Goal: Task Accomplishment & Management: Manage account settings

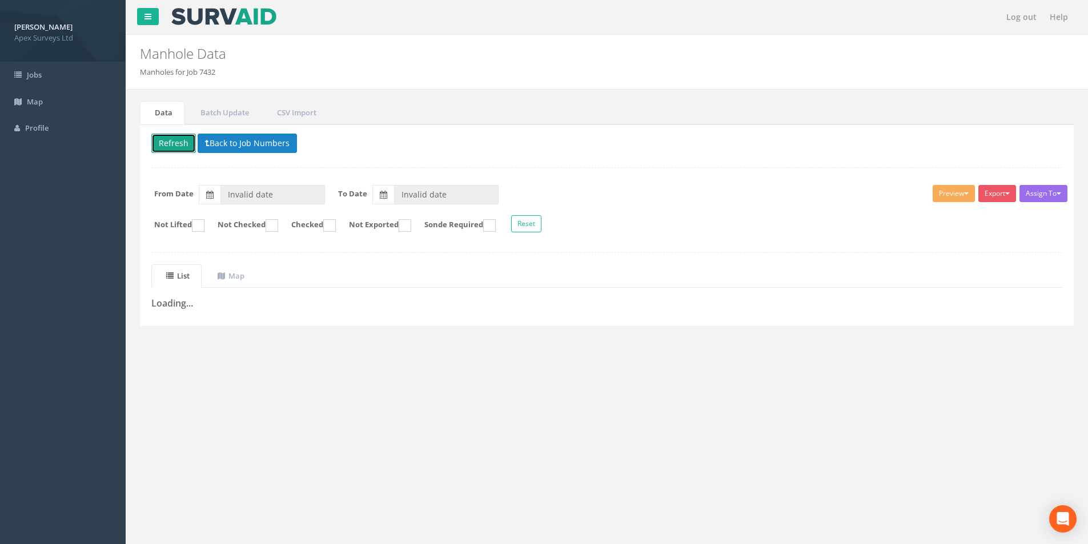
click at [173, 141] on button "Refresh" at bounding box center [173, 143] width 45 height 19
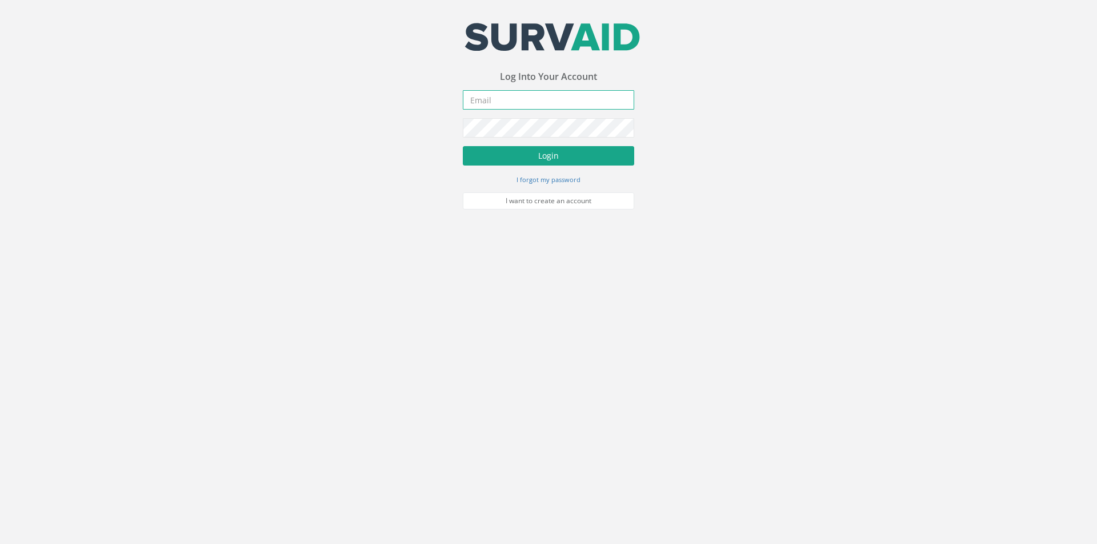
type input "[PERSON_NAME][EMAIL_ADDRESS][PERSON_NAME][DOMAIN_NAME]"
click at [544, 159] on button "Login" at bounding box center [548, 155] width 171 height 19
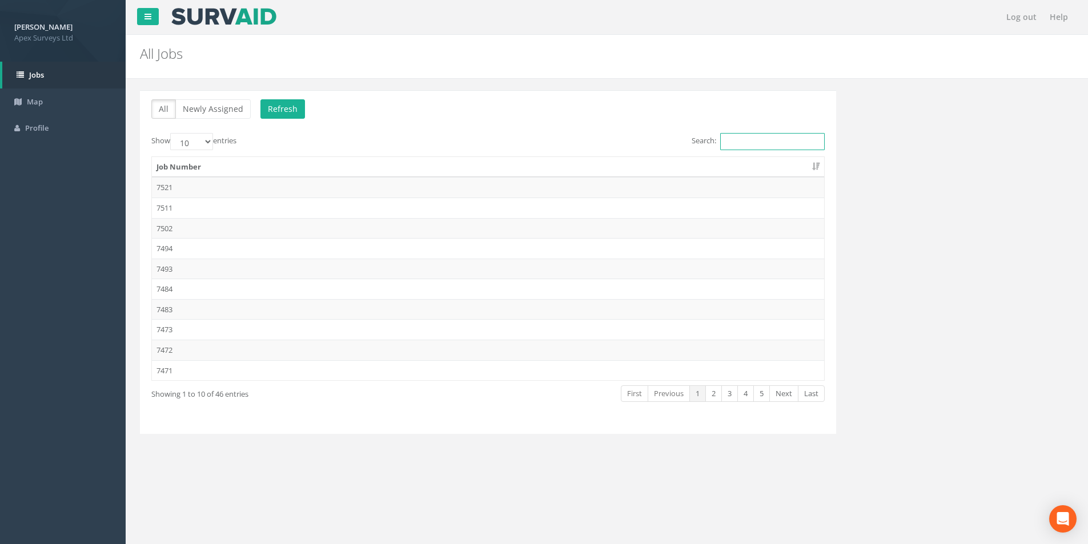
click at [758, 142] on input "Search:" at bounding box center [772, 141] width 105 height 17
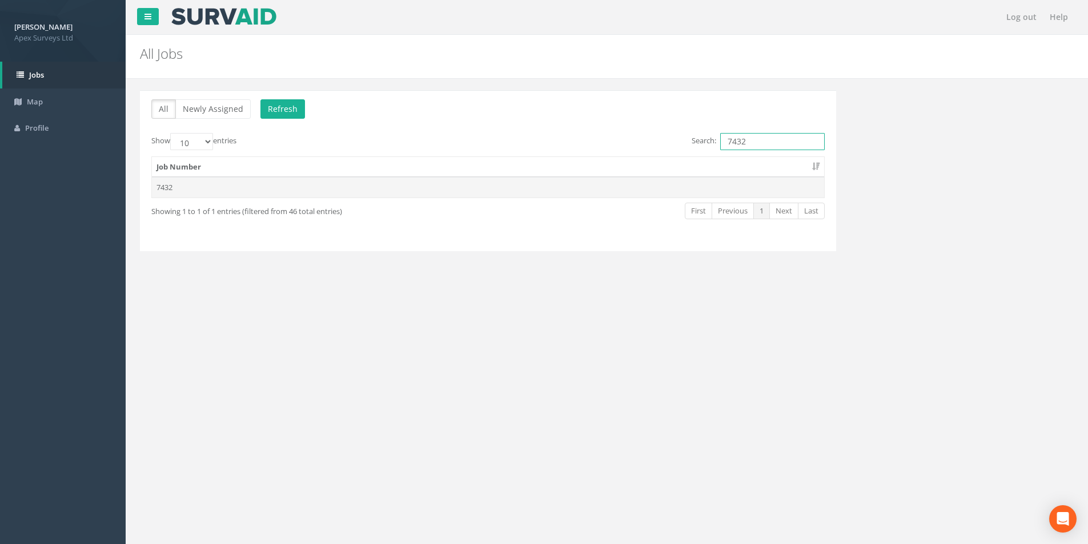
type input "7432"
click at [304, 193] on td "7432" at bounding box center [488, 187] width 672 height 21
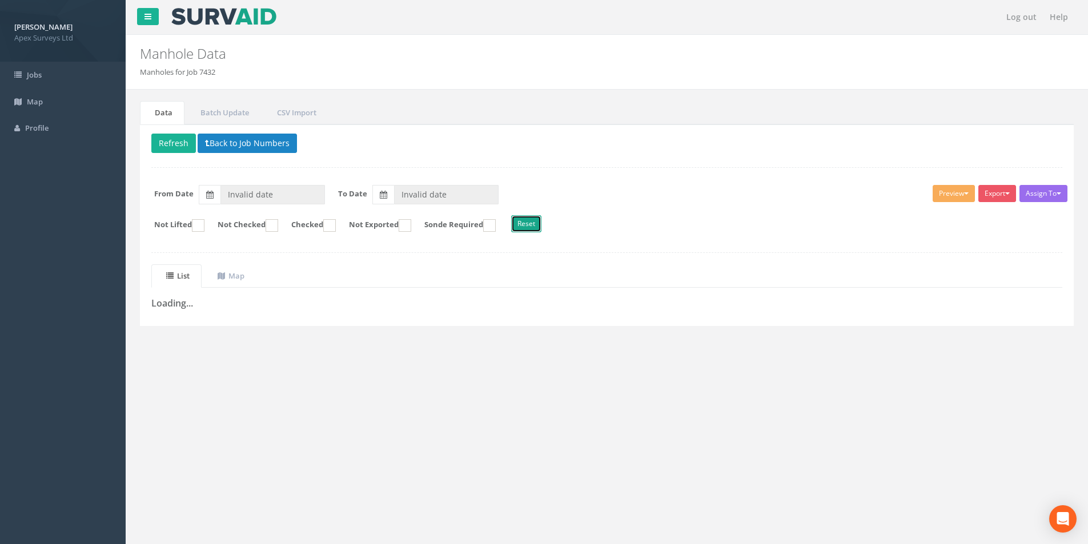
click at [542, 223] on button "Reset" at bounding box center [526, 223] width 30 height 17
click at [214, 143] on button "Back to Job Numbers" at bounding box center [247, 143] width 99 height 19
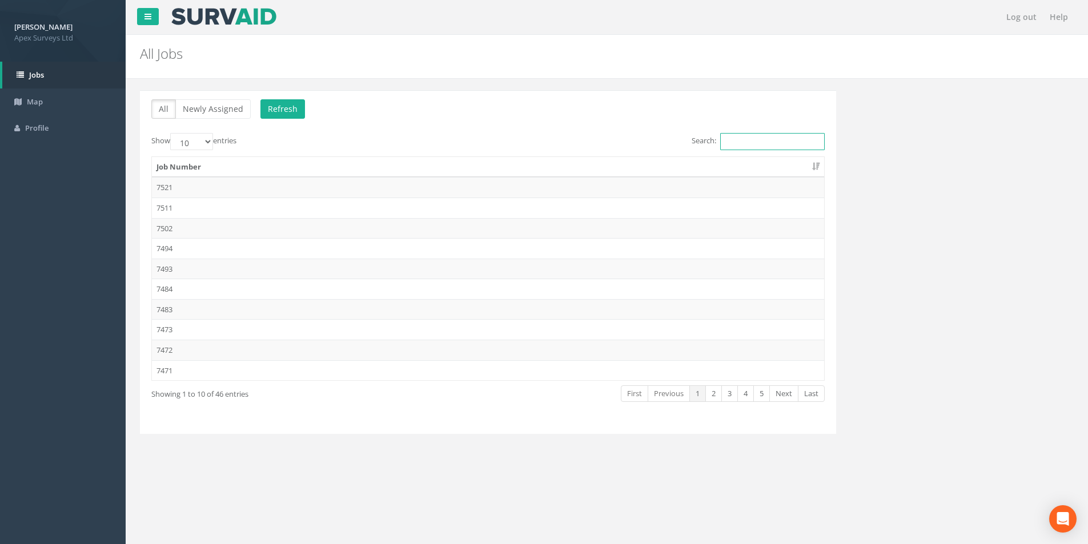
click at [734, 142] on input "Search:" at bounding box center [772, 141] width 105 height 17
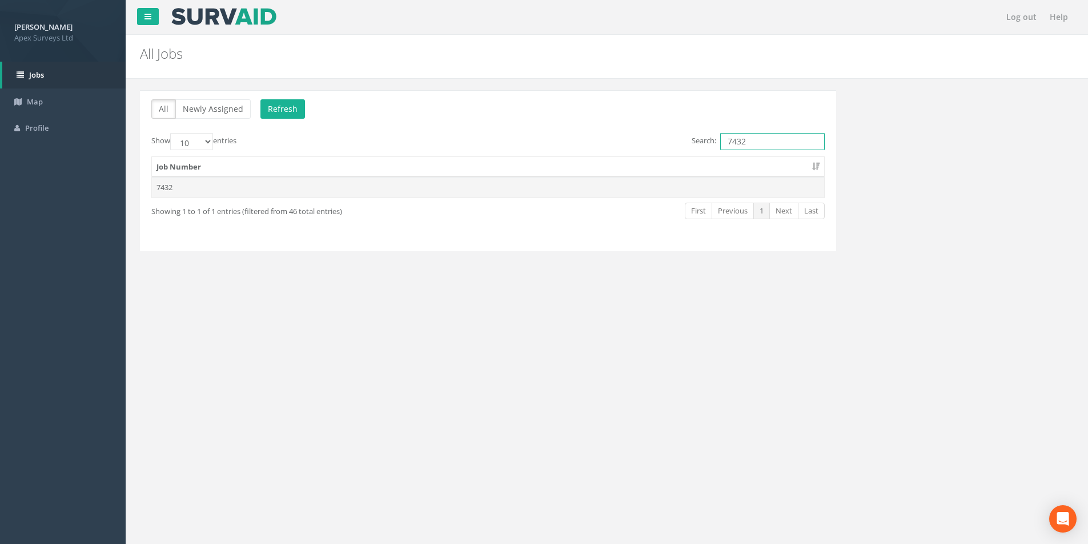
type input "7432"
click at [440, 187] on td "7432" at bounding box center [488, 187] width 672 height 21
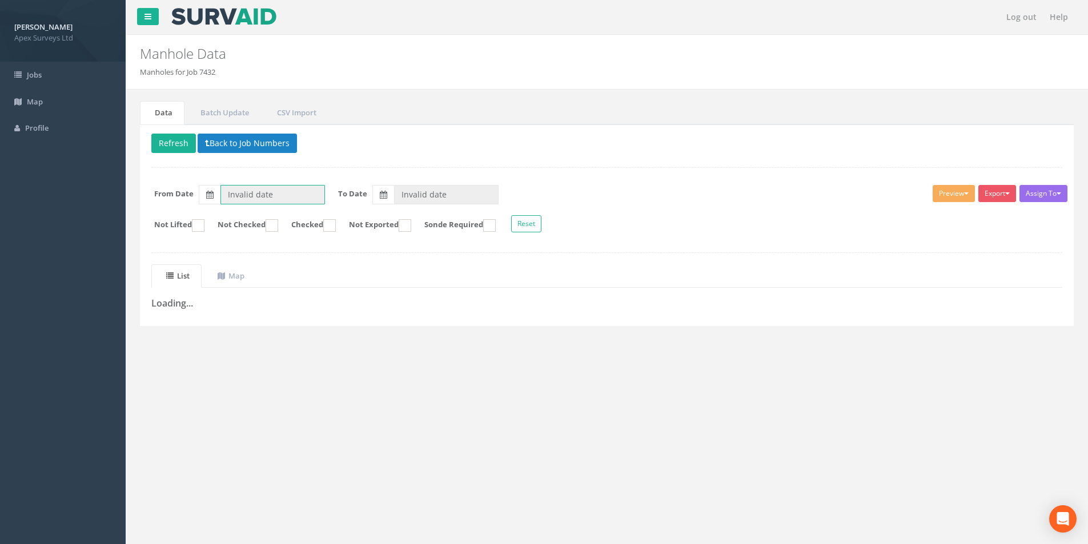
click at [244, 197] on input "Invalid date" at bounding box center [273, 194] width 105 height 19
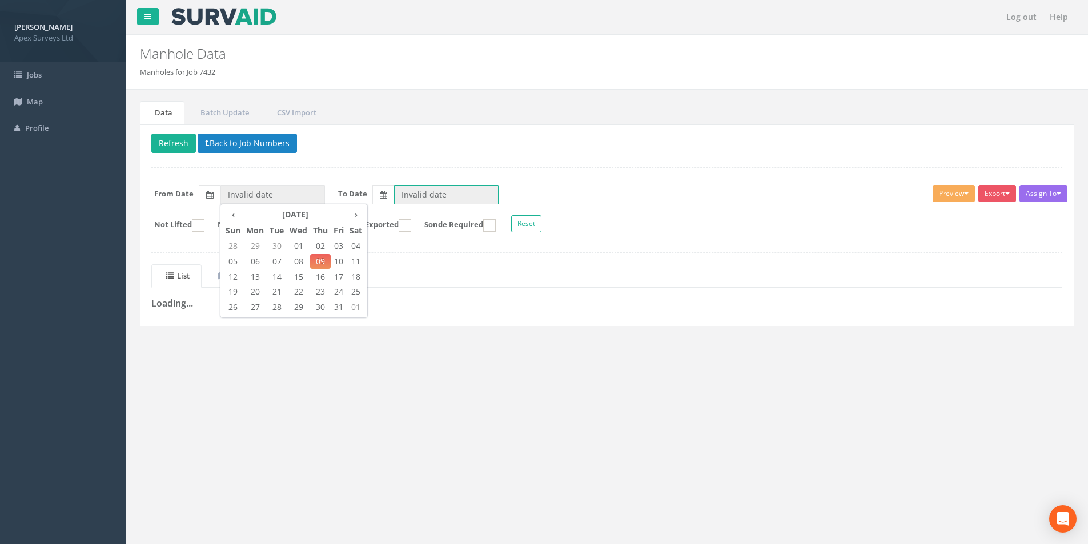
click at [479, 198] on input "Invalid date" at bounding box center [446, 194] width 105 height 19
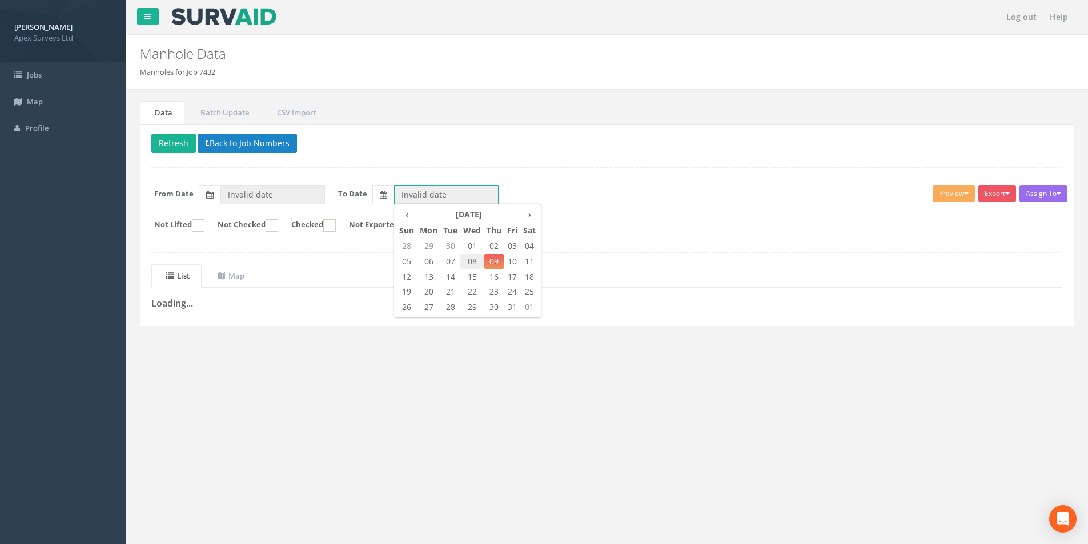
click at [478, 257] on span "08" at bounding box center [471, 261] width 23 height 15
type input "08/10/2025"
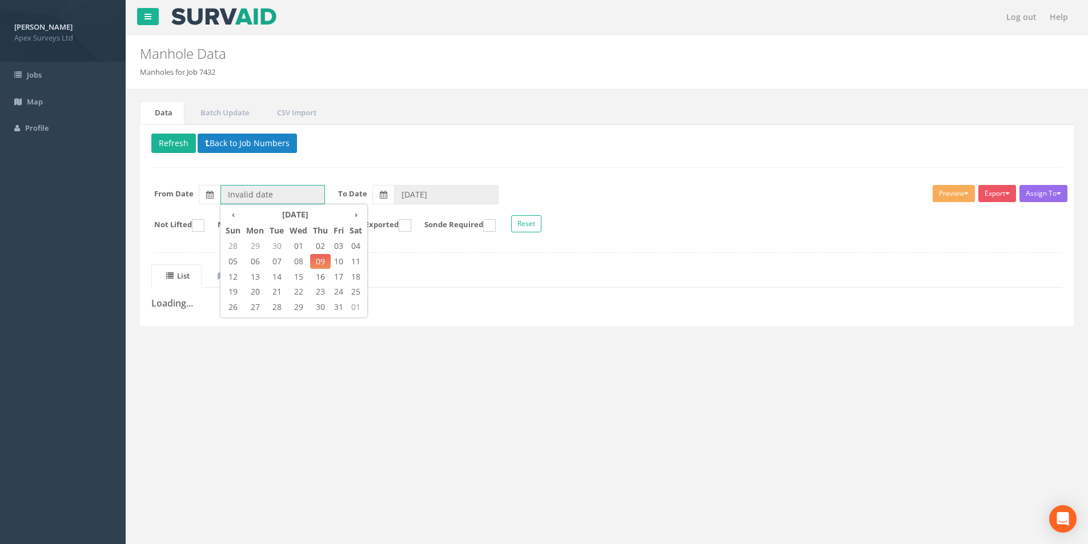
click at [269, 198] on input "Invalid date" at bounding box center [273, 194] width 105 height 19
click at [230, 213] on th "‹" at bounding box center [233, 215] width 21 height 16
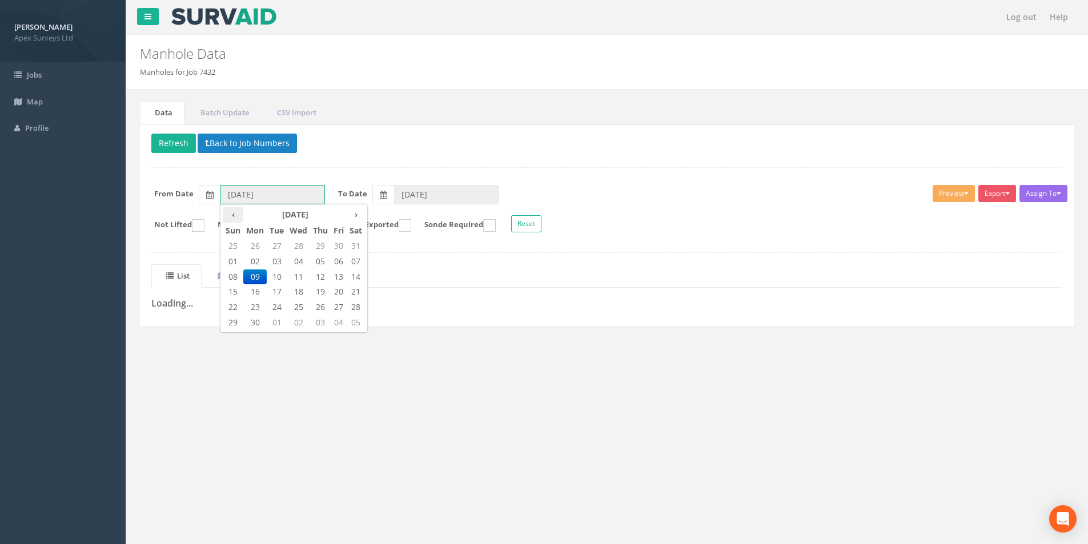
click at [230, 213] on th "‹" at bounding box center [233, 215] width 21 height 16
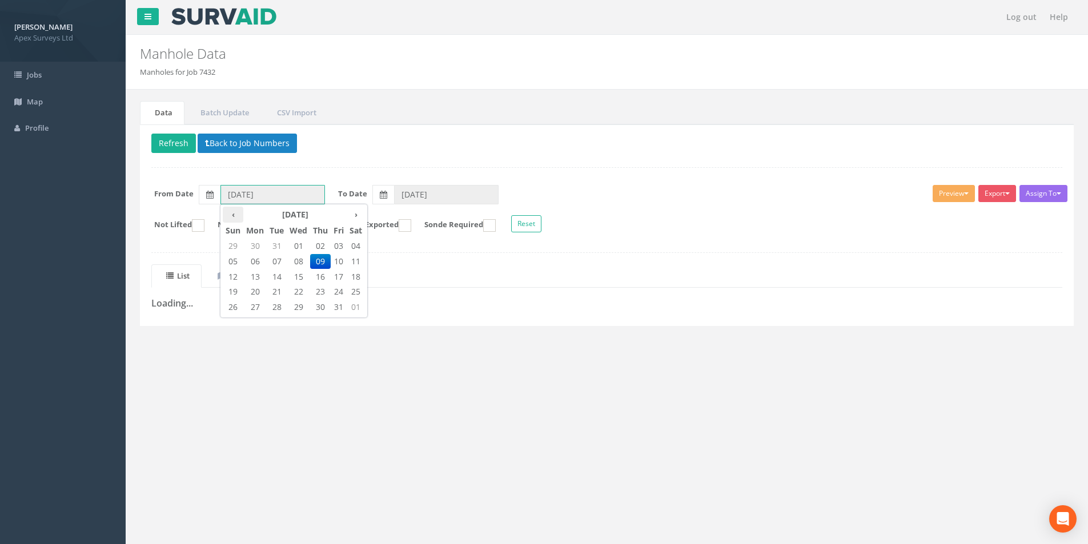
click at [230, 213] on th "‹" at bounding box center [233, 215] width 21 height 16
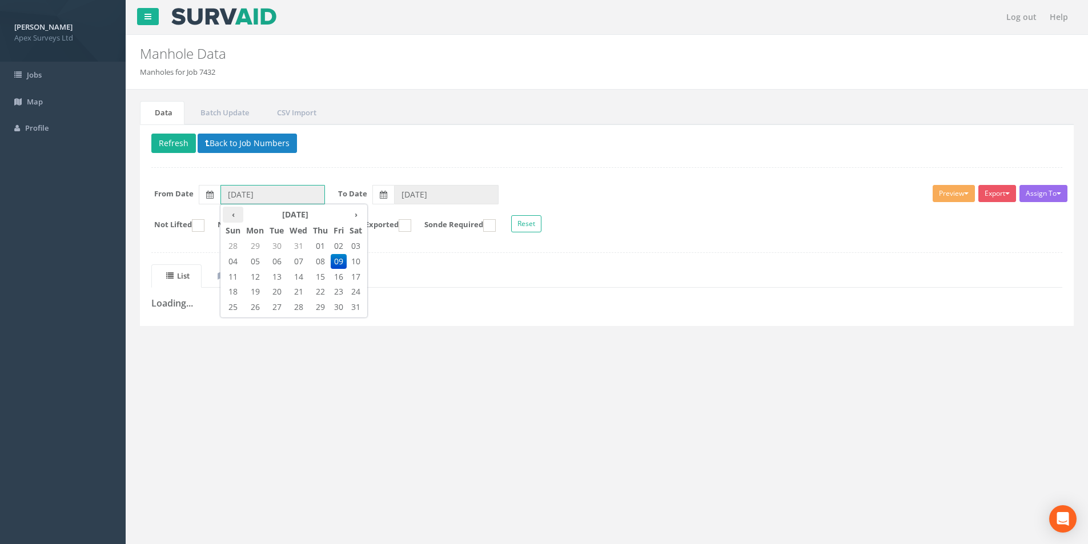
click at [230, 213] on th "‹" at bounding box center [233, 215] width 21 height 16
click at [231, 242] on span "28" at bounding box center [233, 246] width 21 height 15
type input "28/04/2024"
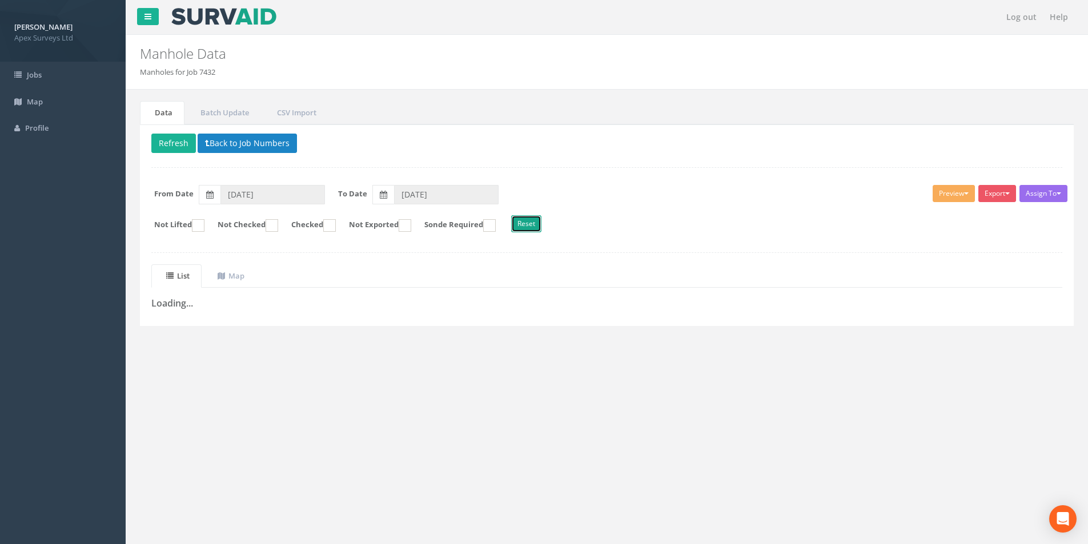
click at [542, 224] on button "Reset" at bounding box center [526, 223] width 30 height 17
click at [187, 148] on button "Refresh" at bounding box center [173, 143] width 45 height 19
click at [242, 278] on uib-tab-heading "Map" at bounding box center [231, 276] width 27 height 10
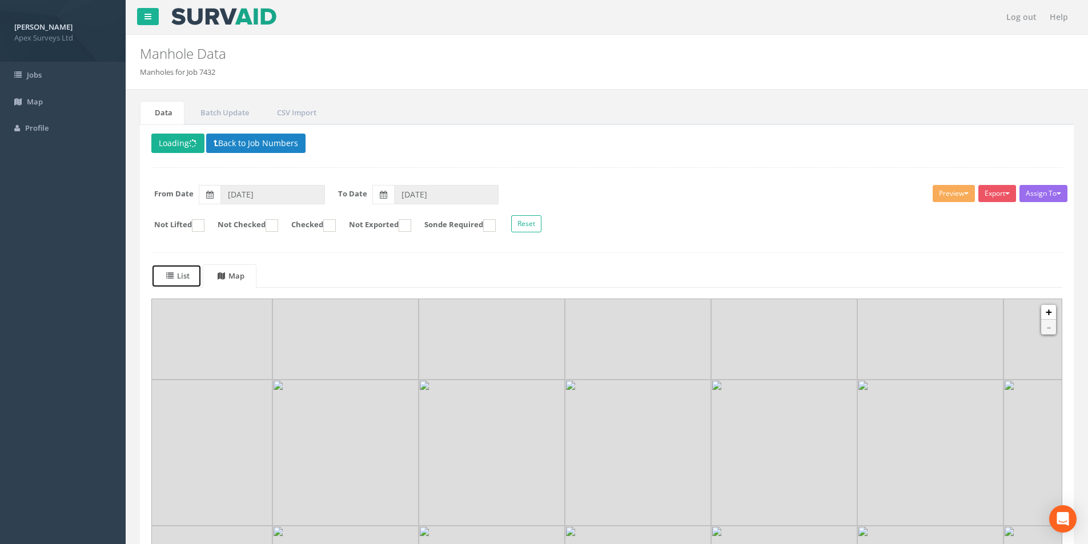
click at [185, 277] on uib-tab-heading "List" at bounding box center [177, 276] width 23 height 10
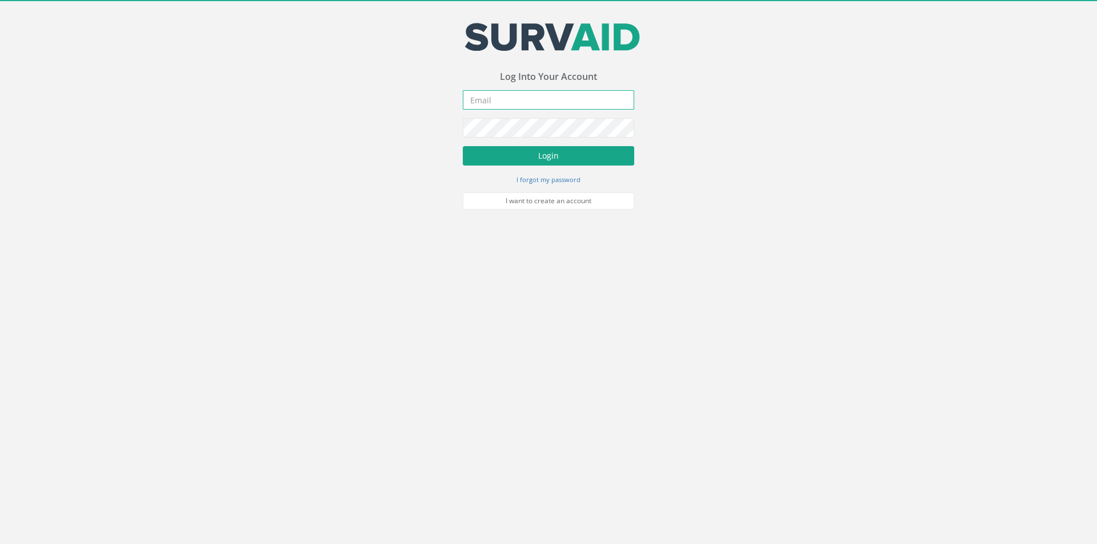
type input "[PERSON_NAME][EMAIL_ADDRESS][PERSON_NAME][DOMAIN_NAME]"
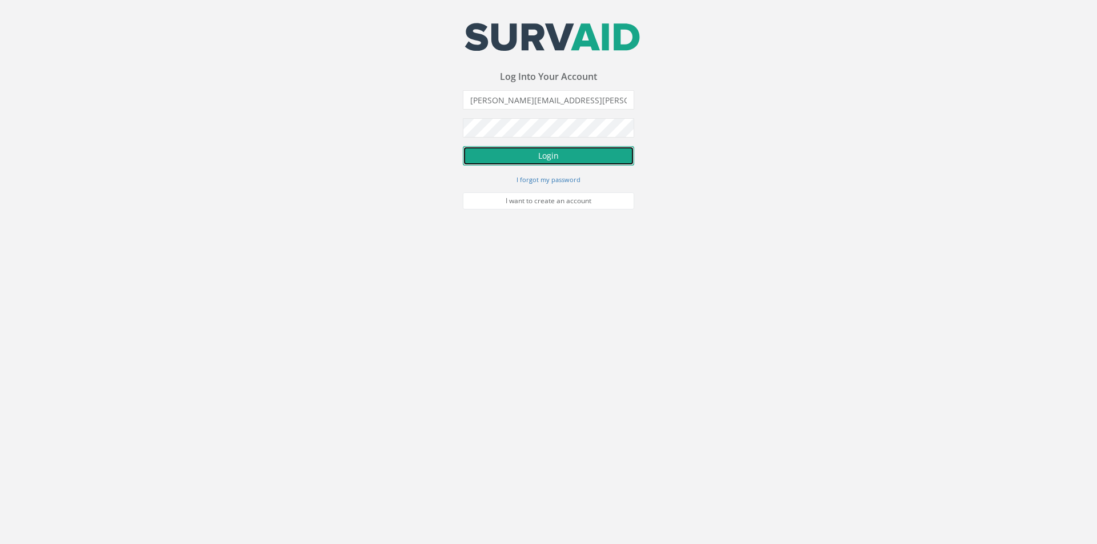
click at [500, 159] on button "Login" at bounding box center [548, 155] width 171 height 19
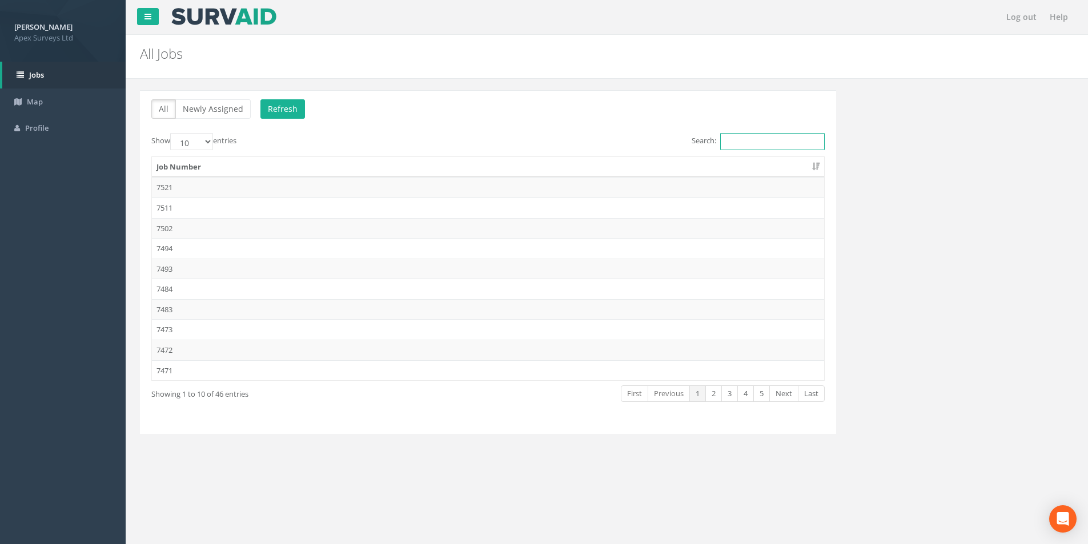
click at [732, 139] on input "Search:" at bounding box center [772, 141] width 105 height 17
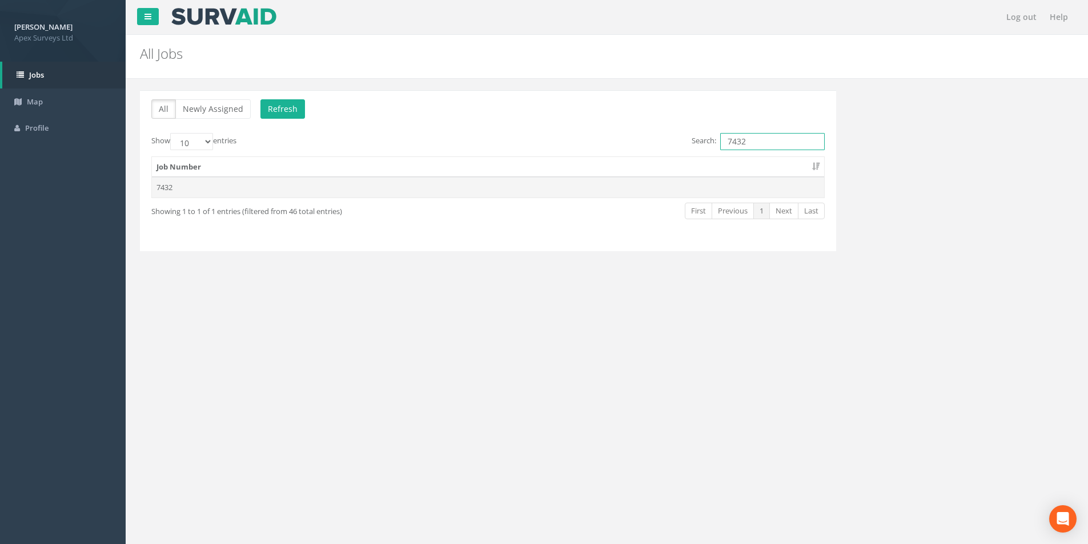
type input "7432"
click at [299, 189] on td "7432" at bounding box center [488, 187] width 672 height 21
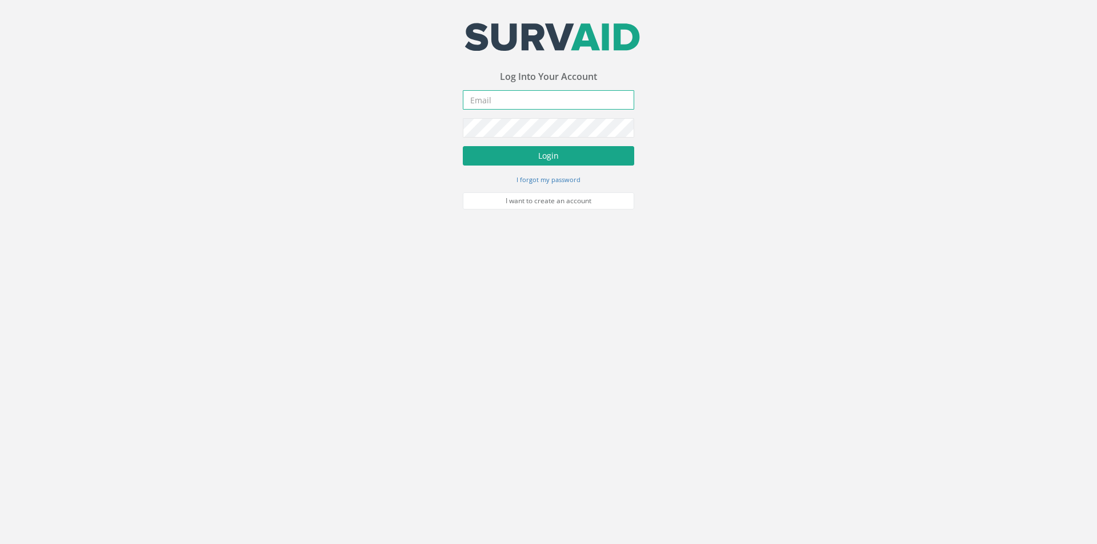
type input "steven.walsh@apexsurveys.ie"
click at [540, 155] on button "Login" at bounding box center [548, 155] width 171 height 19
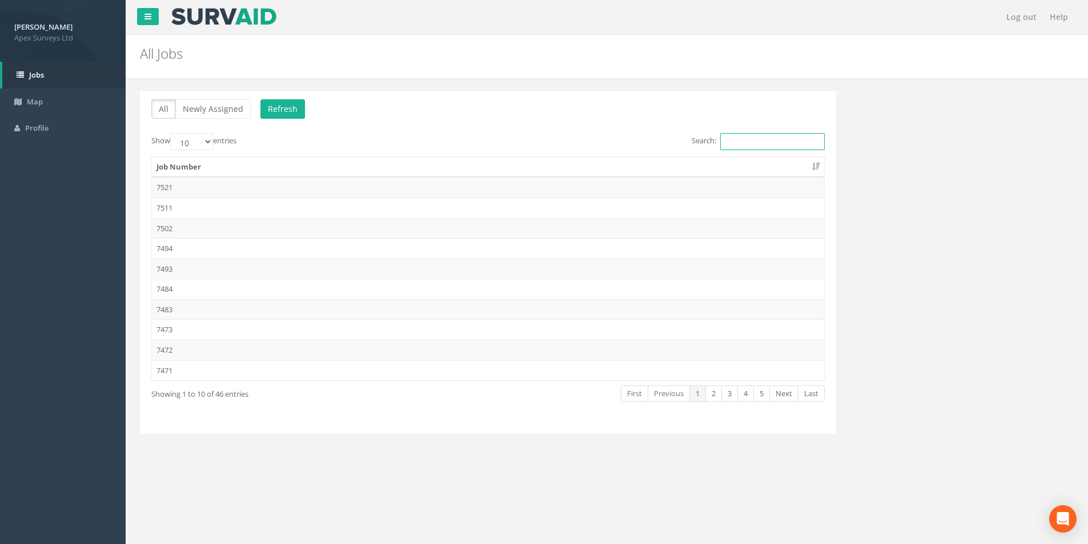
click at [788, 136] on input "Search:" at bounding box center [772, 141] width 105 height 17
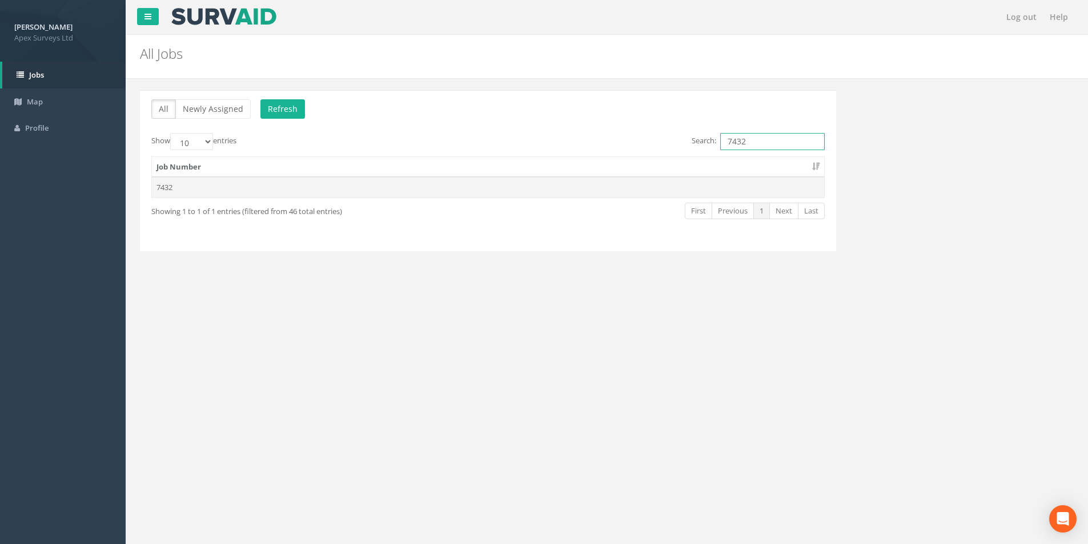
type input "7432"
click at [331, 183] on td "7432" at bounding box center [488, 187] width 672 height 21
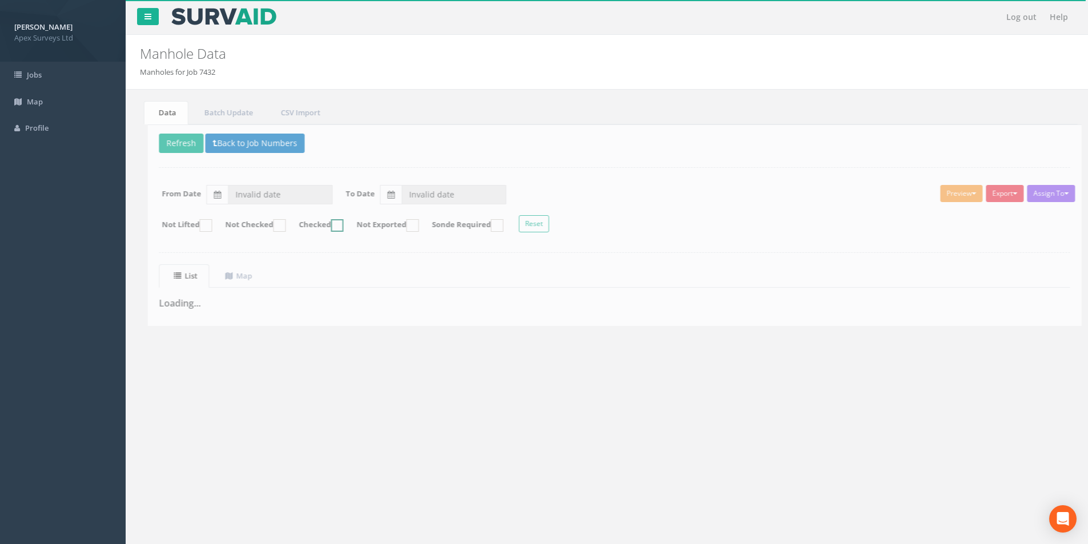
click at [336, 226] on ins at bounding box center [329, 225] width 13 height 13
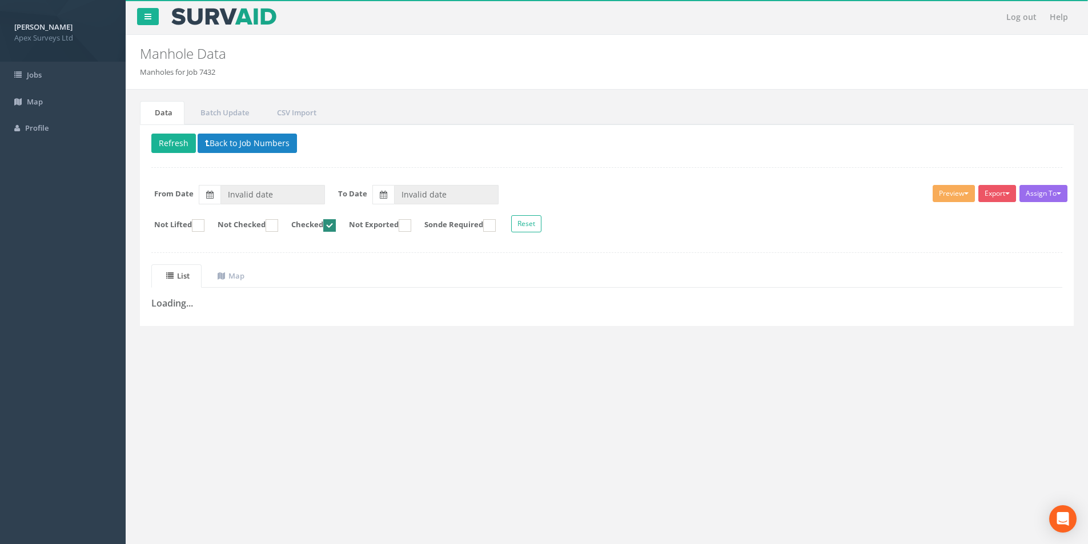
click at [336, 229] on ins at bounding box center [329, 225] width 13 height 13
checkbox input "false"
click at [178, 142] on button "Refresh" at bounding box center [173, 143] width 45 height 19
click at [227, 115] on link "Batch Update" at bounding box center [223, 112] width 75 height 23
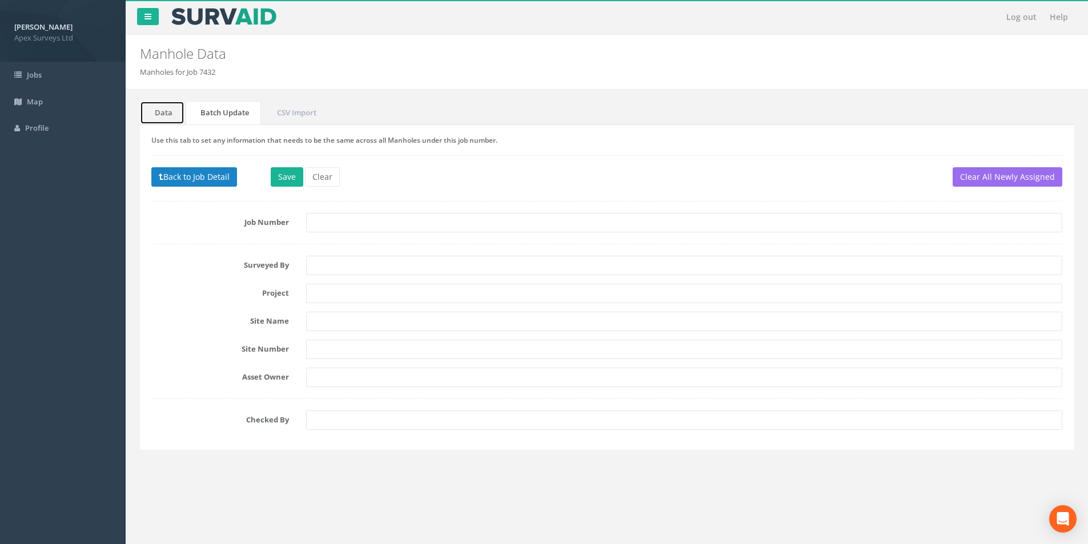
click at [164, 111] on link "Data" at bounding box center [162, 112] width 45 height 23
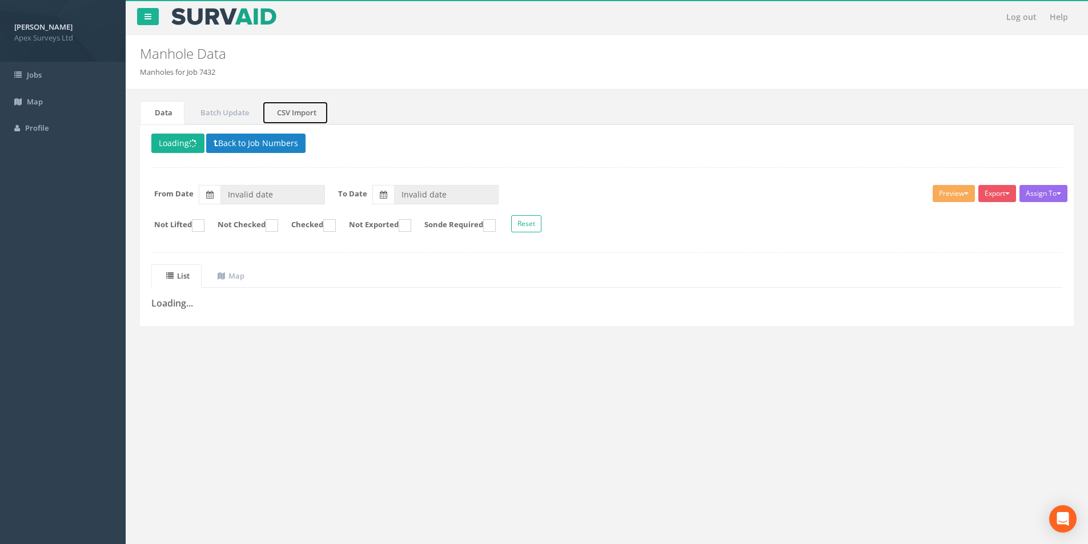
click at [302, 102] on link "CSV Import" at bounding box center [295, 112] width 66 height 23
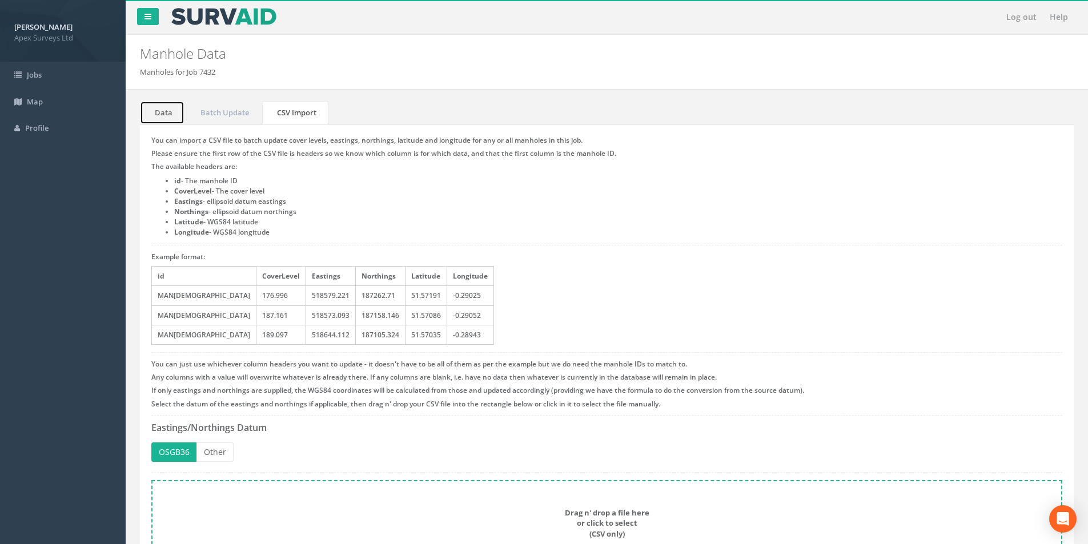
click at [173, 114] on link "Data" at bounding box center [162, 112] width 45 height 23
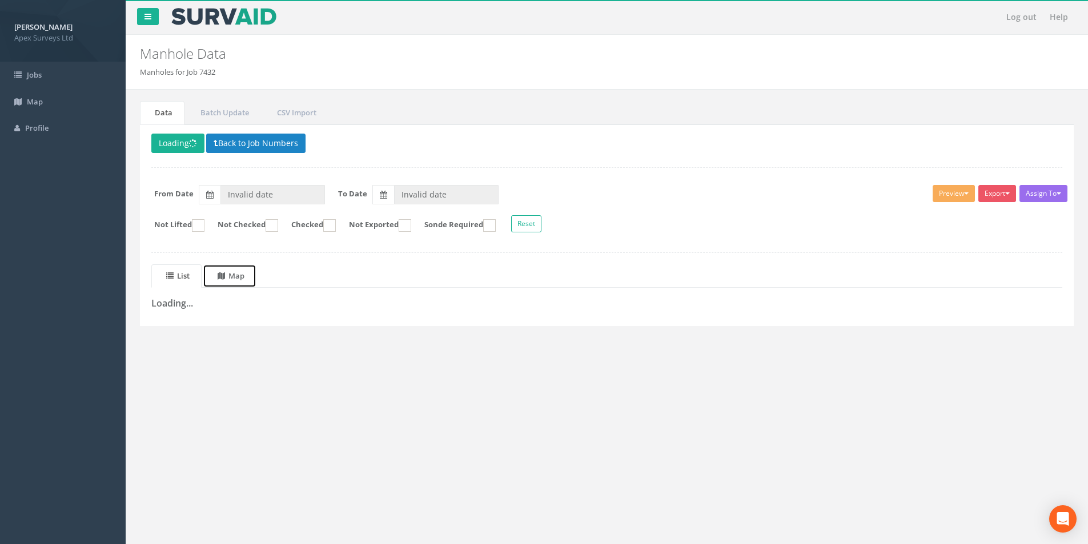
click at [239, 282] on link "Map" at bounding box center [230, 276] width 54 height 23
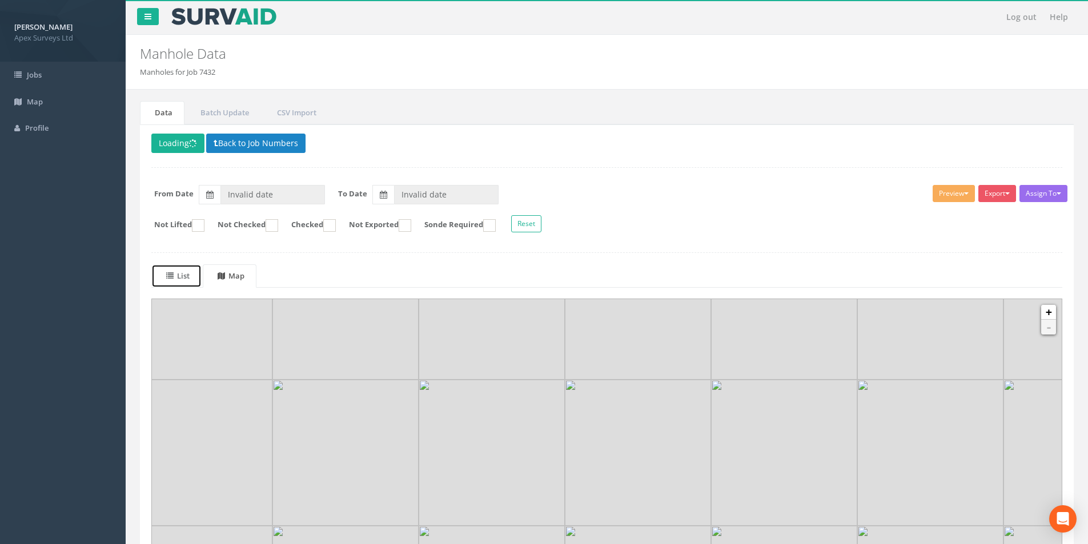
click at [177, 279] on uib-tab-heading "List" at bounding box center [177, 276] width 23 height 10
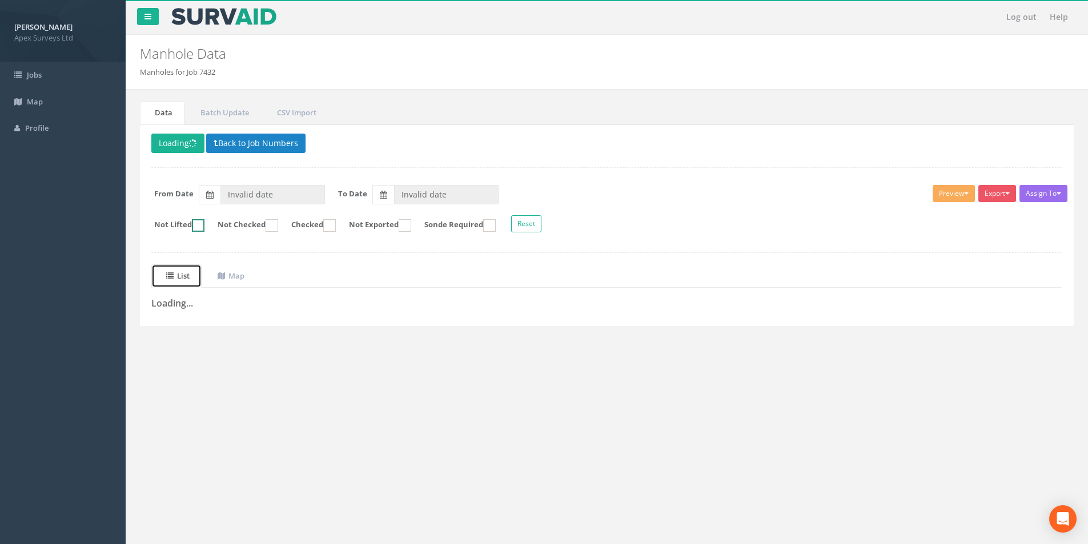
click at [201, 223] on ins at bounding box center [198, 225] width 13 height 13
checkbox input "true"
click at [237, 143] on button "Back to Job Numbers" at bounding box center [255, 143] width 99 height 19
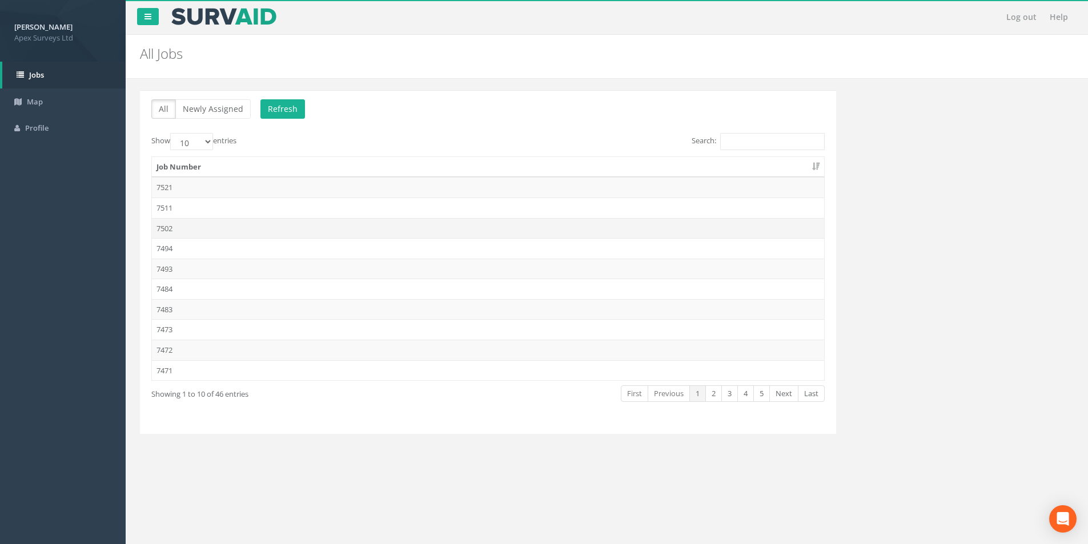
click at [194, 224] on td "7502" at bounding box center [488, 228] width 672 height 21
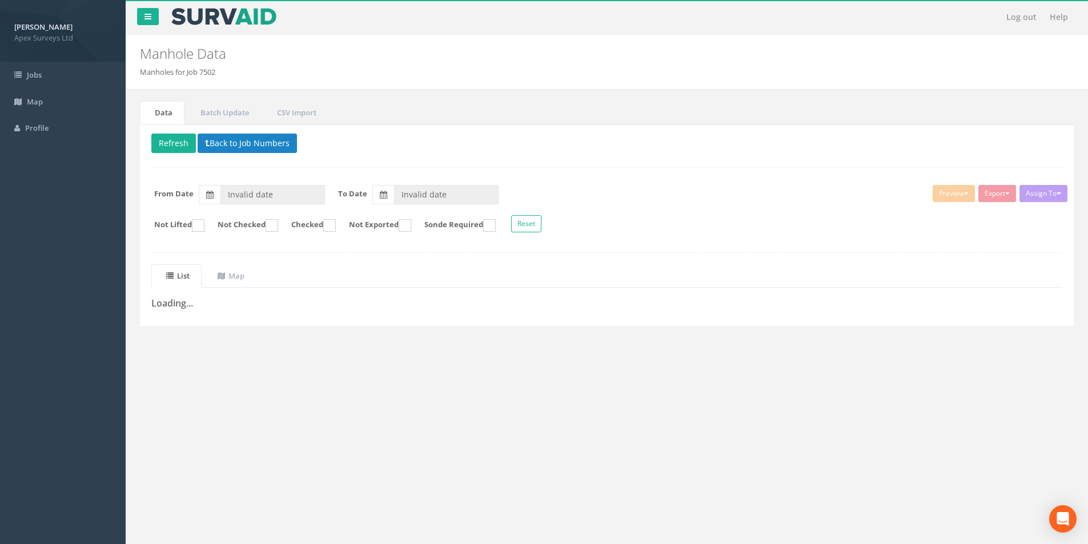
type input "[DATE]"
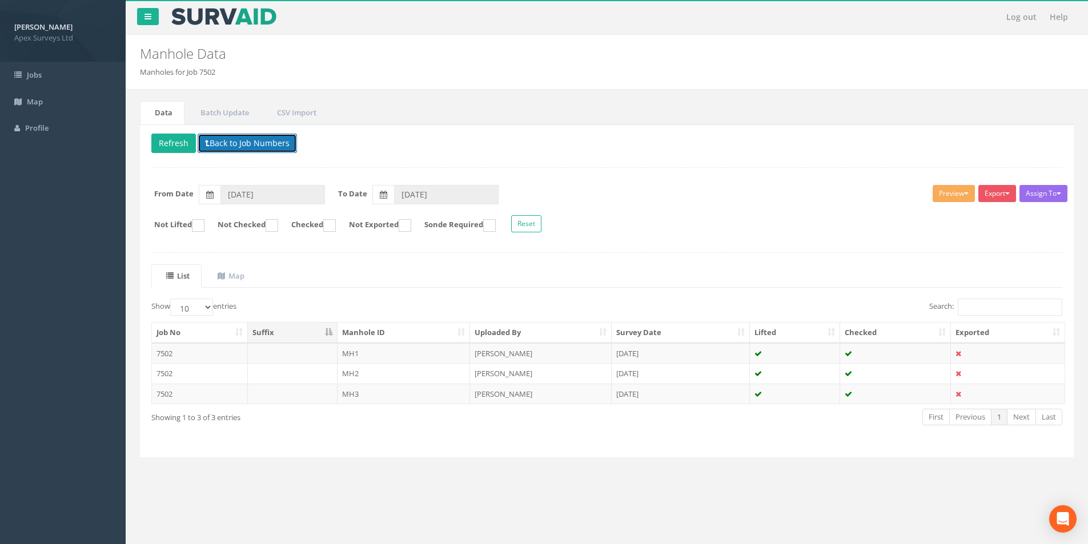
click at [207, 143] on icon at bounding box center [207, 143] width 5 height 8
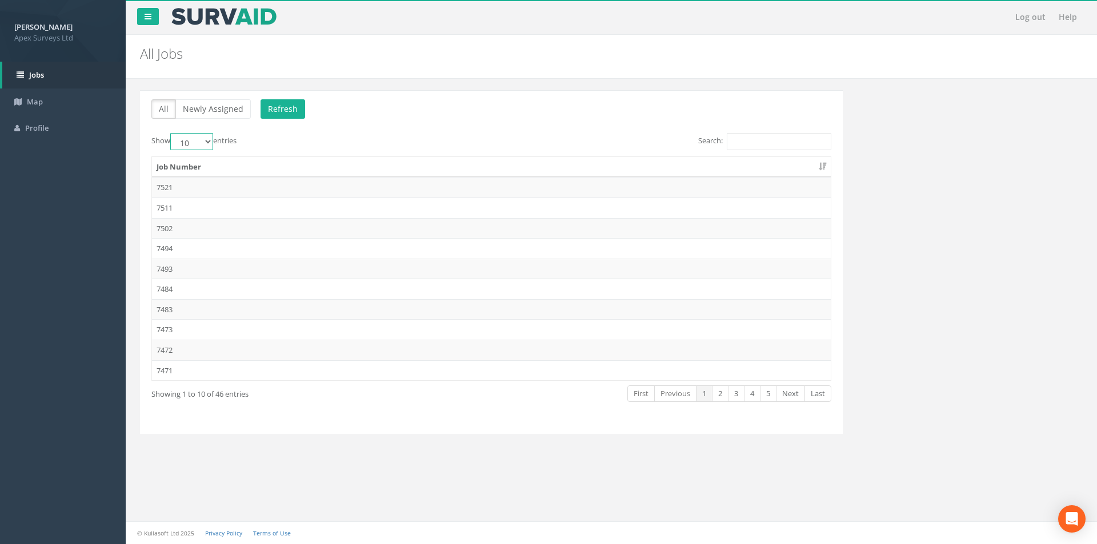
click at [206, 147] on select "10 25 50 100" at bounding box center [191, 141] width 43 height 17
select select "100"
click at [172, 133] on select "10 25 50 100" at bounding box center [191, 141] width 43 height 17
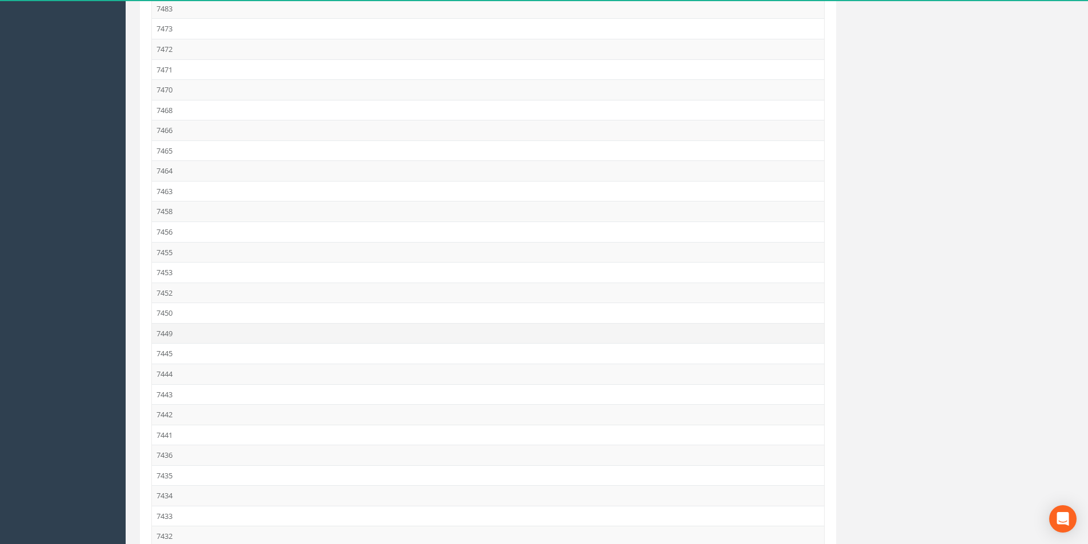
scroll to position [343, 0]
click at [194, 494] on td "7432" at bounding box center [488, 494] width 672 height 21
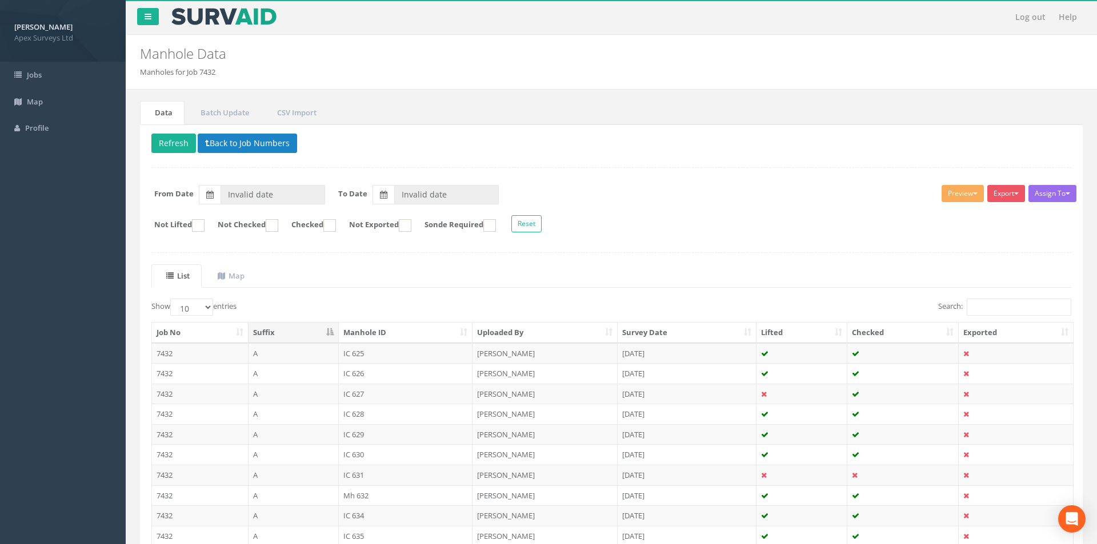
type input "[DATE]"
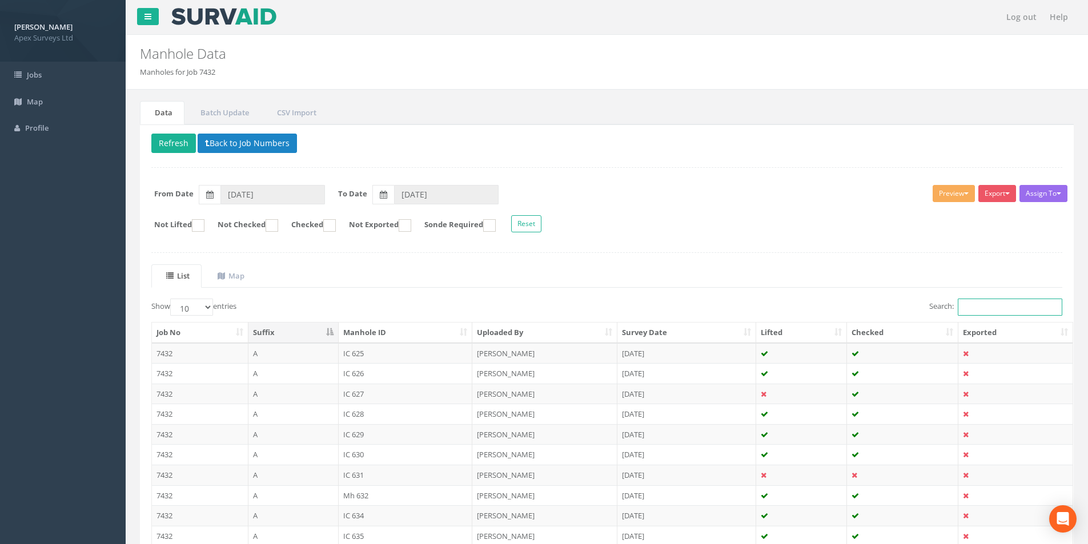
click at [984, 308] on input "Search:" at bounding box center [1010, 307] width 105 height 17
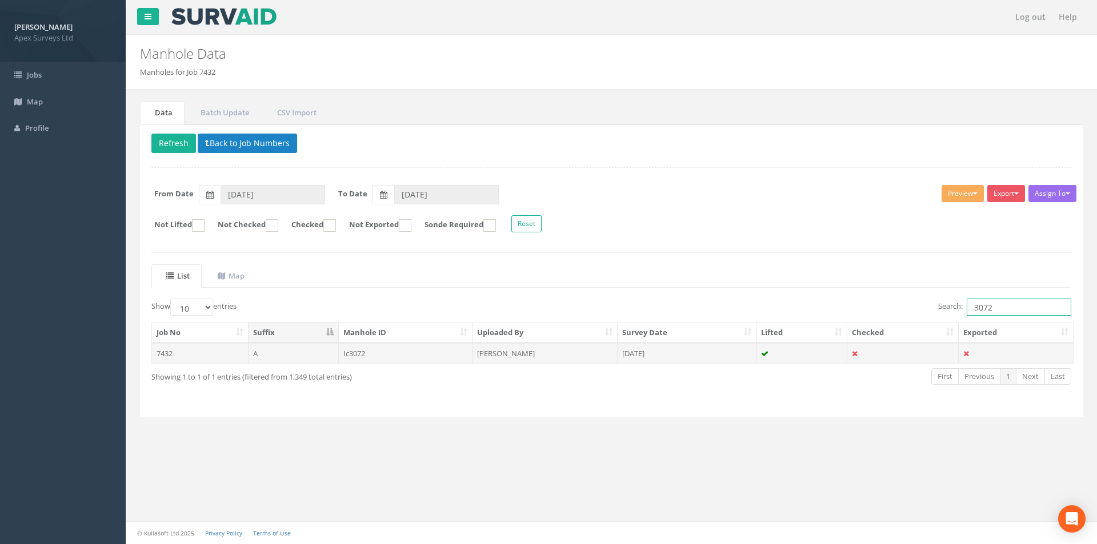
type input "3072"
click at [518, 357] on td "[PERSON_NAME]" at bounding box center [544, 353] width 145 height 21
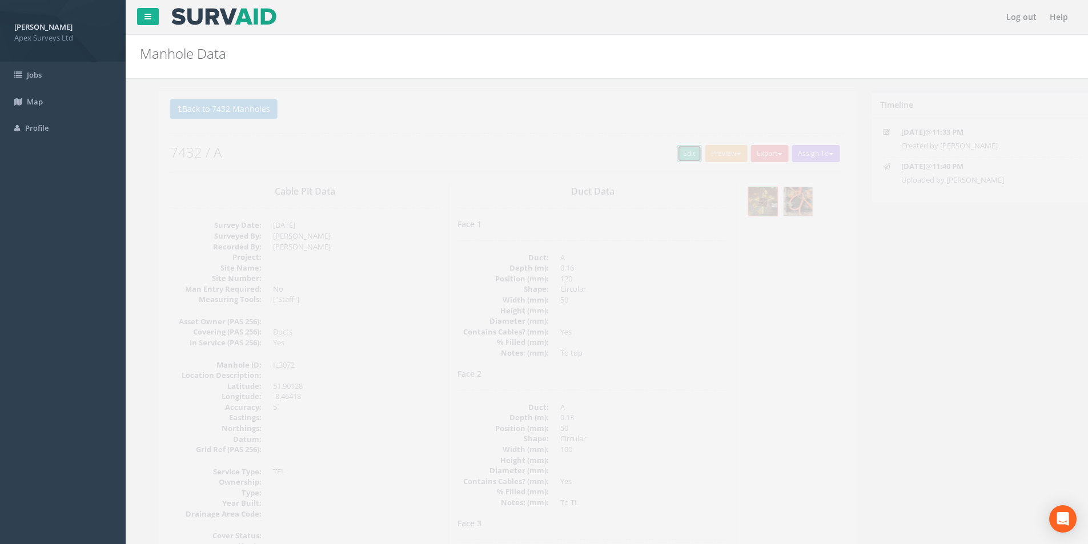
click at [664, 155] on link "Edit" at bounding box center [671, 153] width 25 height 17
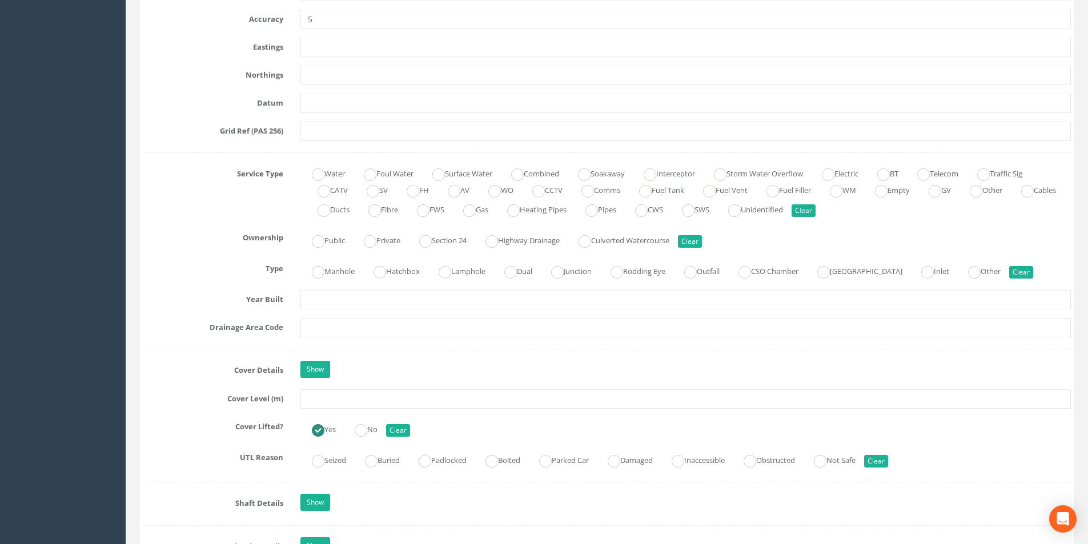
scroll to position [686, 0]
click at [352, 399] on input "text" at bounding box center [686, 398] width 771 height 19
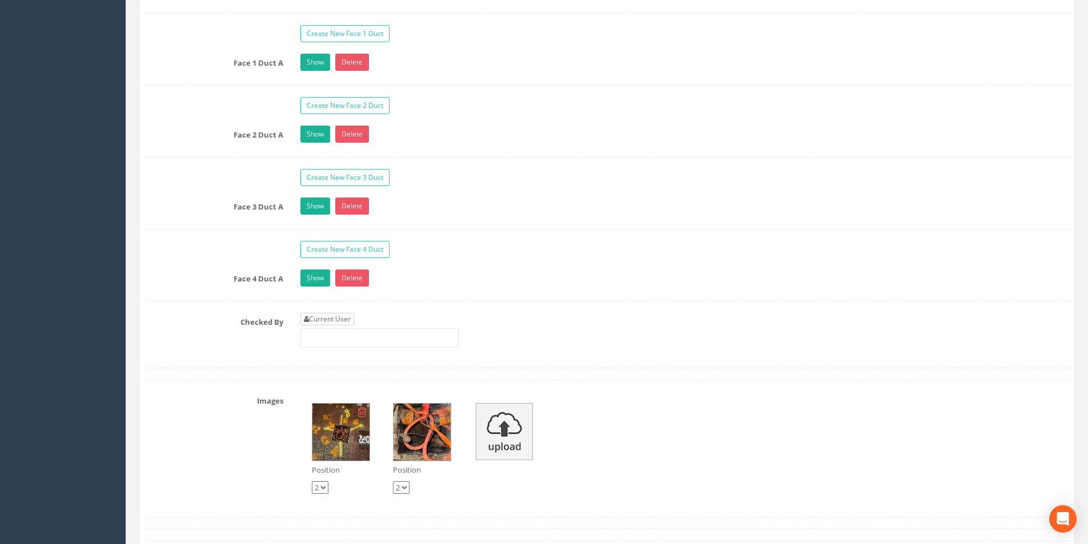
scroll to position [1828, 0]
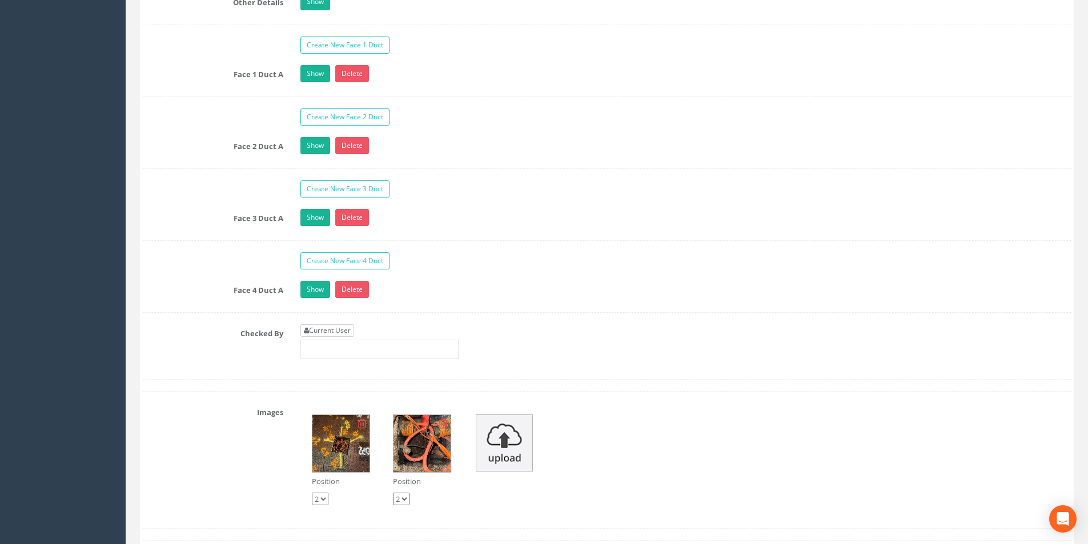
type input "3.19"
click at [327, 334] on link "Current User" at bounding box center [328, 331] width 54 height 13
type input "[PERSON_NAME]"
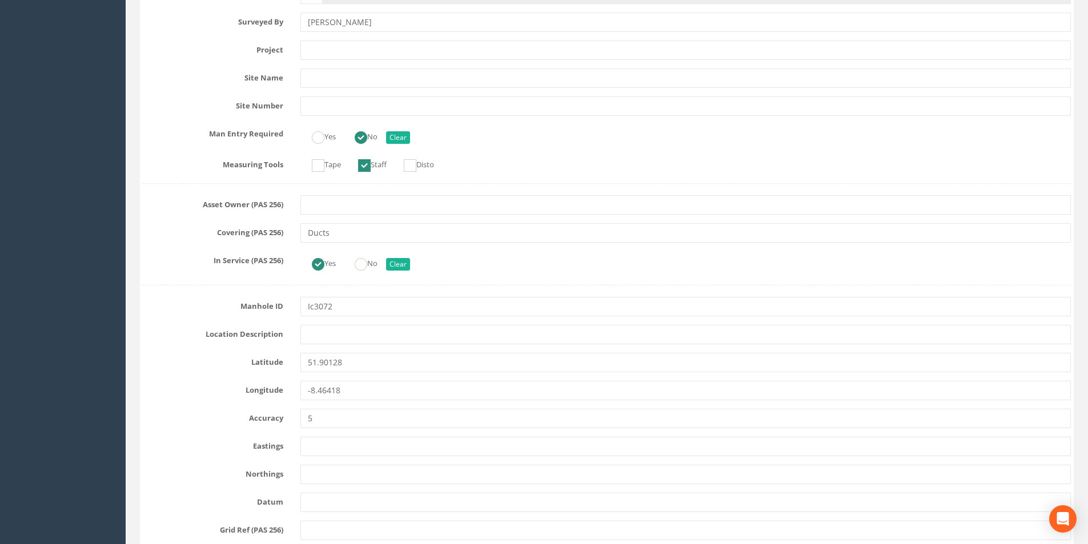
scroll to position [0, 0]
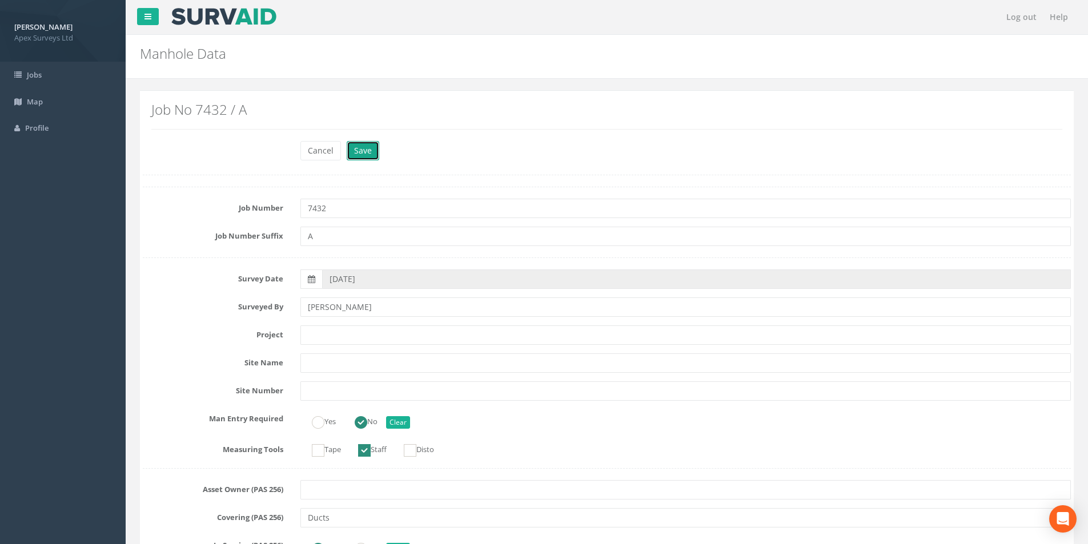
click at [367, 152] on button "Save" at bounding box center [363, 150] width 33 height 19
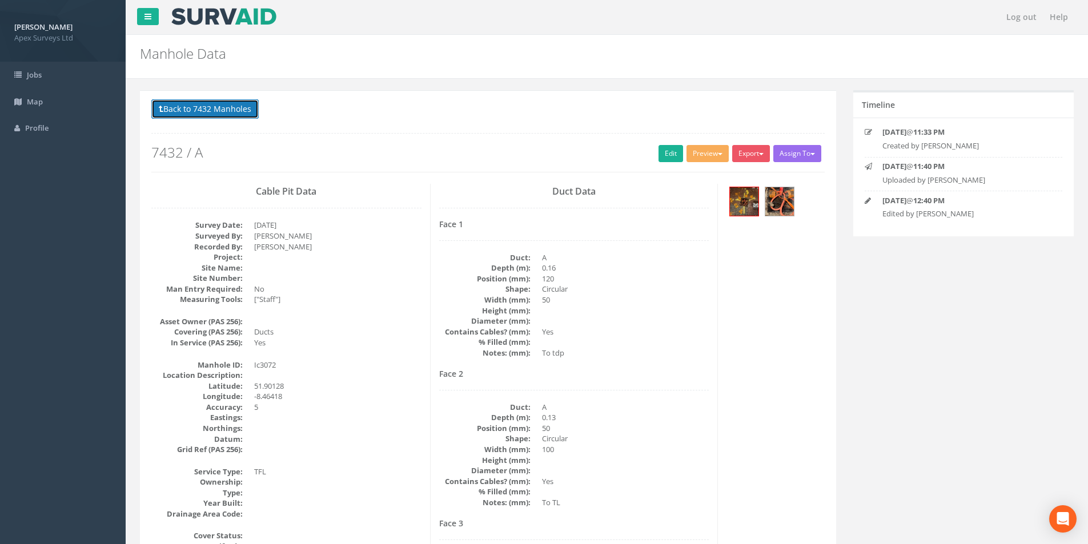
click at [224, 116] on button "Back to 7432 Manholes" at bounding box center [204, 108] width 107 height 19
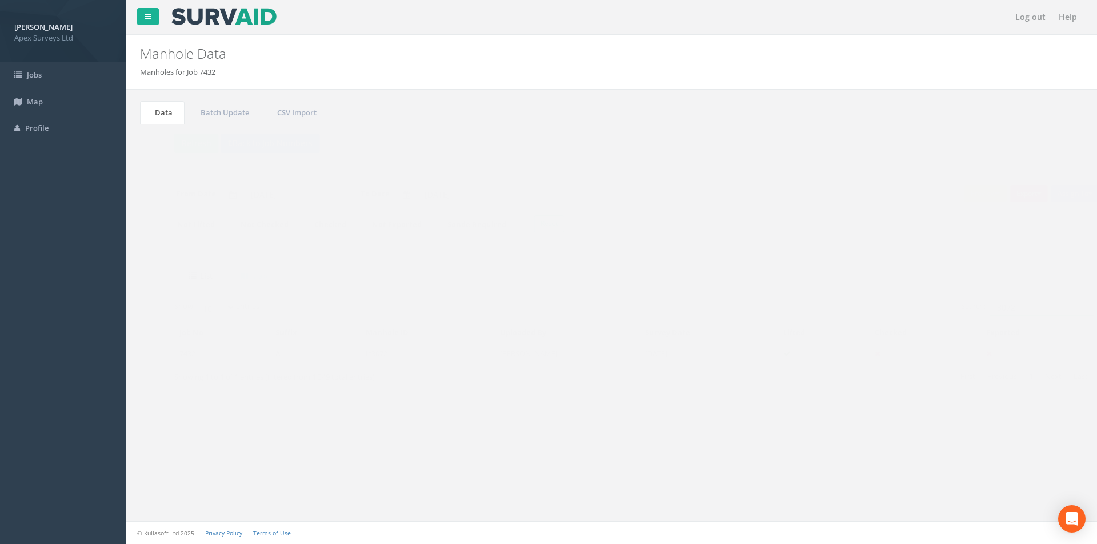
click at [999, 306] on input "3072" at bounding box center [1019, 307] width 105 height 17
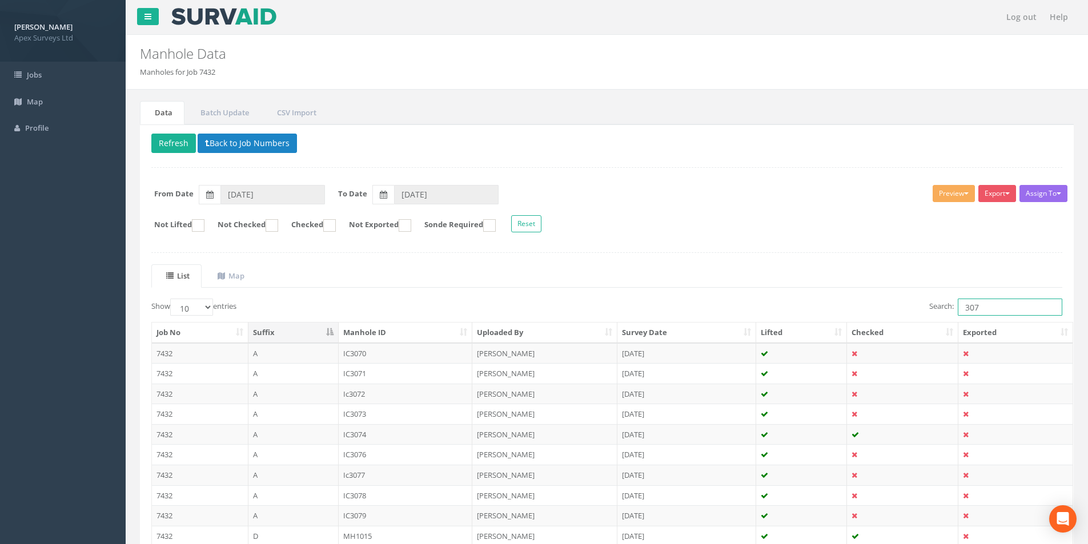
click at [984, 306] on input "307" at bounding box center [1010, 307] width 105 height 17
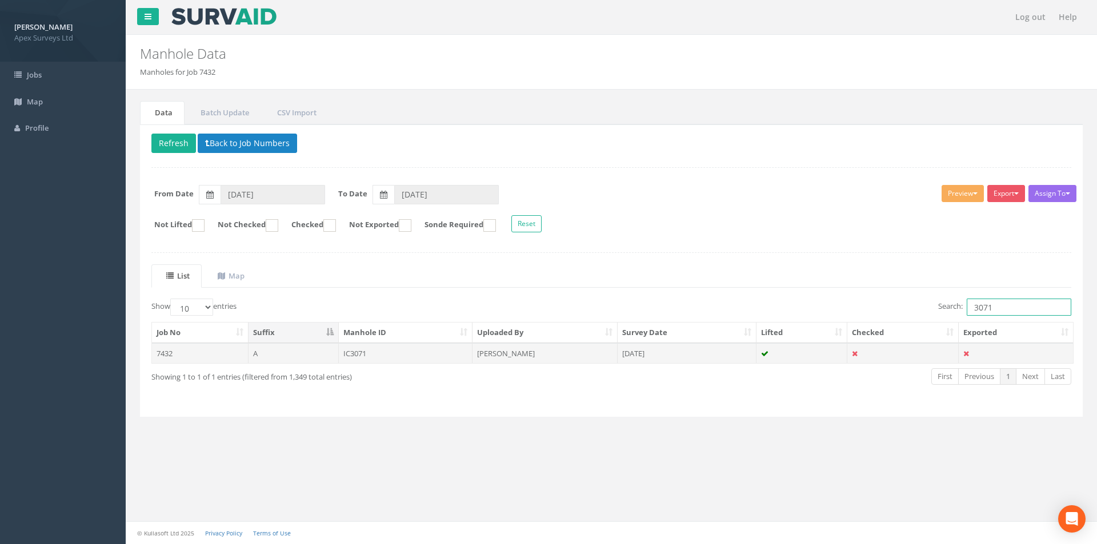
type input "3071"
click at [512, 351] on td "[PERSON_NAME]" at bounding box center [544, 353] width 145 height 21
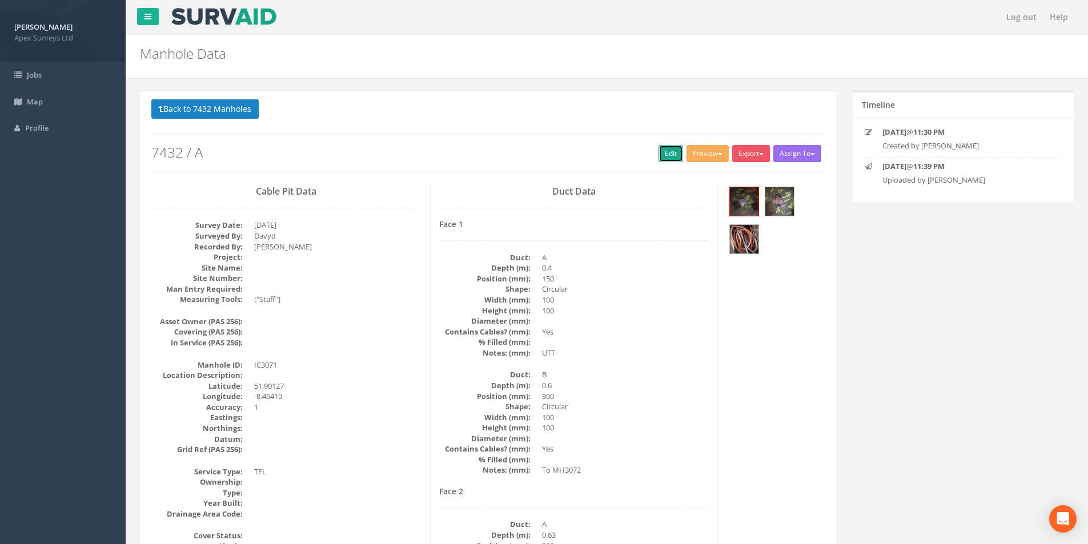
click at [662, 156] on link "Edit" at bounding box center [671, 153] width 25 height 17
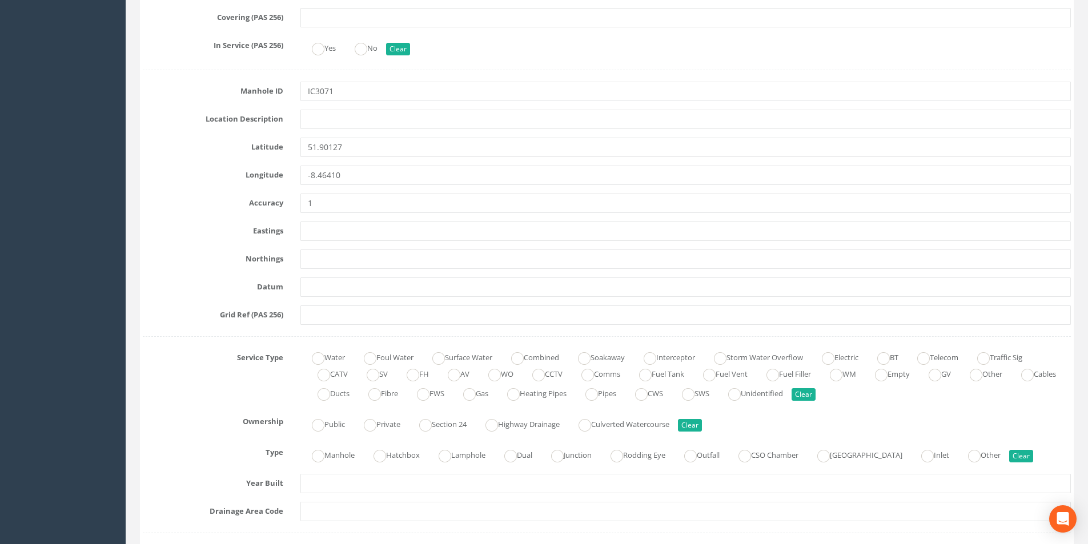
scroll to position [628, 0]
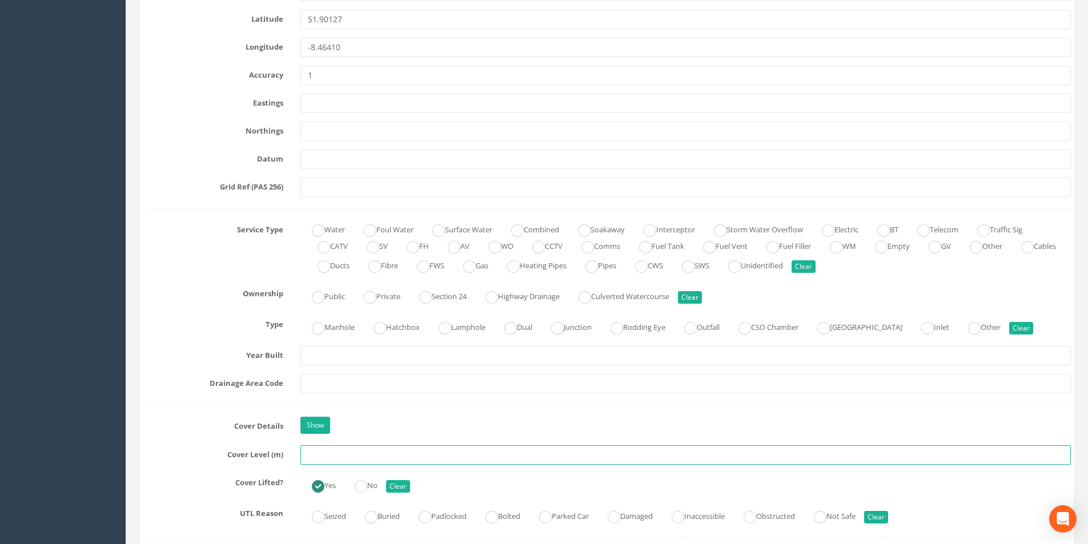
click at [353, 452] on input "text" at bounding box center [686, 455] width 771 height 19
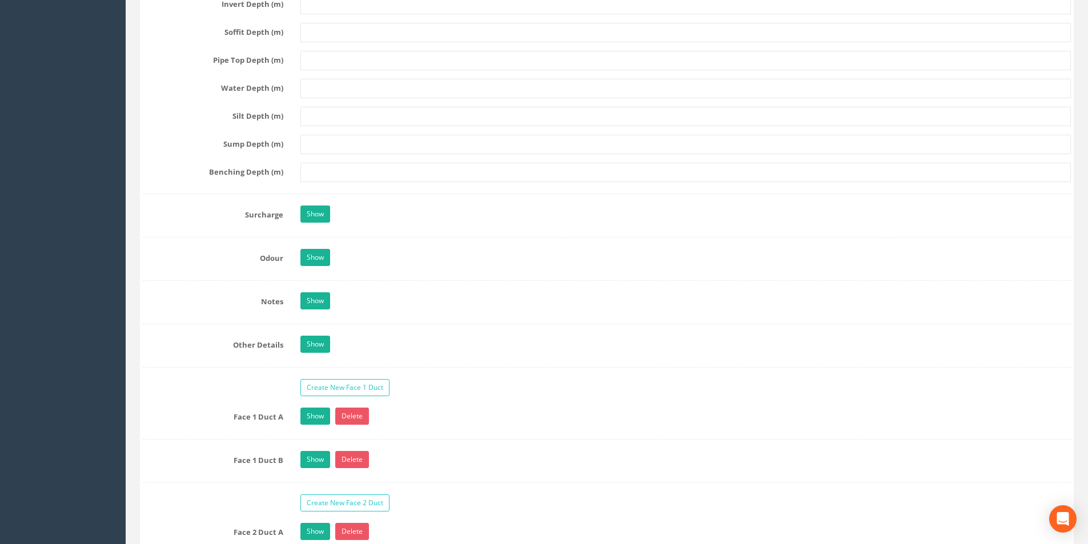
scroll to position [1771, 0]
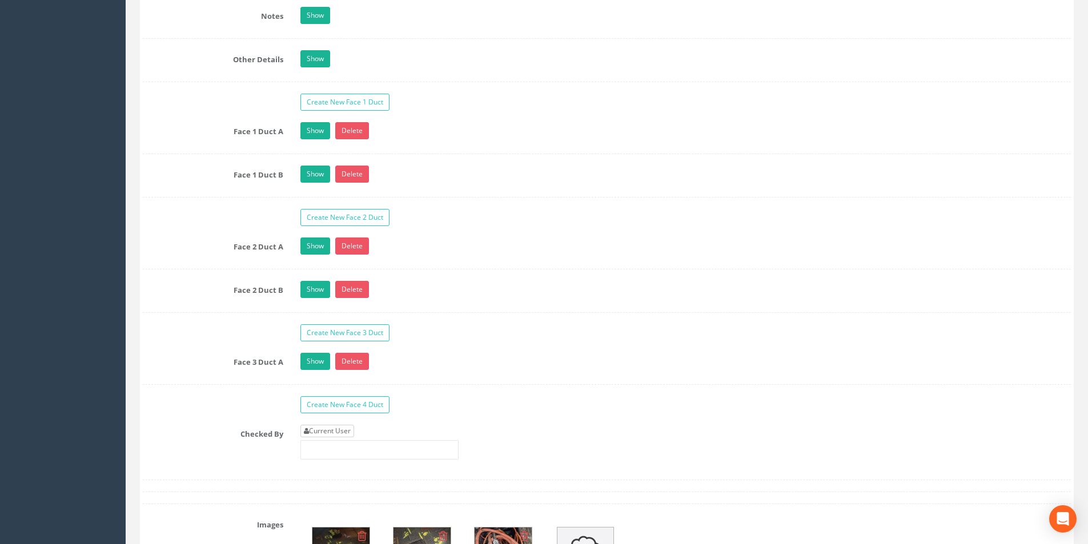
type input "3.11"
click at [354, 425] on link "Current User" at bounding box center [328, 431] width 54 height 13
type input "[PERSON_NAME]"
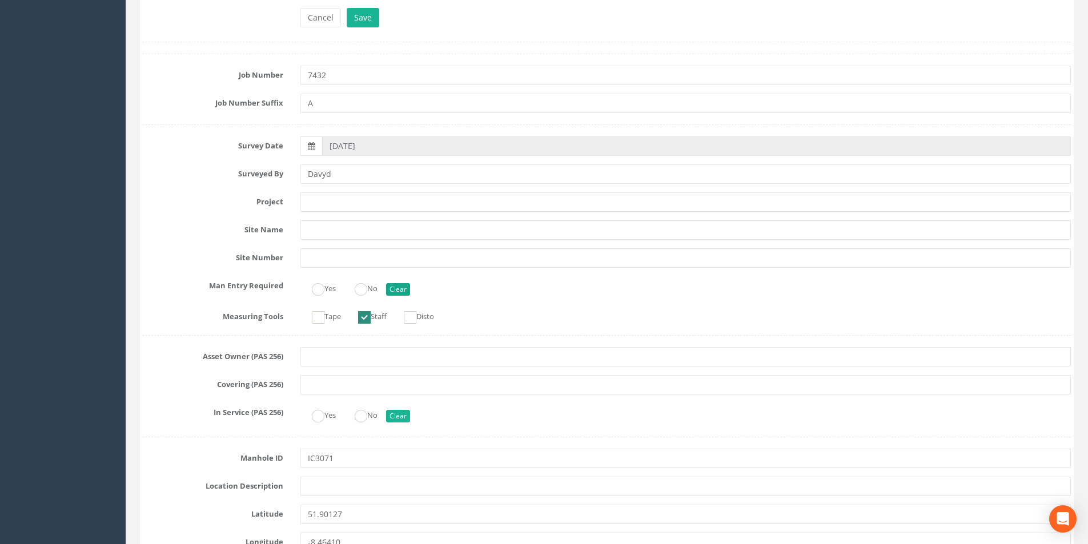
scroll to position [0, 0]
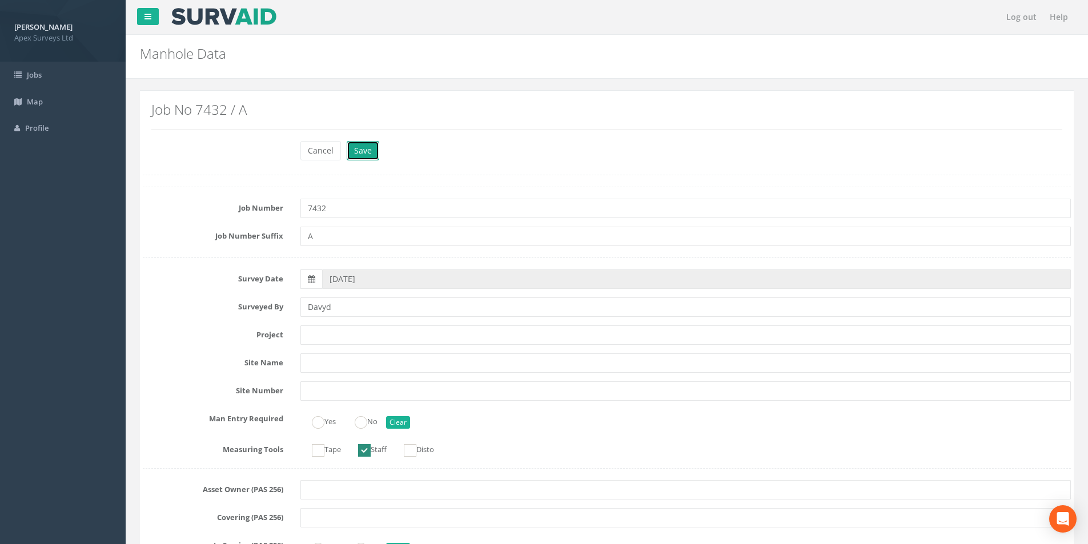
click at [364, 158] on button "Save" at bounding box center [363, 150] width 33 height 19
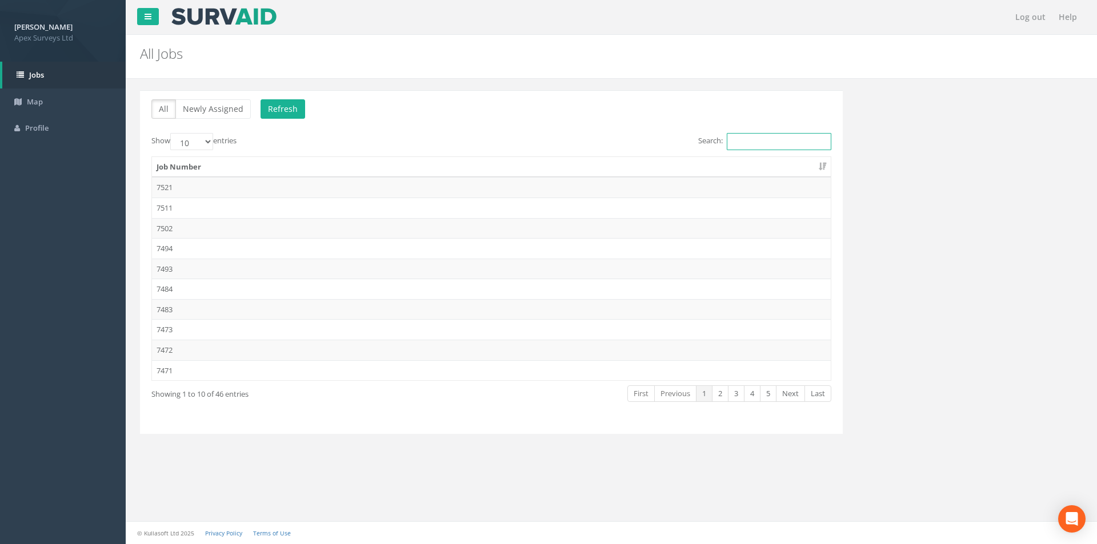
click at [735, 140] on input "Search:" at bounding box center [779, 141] width 105 height 17
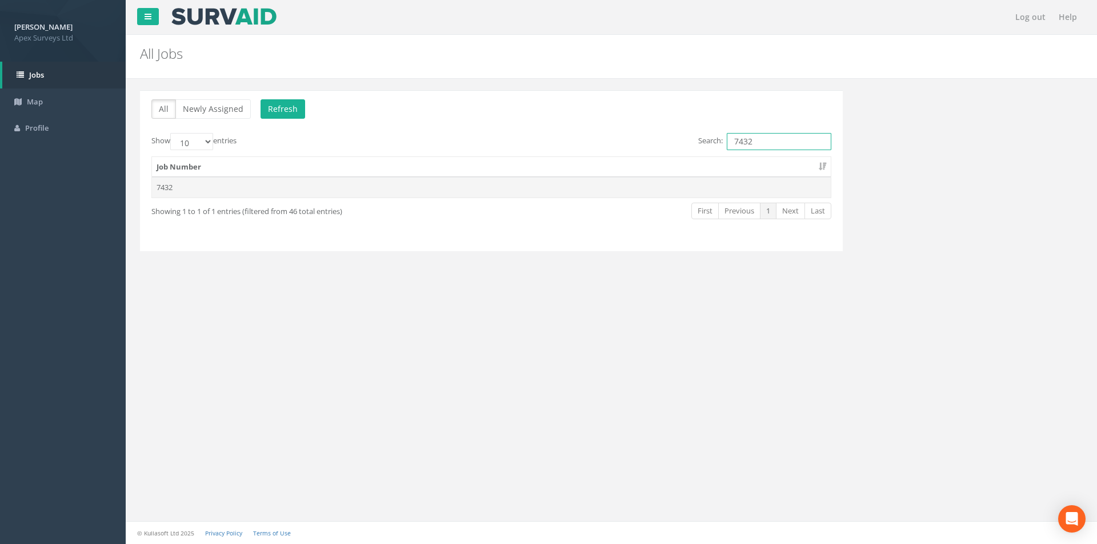
type input "7432"
click at [594, 181] on td "7432" at bounding box center [491, 187] width 679 height 21
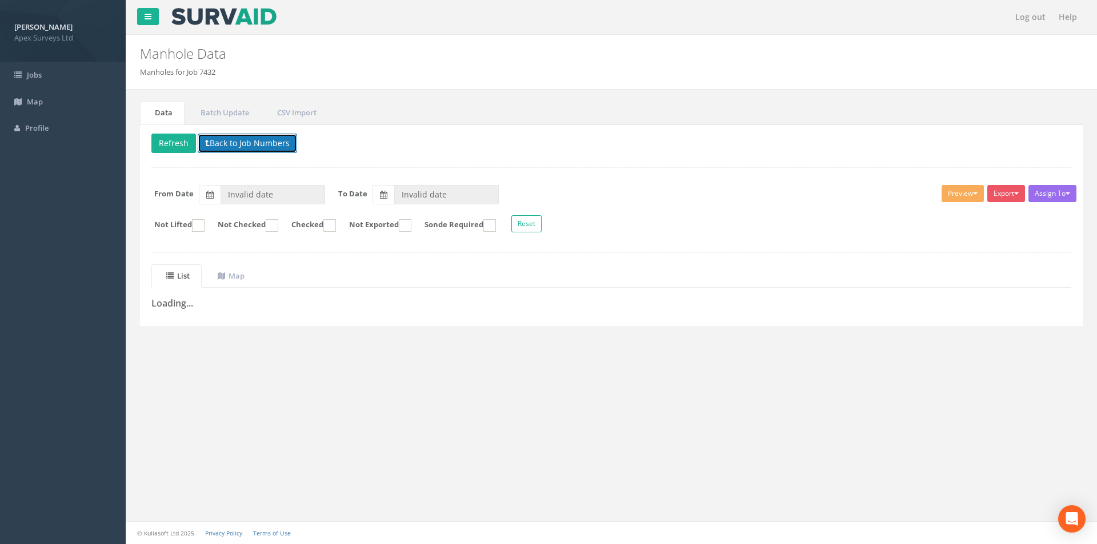
click at [209, 142] on button "Back to Job Numbers" at bounding box center [247, 143] width 99 height 19
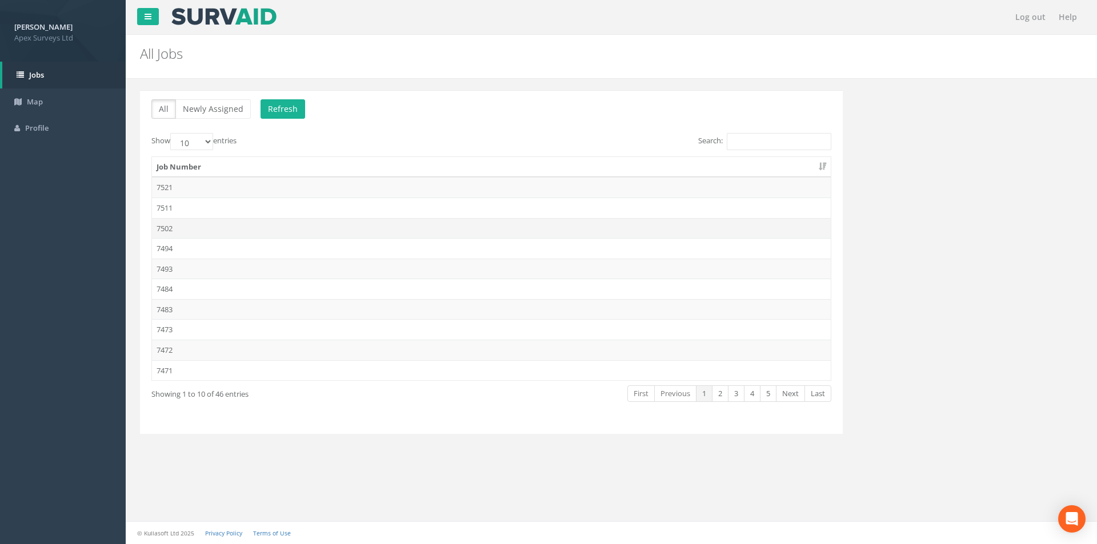
click at [225, 229] on td "7502" at bounding box center [491, 228] width 679 height 21
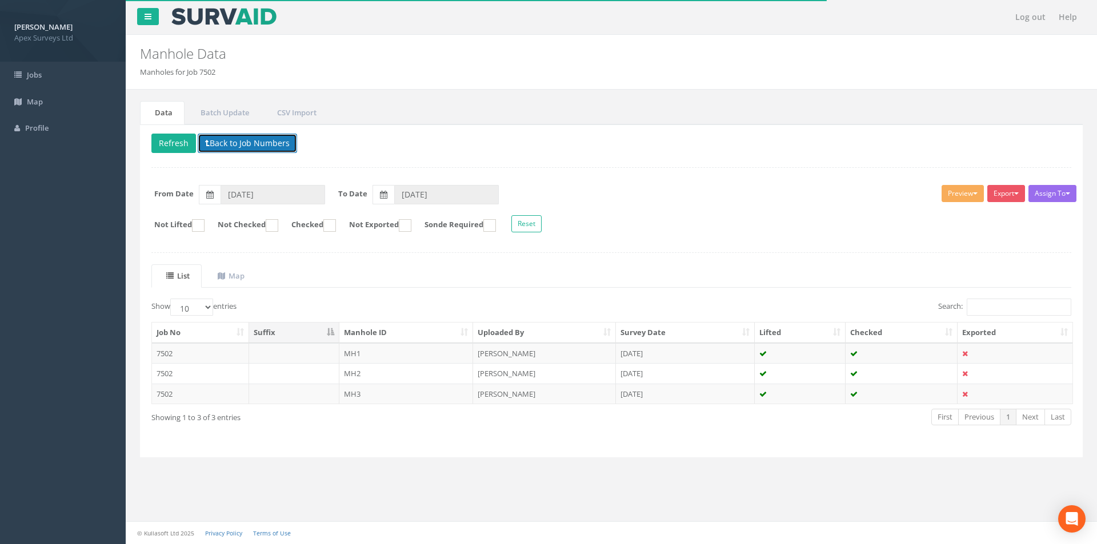
click at [216, 142] on button "Back to Job Numbers" at bounding box center [247, 143] width 99 height 19
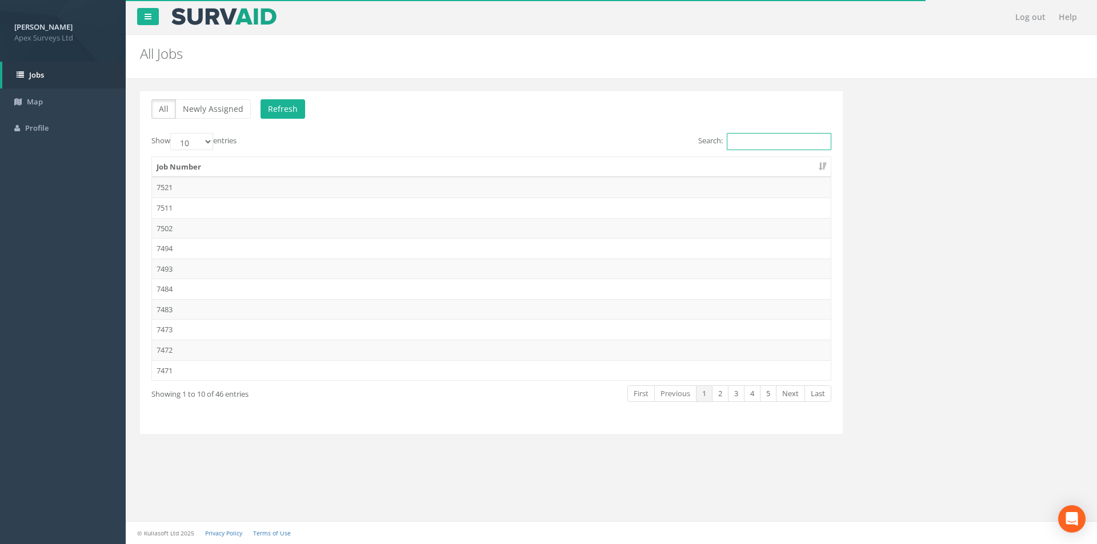
click at [736, 142] on input "Search:" at bounding box center [779, 141] width 105 height 17
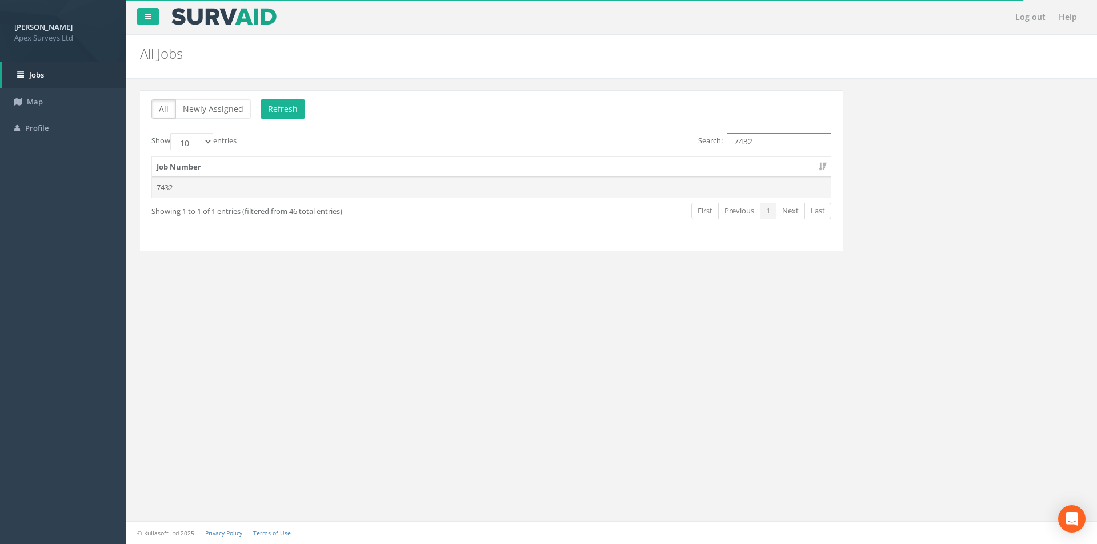
type input "7432"
click at [206, 187] on td "7432" at bounding box center [491, 187] width 679 height 21
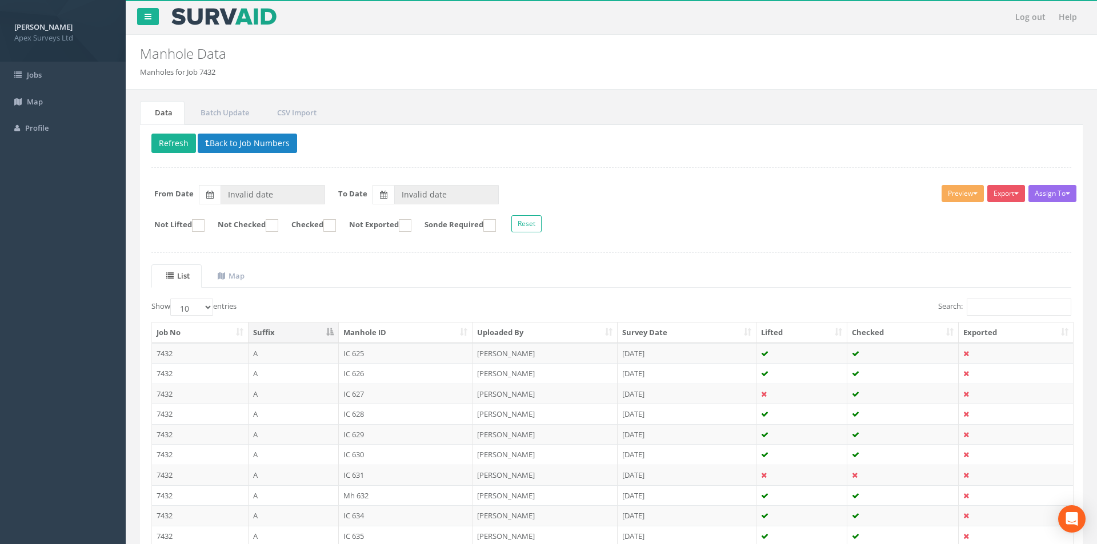
type input "[DATE]"
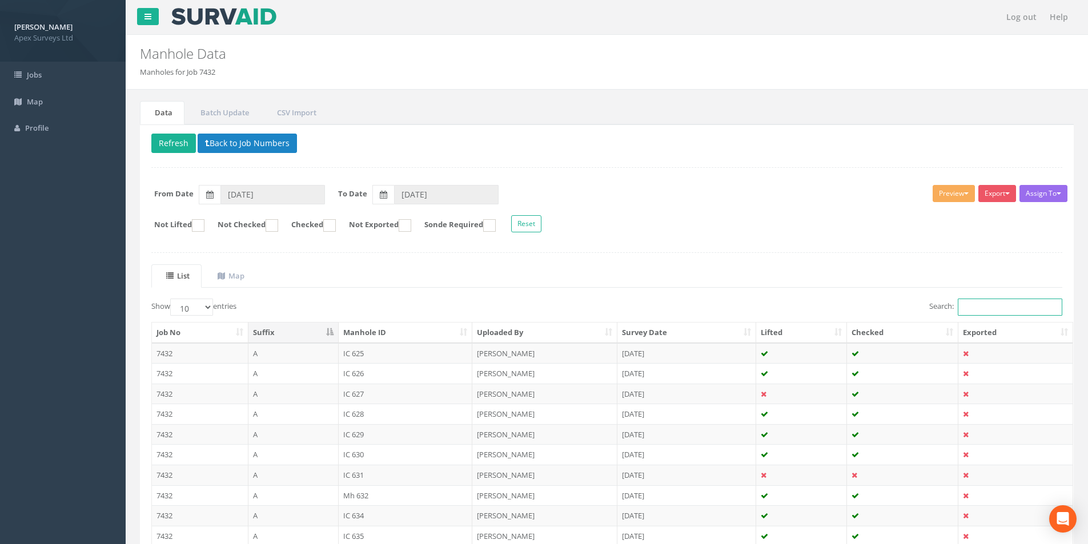
click at [984, 310] on input "Search:" at bounding box center [1010, 307] width 105 height 17
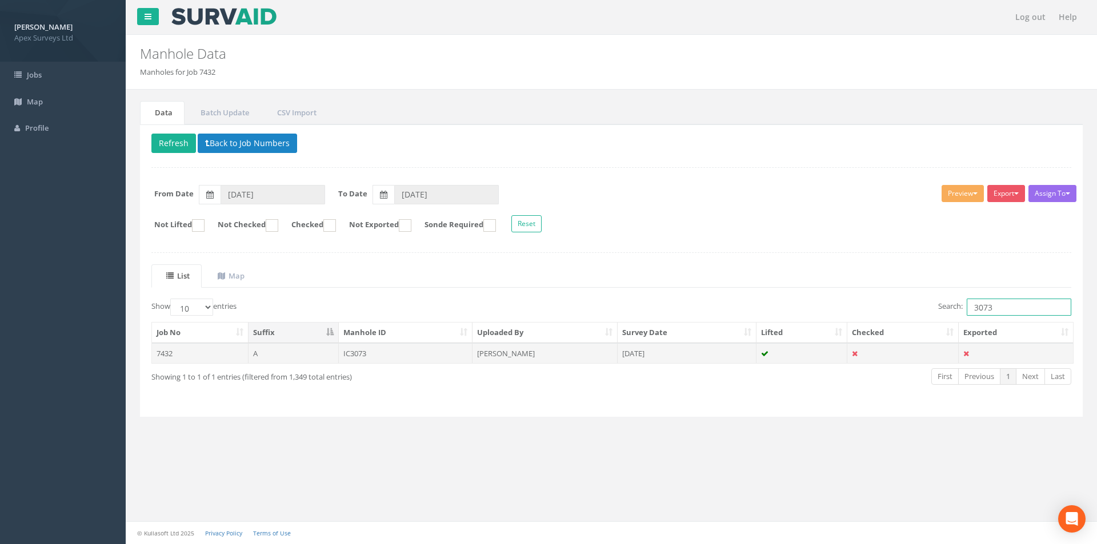
type input "3073"
click at [572, 351] on td "[PERSON_NAME]" at bounding box center [544, 353] width 145 height 21
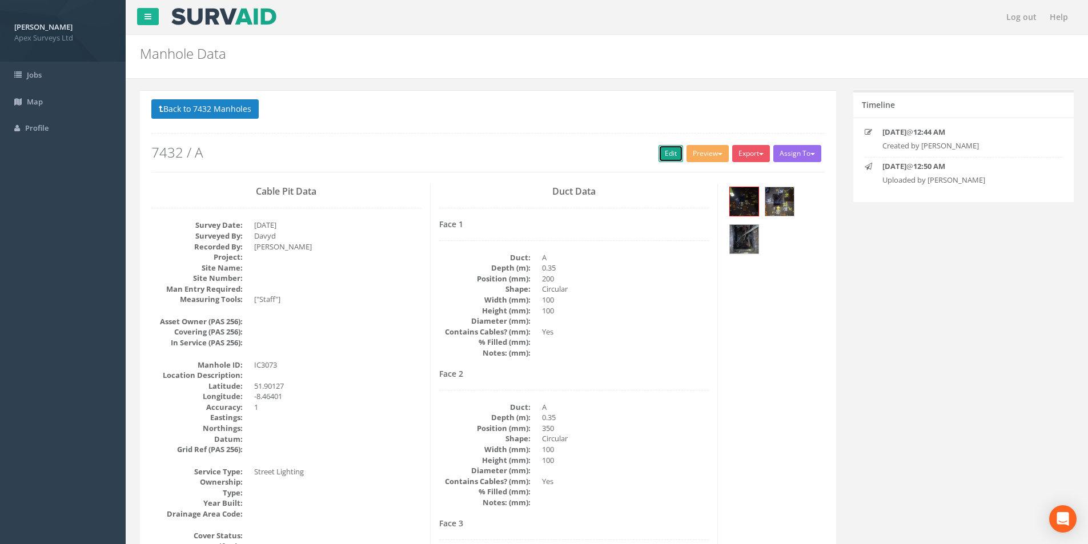
click at [670, 150] on link "Edit" at bounding box center [671, 153] width 25 height 17
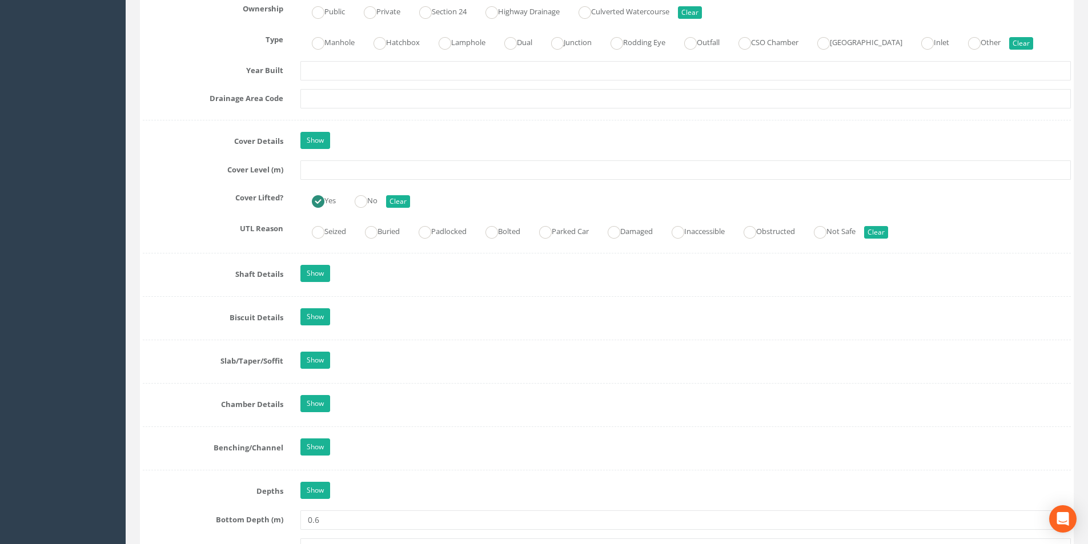
scroll to position [914, 0]
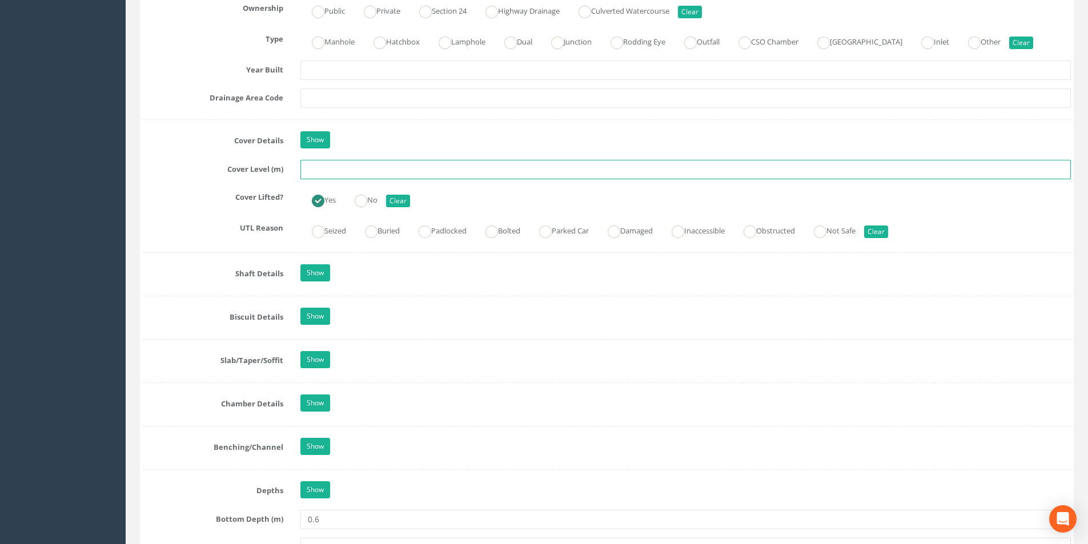
click at [347, 169] on input "text" at bounding box center [686, 169] width 771 height 19
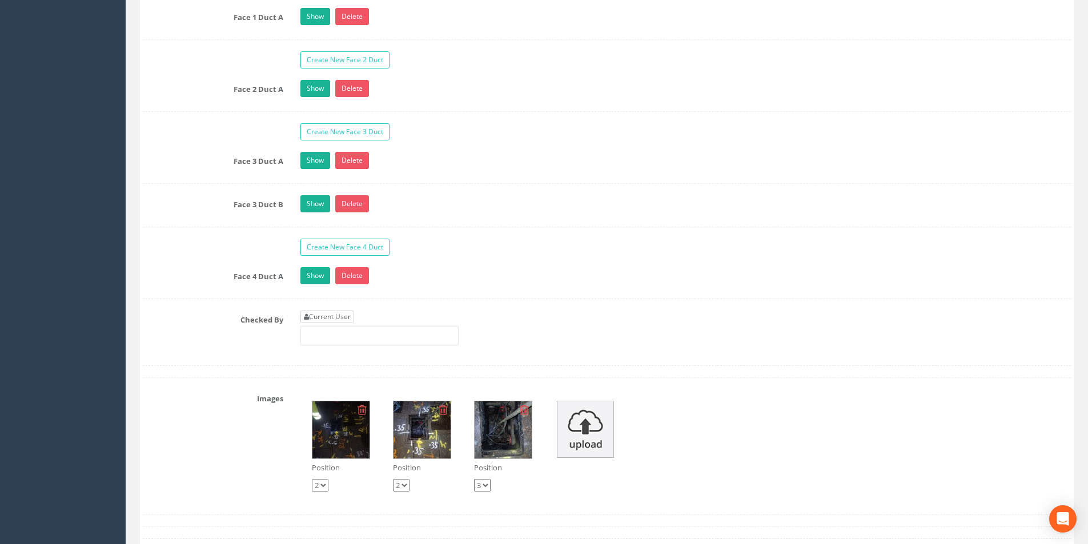
type input "3.09"
click at [338, 320] on link "Current User" at bounding box center [328, 317] width 54 height 13
type input "[PERSON_NAME]"
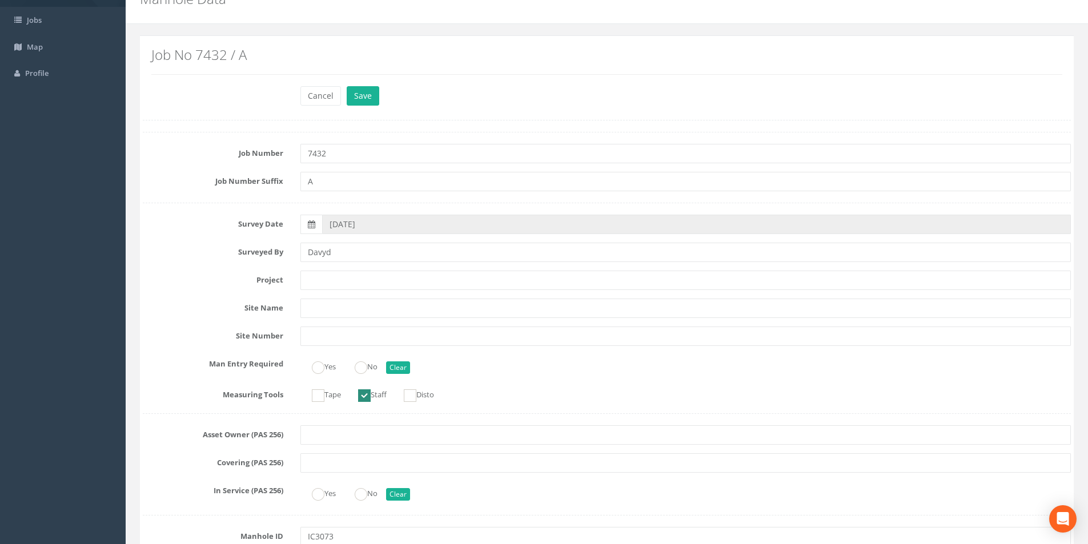
scroll to position [0, 0]
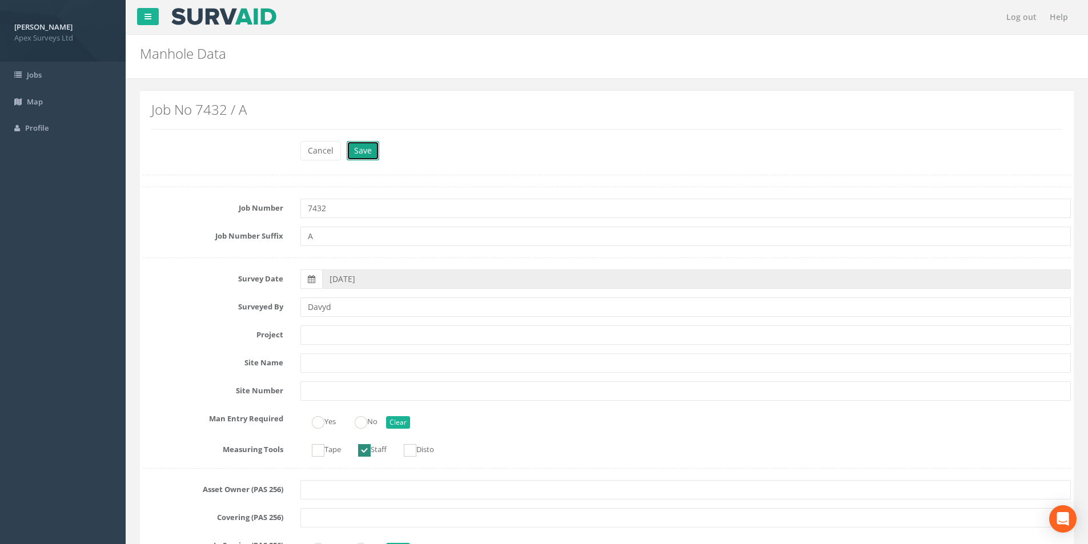
click at [353, 156] on button "Save" at bounding box center [363, 150] width 33 height 19
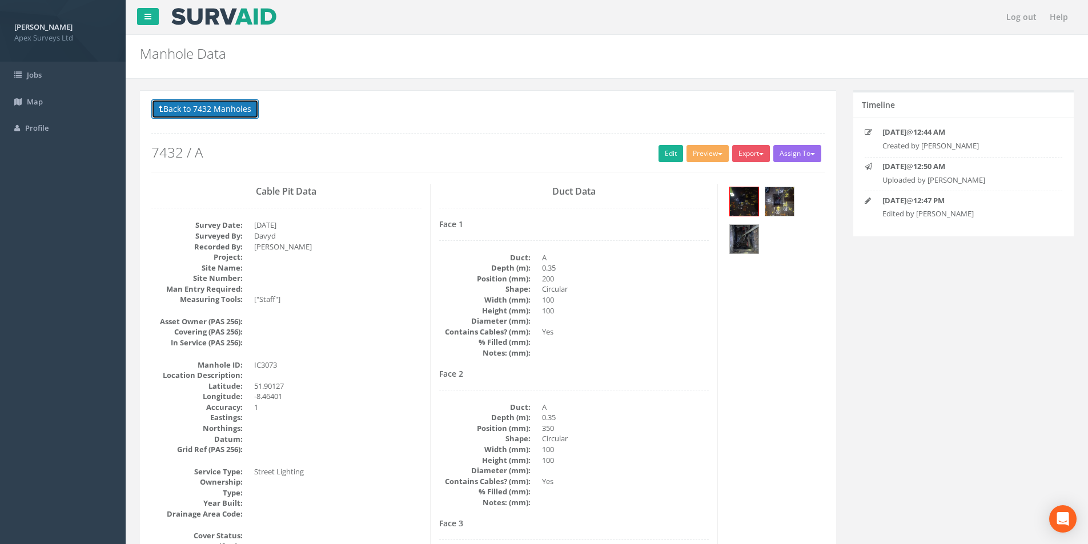
click at [195, 113] on button "Back to 7432 Manholes" at bounding box center [204, 108] width 107 height 19
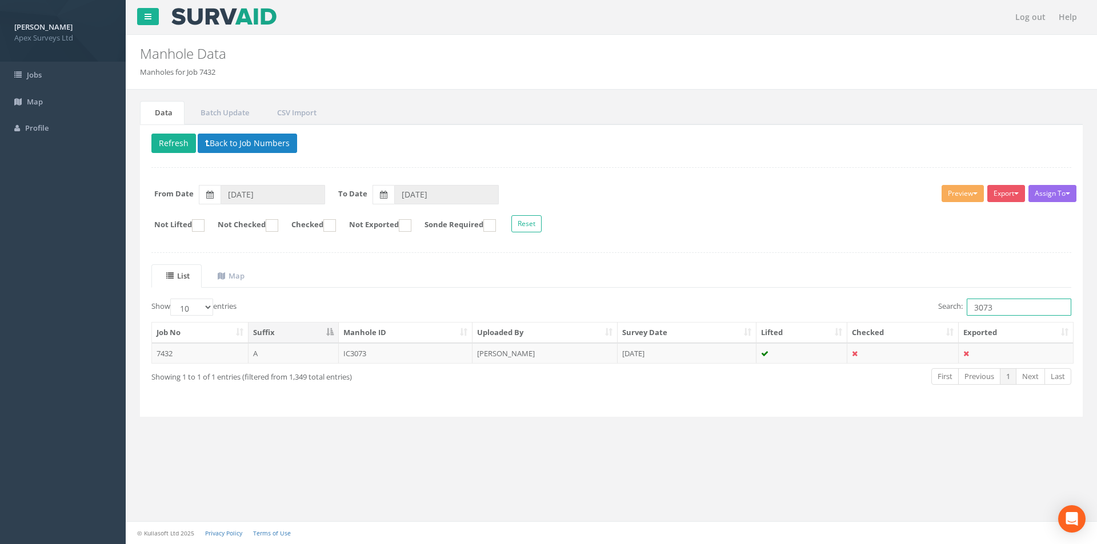
click at [1006, 309] on input "3073" at bounding box center [1019, 307] width 105 height 17
type input "3070"
click at [638, 356] on td "[DATE]" at bounding box center [687, 353] width 139 height 21
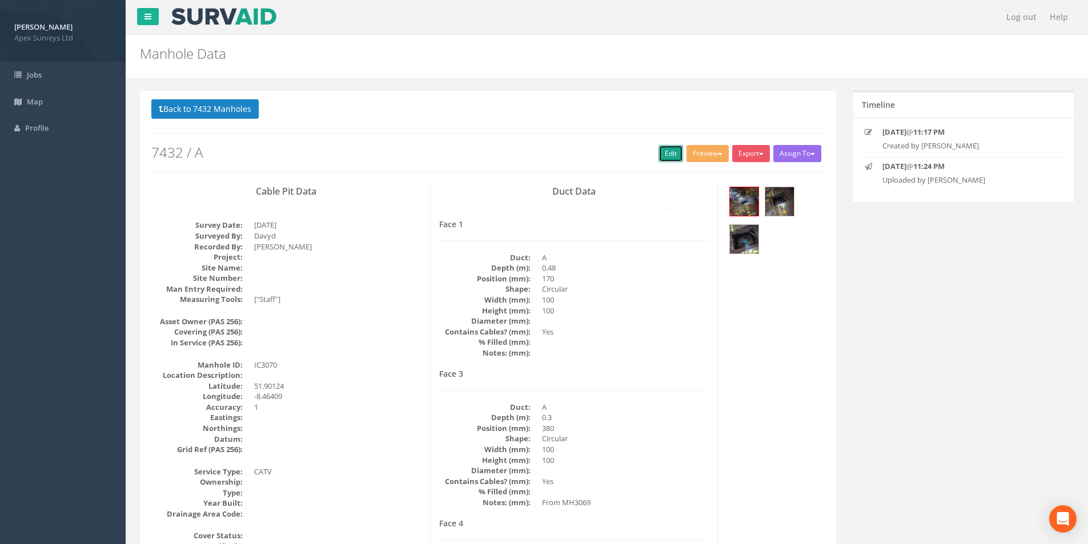
click at [666, 155] on link "Edit" at bounding box center [671, 153] width 25 height 17
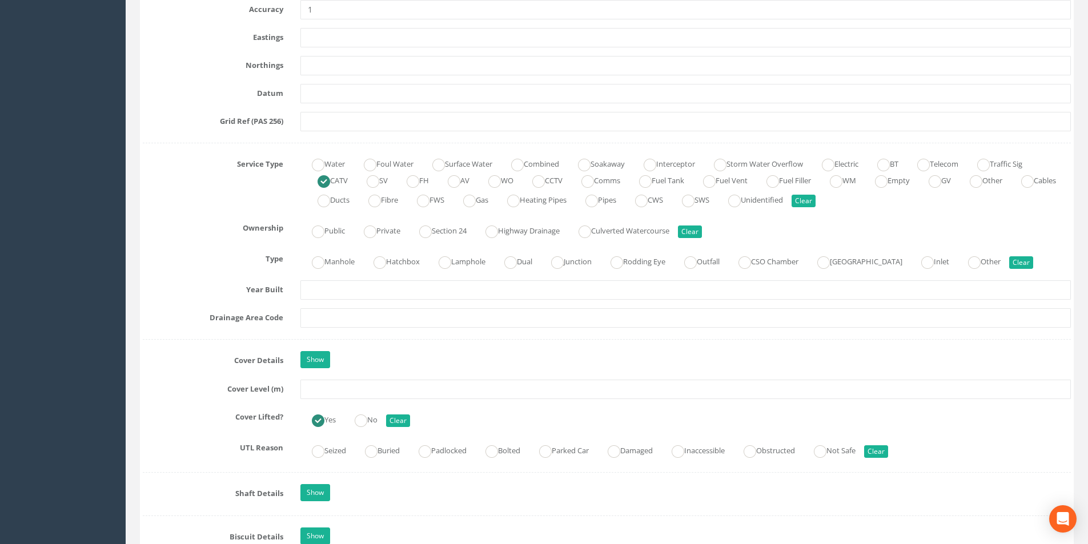
scroll to position [800, 0]
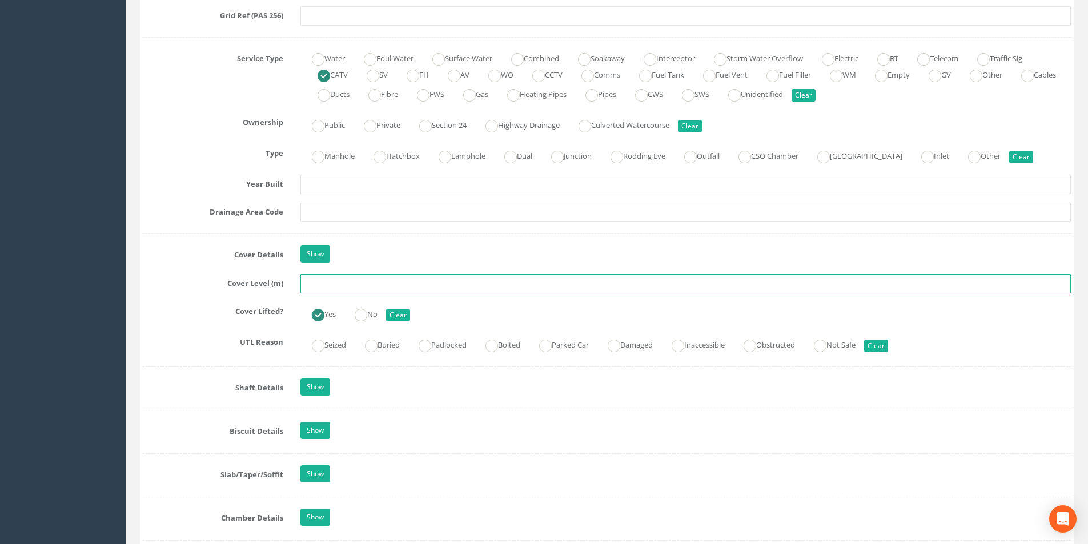
click at [345, 285] on input "text" at bounding box center [686, 283] width 771 height 19
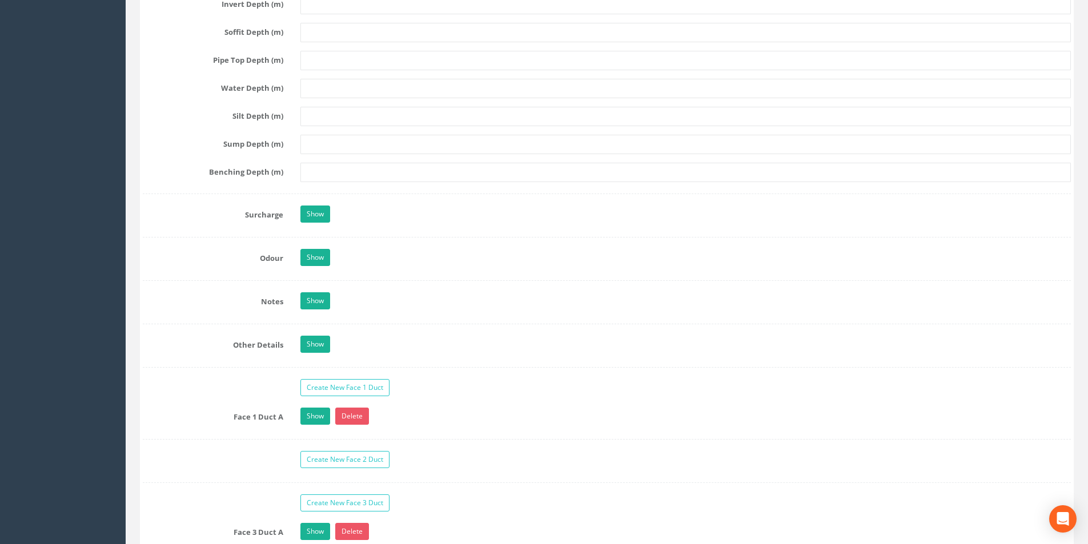
scroll to position [1828, 0]
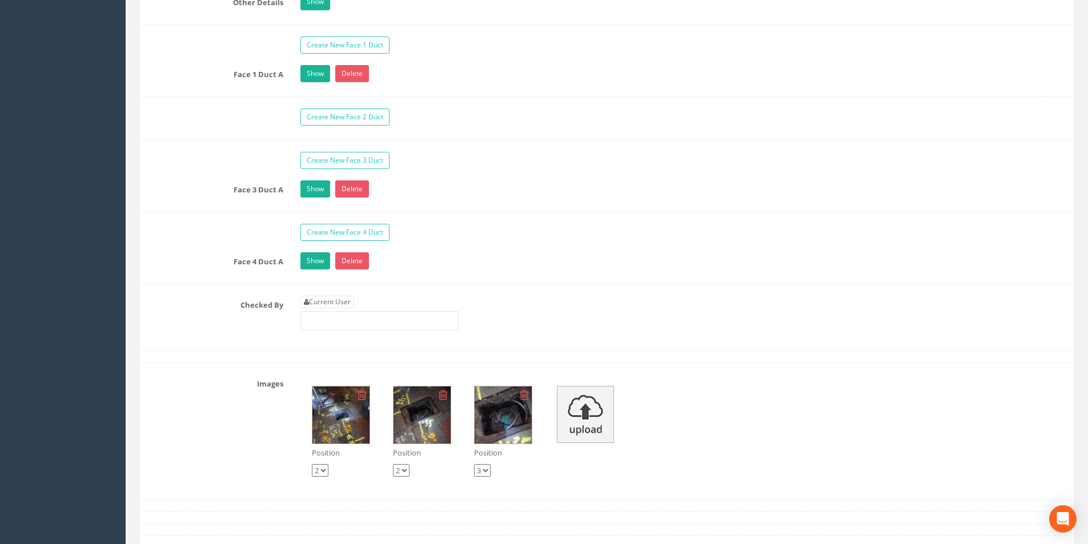
type input "3.09"
click at [349, 309] on div "Current User" at bounding box center [380, 313] width 158 height 35
click at [349, 304] on link "Current User" at bounding box center [328, 302] width 54 height 13
type input "[PERSON_NAME]"
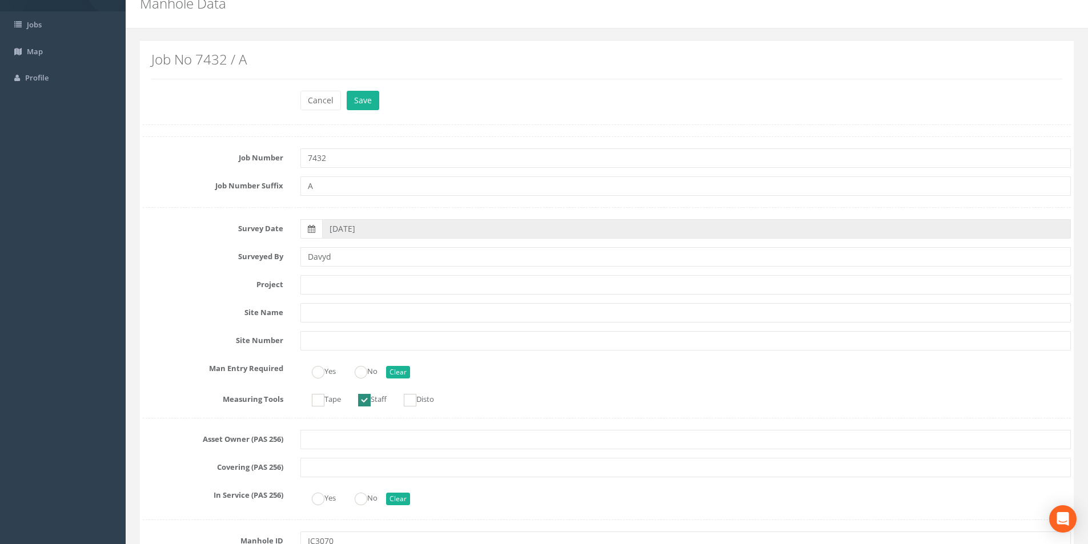
scroll to position [0, 0]
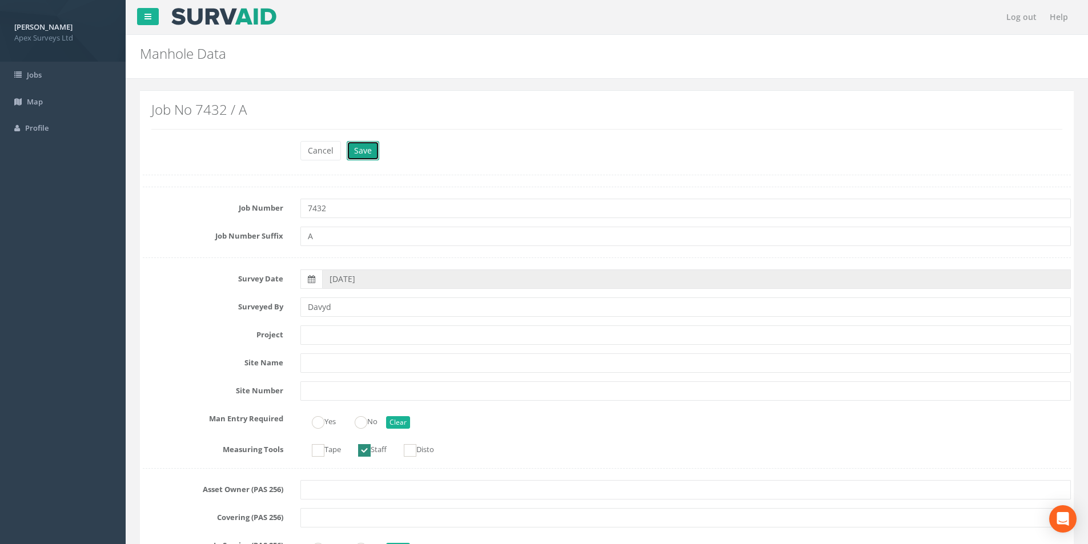
click at [361, 158] on button "Save" at bounding box center [363, 150] width 33 height 19
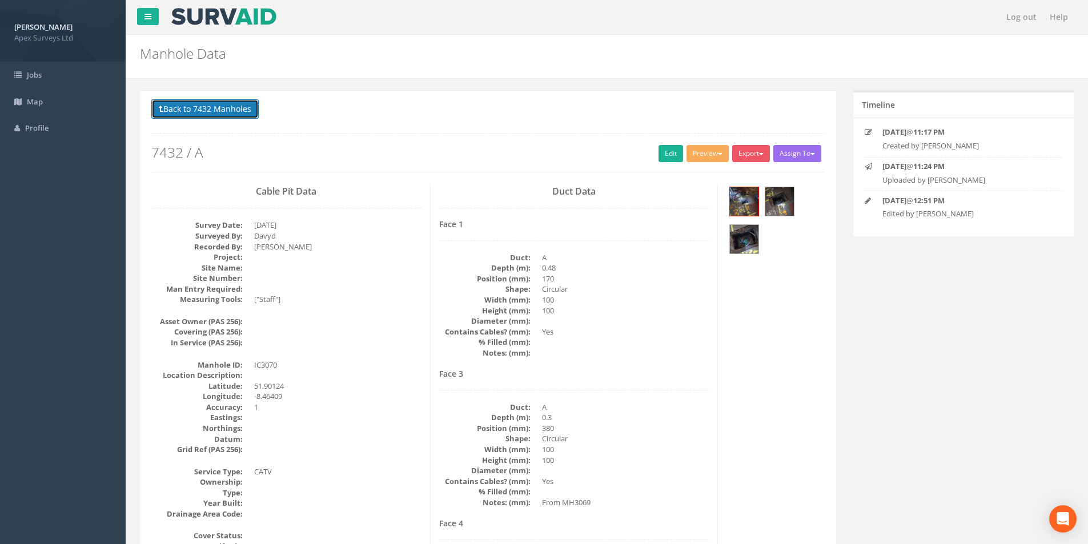
click at [189, 111] on button "Back to 7432 Manholes" at bounding box center [204, 108] width 107 height 19
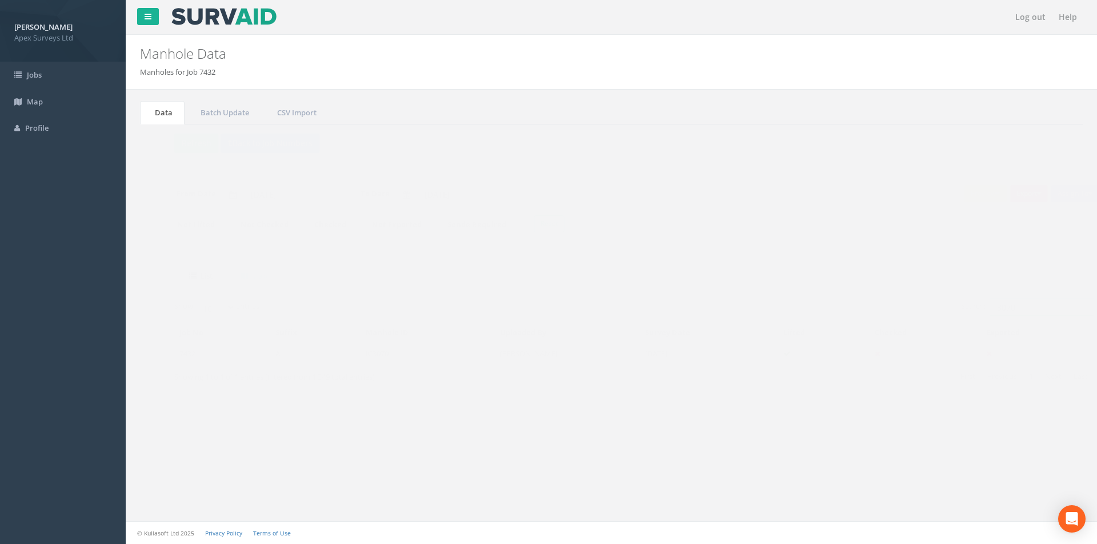
click at [1000, 306] on input "3070" at bounding box center [1019, 307] width 105 height 17
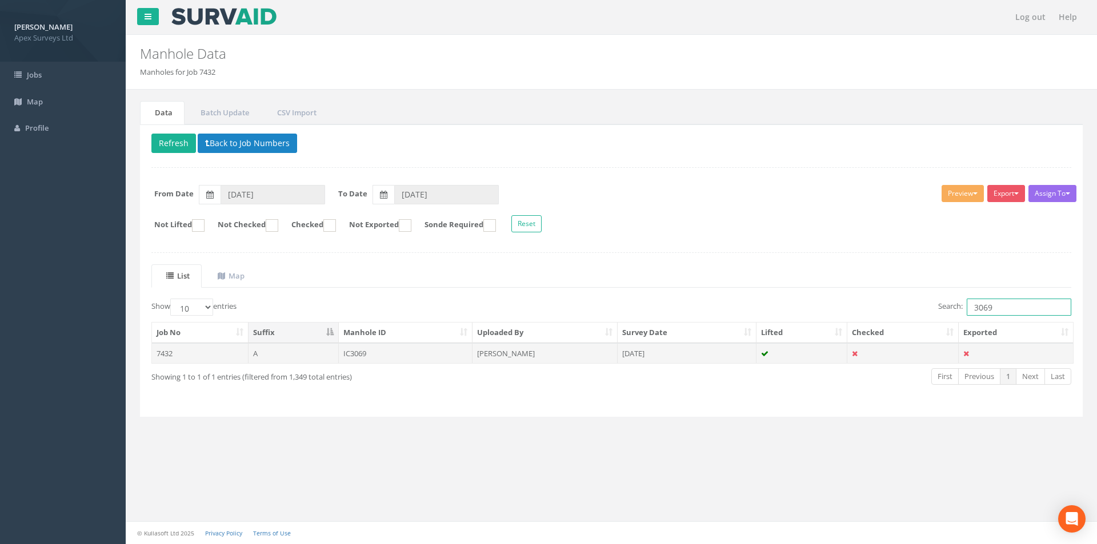
type input "3069"
click at [782, 355] on td at bounding box center [801, 353] width 91 height 21
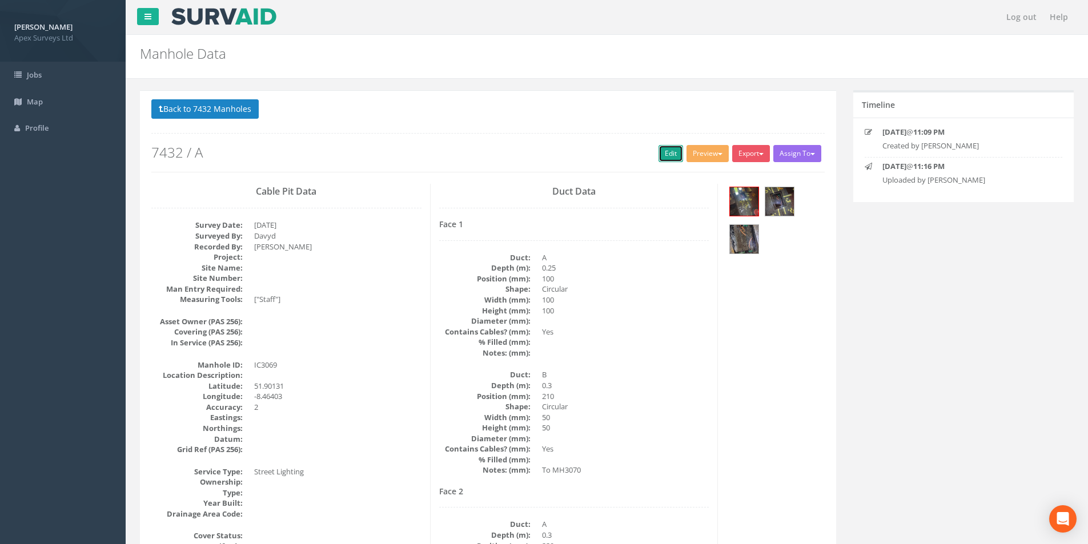
click at [668, 151] on link "Edit" at bounding box center [671, 153] width 25 height 17
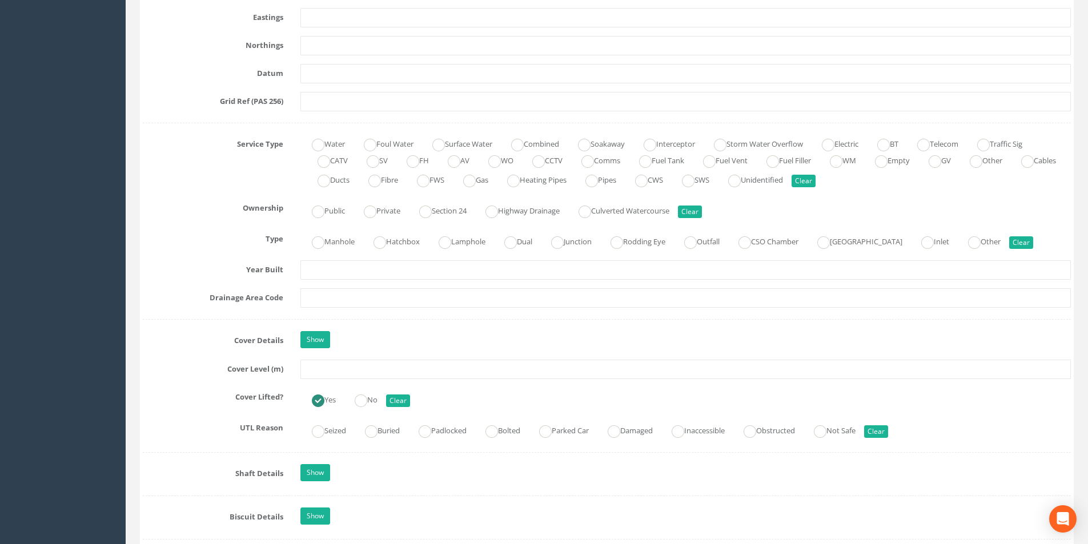
scroll to position [743, 0]
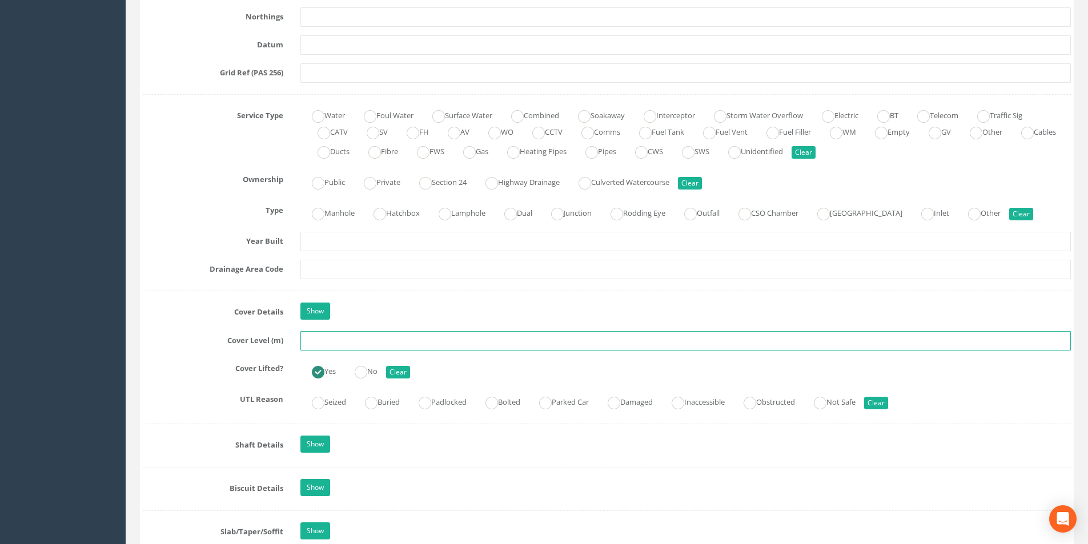
click at [381, 342] on input "text" at bounding box center [686, 340] width 771 height 19
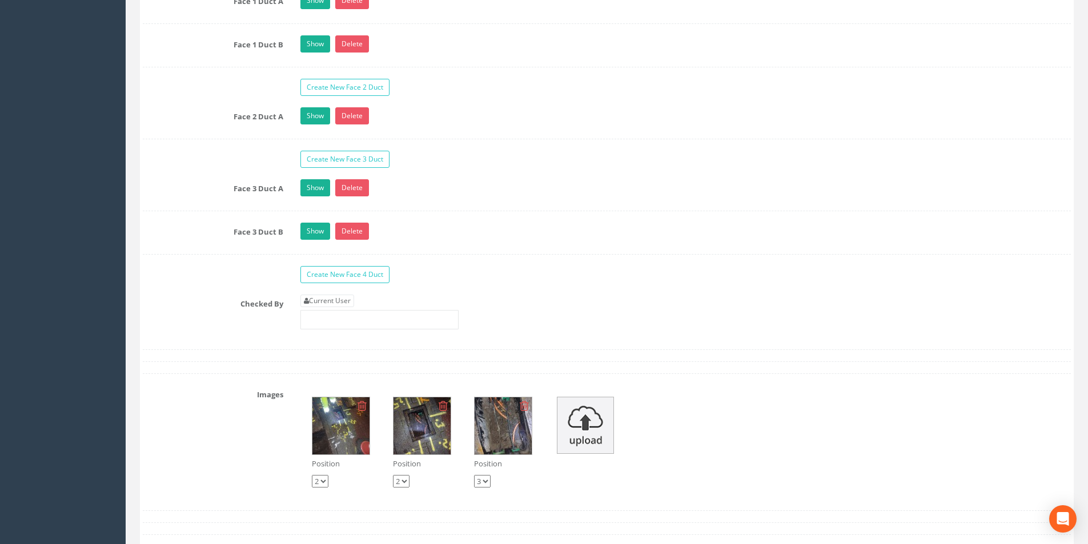
scroll to position [1943, 0]
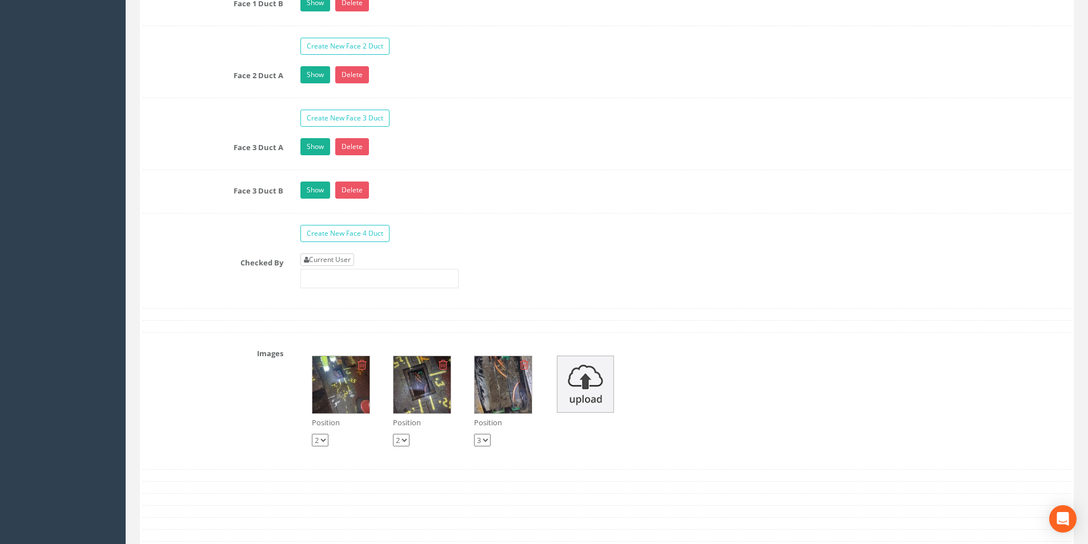
type input "3.05"
click at [343, 258] on link "Current User" at bounding box center [328, 260] width 54 height 13
type input "[PERSON_NAME]"
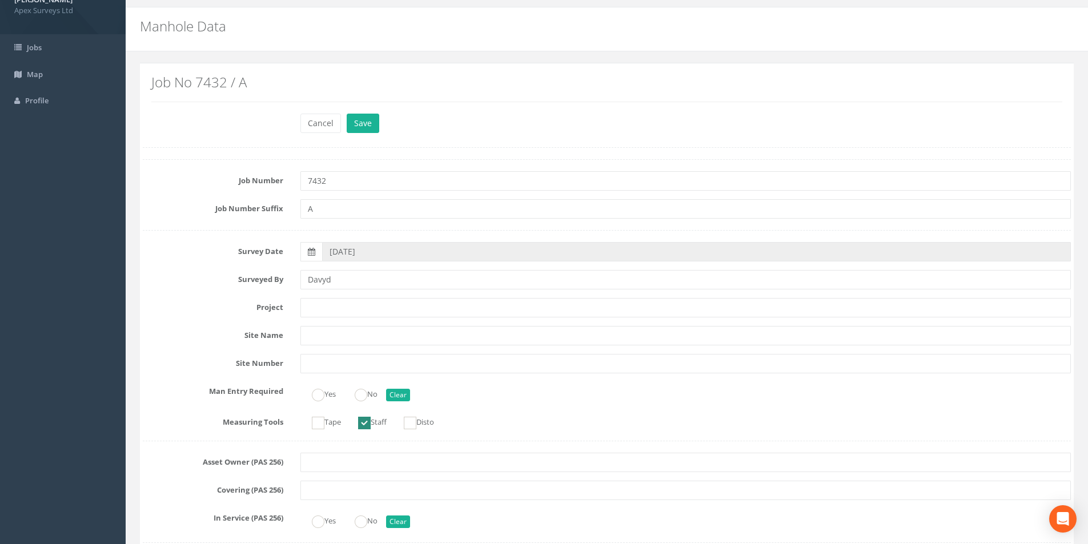
scroll to position [0, 0]
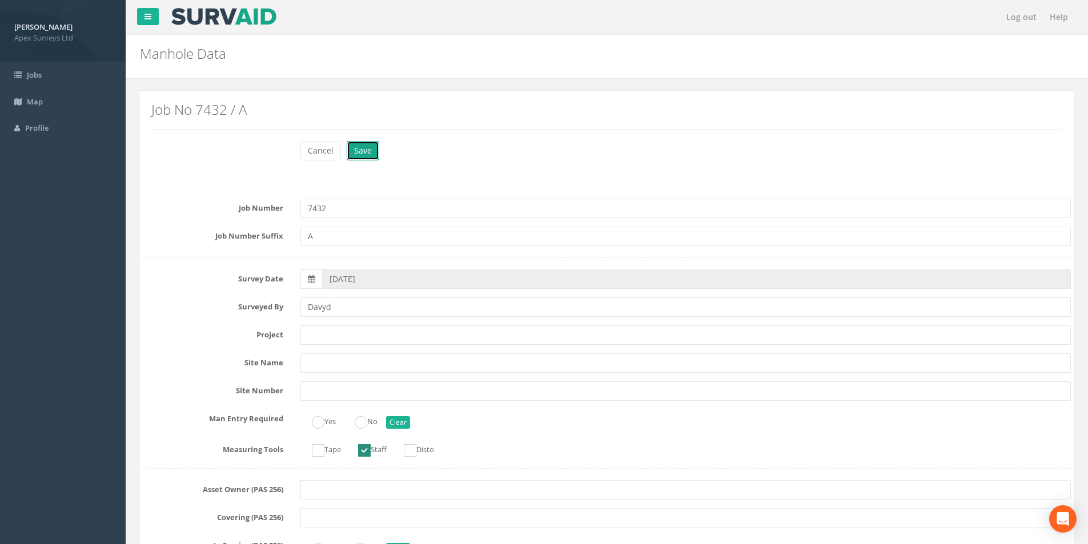
click at [370, 144] on button "Save" at bounding box center [363, 150] width 33 height 19
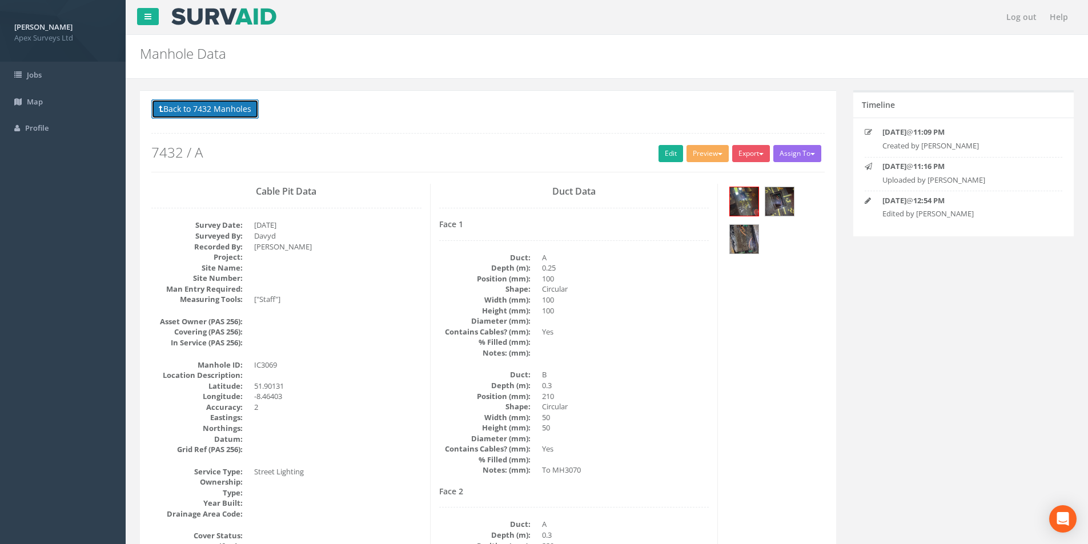
click at [220, 115] on button "Back to 7432 Manholes" at bounding box center [204, 108] width 107 height 19
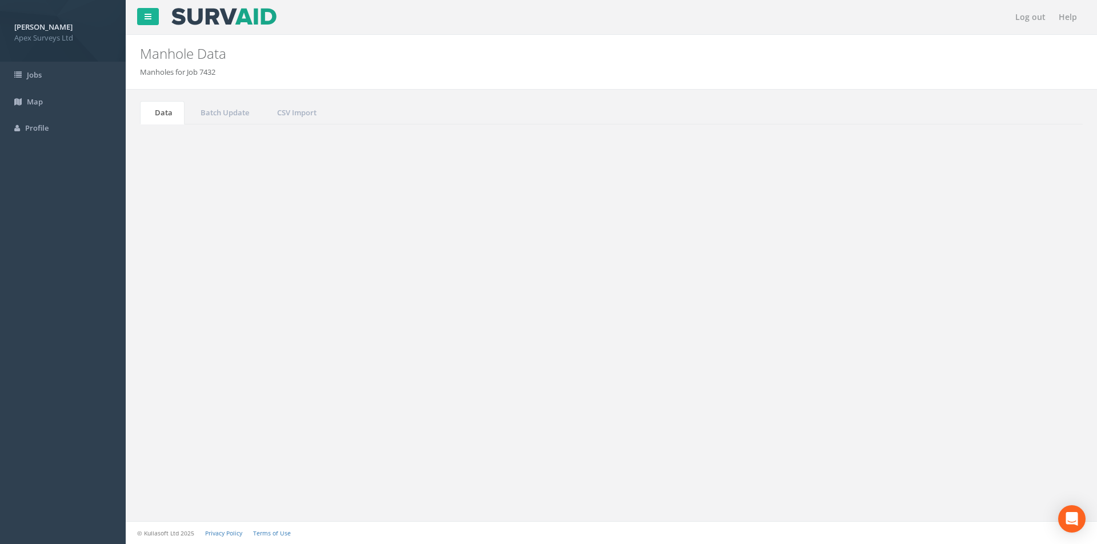
click at [995, 309] on input "3069" at bounding box center [1019, 307] width 105 height 17
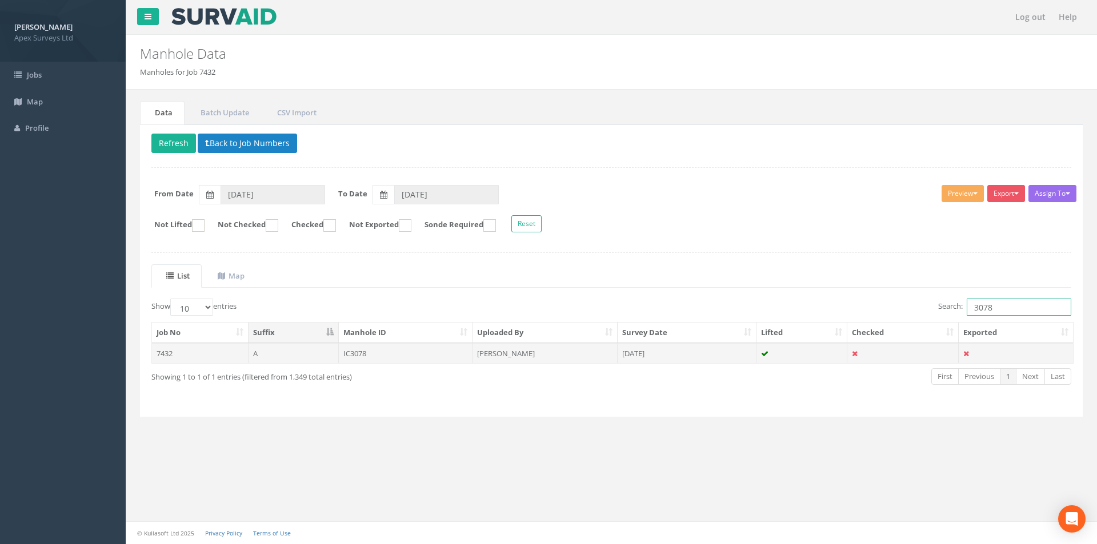
type input "3078"
click at [729, 351] on td "[DATE]" at bounding box center [687, 353] width 139 height 21
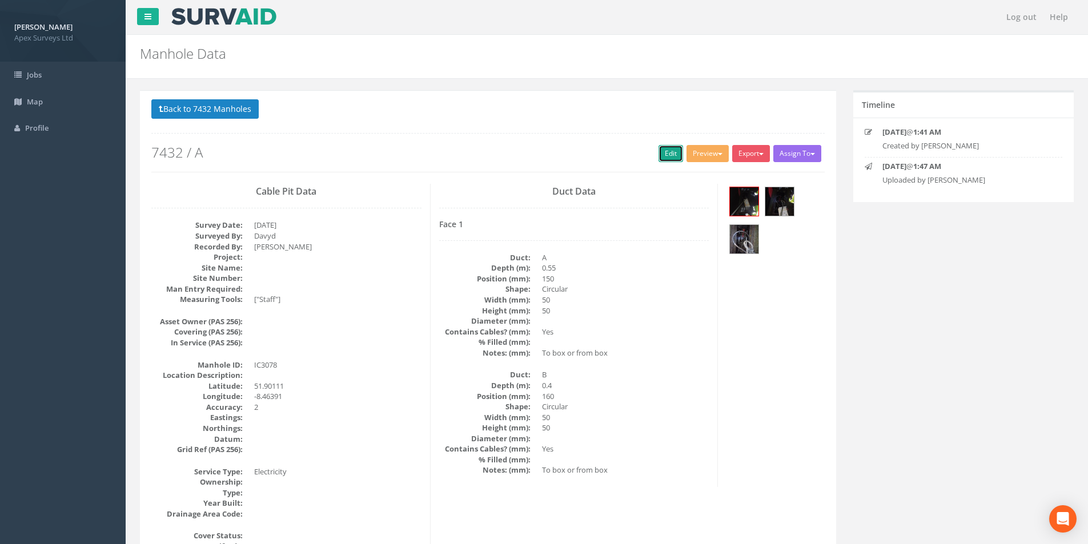
click at [661, 159] on link "Edit" at bounding box center [671, 153] width 25 height 17
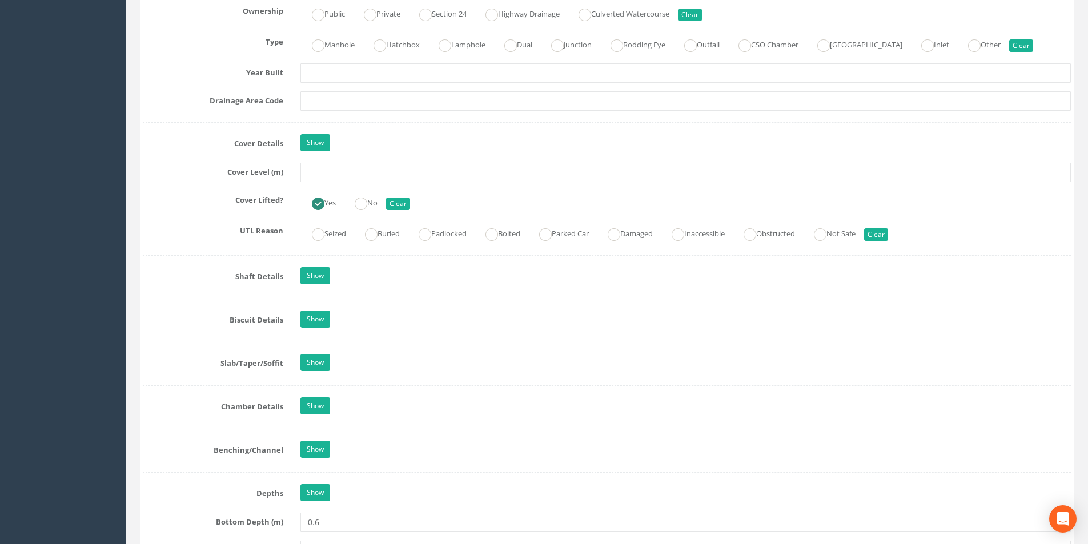
scroll to position [914, 0]
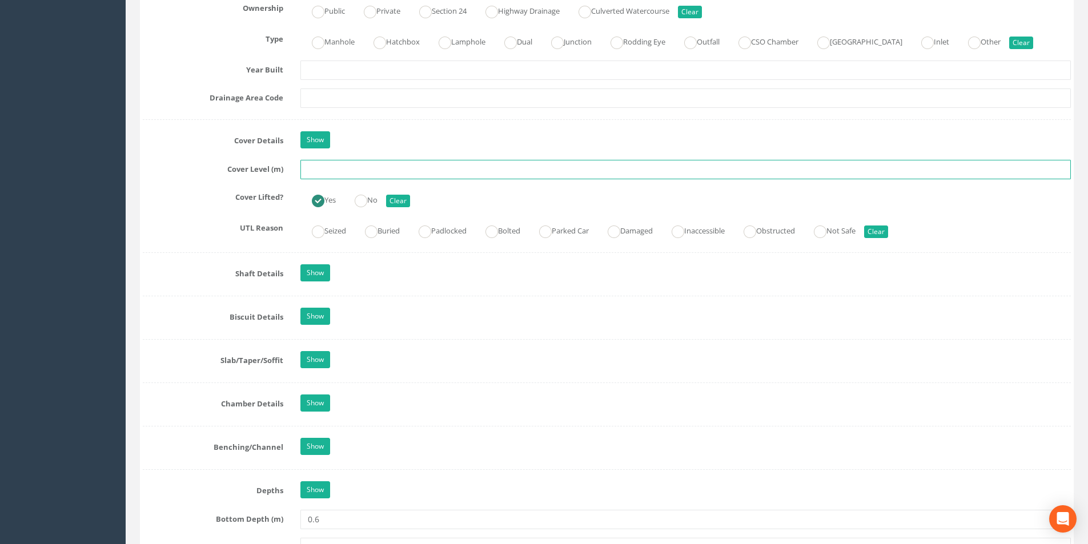
click at [318, 174] on input "text" at bounding box center [686, 169] width 771 height 19
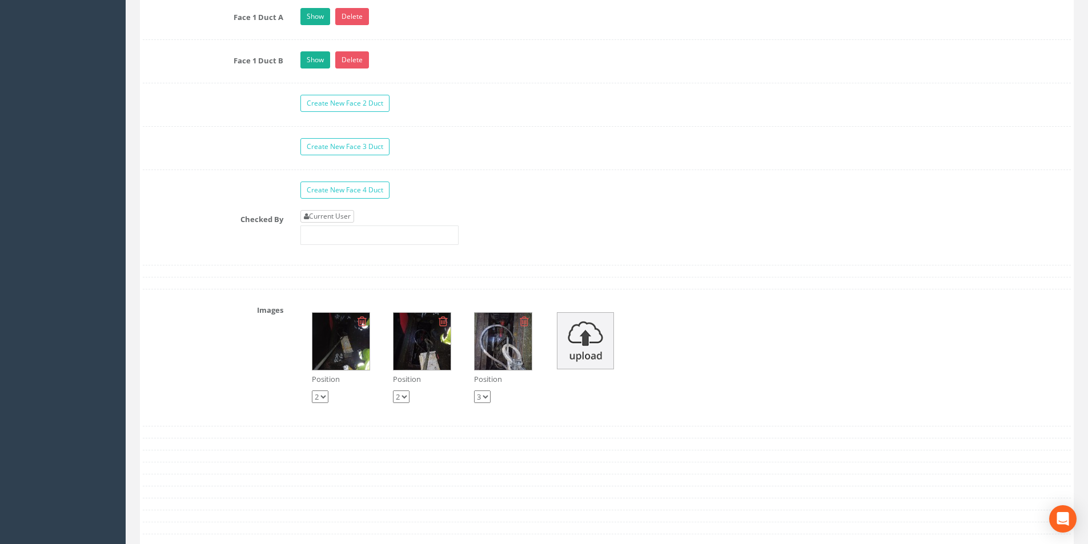
type input "2.94"
click at [323, 217] on link "Current User" at bounding box center [328, 216] width 54 height 13
type input "[PERSON_NAME]"
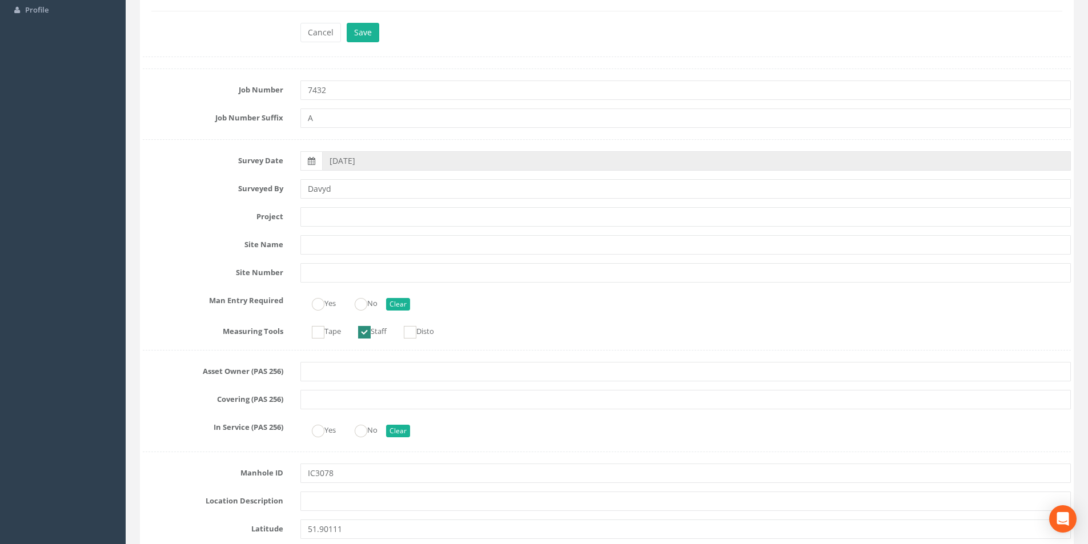
scroll to position [0, 0]
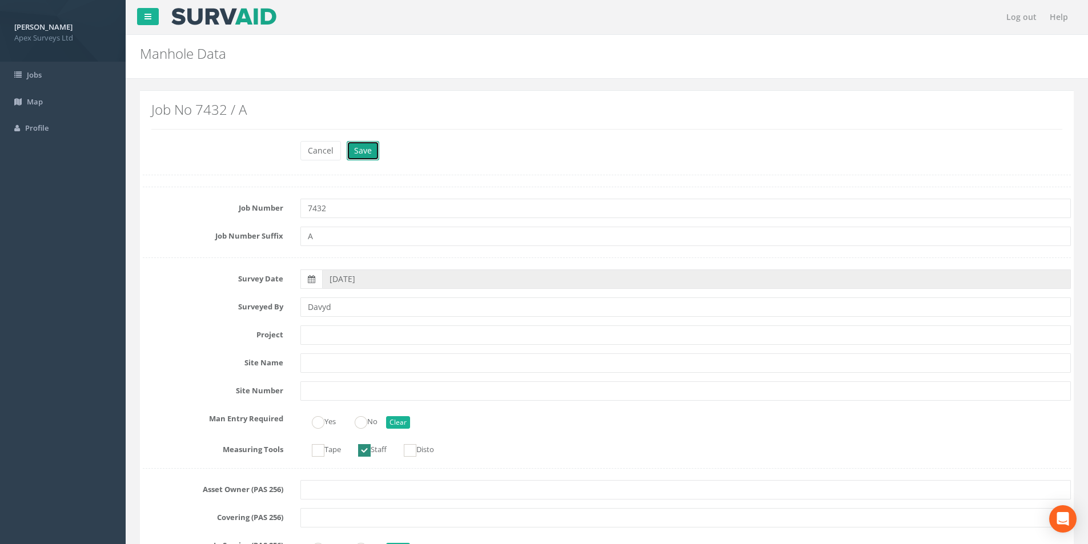
click at [370, 158] on button "Save" at bounding box center [363, 150] width 33 height 19
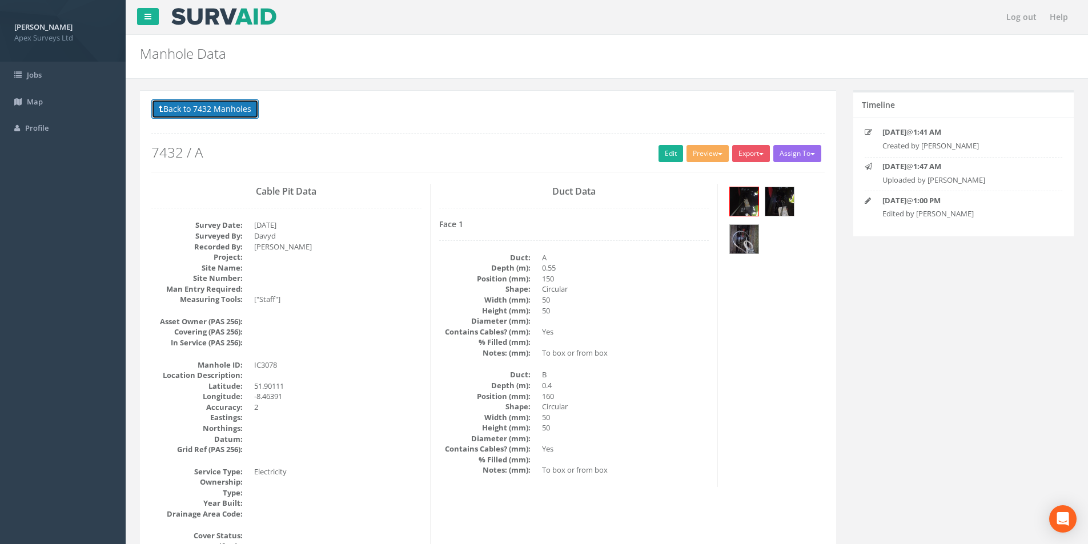
click at [217, 118] on button "Back to 7432 Manholes" at bounding box center [204, 108] width 107 height 19
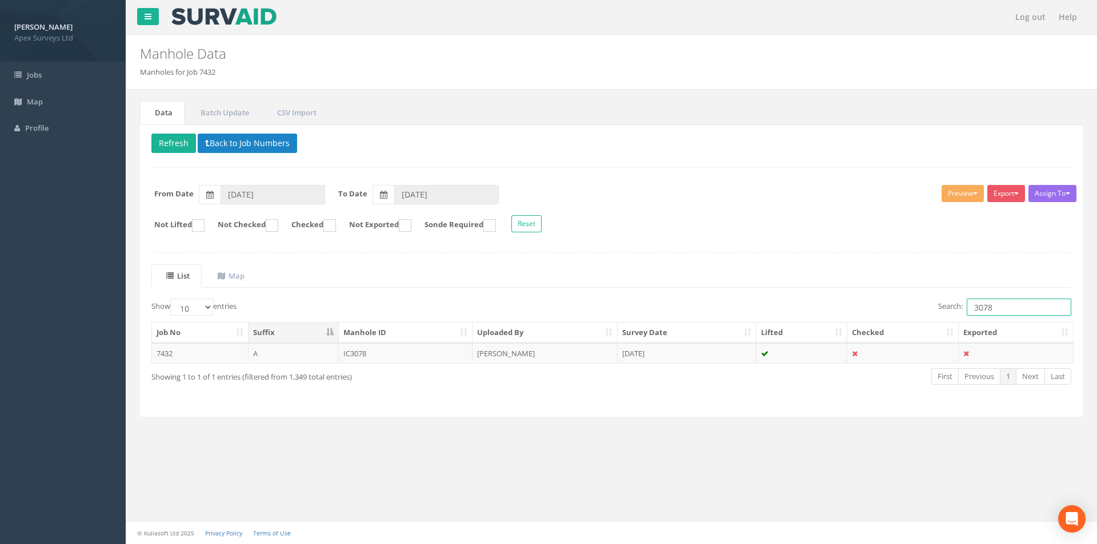
click at [998, 307] on input "3078" at bounding box center [1019, 307] width 105 height 17
type input "3076"
click at [719, 355] on td "[DATE]" at bounding box center [687, 353] width 139 height 21
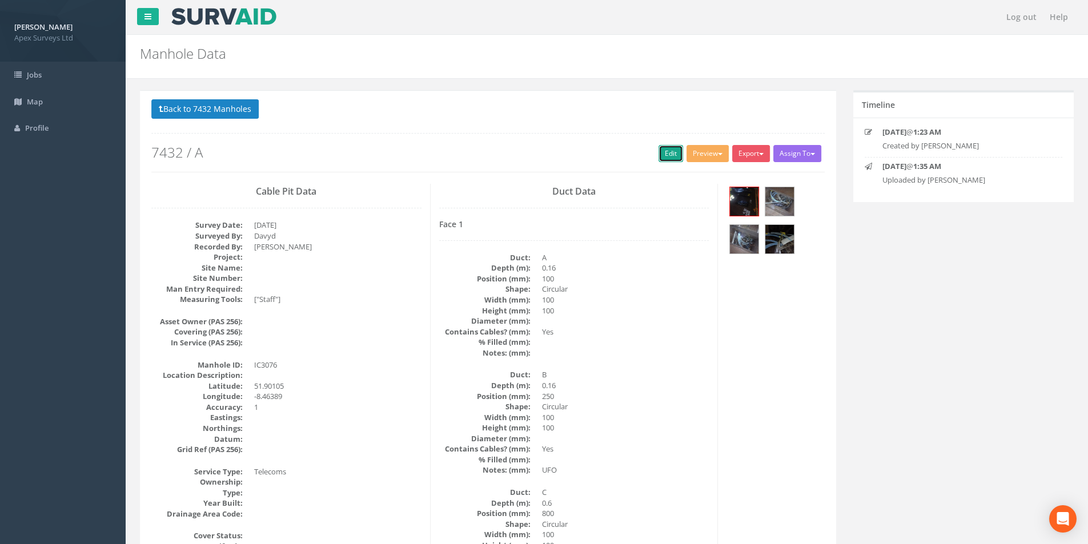
click at [664, 151] on link "Edit" at bounding box center [671, 153] width 25 height 17
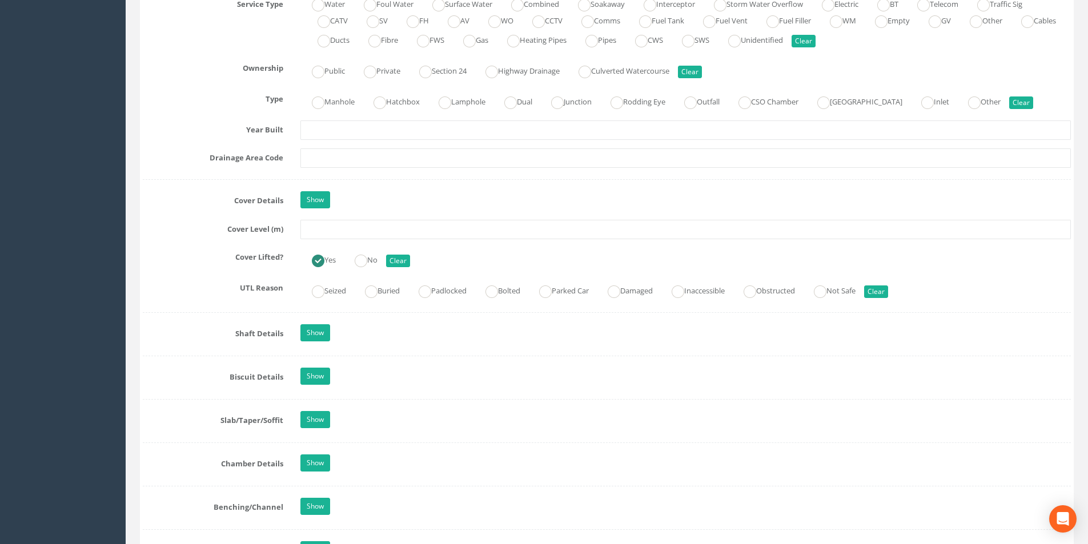
scroll to position [857, 0]
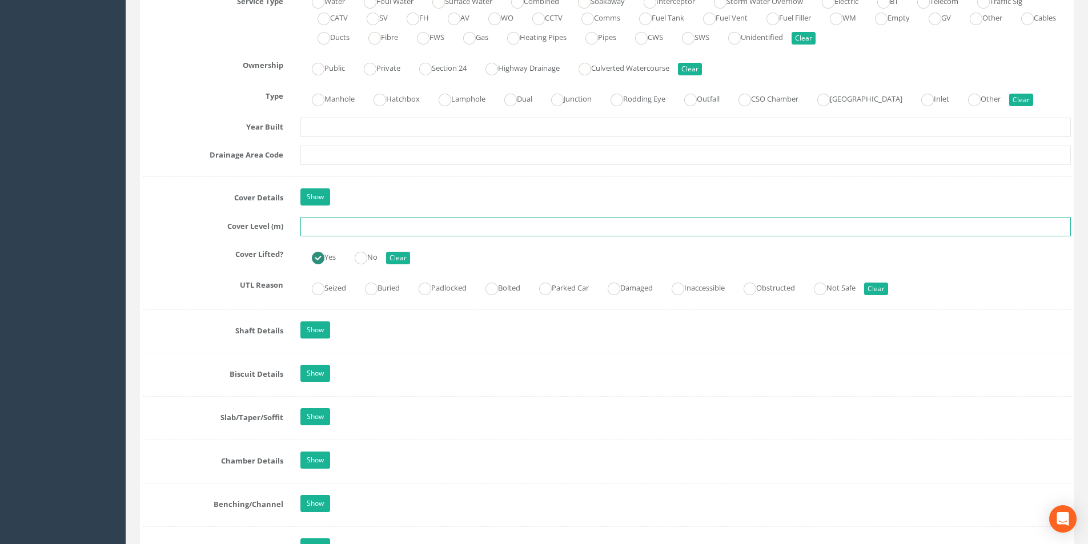
click at [367, 223] on input "text" at bounding box center [686, 226] width 771 height 19
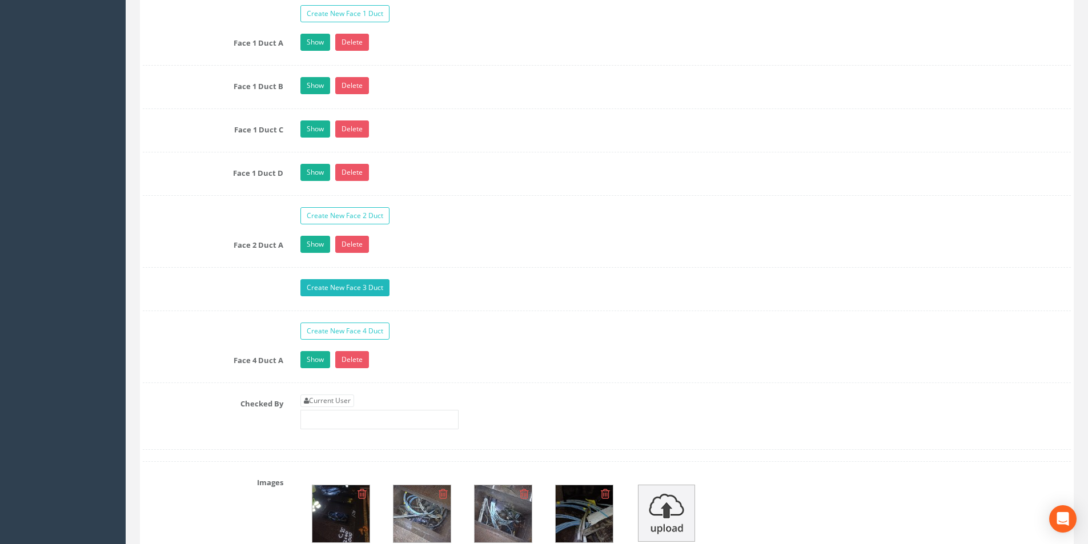
scroll to position [1885, 0]
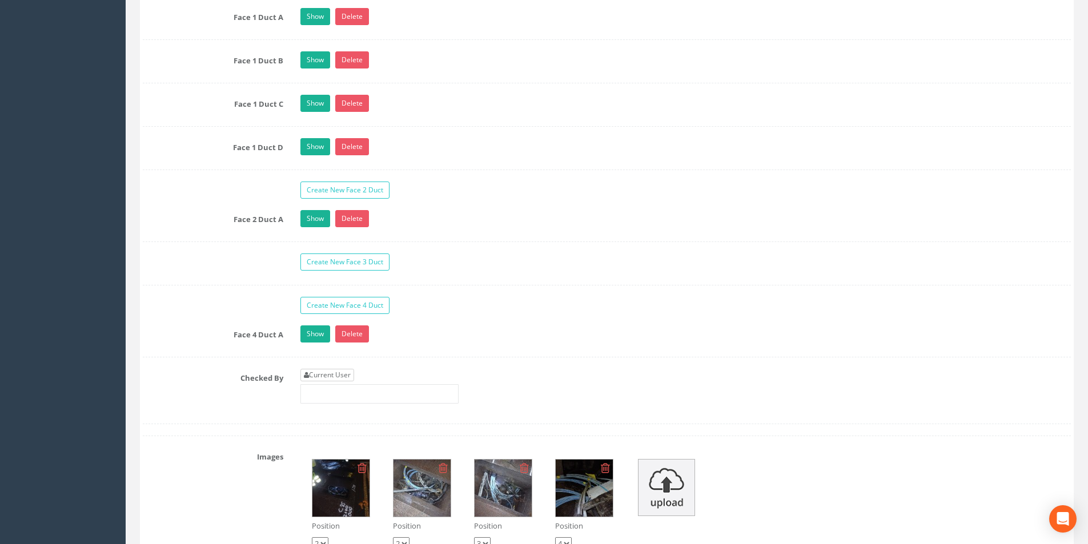
type input "2.98"
click at [346, 375] on link "Current User" at bounding box center [328, 375] width 54 height 13
type input "[PERSON_NAME]"
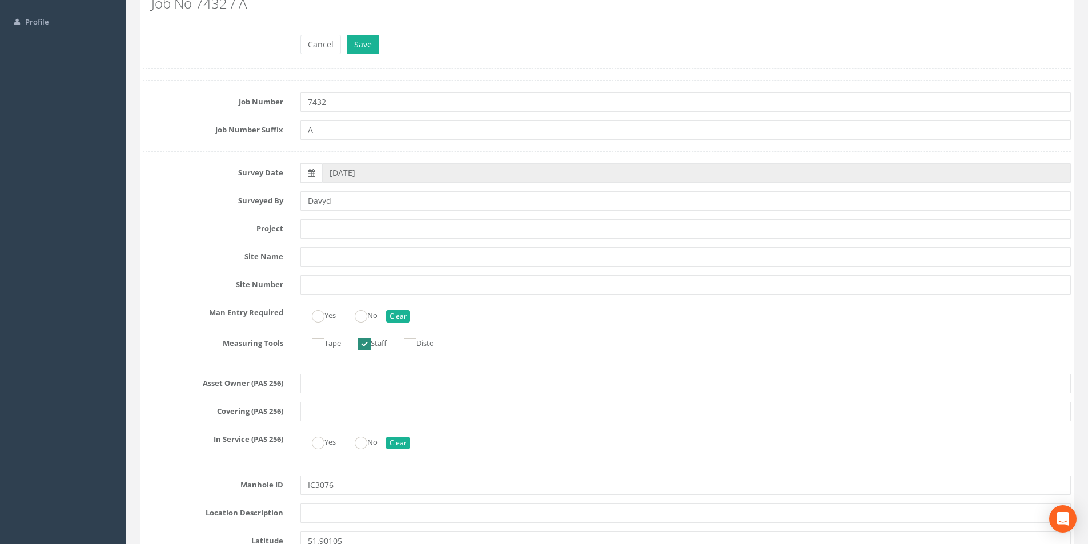
scroll to position [0, 0]
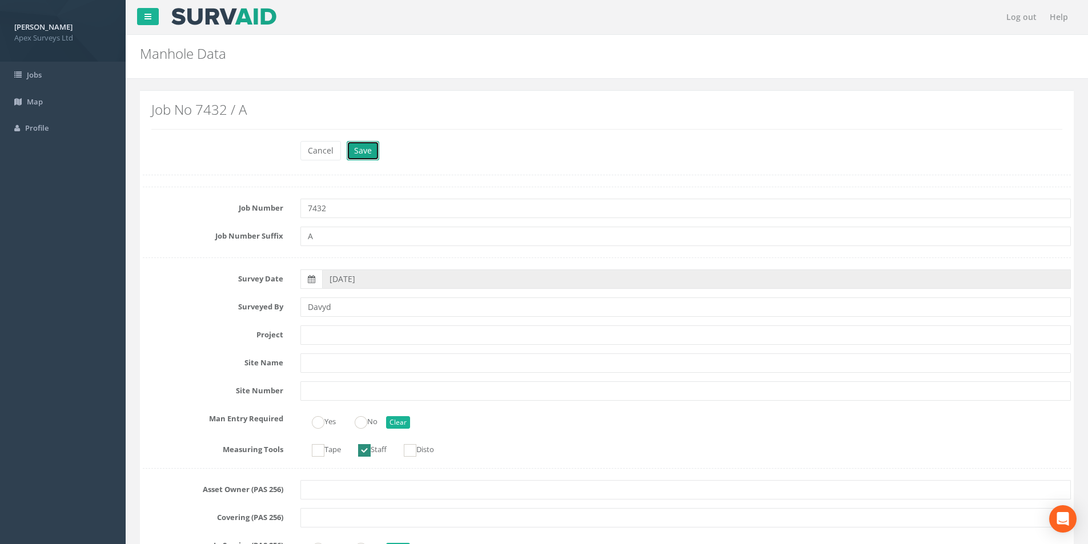
click at [348, 147] on button "Save" at bounding box center [363, 150] width 33 height 19
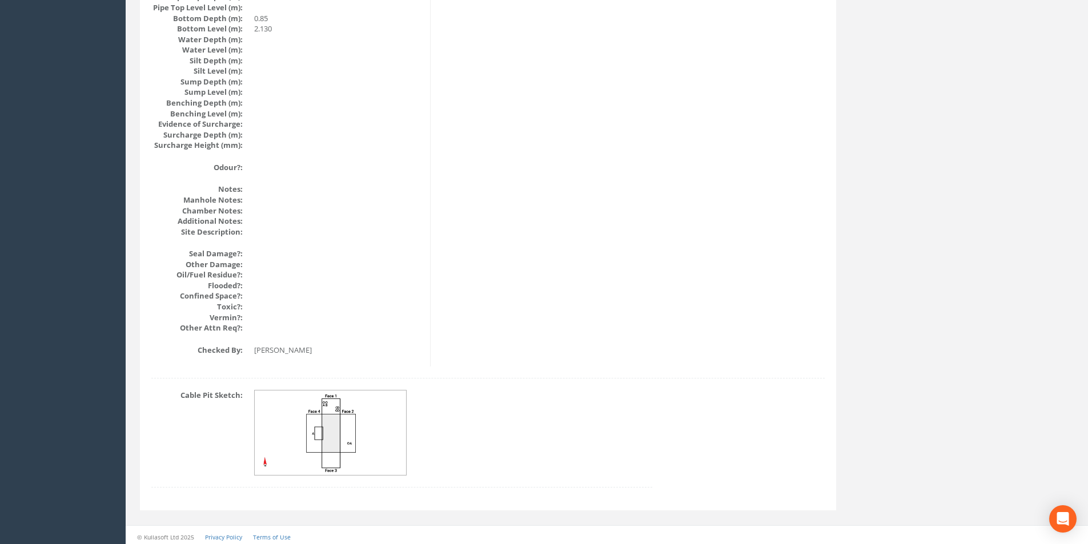
scroll to position [1218, 0]
click at [353, 418] on img at bounding box center [331, 429] width 153 height 85
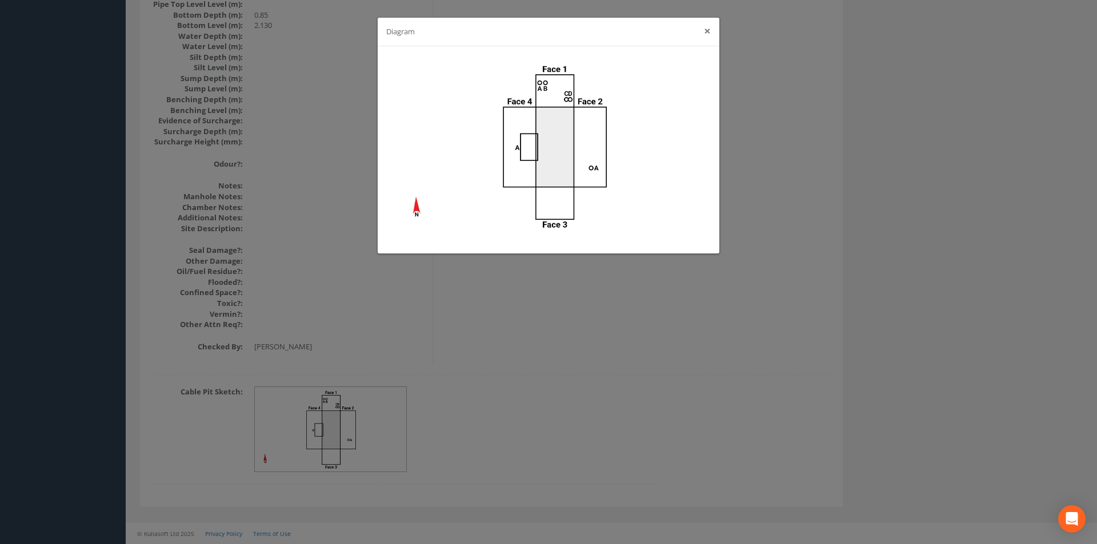
click at [706, 31] on button "×" at bounding box center [707, 31] width 7 height 12
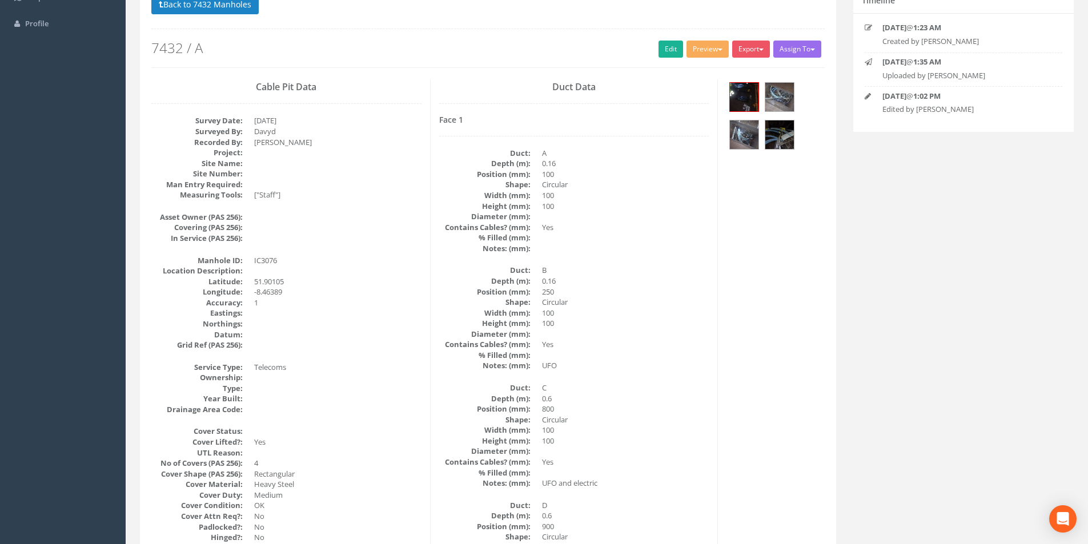
scroll to position [0, 0]
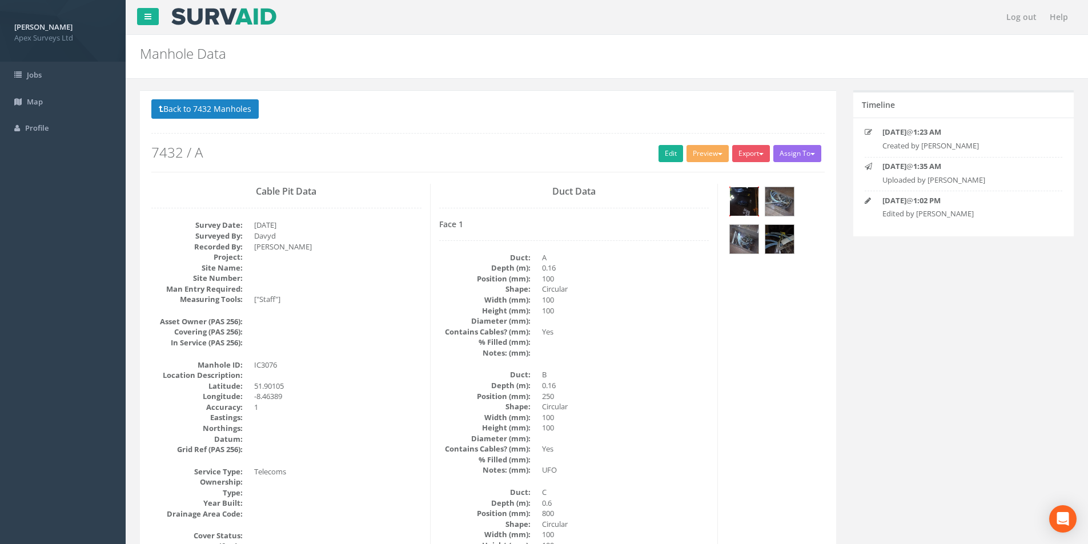
click at [740, 202] on img at bounding box center [744, 201] width 29 height 29
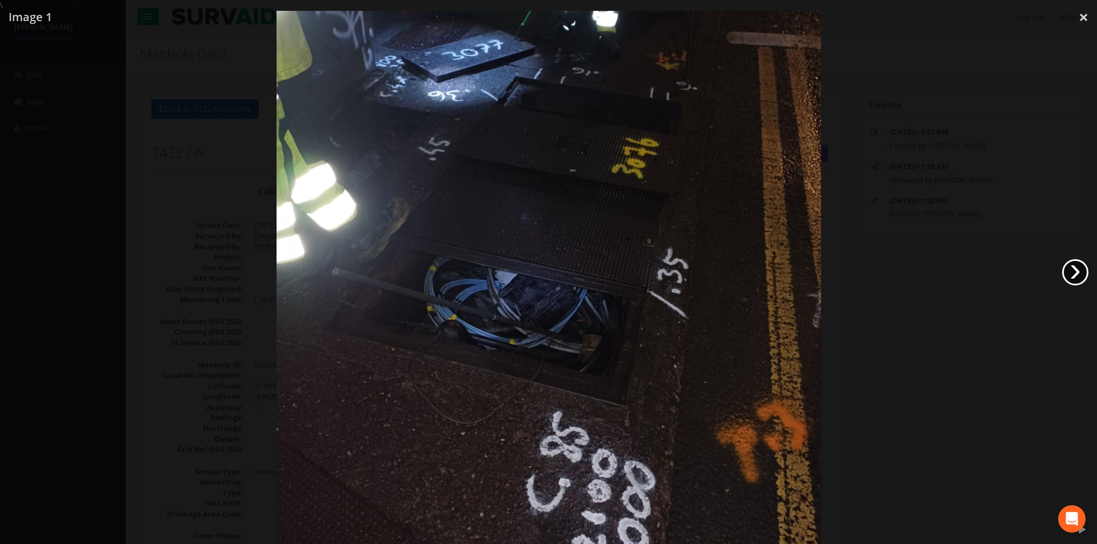
click at [1071, 266] on link "›" at bounding box center [1075, 272] width 26 height 26
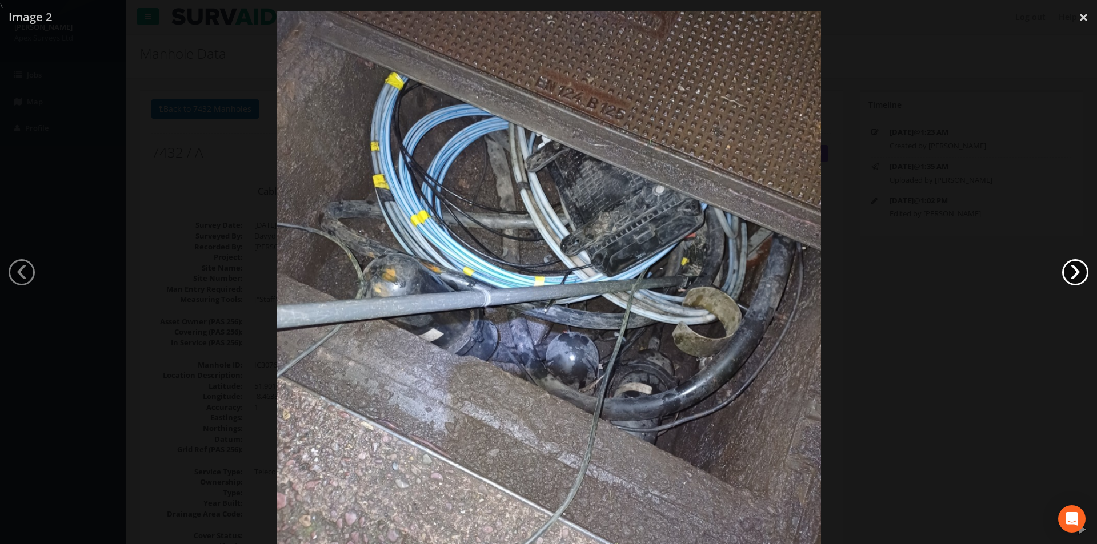
click at [1071, 266] on link "›" at bounding box center [1075, 272] width 26 height 26
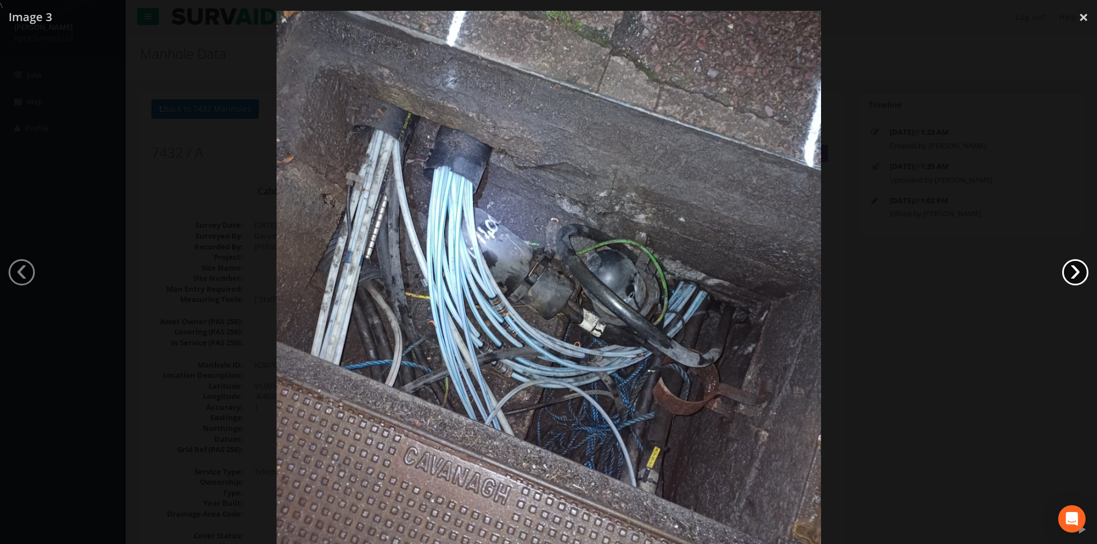
click at [1071, 266] on link "›" at bounding box center [1075, 272] width 26 height 26
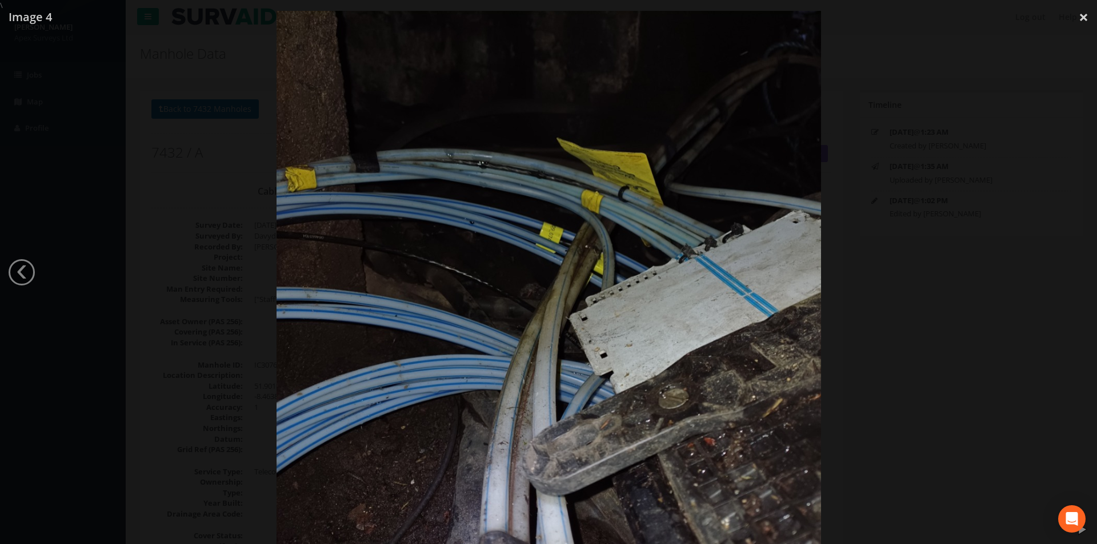
click at [1071, 266] on div at bounding box center [548, 283] width 1097 height 544
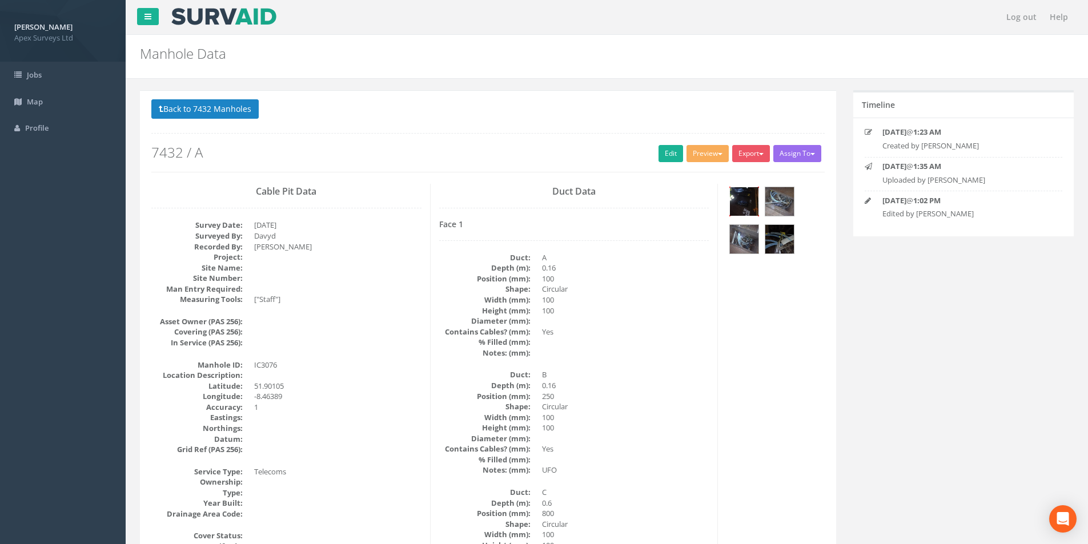
click at [751, 206] on img at bounding box center [744, 201] width 29 height 29
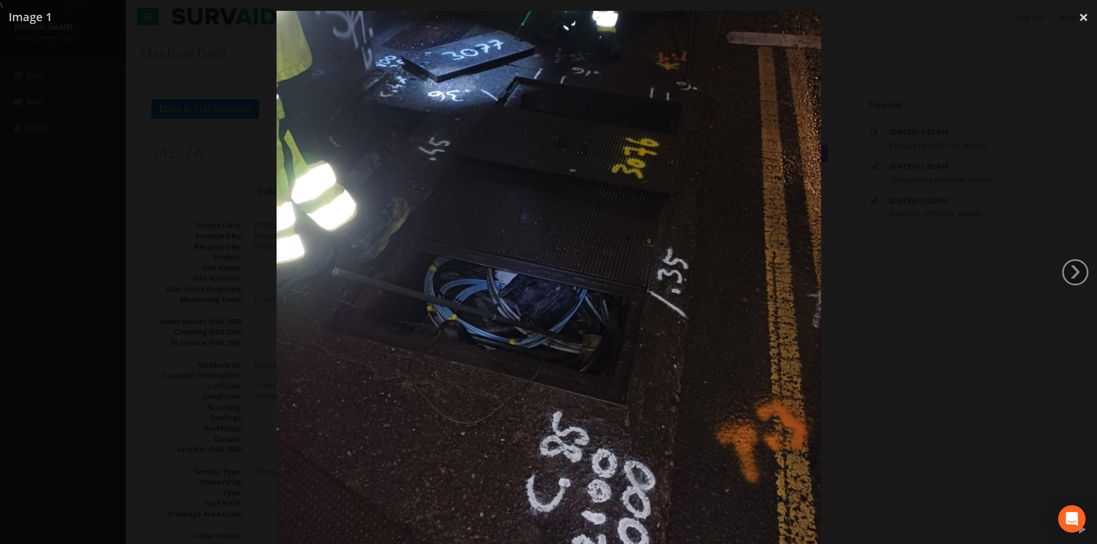
click at [635, 47] on img at bounding box center [549, 283] width 544 height 726
click at [951, 89] on div at bounding box center [548, 283] width 1097 height 544
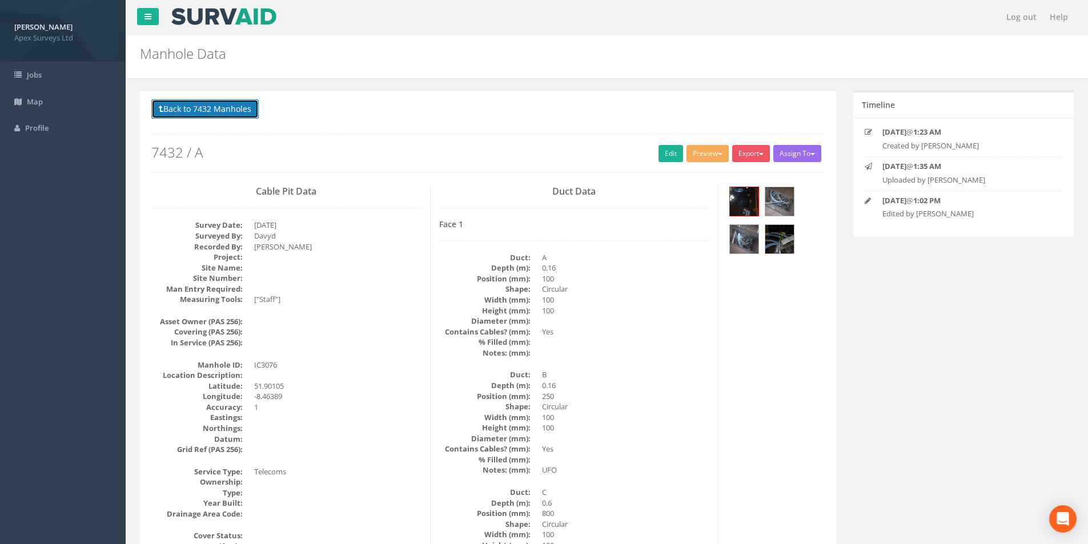
click at [207, 108] on button "Back to 7432 Manholes" at bounding box center [204, 108] width 107 height 19
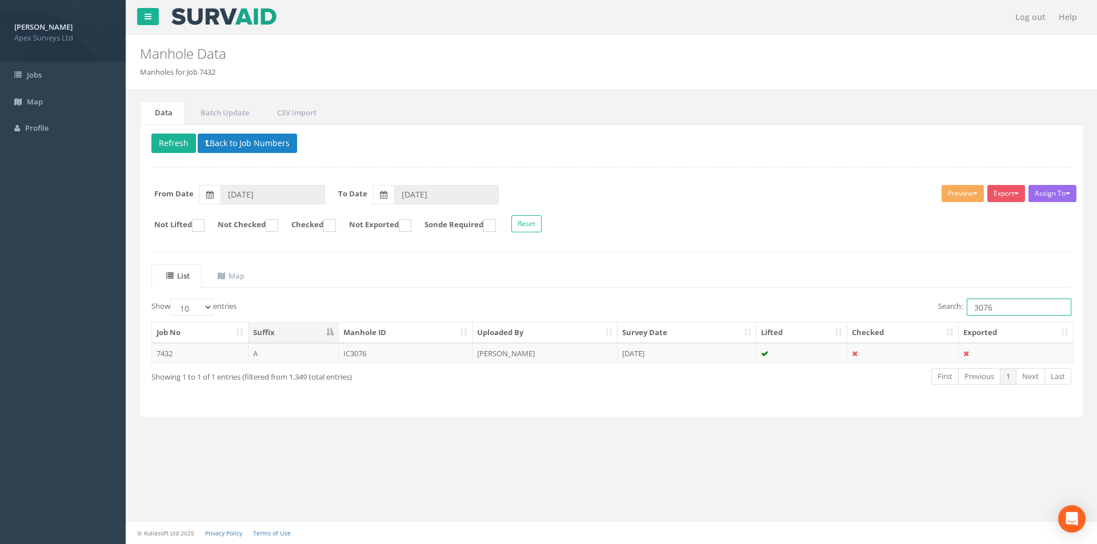
click at [1007, 309] on input "3076" at bounding box center [1019, 307] width 105 height 17
type input "3077"
click at [823, 358] on td at bounding box center [801, 353] width 91 height 21
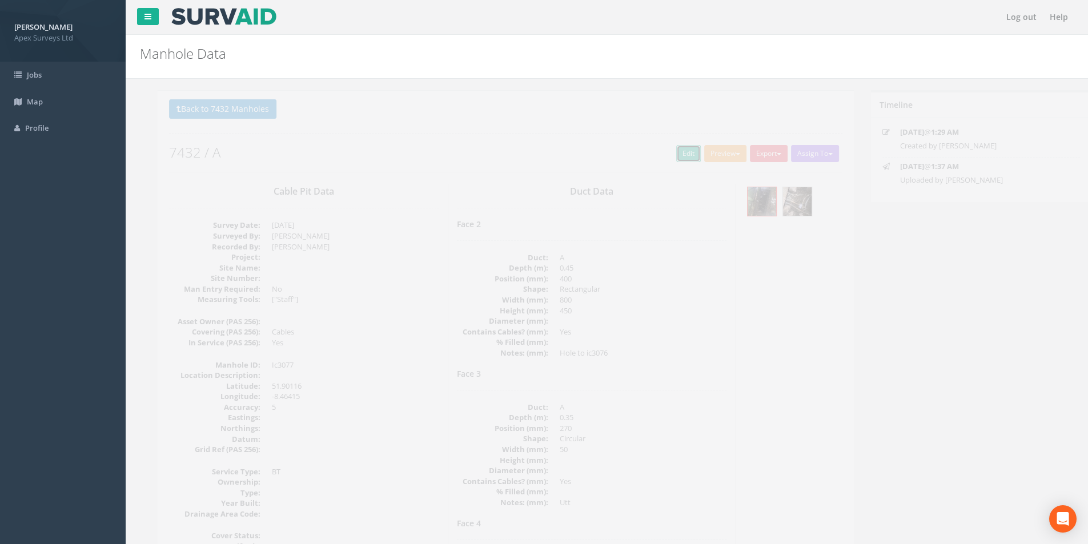
click at [659, 159] on link "Edit" at bounding box center [671, 153] width 25 height 17
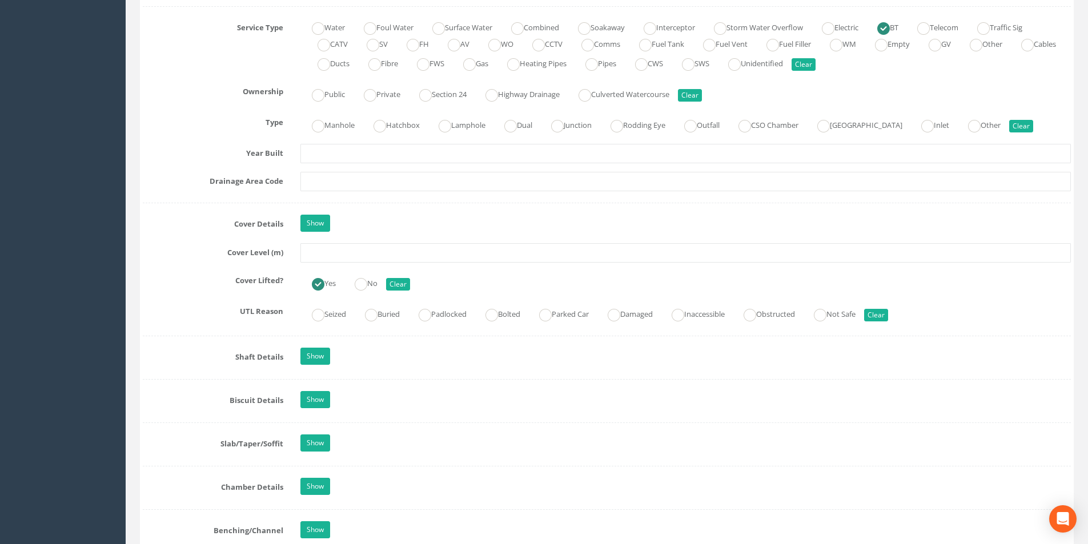
scroll to position [857, 0]
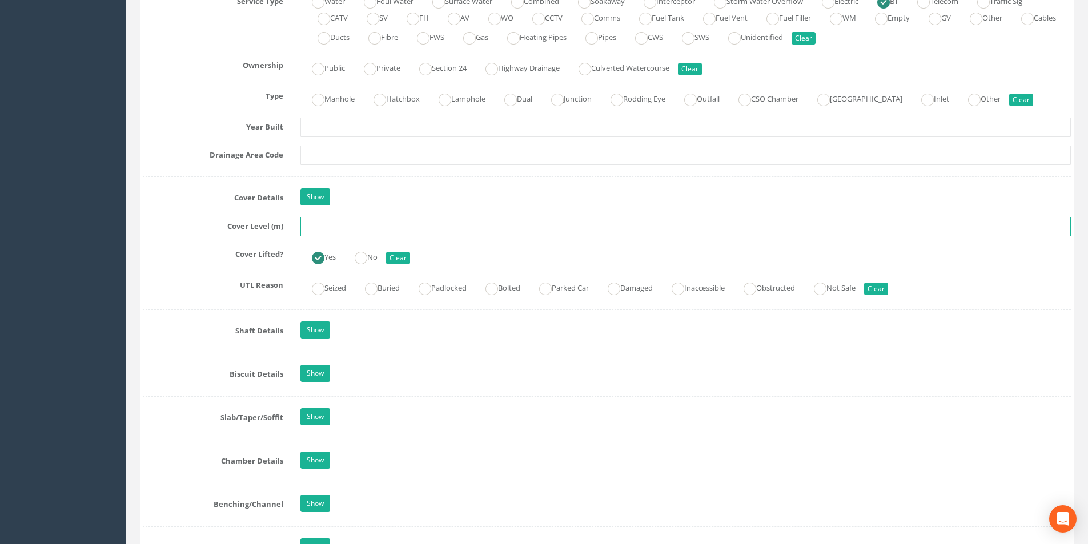
click at [370, 230] on input "text" at bounding box center [686, 226] width 771 height 19
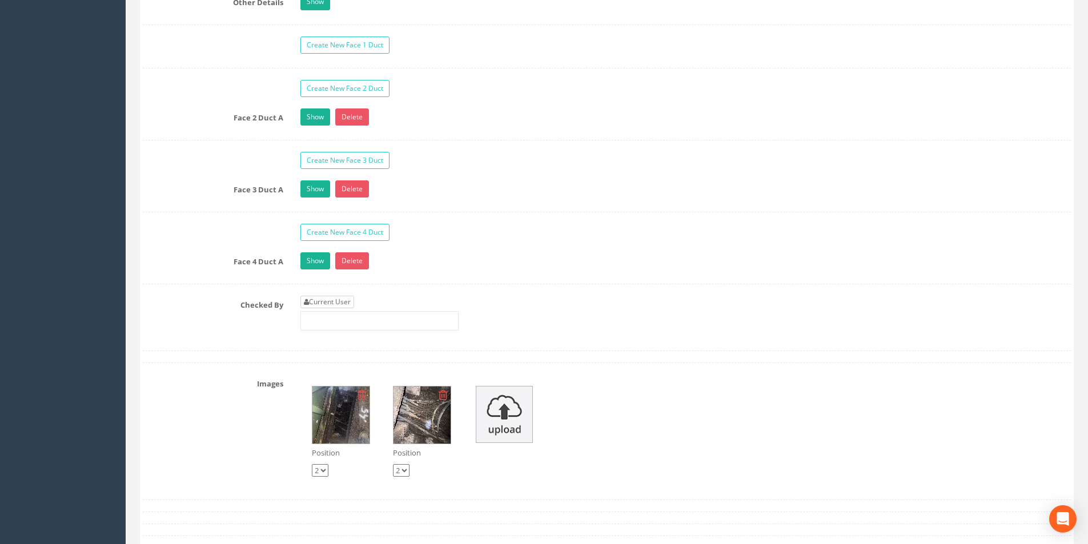
type input "2.93"
click at [338, 306] on link "Current User" at bounding box center [328, 302] width 54 height 13
type input "[PERSON_NAME]"
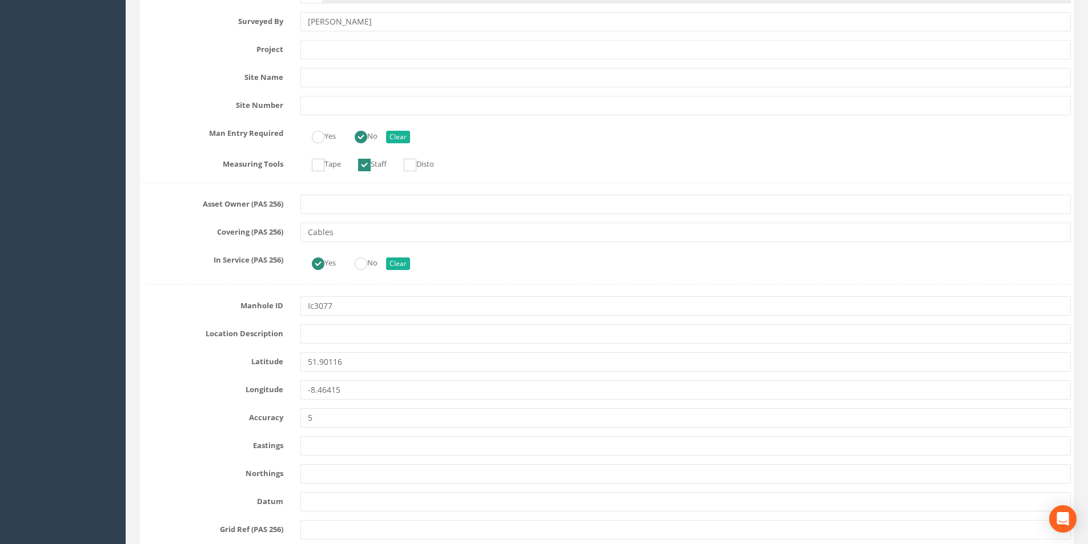
scroll to position [0, 0]
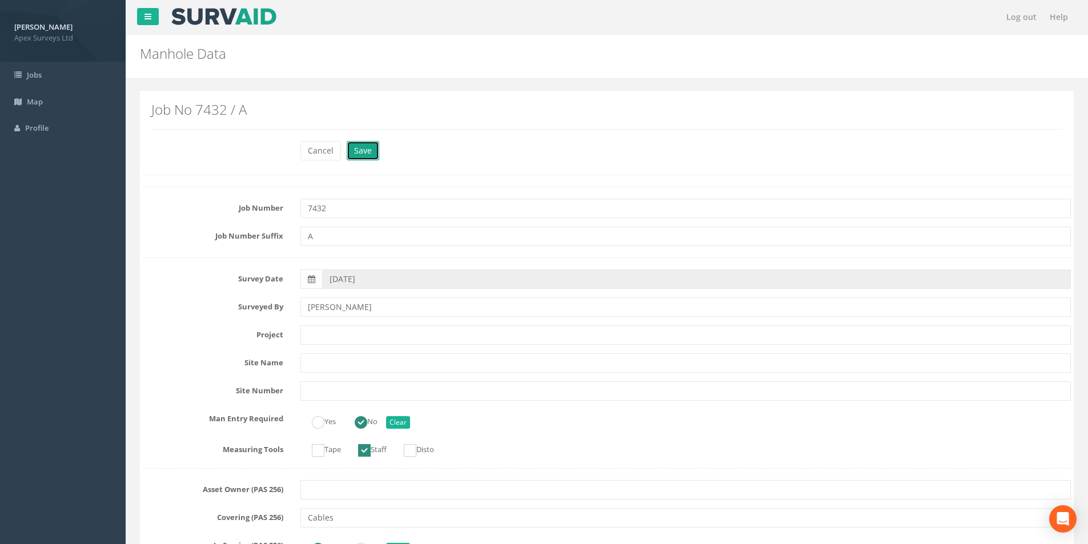
click at [372, 157] on button "Save" at bounding box center [363, 150] width 33 height 19
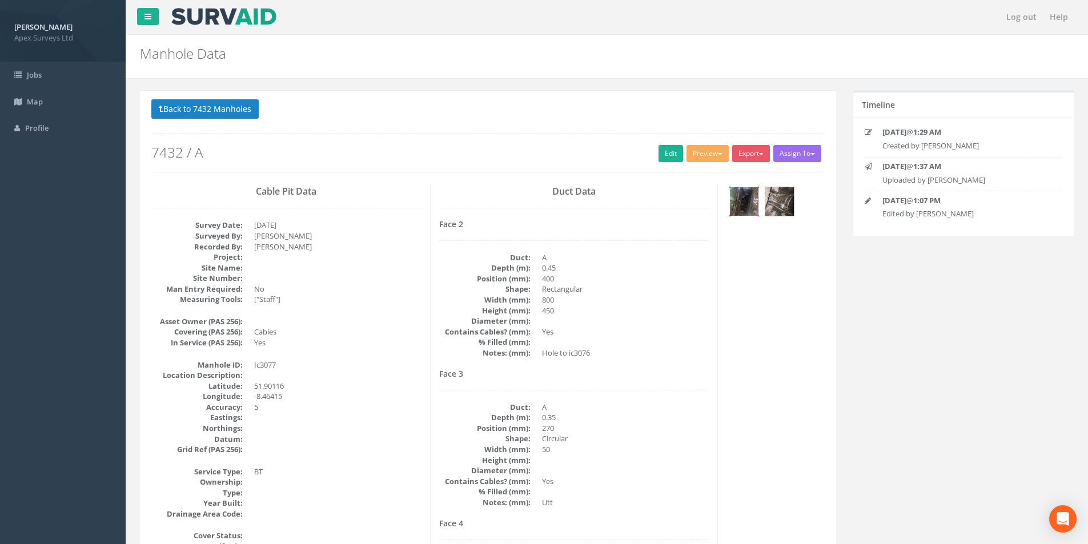
click at [755, 203] on img at bounding box center [744, 201] width 29 height 29
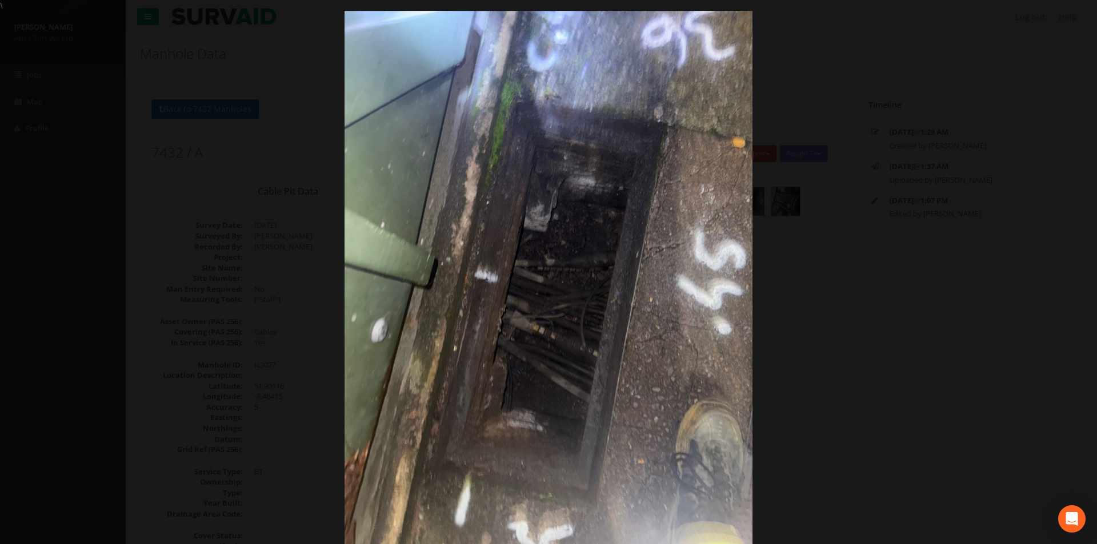
click at [490, 152] on img at bounding box center [549, 283] width 409 height 544
click at [951, 242] on div at bounding box center [549, 283] width 1097 height 544
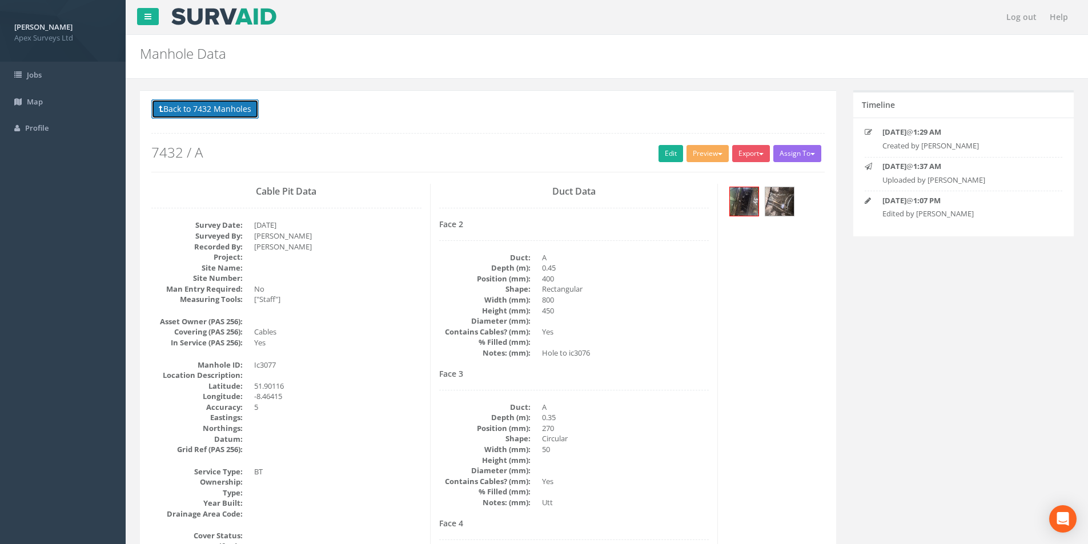
click at [174, 109] on button "Back to 7432 Manholes" at bounding box center [204, 108] width 107 height 19
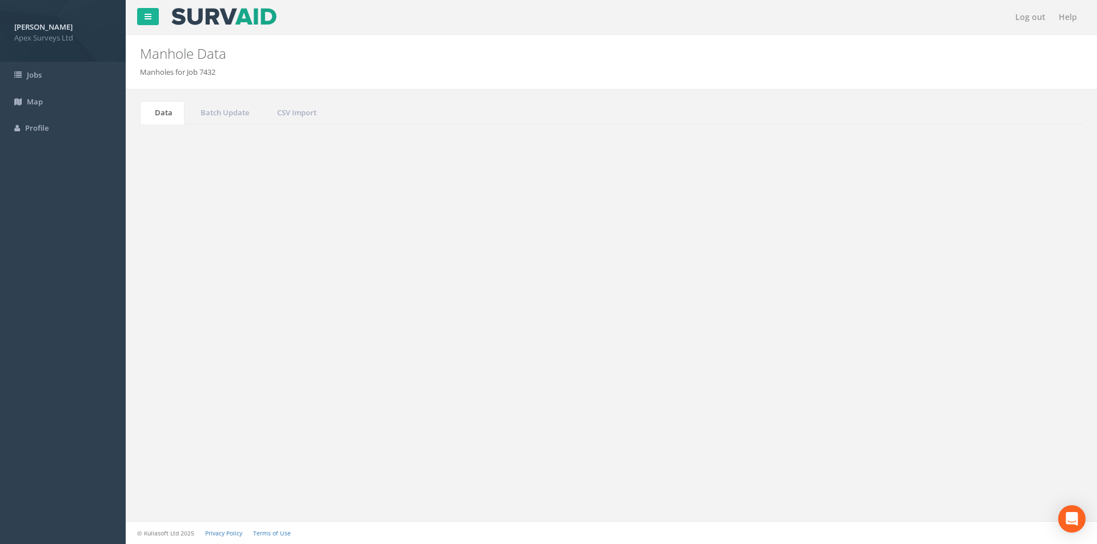
click at [1019, 310] on input "3077" at bounding box center [1019, 307] width 105 height 17
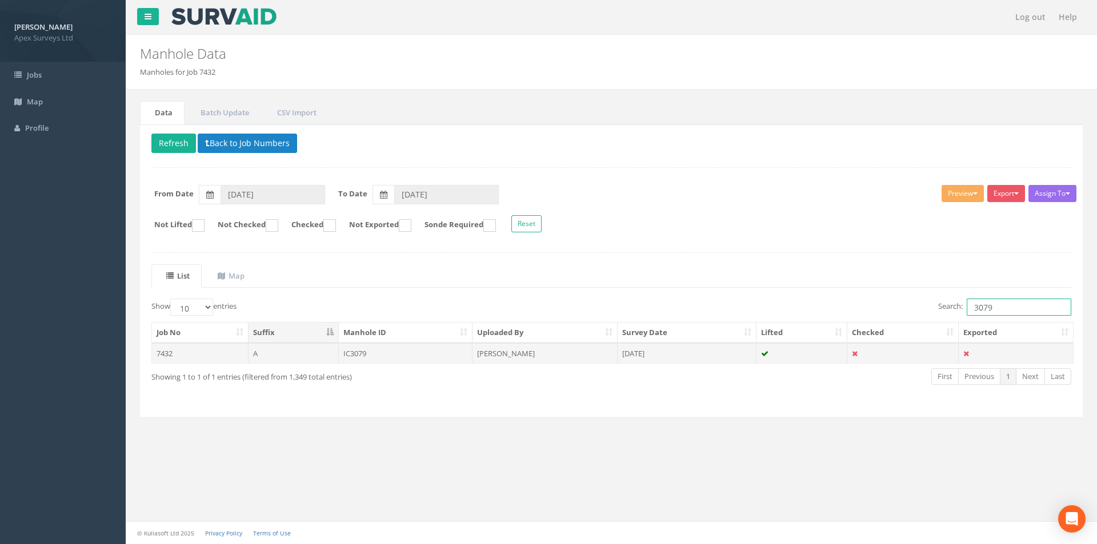
type input "3079"
click at [796, 358] on td at bounding box center [801, 353] width 91 height 21
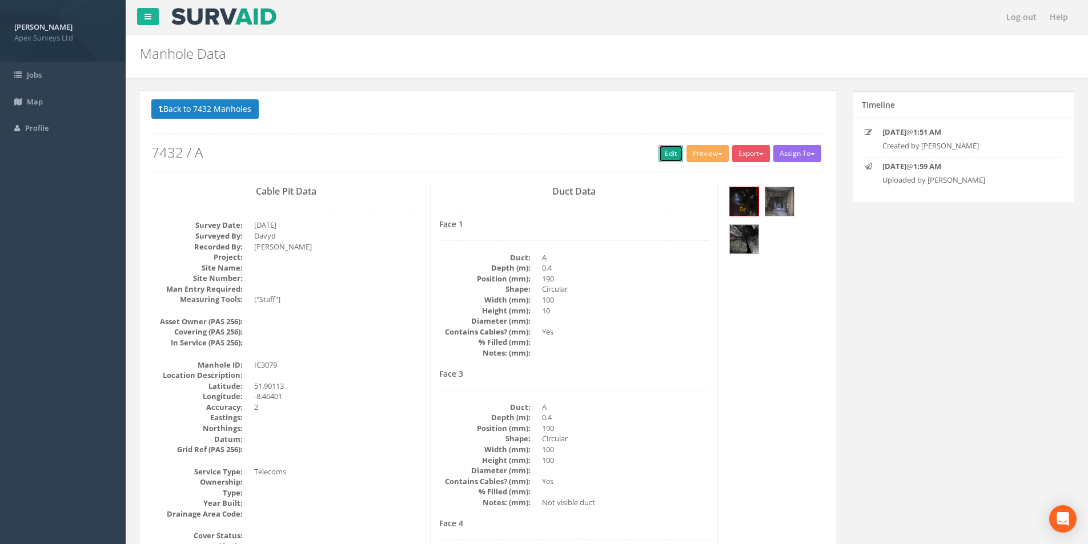
click at [672, 155] on link "Edit" at bounding box center [671, 153] width 25 height 17
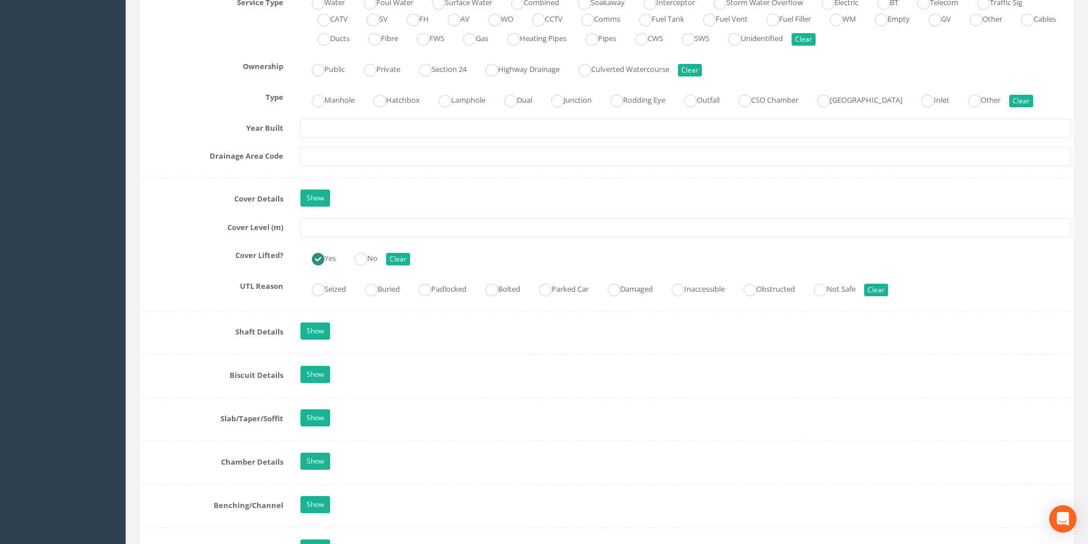
scroll to position [857, 0]
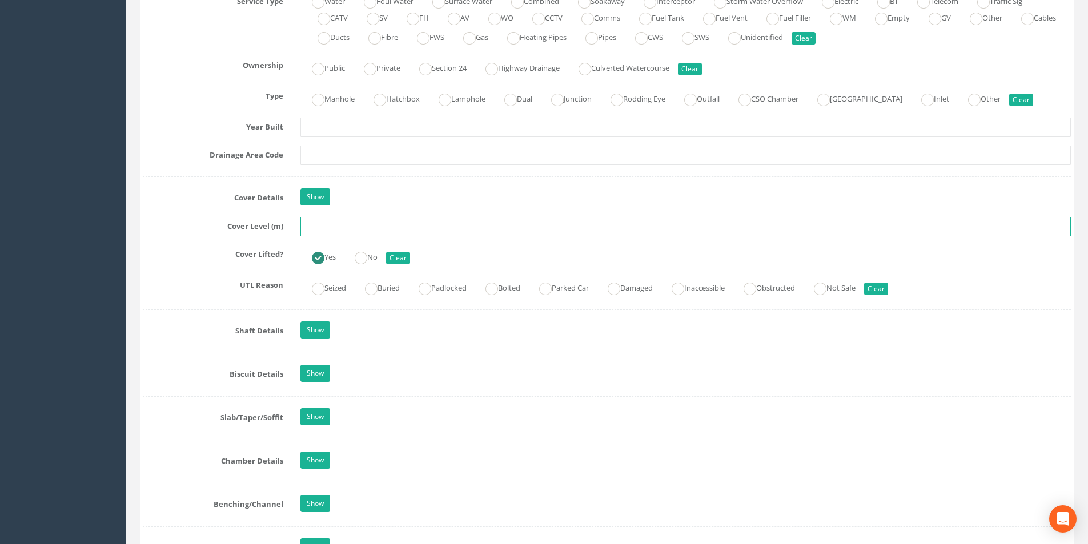
click at [410, 227] on input "text" at bounding box center [686, 226] width 771 height 19
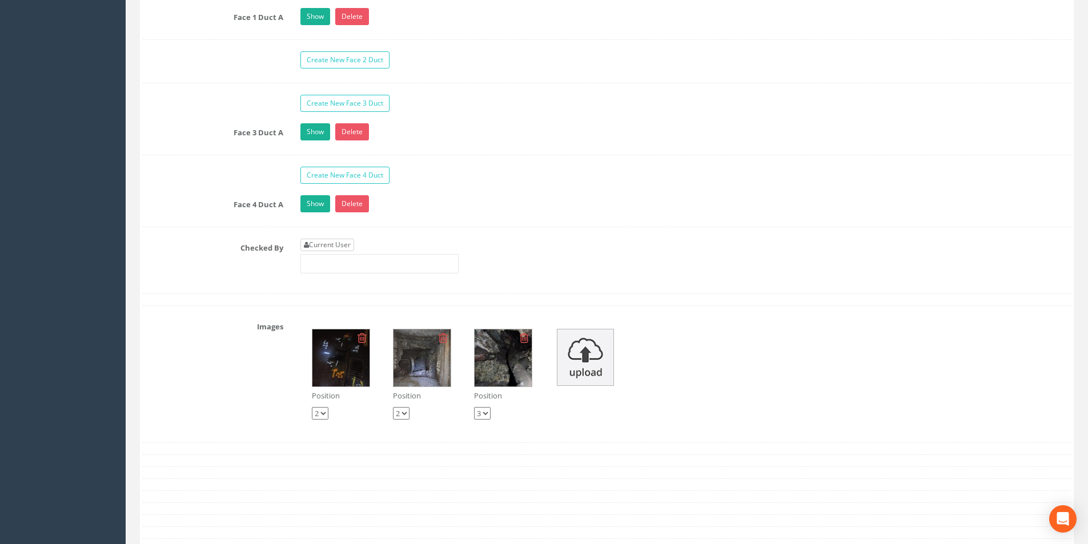
type input "2.84"
click at [341, 251] on link "Current User" at bounding box center [328, 245] width 54 height 13
type input "[PERSON_NAME]"
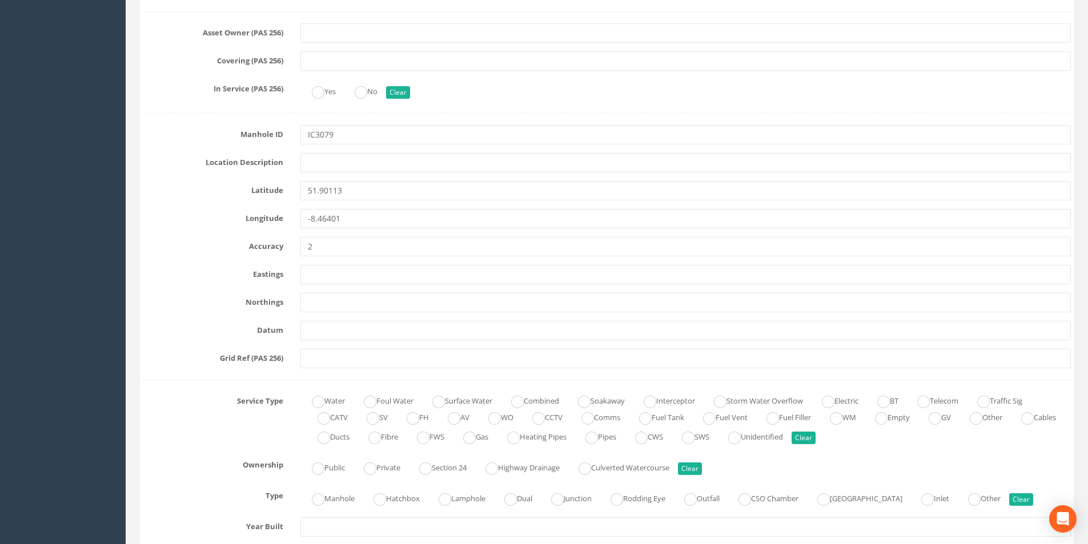
scroll to position [0, 0]
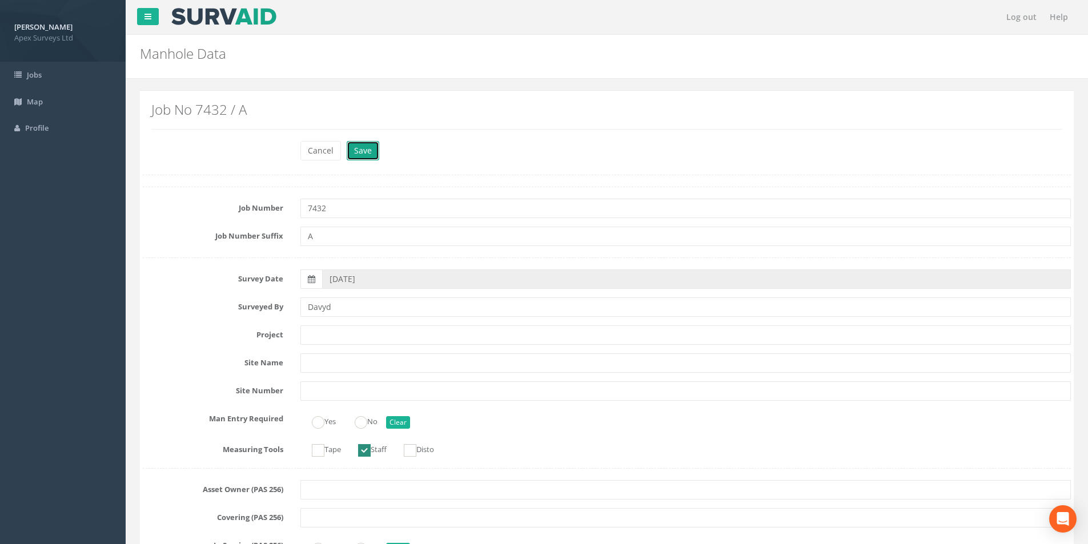
click at [368, 157] on button "Save" at bounding box center [363, 150] width 33 height 19
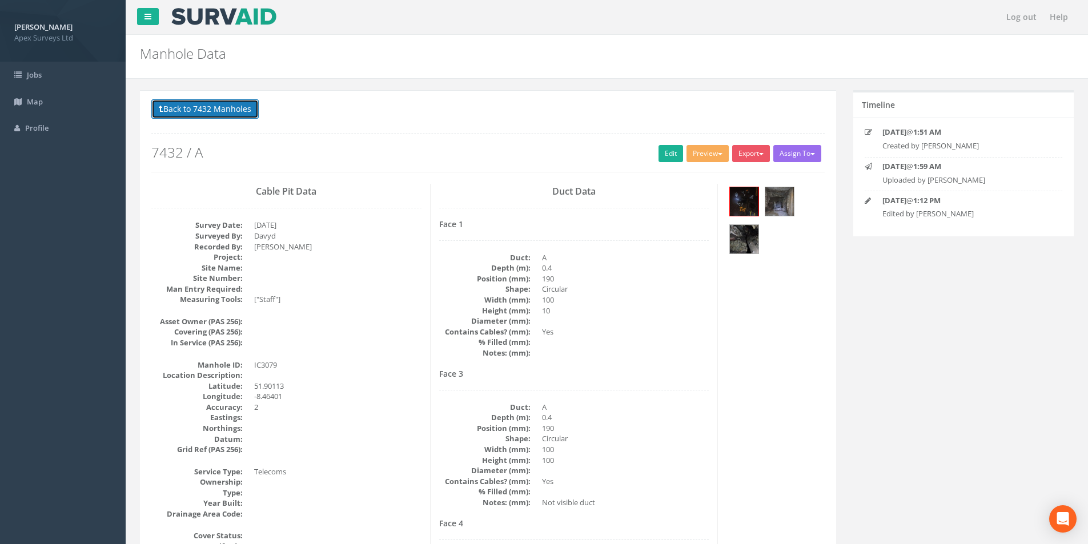
click at [232, 109] on button "Back to 7432 Manholes" at bounding box center [204, 108] width 107 height 19
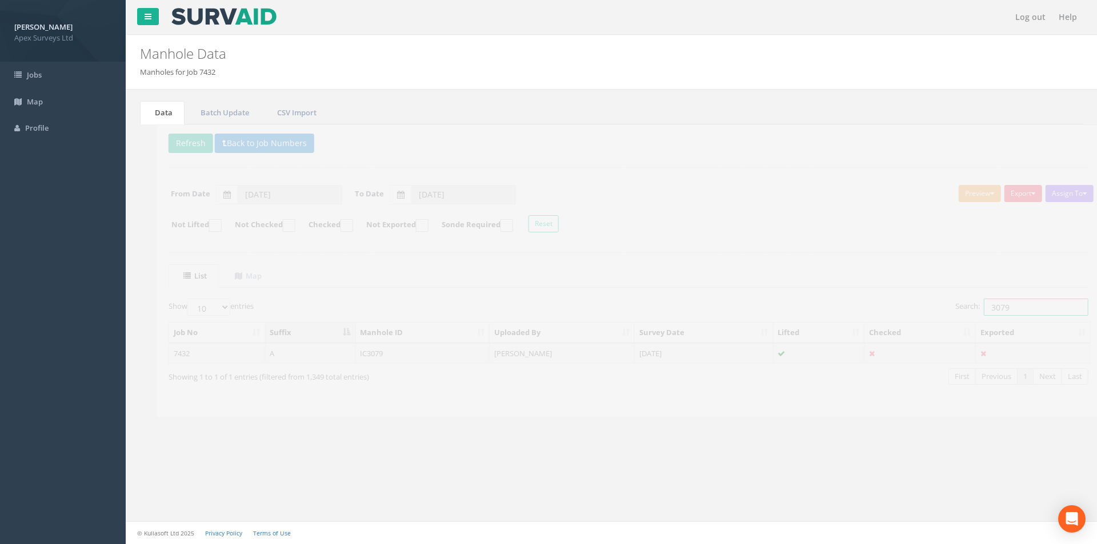
click at [1003, 303] on input "3079" at bounding box center [1019, 307] width 105 height 17
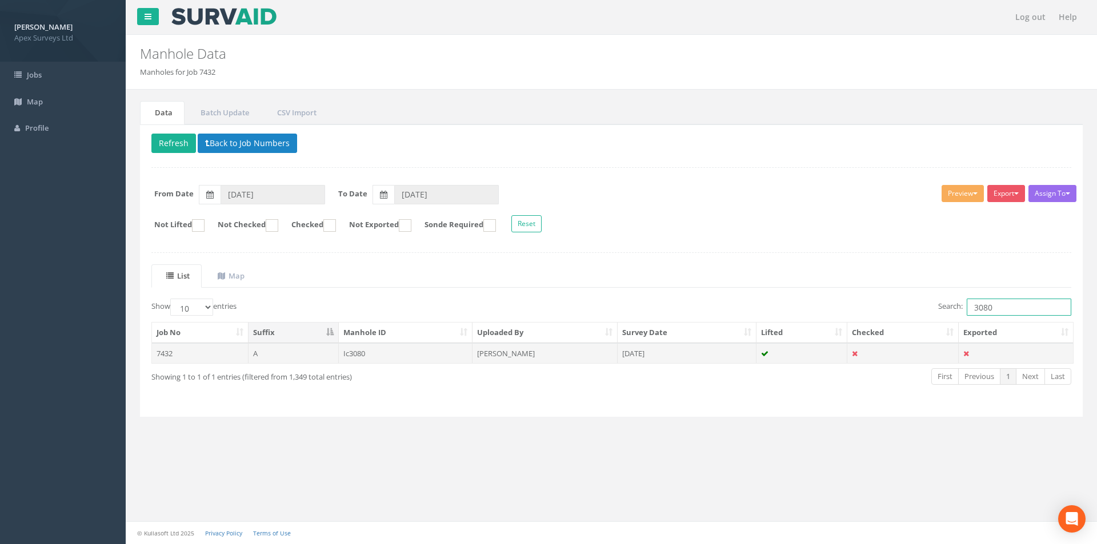
type input "3080"
click at [718, 350] on td "[DATE]" at bounding box center [687, 353] width 139 height 21
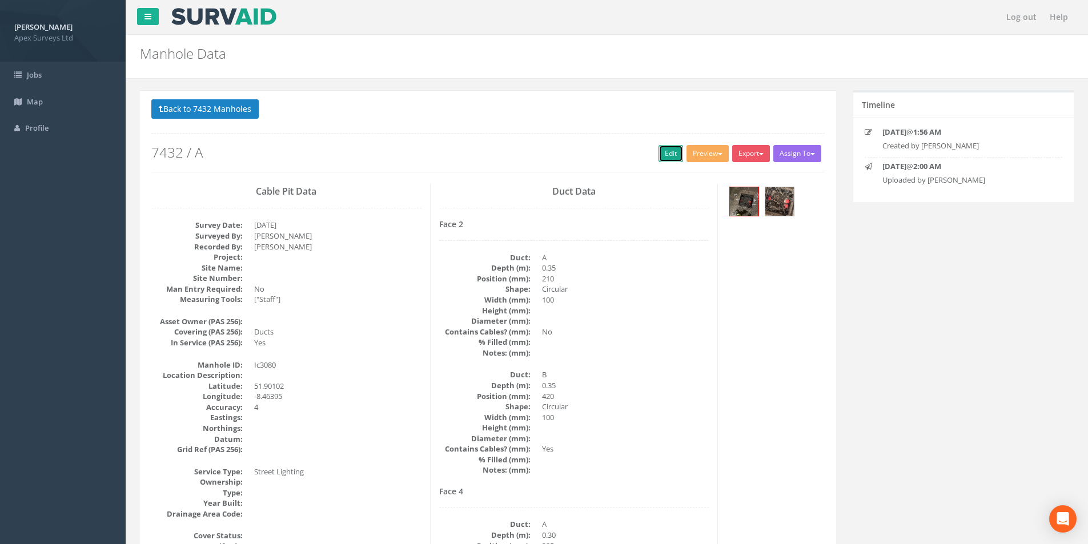
click at [661, 154] on link "Edit" at bounding box center [671, 153] width 25 height 17
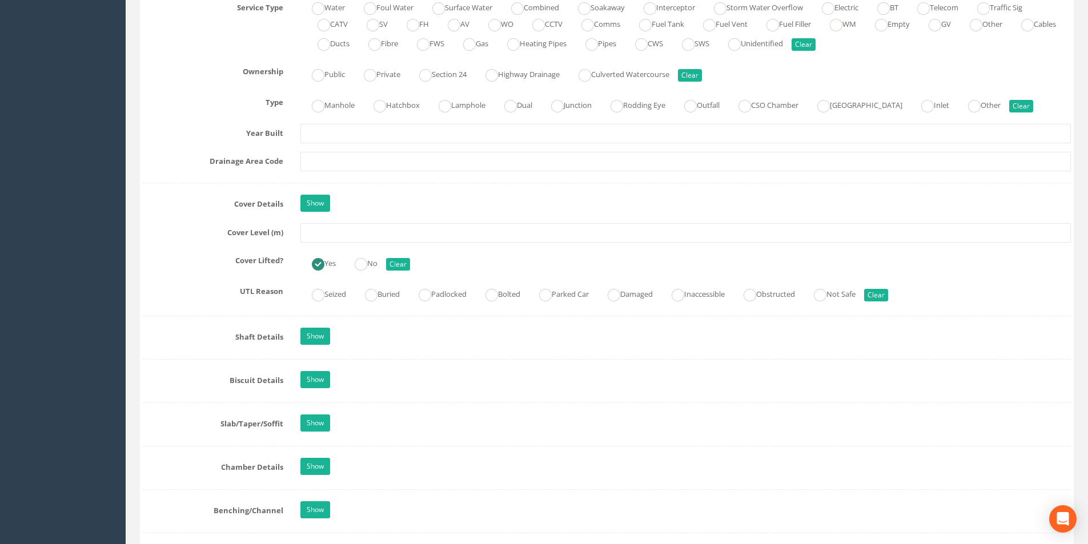
scroll to position [857, 0]
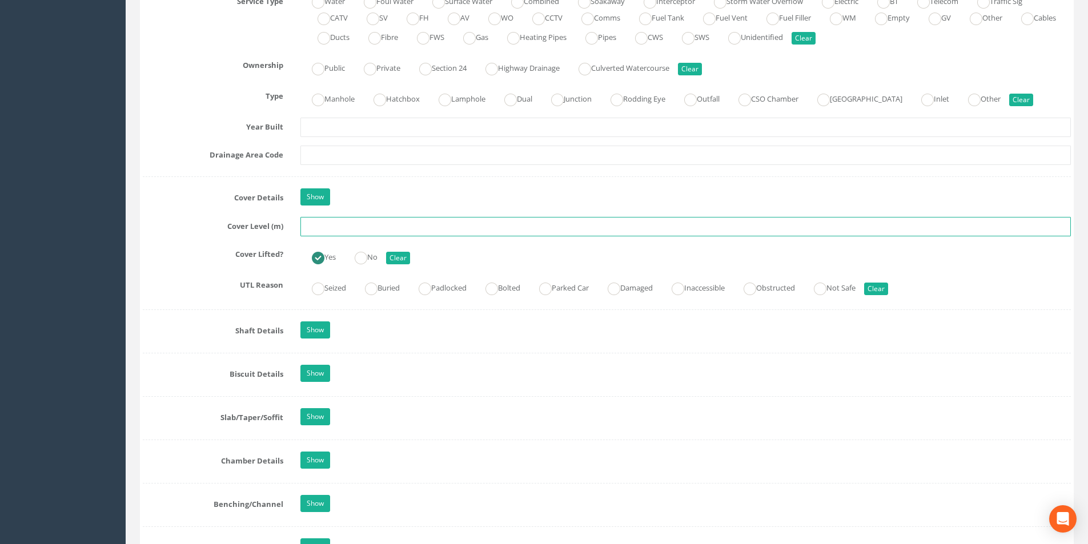
click at [374, 230] on input "text" at bounding box center [686, 226] width 771 height 19
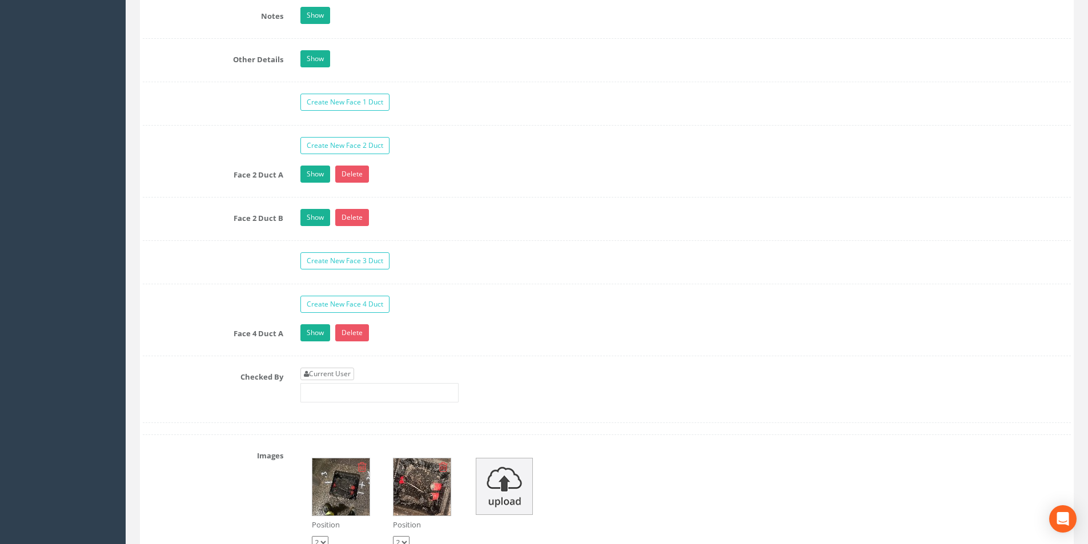
type input "2.86"
click at [325, 368] on link "Current User" at bounding box center [328, 374] width 54 height 13
type input "[PERSON_NAME]"
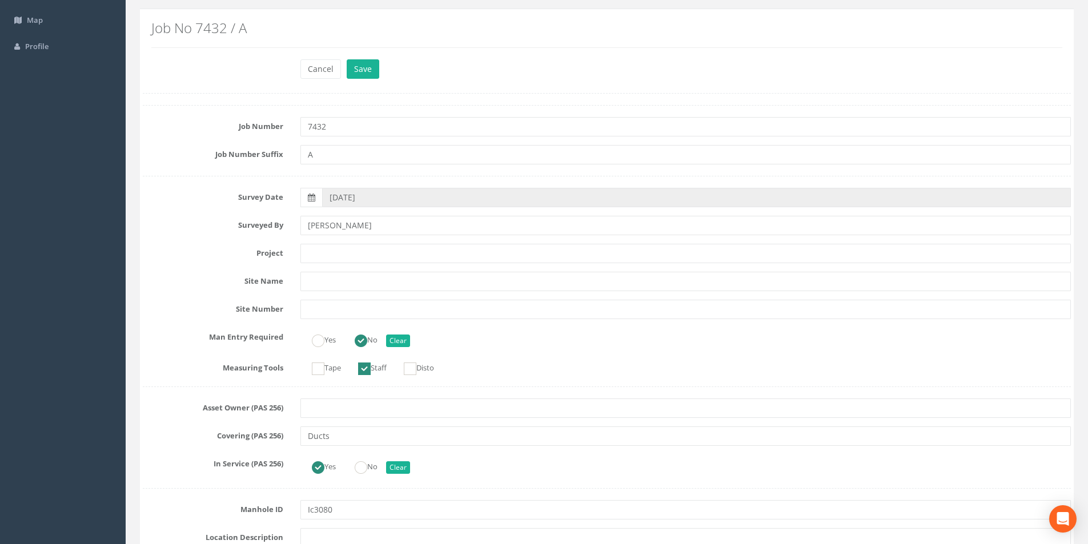
scroll to position [0, 0]
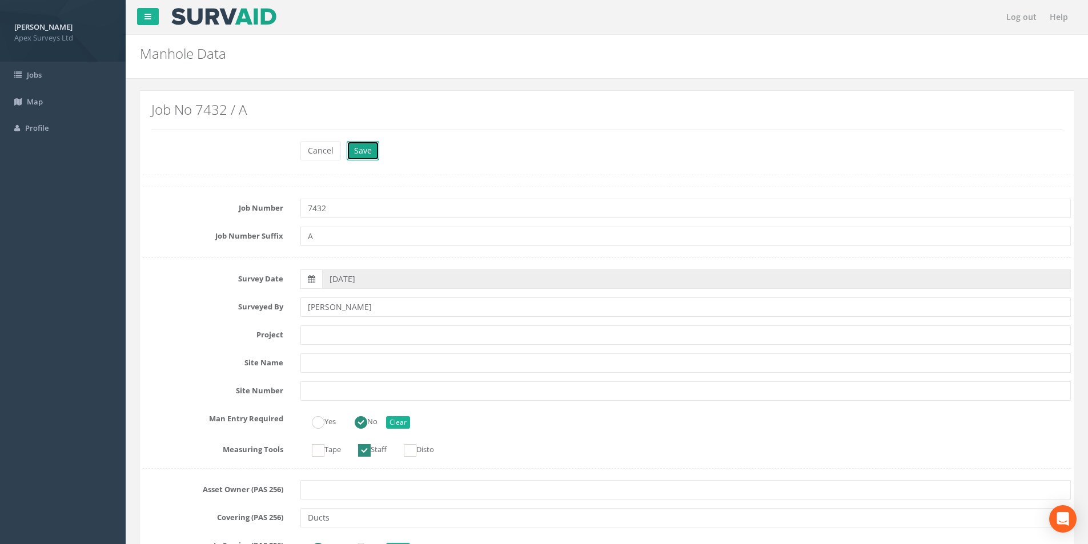
click at [366, 154] on button "Save" at bounding box center [363, 150] width 33 height 19
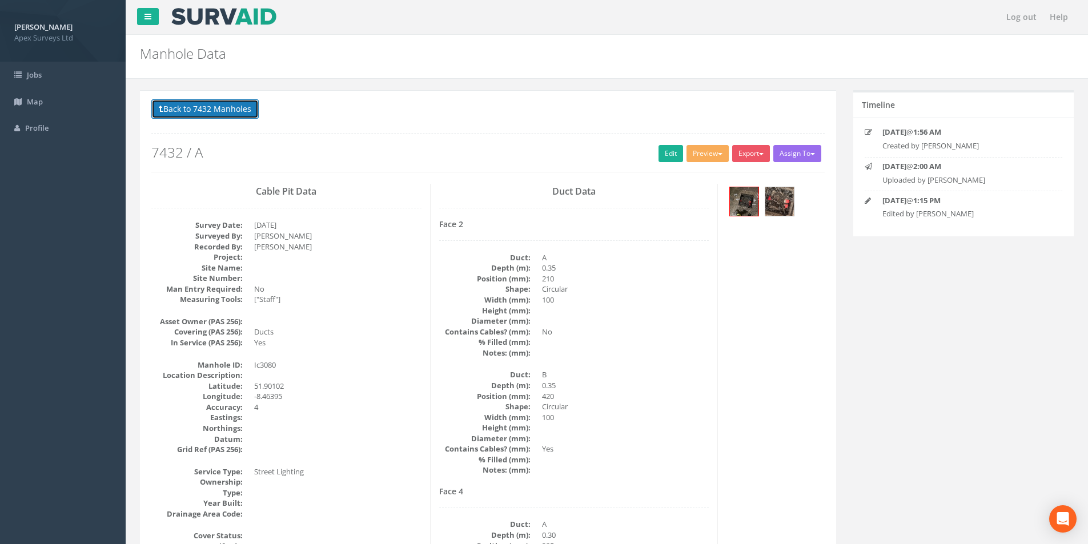
click at [217, 112] on button "Back to 7432 Manholes" at bounding box center [204, 108] width 107 height 19
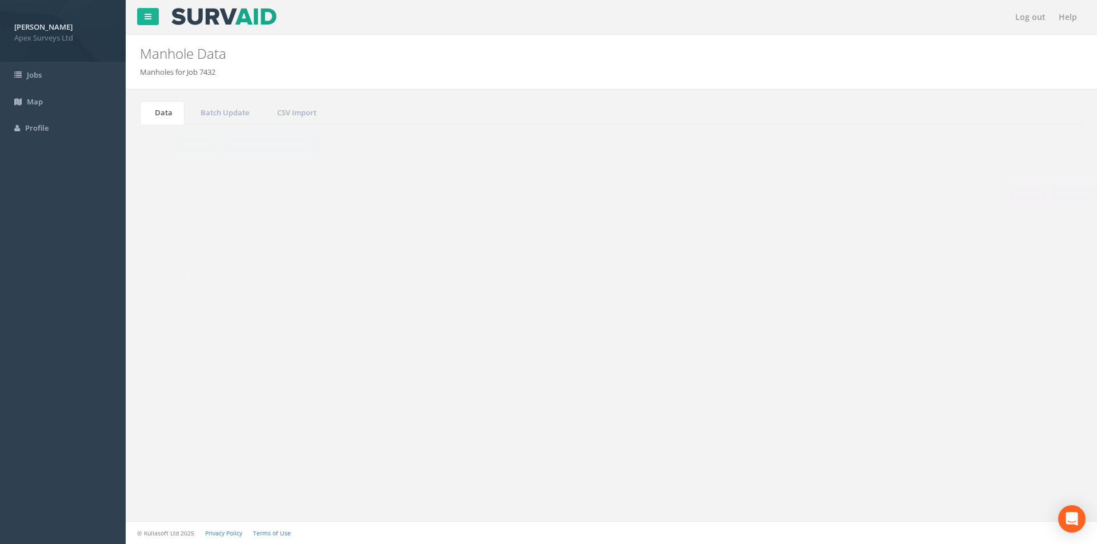
click at [1008, 301] on input "3080" at bounding box center [1019, 307] width 105 height 17
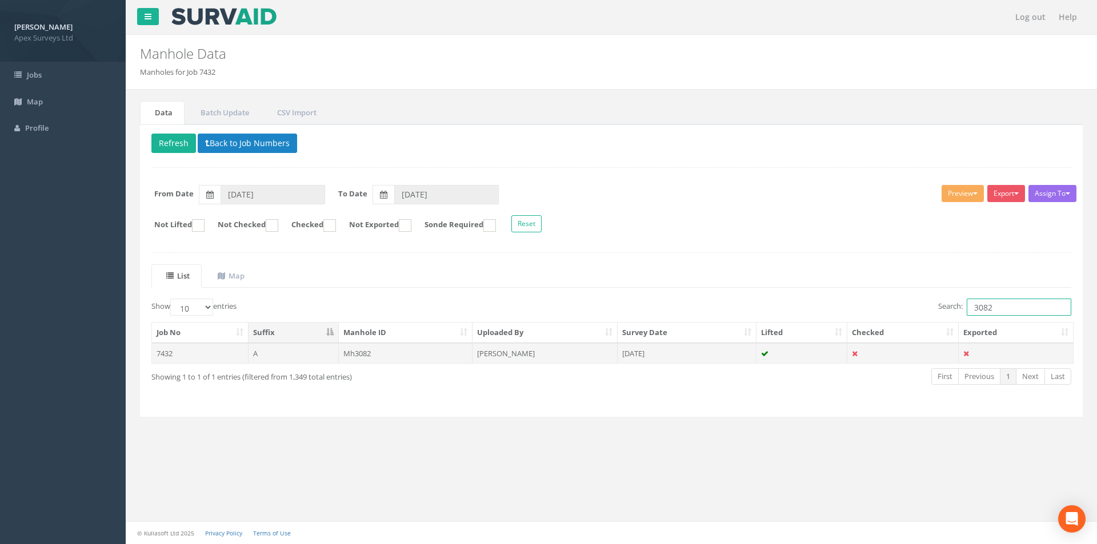
type input "3082"
click at [638, 358] on td "[DATE]" at bounding box center [687, 353] width 139 height 21
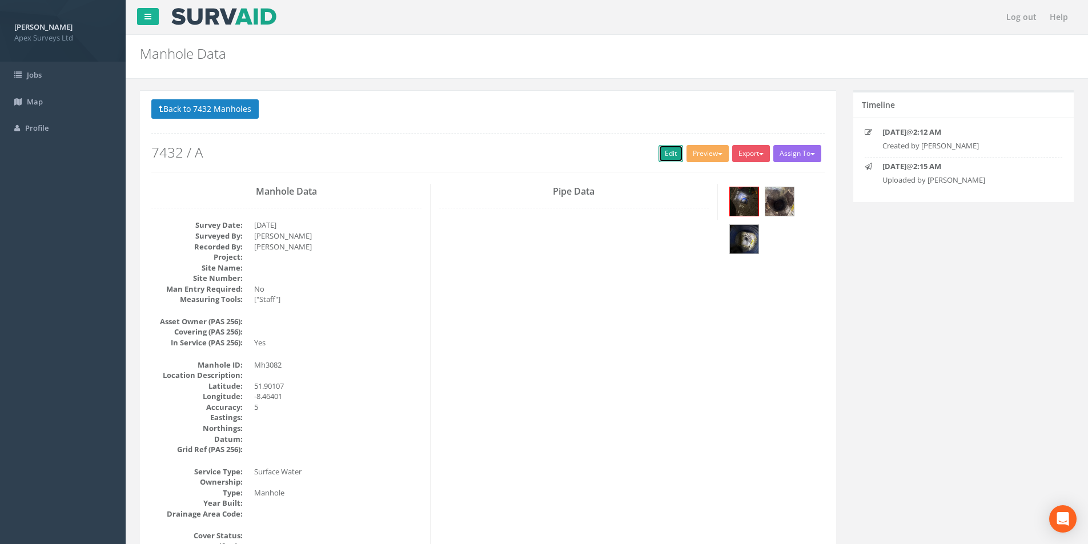
click at [672, 156] on link "Edit" at bounding box center [671, 153] width 25 height 17
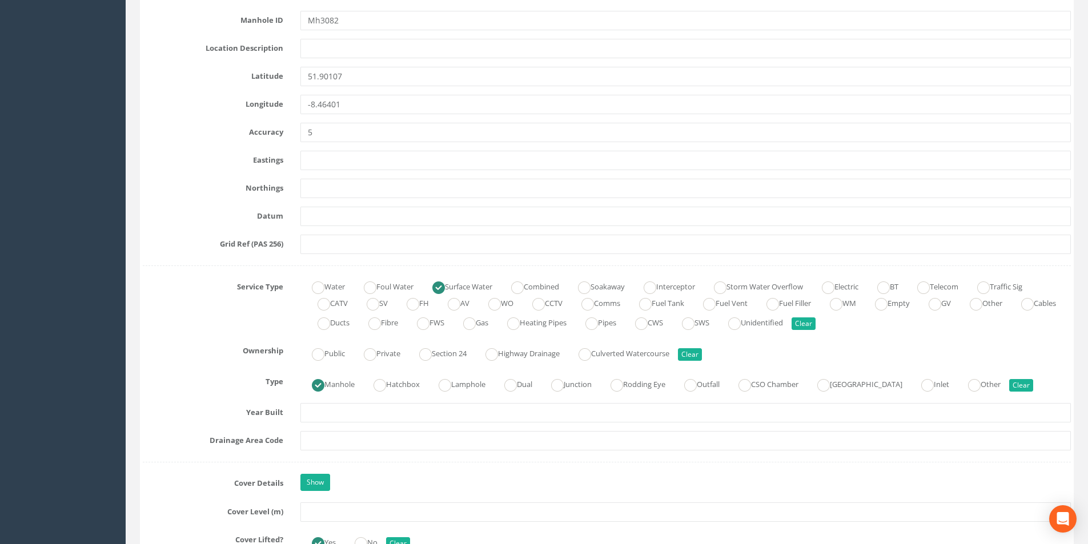
scroll to position [686, 0]
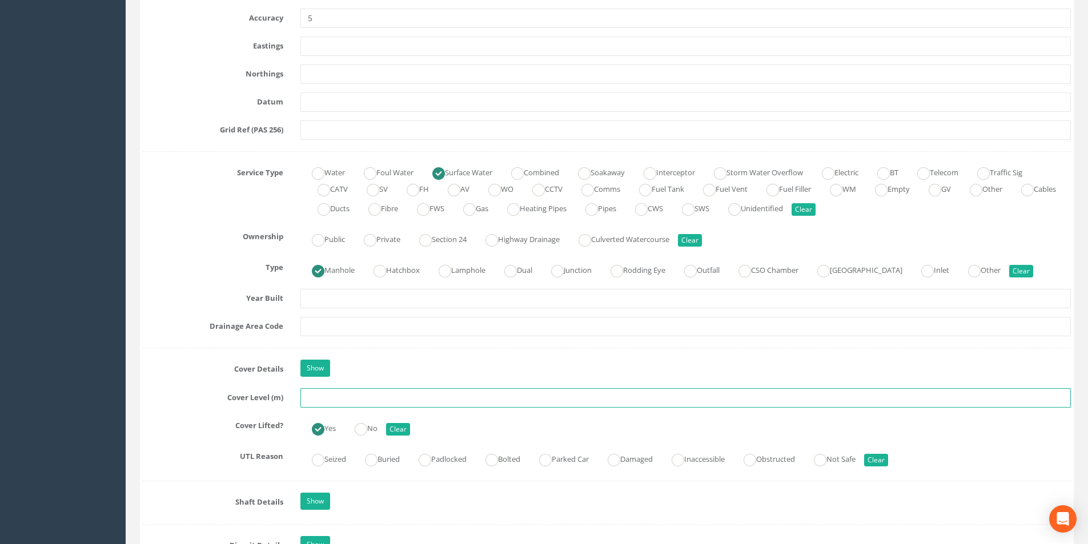
click at [415, 397] on input "text" at bounding box center [686, 398] width 771 height 19
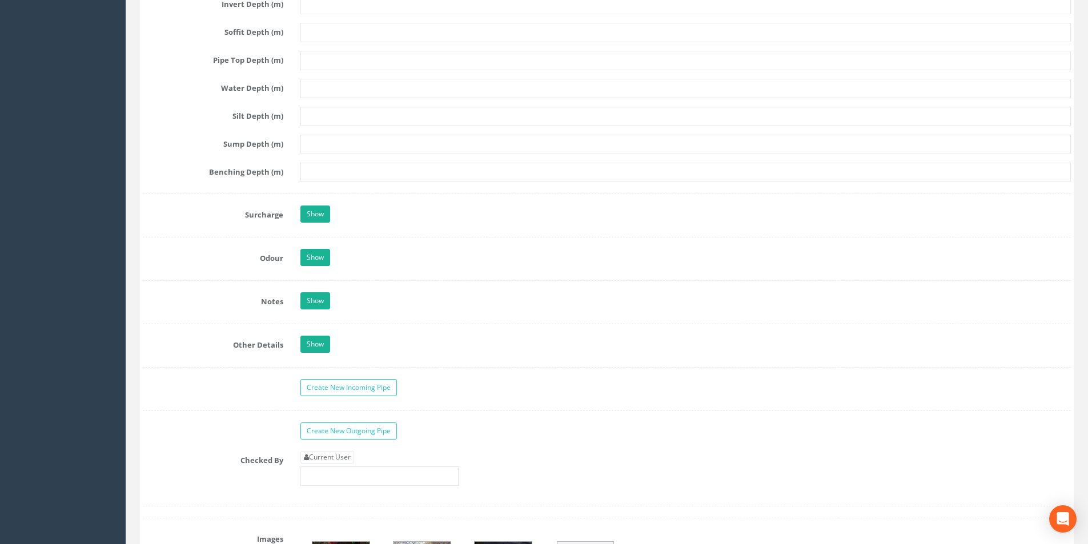
scroll to position [1600, 0]
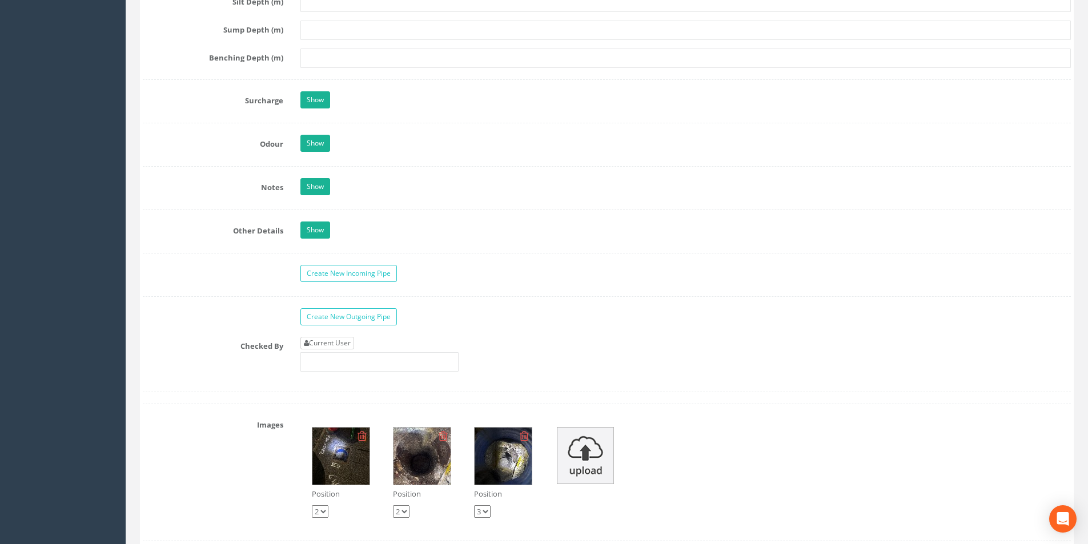
type input "2.94"
click at [340, 343] on link "Current User" at bounding box center [328, 343] width 54 height 13
type input "[PERSON_NAME]"
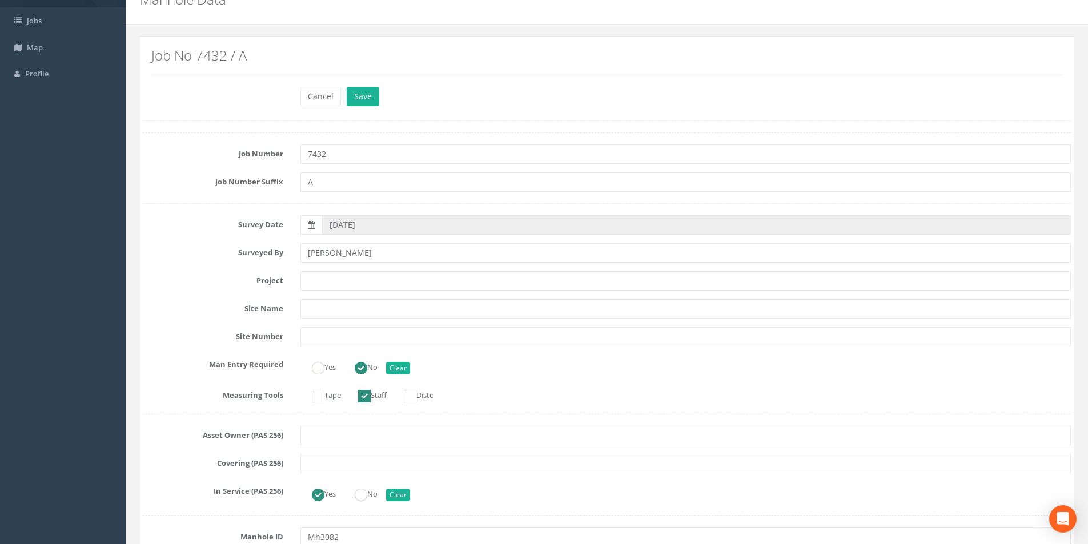
scroll to position [0, 0]
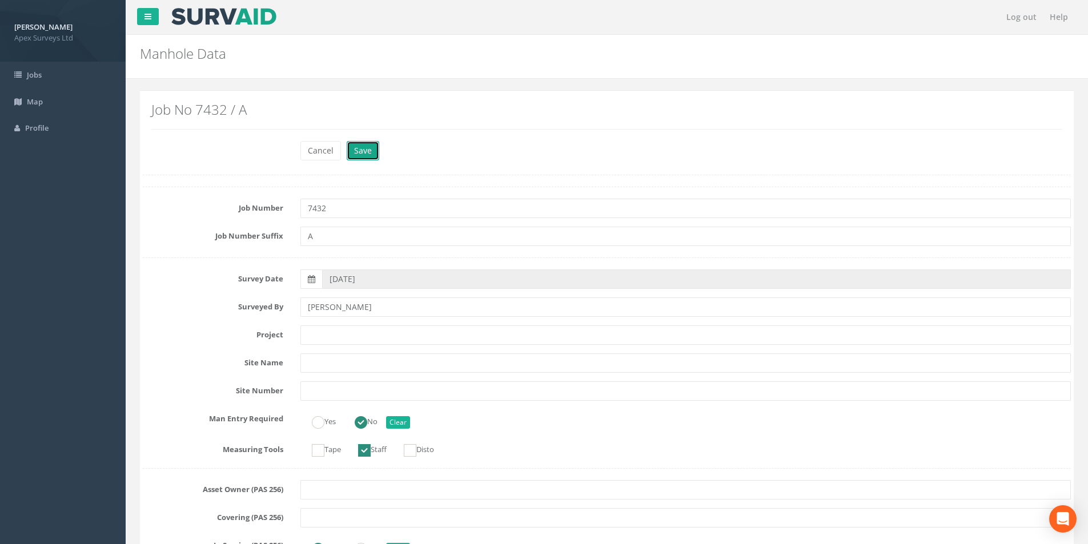
click at [362, 157] on button "Save" at bounding box center [363, 150] width 33 height 19
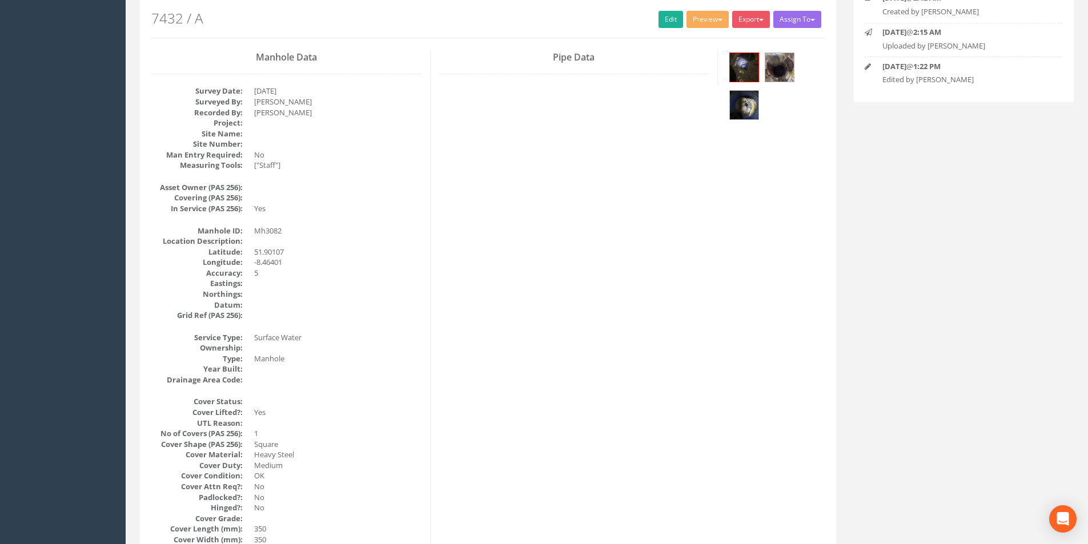
scroll to position [132, 0]
click at [777, 69] on img at bounding box center [780, 69] width 29 height 29
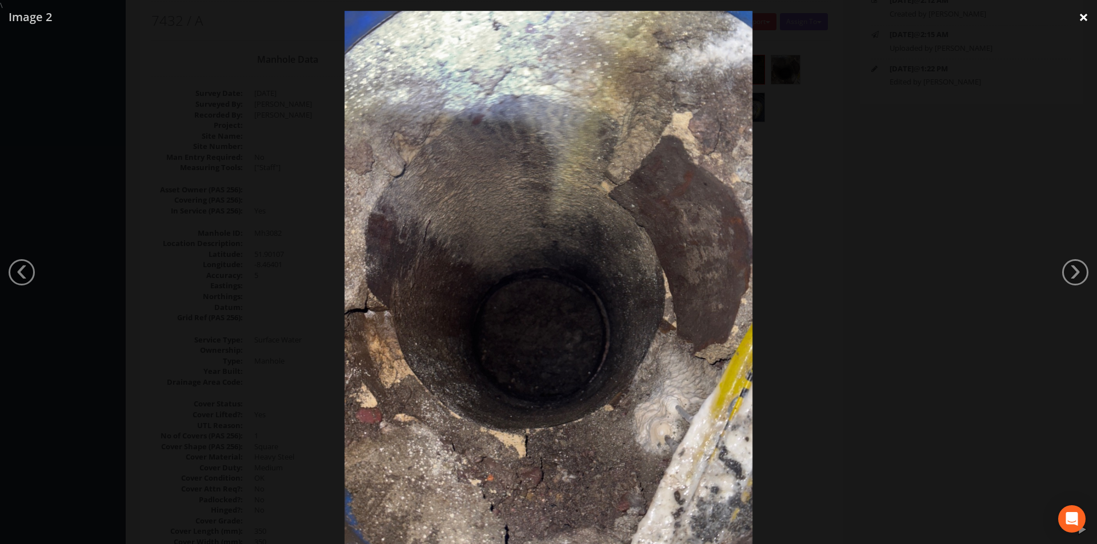
click at [1083, 17] on link "×" at bounding box center [1083, 17] width 27 height 34
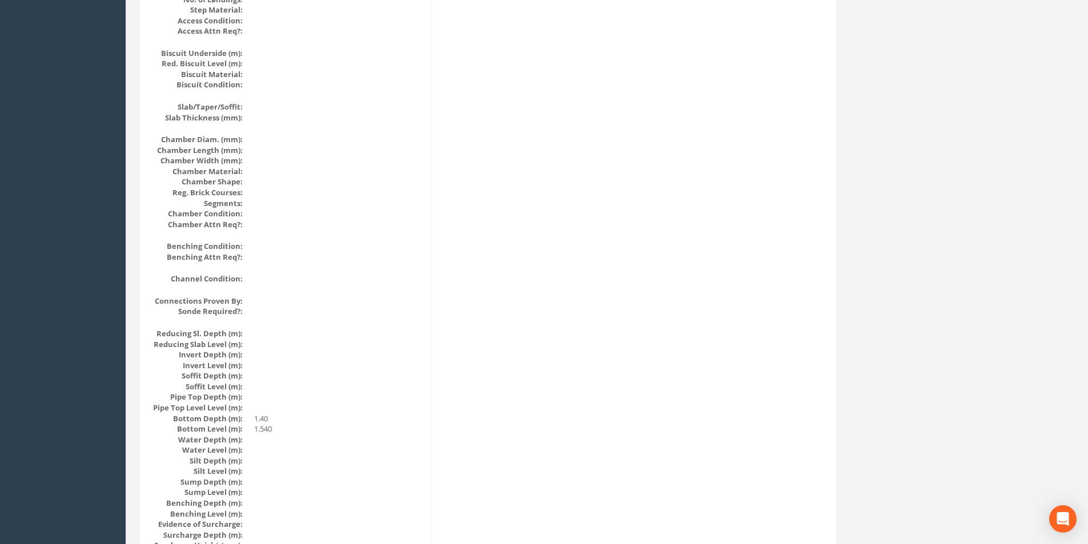
scroll to position [703, 0]
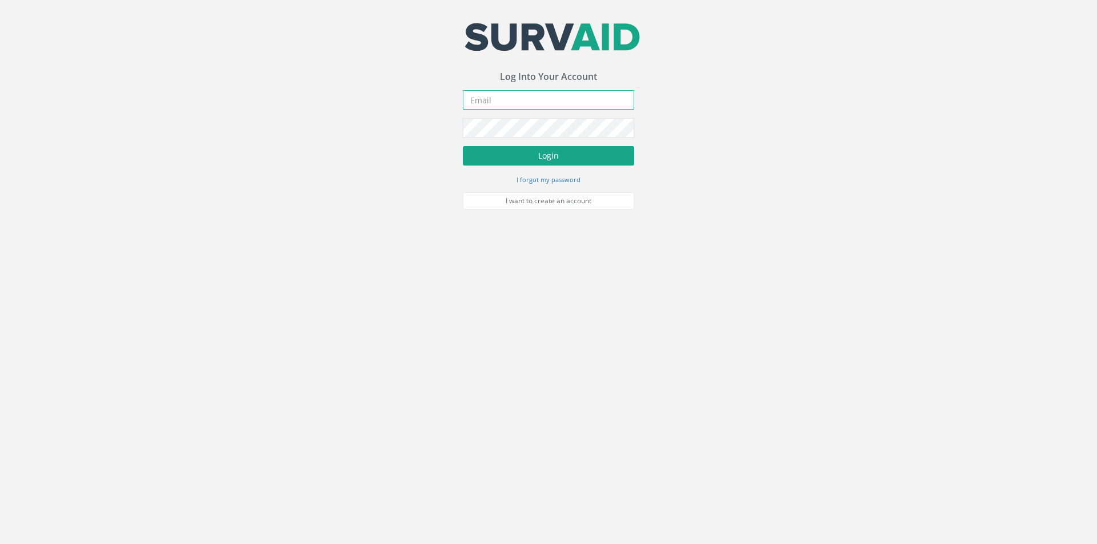
type input "[PERSON_NAME][EMAIL_ADDRESS][PERSON_NAME][DOMAIN_NAME]"
click at [519, 156] on button "Login" at bounding box center [548, 155] width 171 height 19
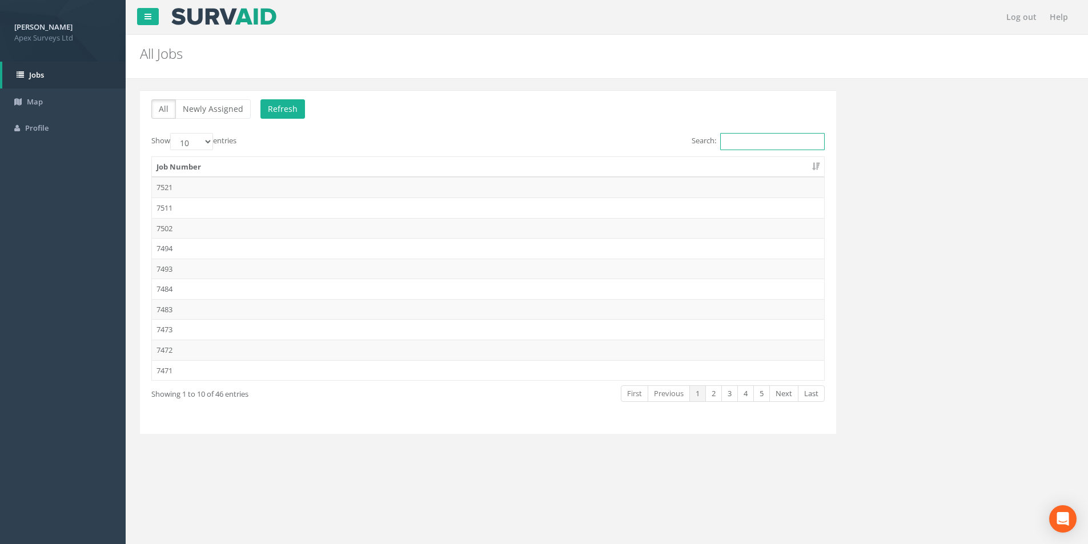
click at [732, 139] on input "Search:" at bounding box center [772, 141] width 105 height 17
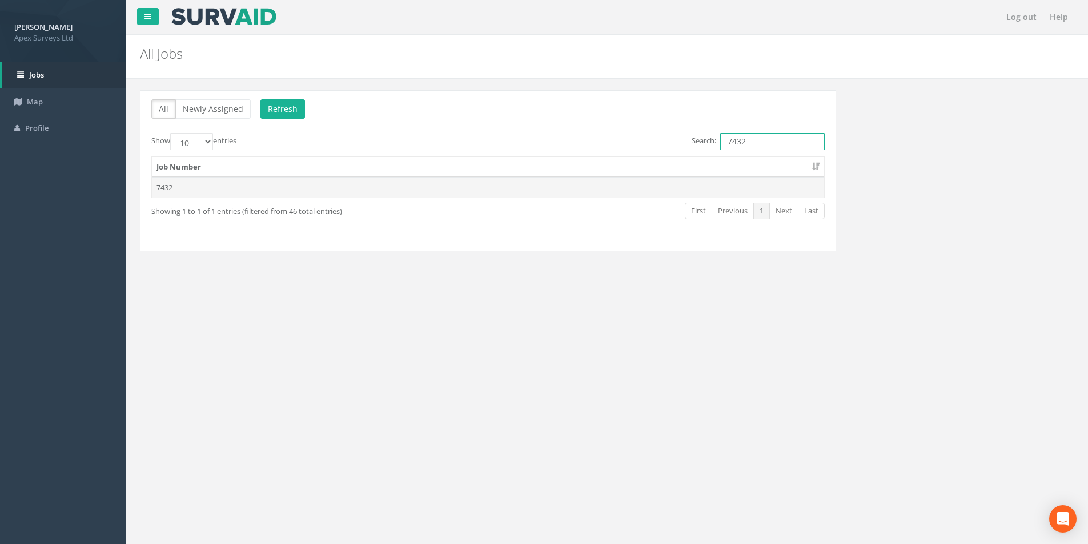
type input "7432"
click at [567, 185] on td "7432" at bounding box center [488, 187] width 672 height 21
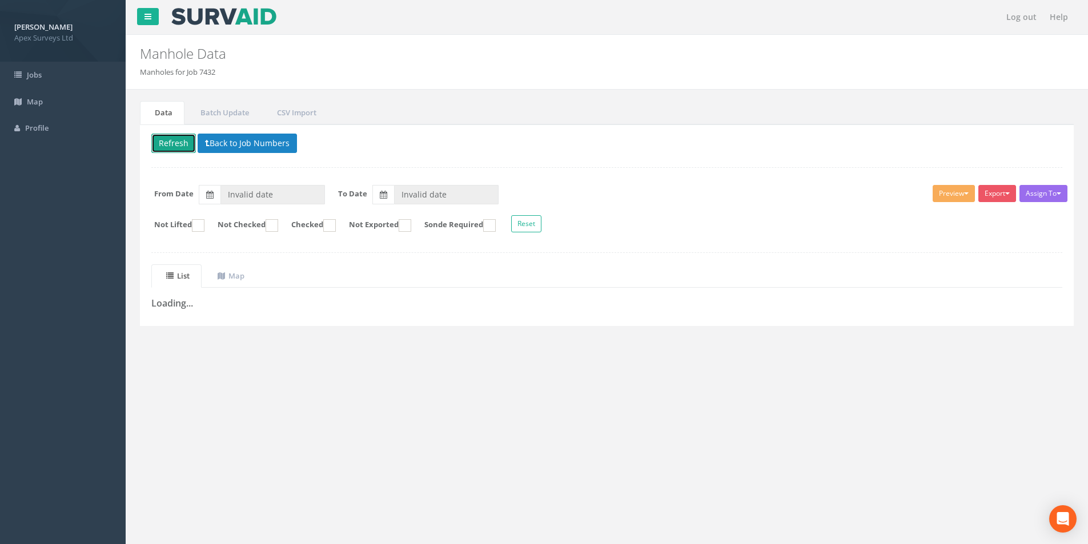
click at [157, 138] on button "Refresh" at bounding box center [173, 143] width 45 height 19
click at [243, 149] on button "Back to Job Numbers" at bounding box center [255, 143] width 99 height 19
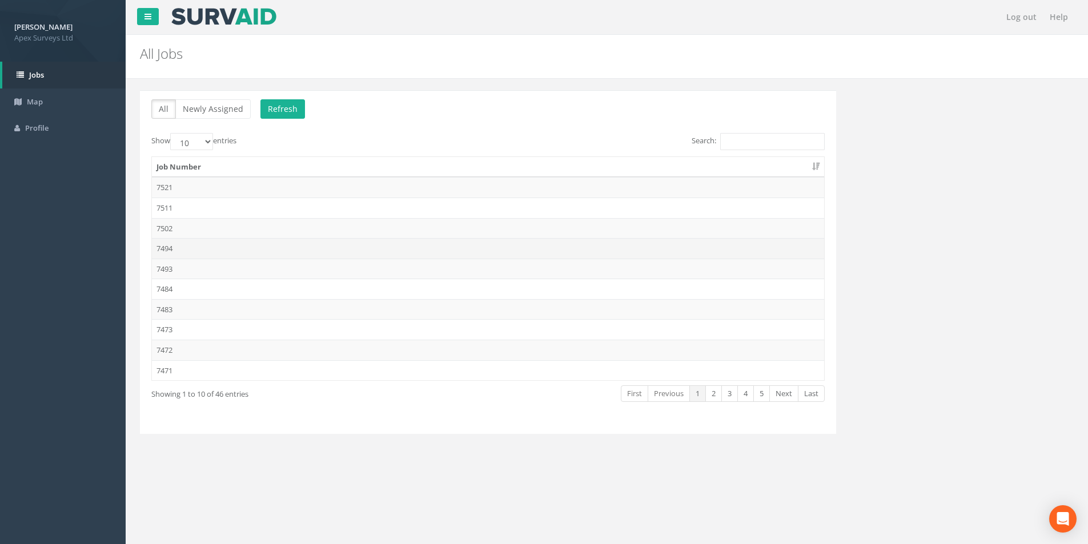
click at [243, 242] on td "7494" at bounding box center [488, 248] width 672 height 21
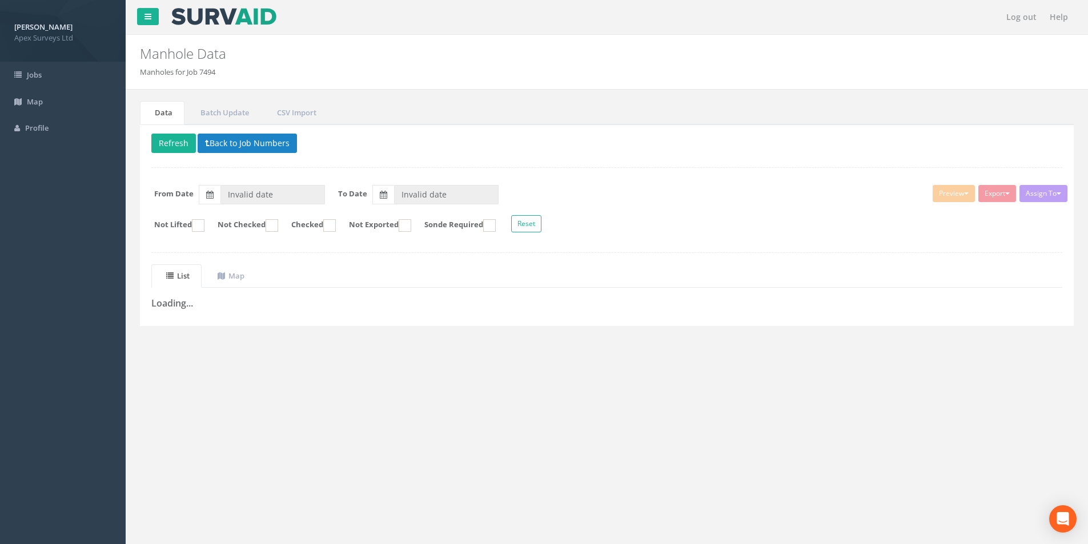
type input "[DATE]"
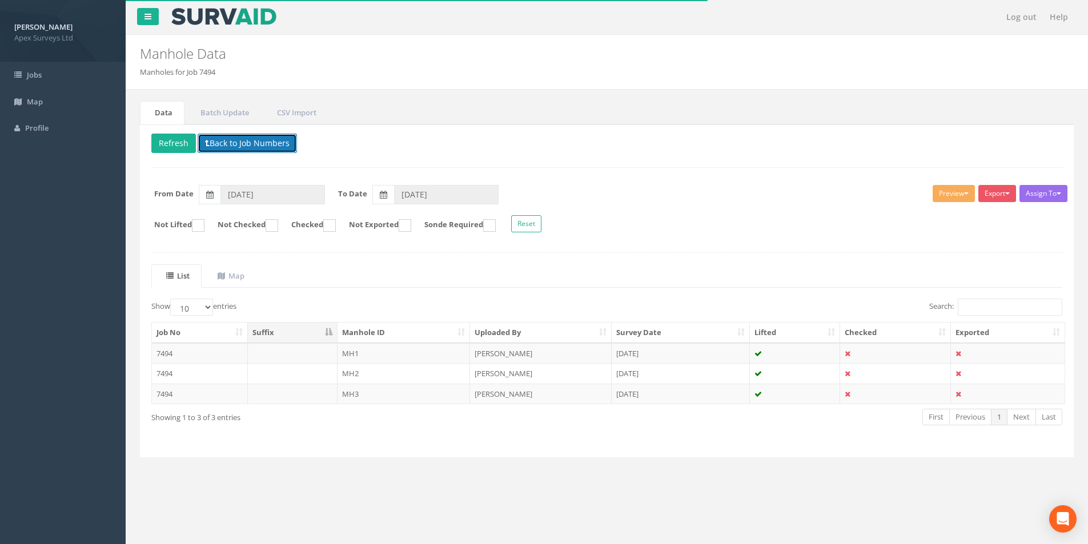
click at [211, 141] on button "Back to Job Numbers" at bounding box center [247, 143] width 99 height 19
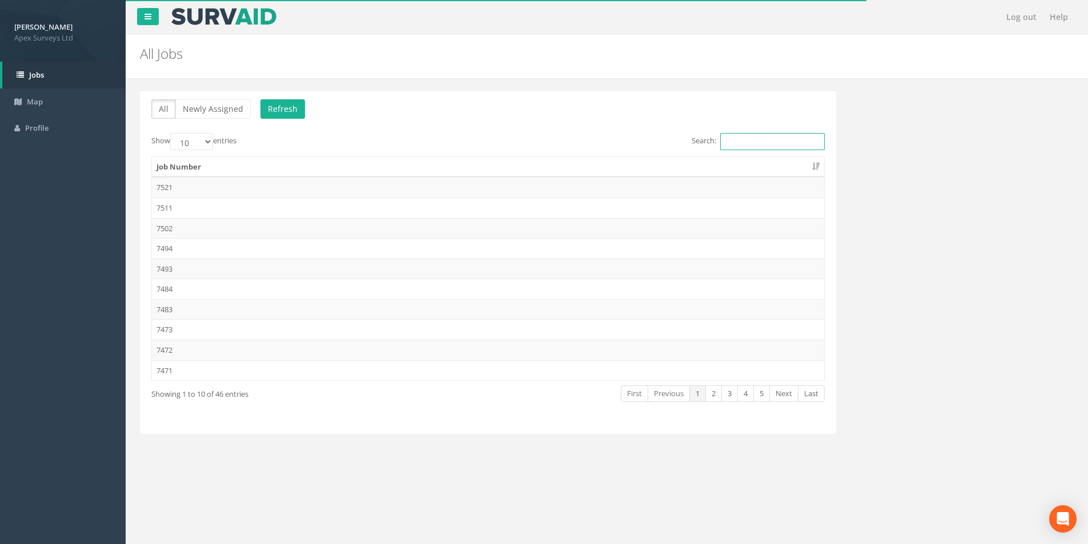
click at [770, 143] on input "Search:" at bounding box center [772, 141] width 105 height 17
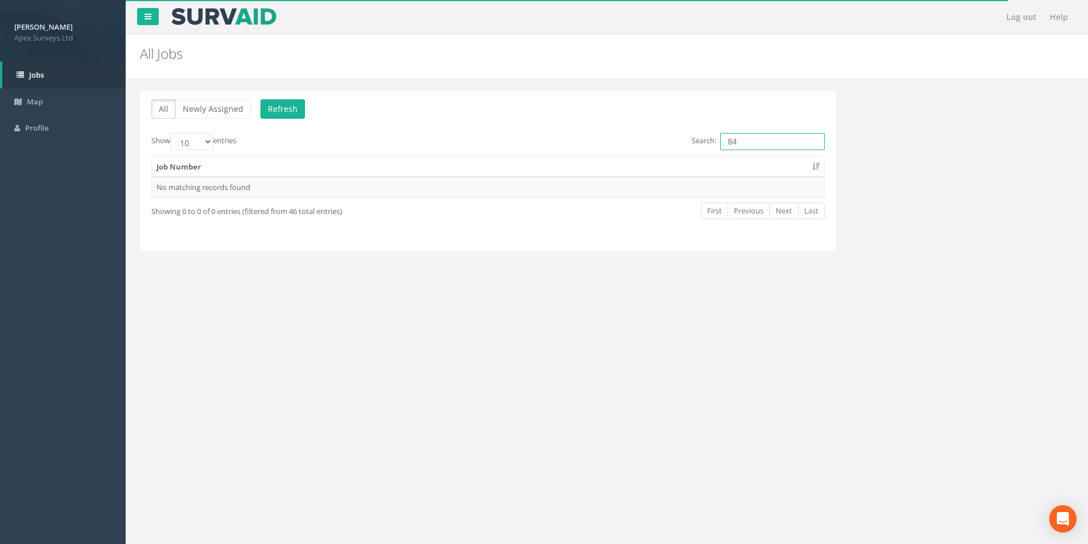
type input "8"
type input "7432"
click at [377, 191] on td "7432" at bounding box center [488, 187] width 672 height 21
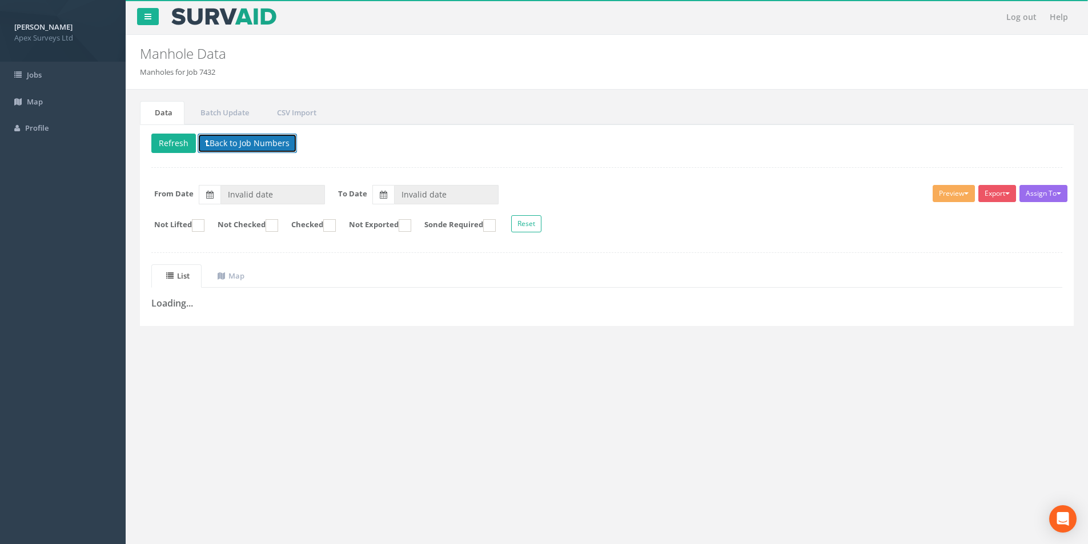
click at [214, 149] on button "Back to Job Numbers" at bounding box center [247, 143] width 99 height 19
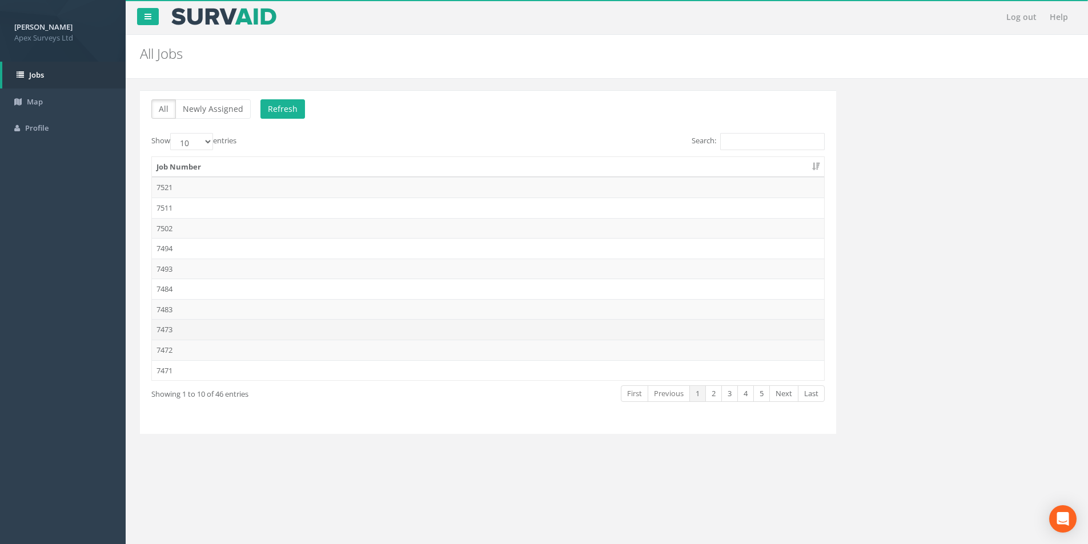
click at [213, 329] on td "7473" at bounding box center [488, 329] width 672 height 21
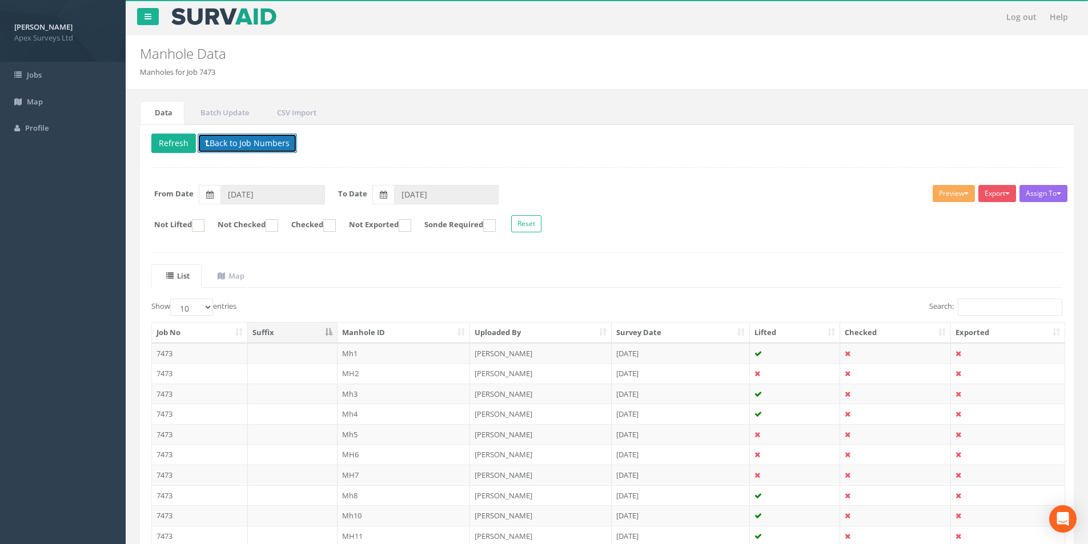
click at [240, 144] on button "Back to Job Numbers" at bounding box center [247, 143] width 99 height 19
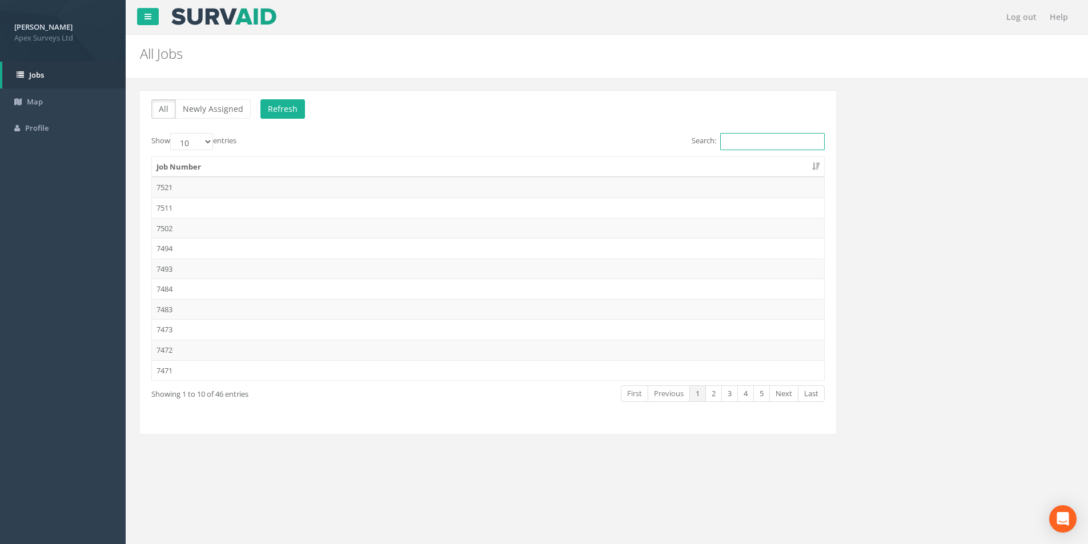
click at [738, 147] on input "Search:" at bounding box center [772, 141] width 105 height 17
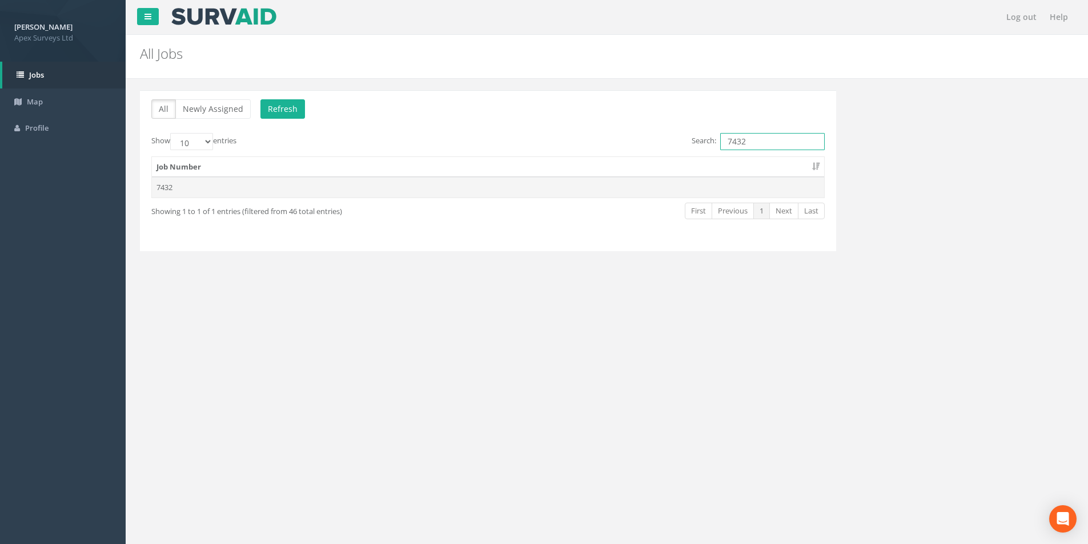
type input "7432"
click at [570, 185] on td "7432" at bounding box center [488, 187] width 672 height 21
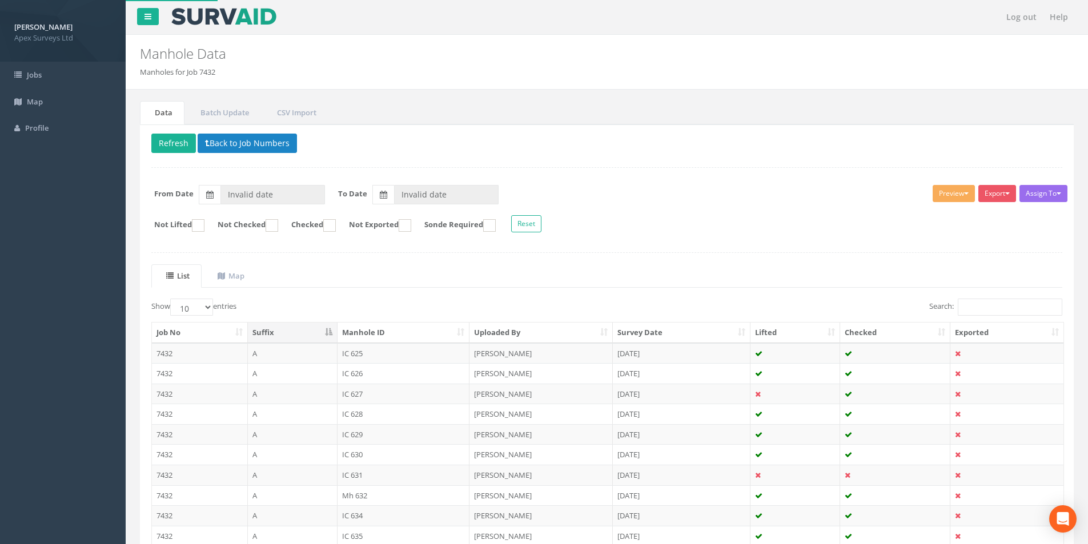
type input "[DATE]"
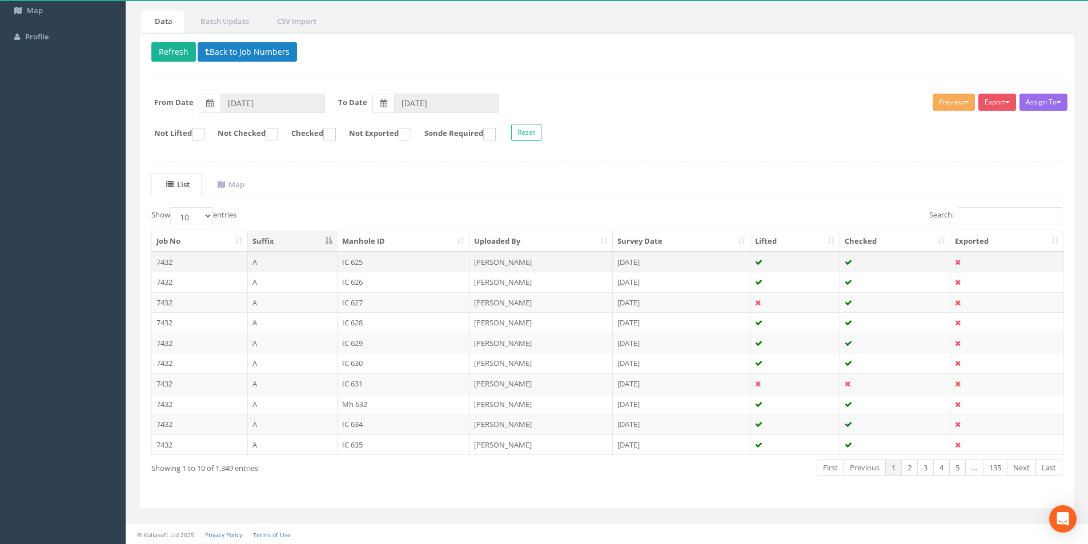
scroll to position [93, 0]
click at [1012, 215] on input "Search:" at bounding box center [1010, 214] width 105 height 17
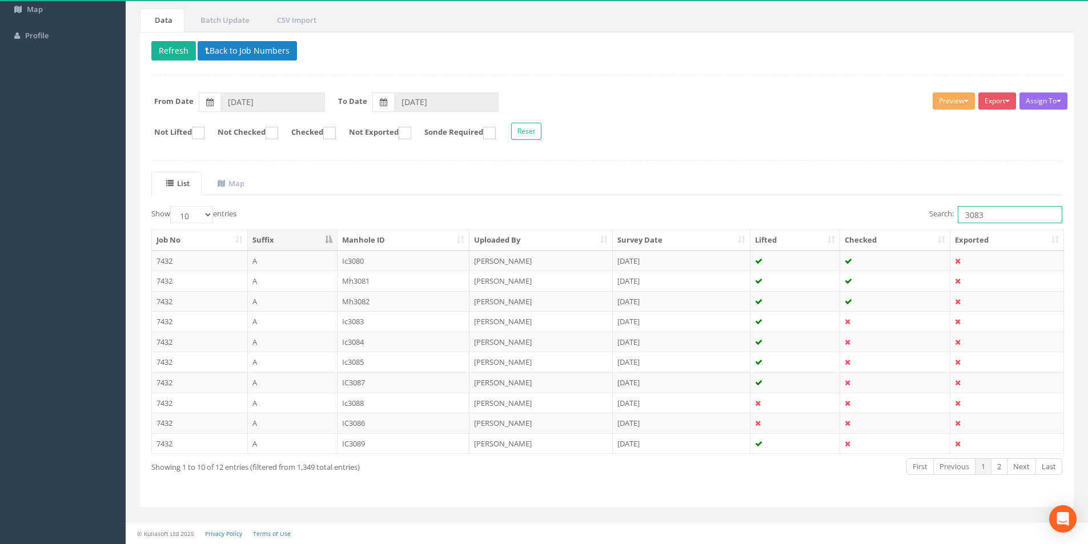
scroll to position [0, 0]
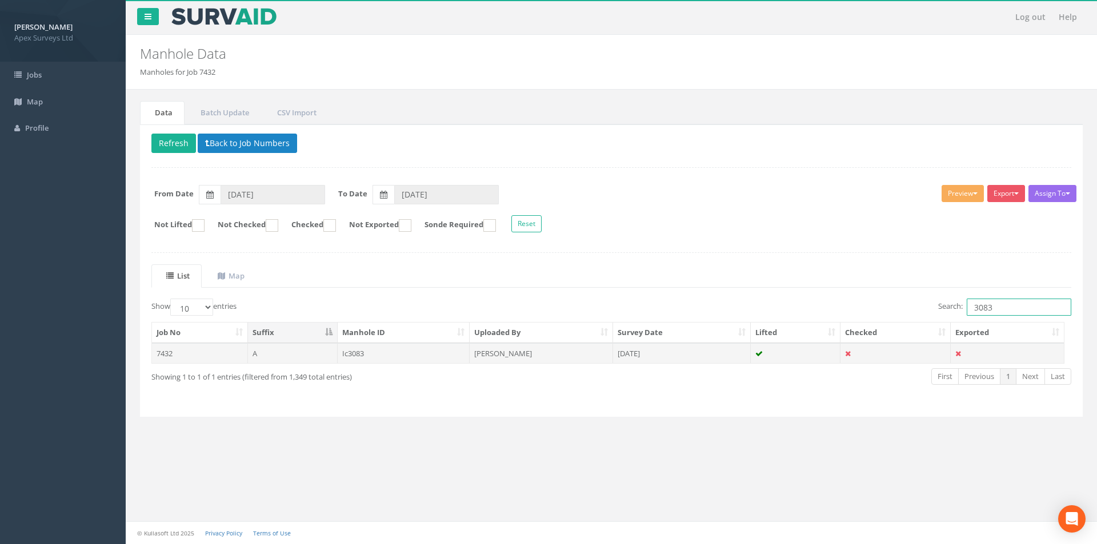
type input "3083"
click at [712, 351] on td "[DATE]" at bounding box center [682, 353] width 138 height 21
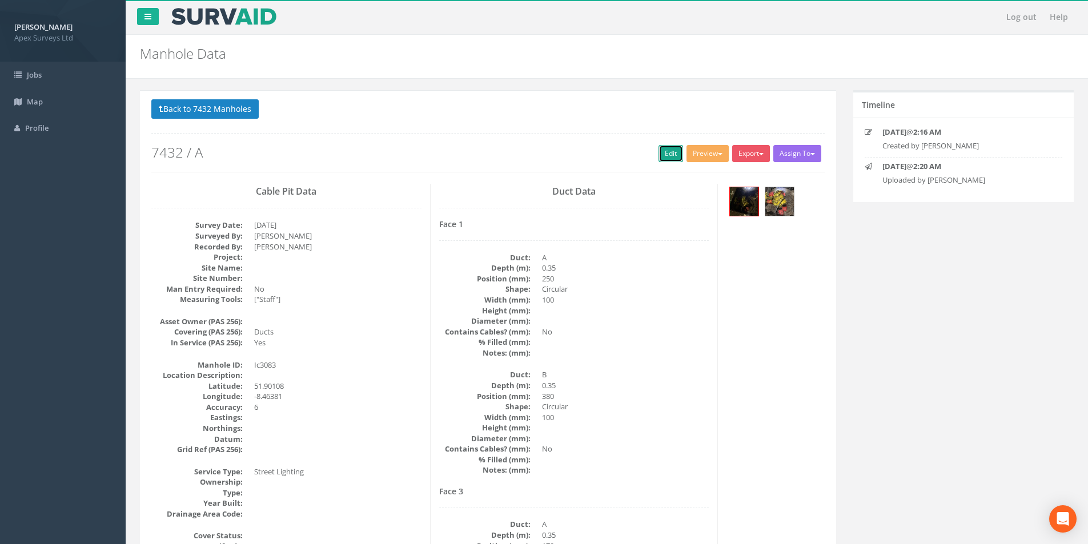
click at [667, 158] on link "Edit" at bounding box center [671, 153] width 25 height 17
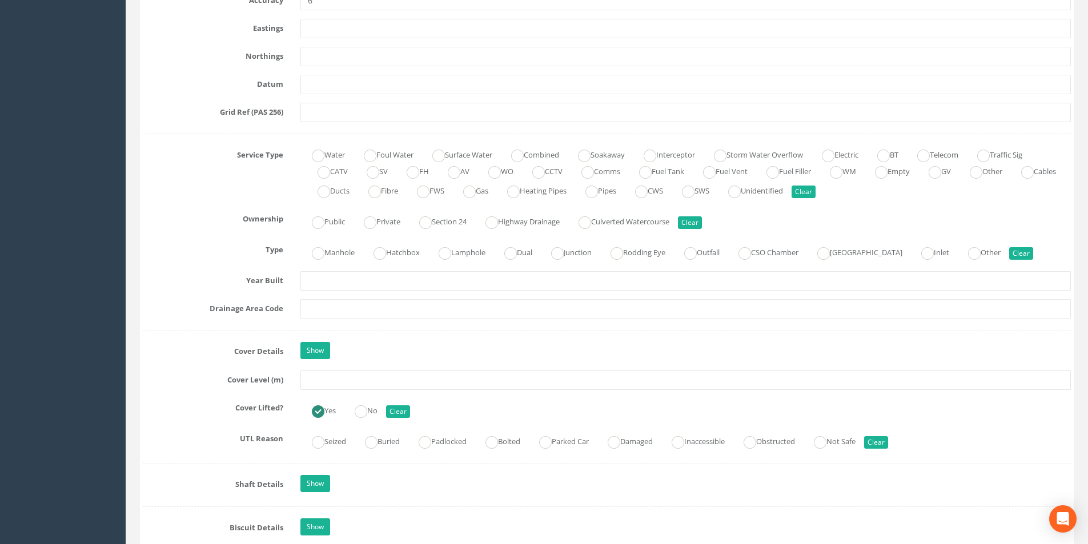
scroll to position [800, 0]
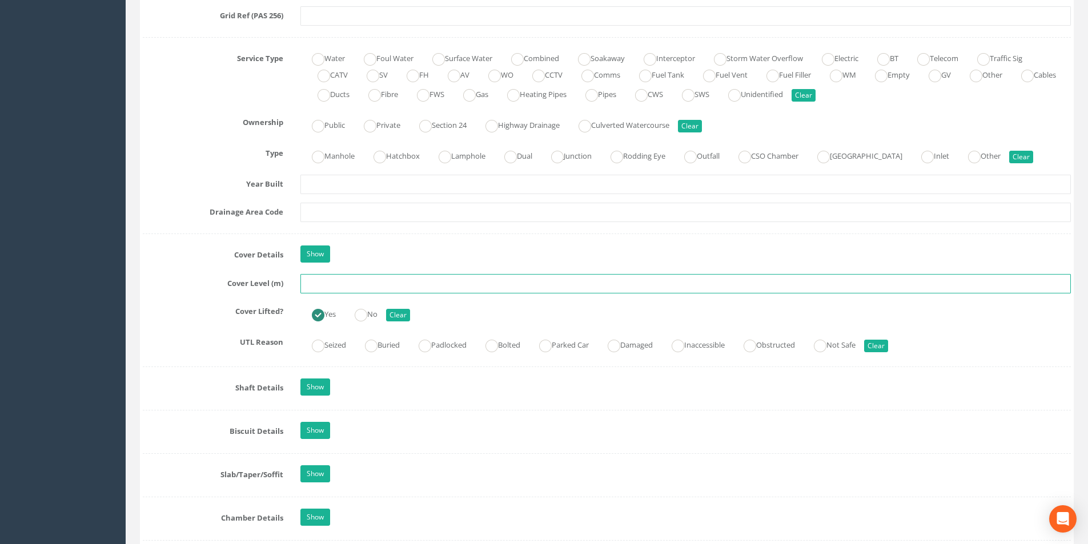
click at [392, 287] on input "text" at bounding box center [686, 283] width 771 height 19
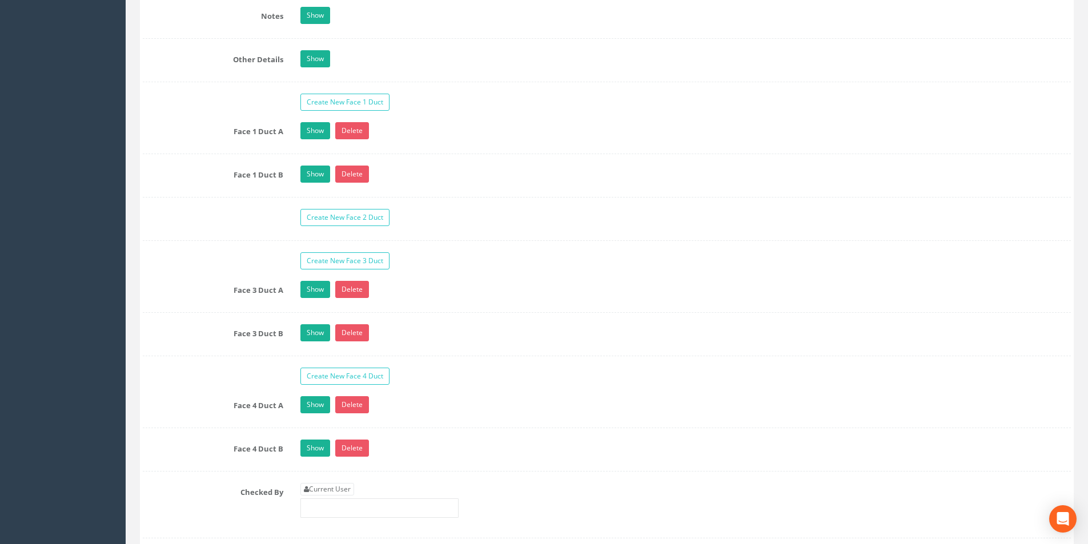
scroll to position [1943, 0]
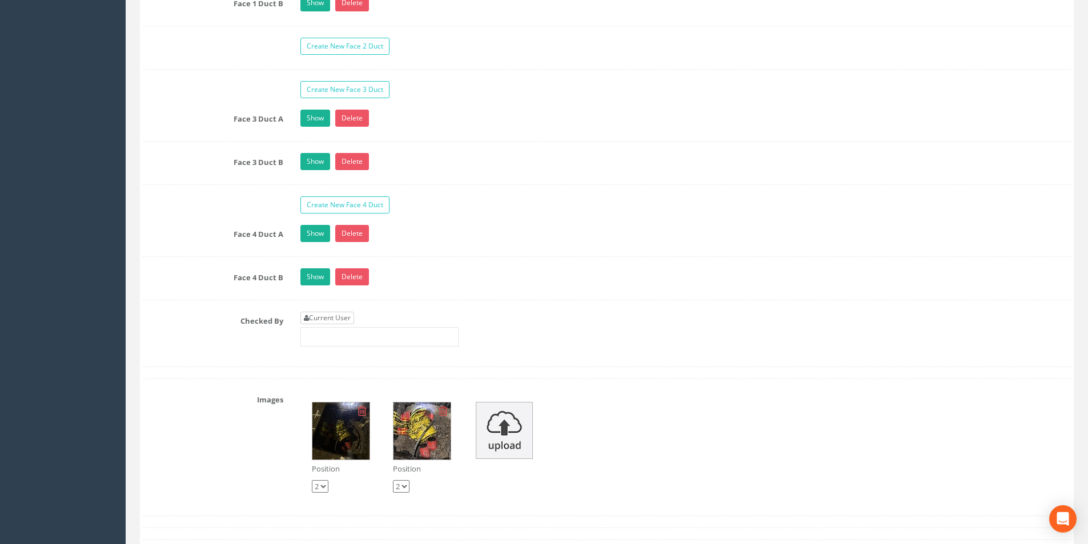
type input "2.97"
click at [342, 320] on link "Current User" at bounding box center [328, 318] width 54 height 13
type input "[PERSON_NAME]"
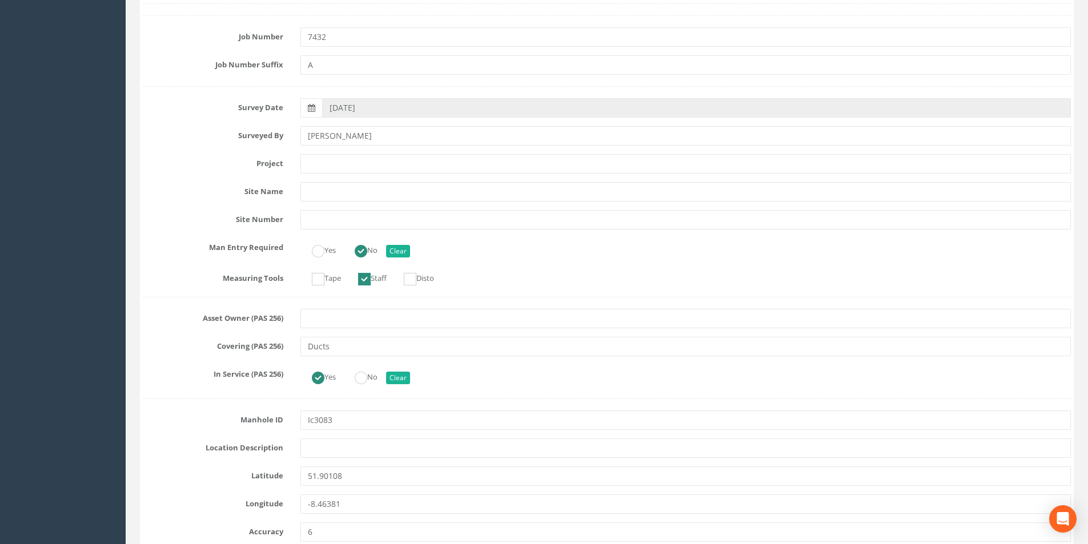
scroll to position [0, 0]
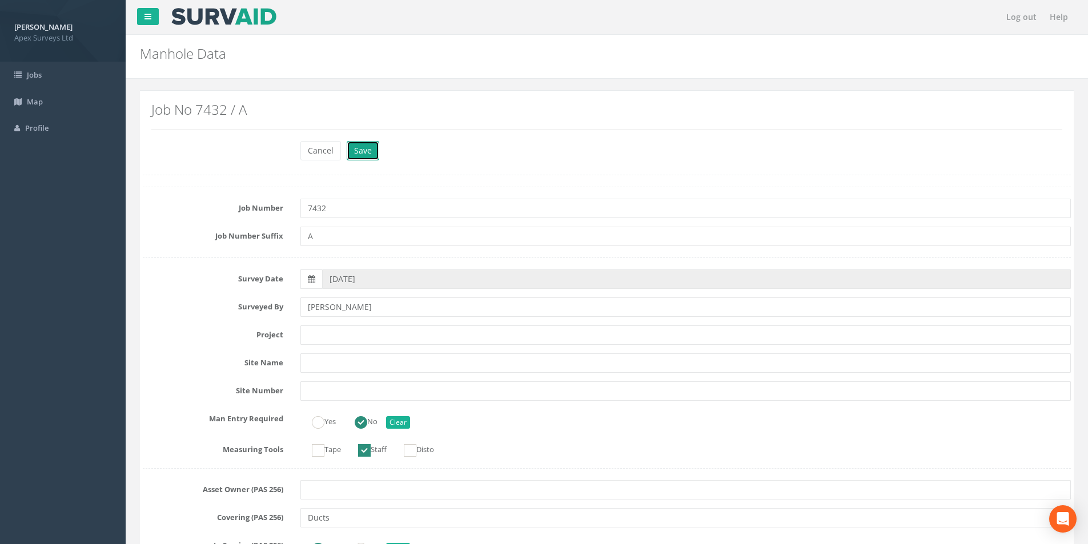
click at [369, 154] on button "Save" at bounding box center [363, 150] width 33 height 19
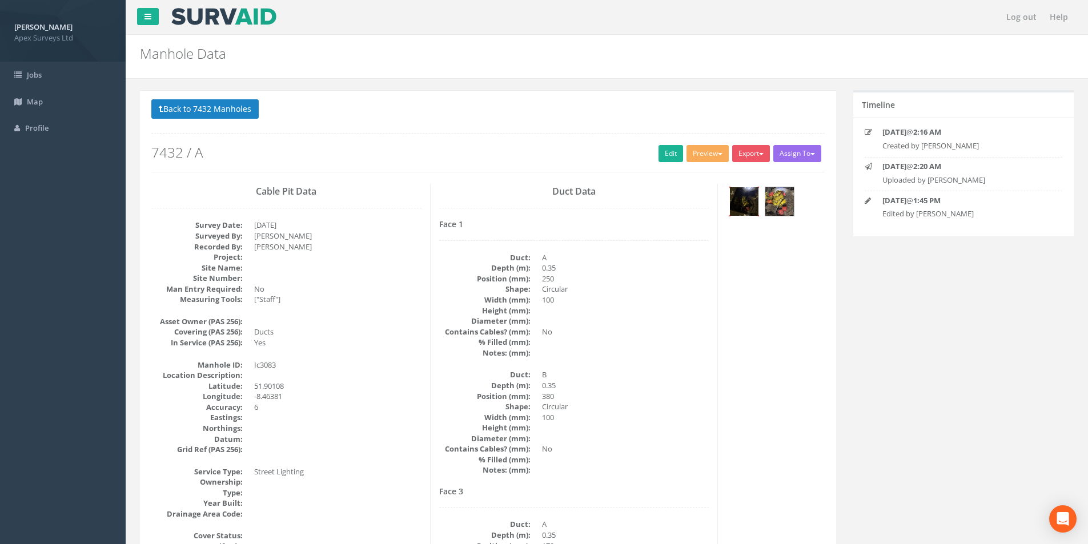
click at [754, 209] on img at bounding box center [744, 201] width 29 height 29
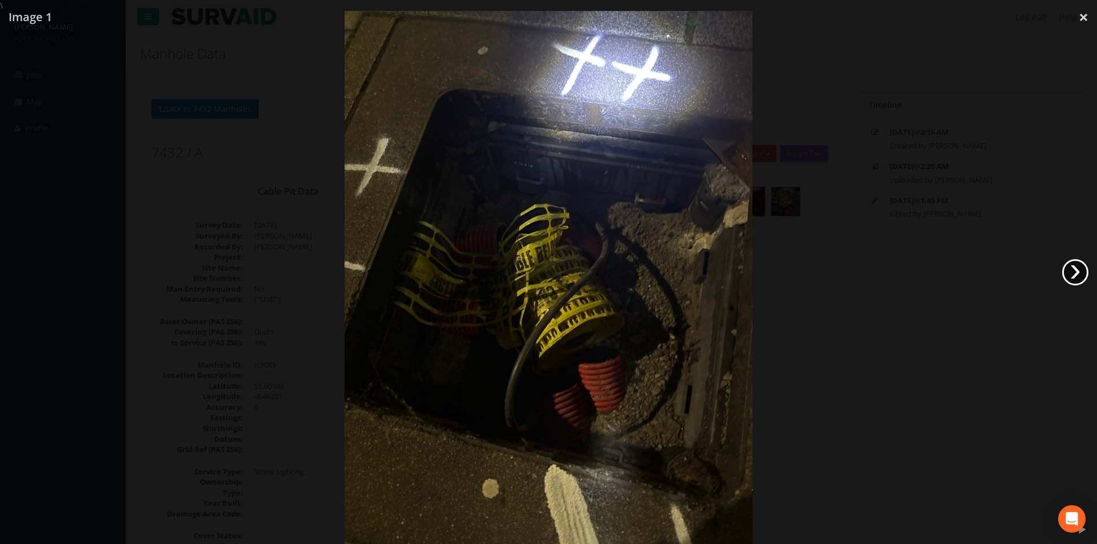
click at [1064, 270] on link "›" at bounding box center [1075, 272] width 26 height 26
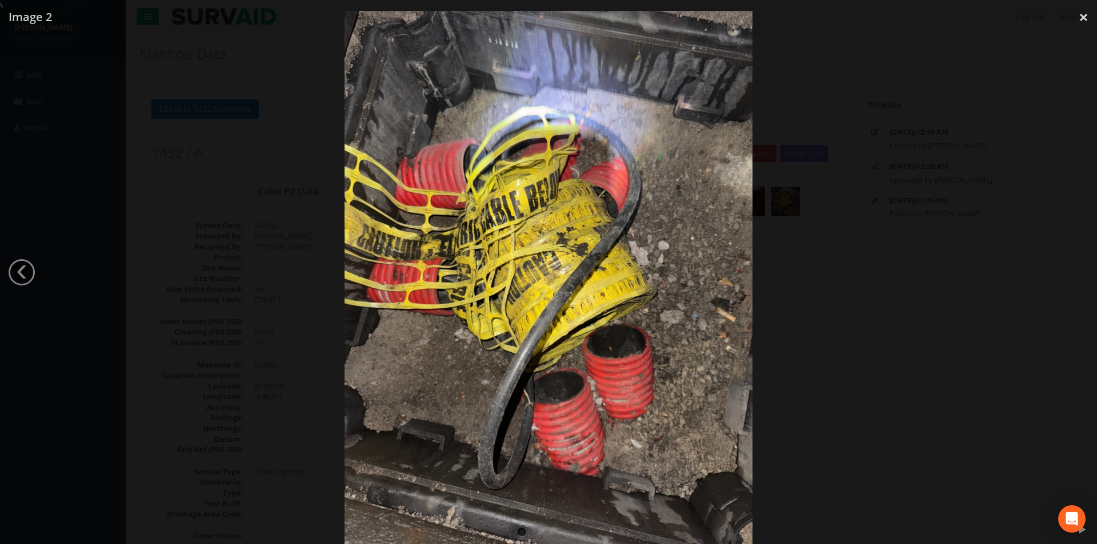
click at [1068, 270] on div at bounding box center [548, 283] width 1097 height 544
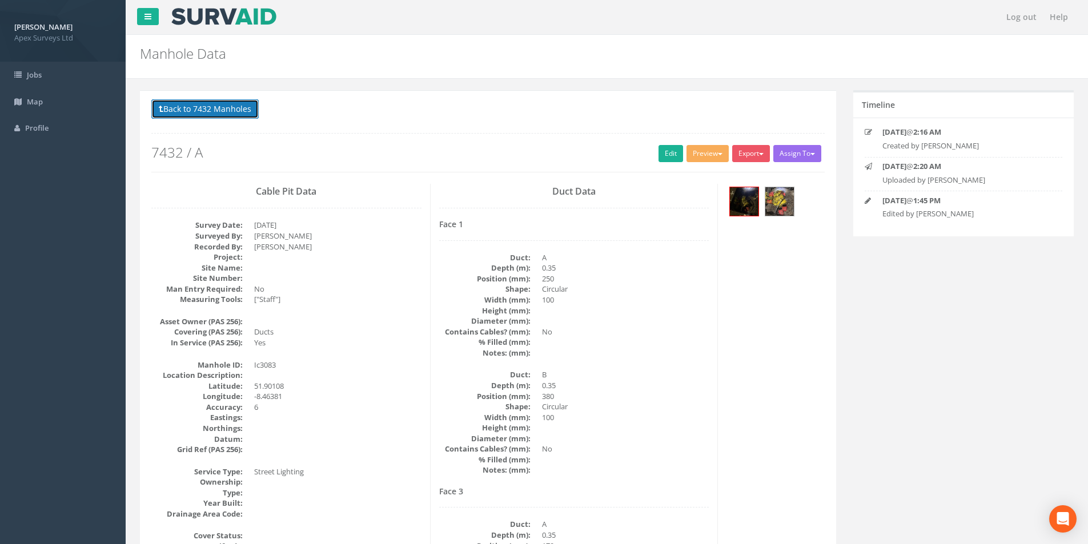
click at [201, 104] on button "Back to 7432 Manholes" at bounding box center [204, 108] width 107 height 19
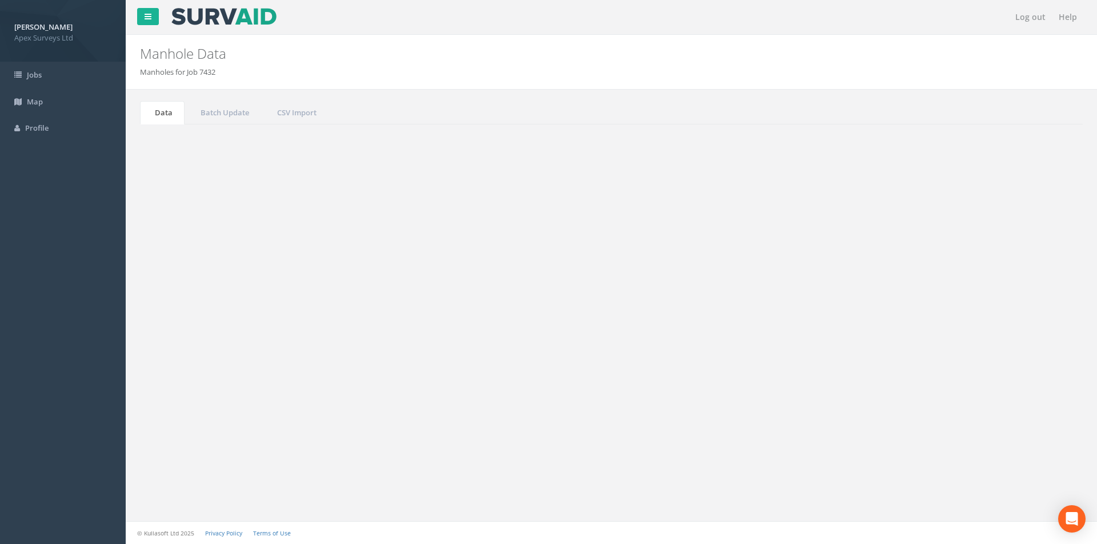
click at [995, 307] on input "3083" at bounding box center [1019, 307] width 105 height 17
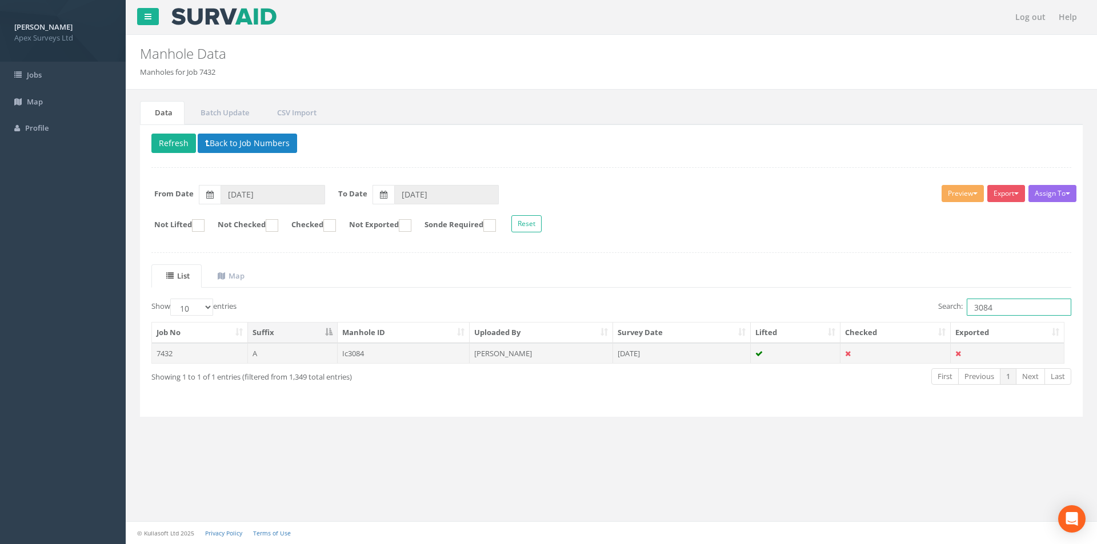
type input "3084"
click at [734, 357] on td "[DATE]" at bounding box center [682, 353] width 138 height 21
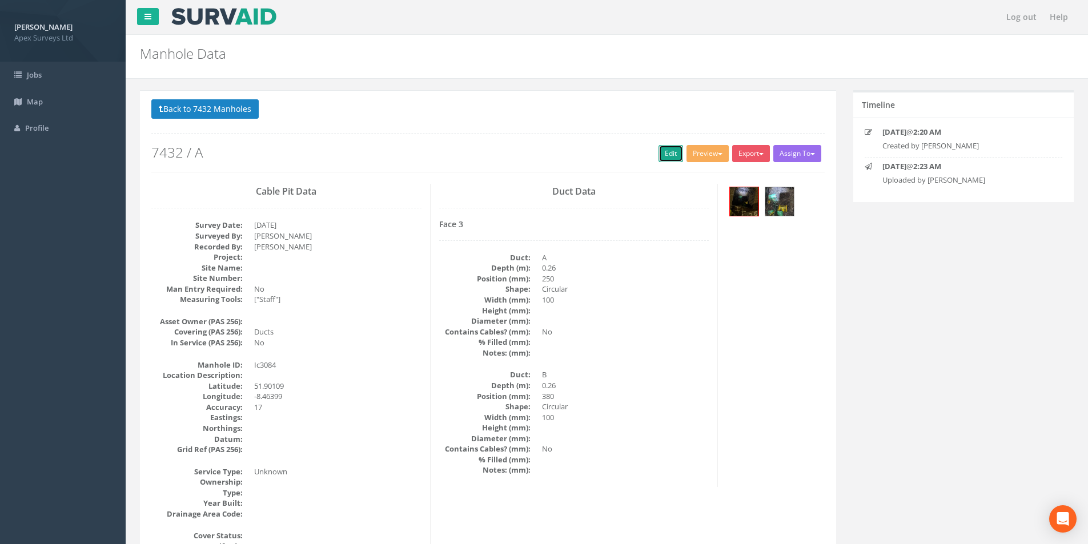
click at [666, 149] on link "Edit" at bounding box center [671, 153] width 25 height 17
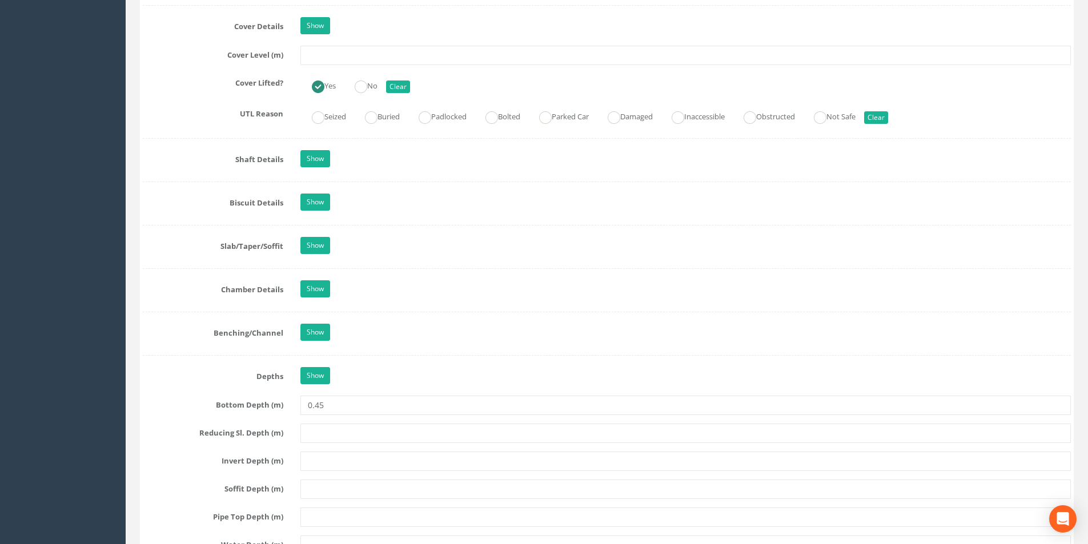
scroll to position [800, 0]
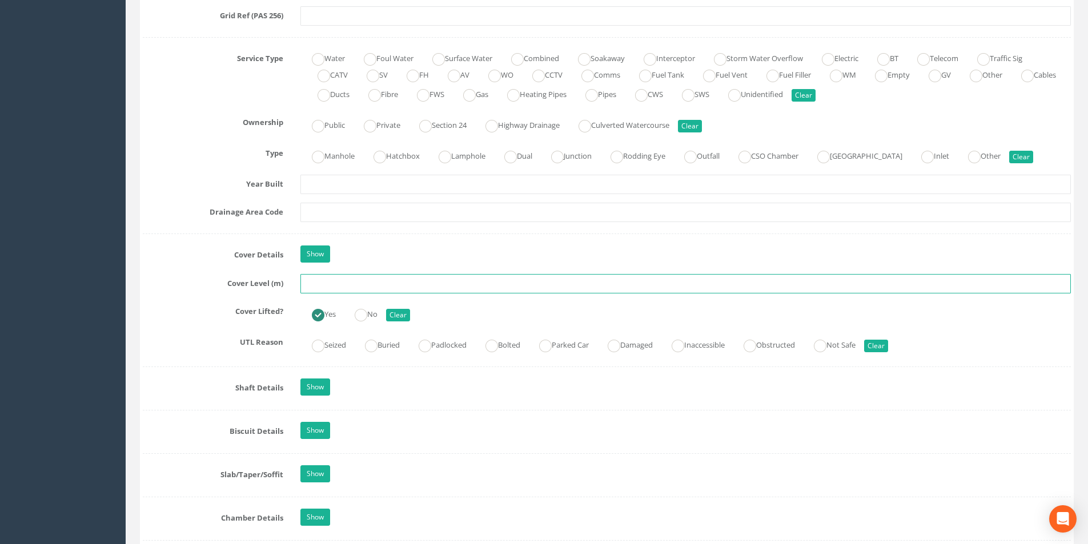
click at [338, 289] on input "text" at bounding box center [686, 283] width 771 height 19
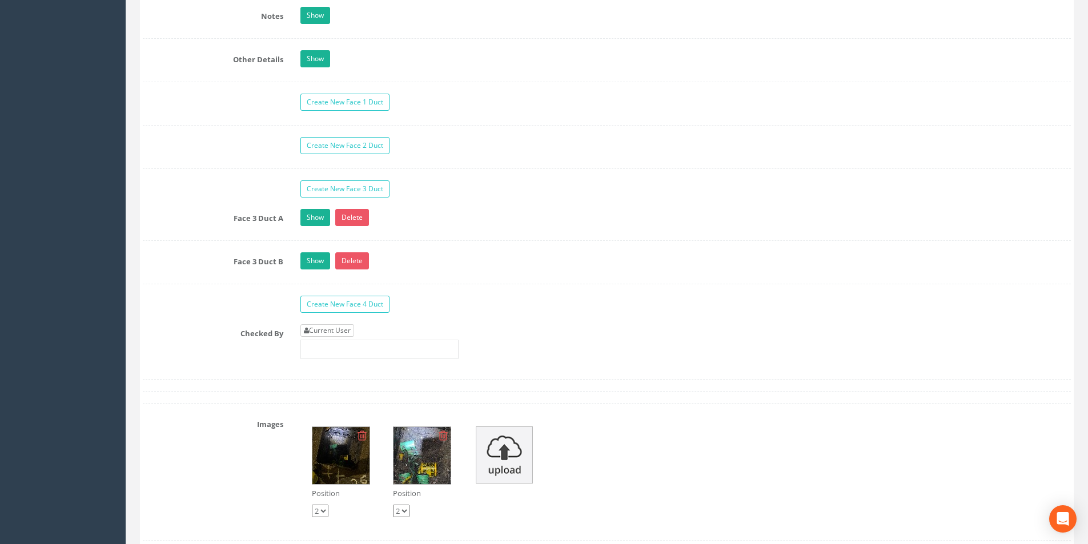
type input "3.02"
click at [335, 327] on link "Current User" at bounding box center [328, 331] width 54 height 13
type input "[PERSON_NAME]"
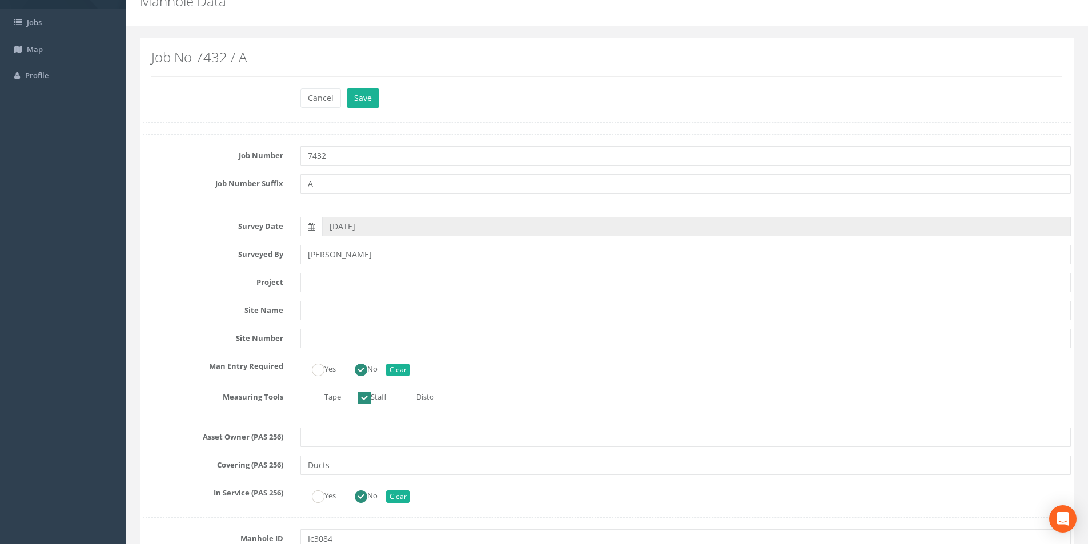
scroll to position [0, 0]
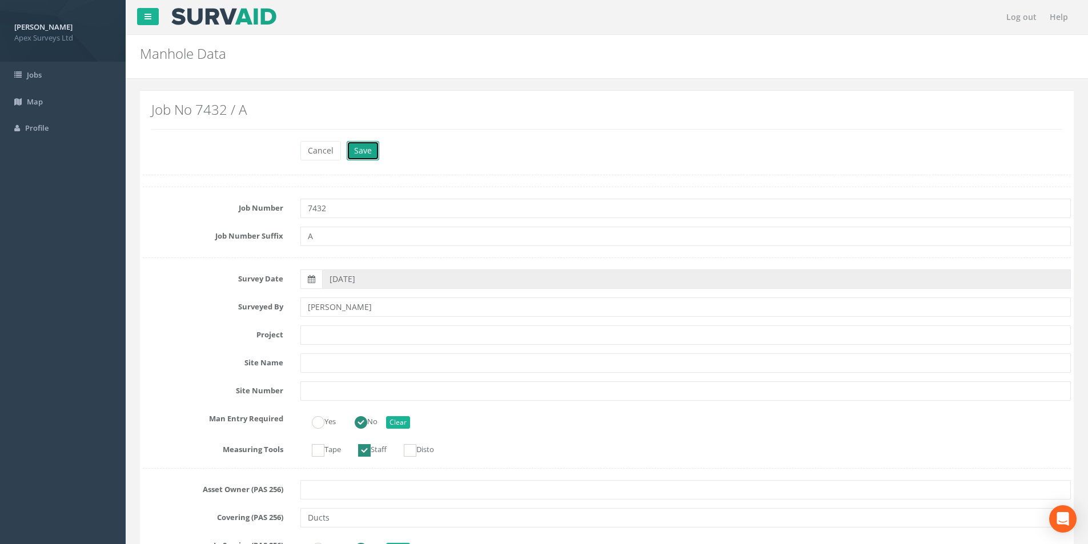
click at [369, 153] on button "Save" at bounding box center [363, 150] width 33 height 19
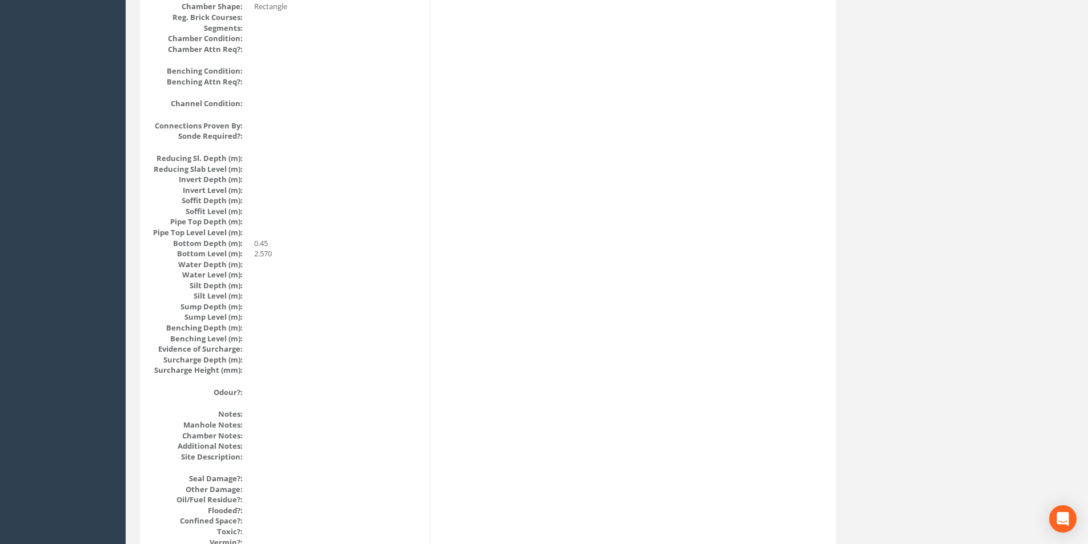
scroll to position [1160, 0]
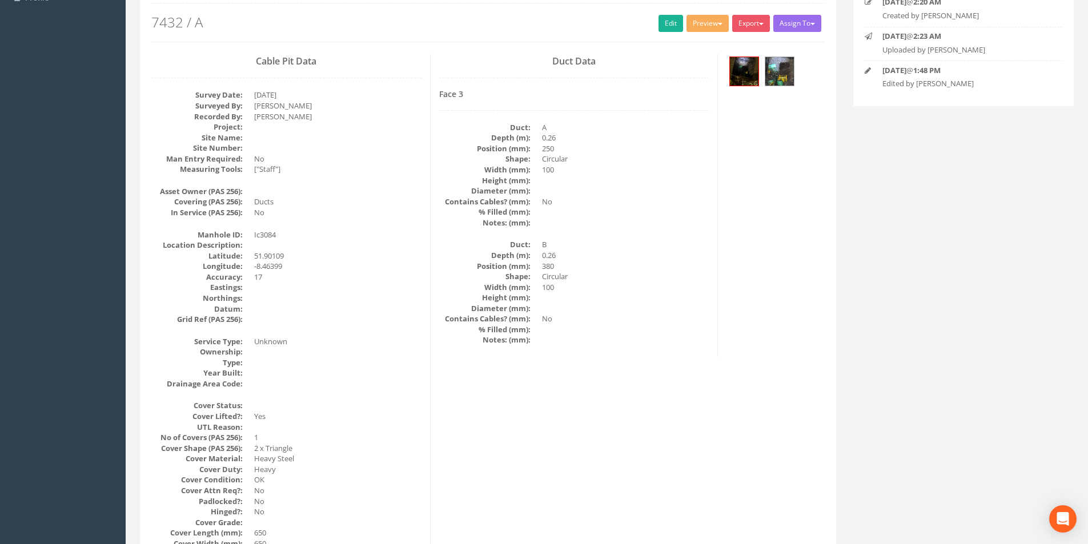
scroll to position [0, 0]
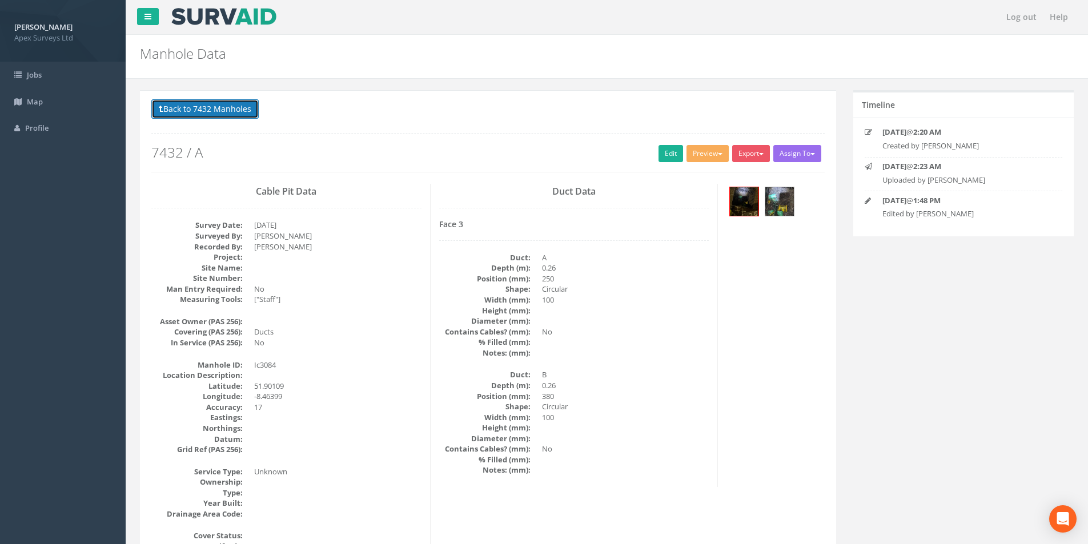
click at [222, 106] on button "Back to 7432 Manholes" at bounding box center [204, 108] width 107 height 19
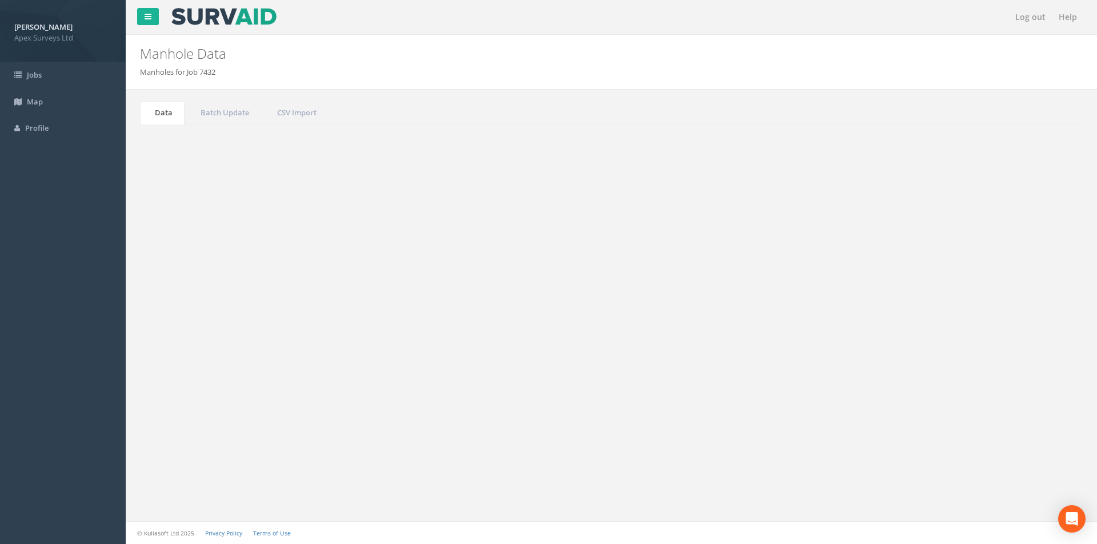
click at [996, 307] on input "3084" at bounding box center [1019, 307] width 105 height 17
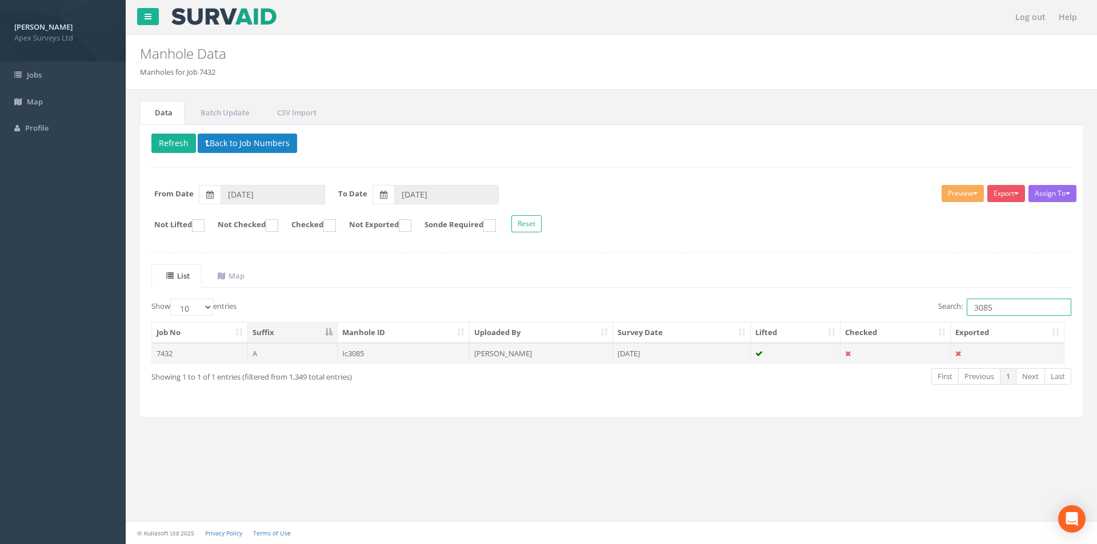
type input "3085"
click at [743, 354] on td "[DATE]" at bounding box center [682, 353] width 138 height 21
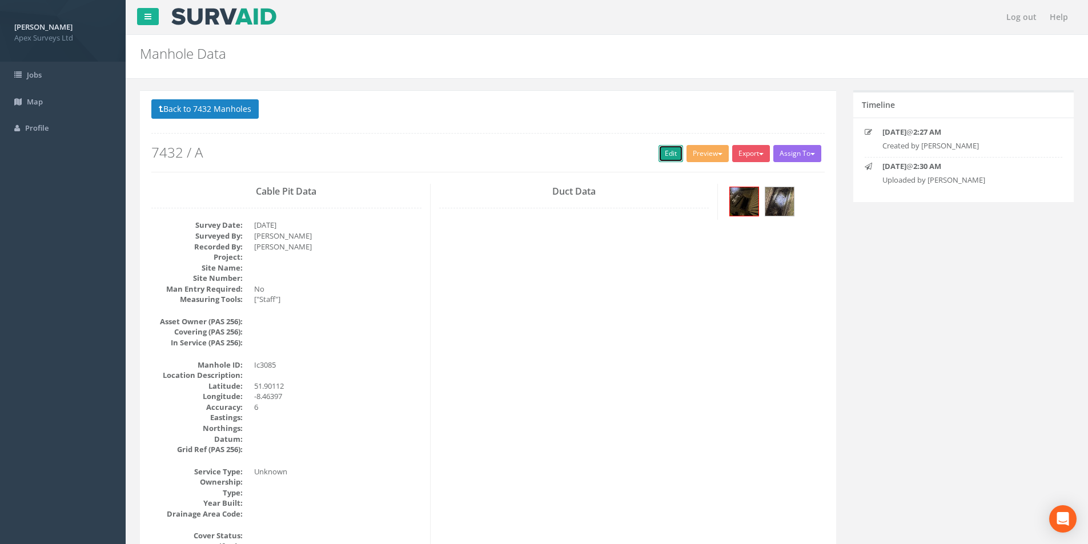
click at [672, 153] on link "Edit" at bounding box center [671, 153] width 25 height 17
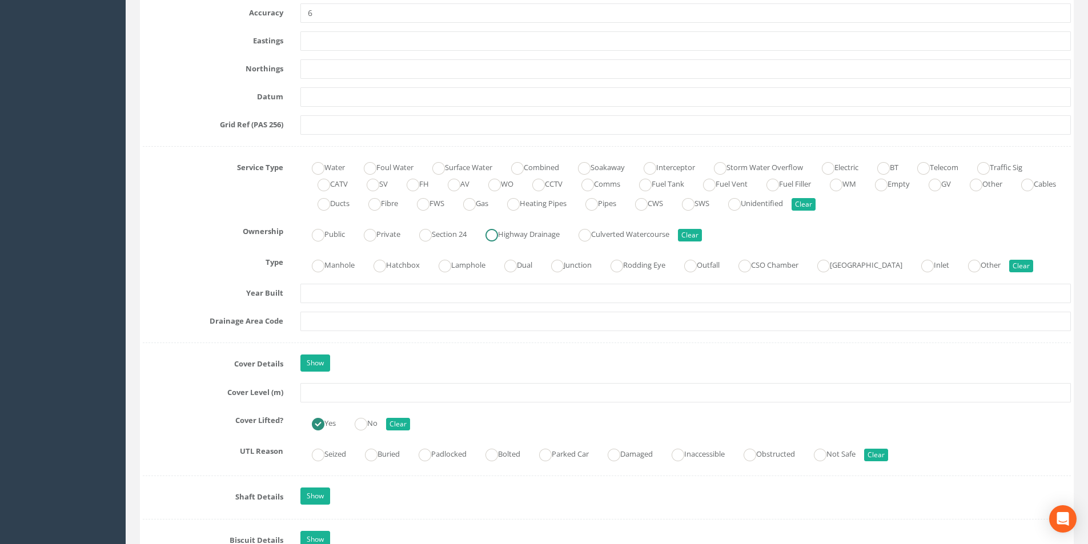
scroll to position [800, 0]
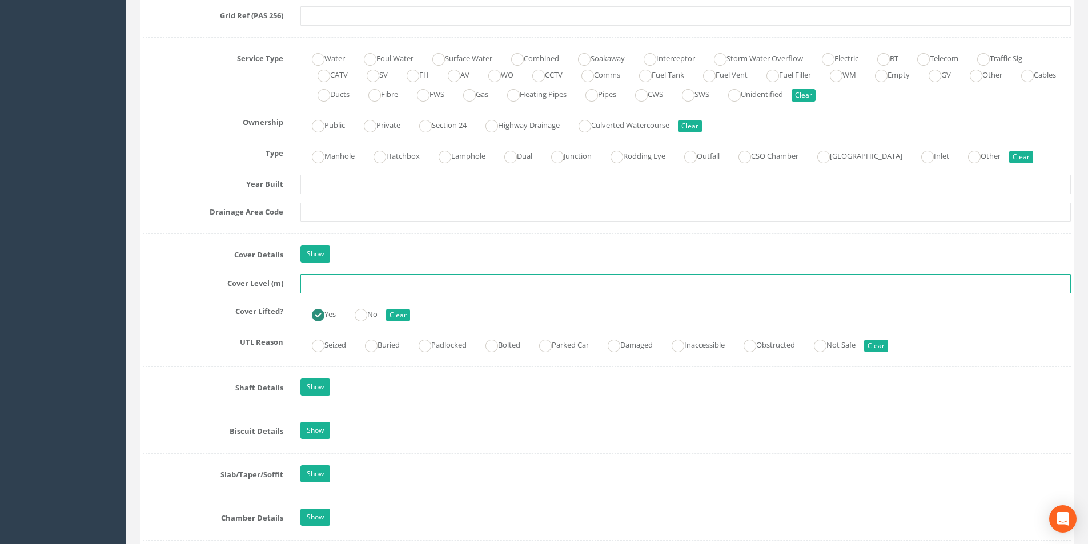
click at [357, 287] on input "text" at bounding box center [686, 283] width 771 height 19
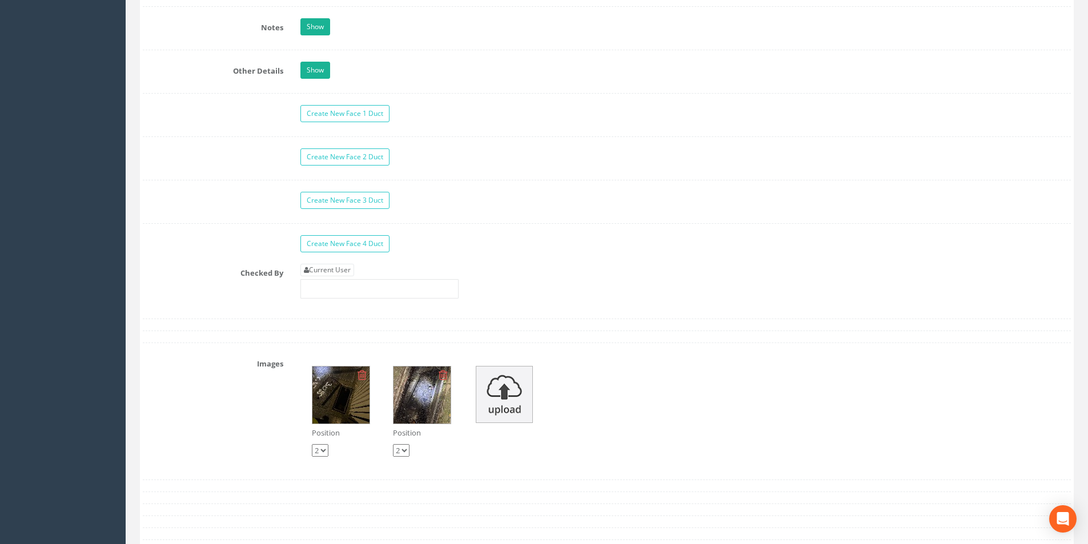
scroll to position [1828, 0]
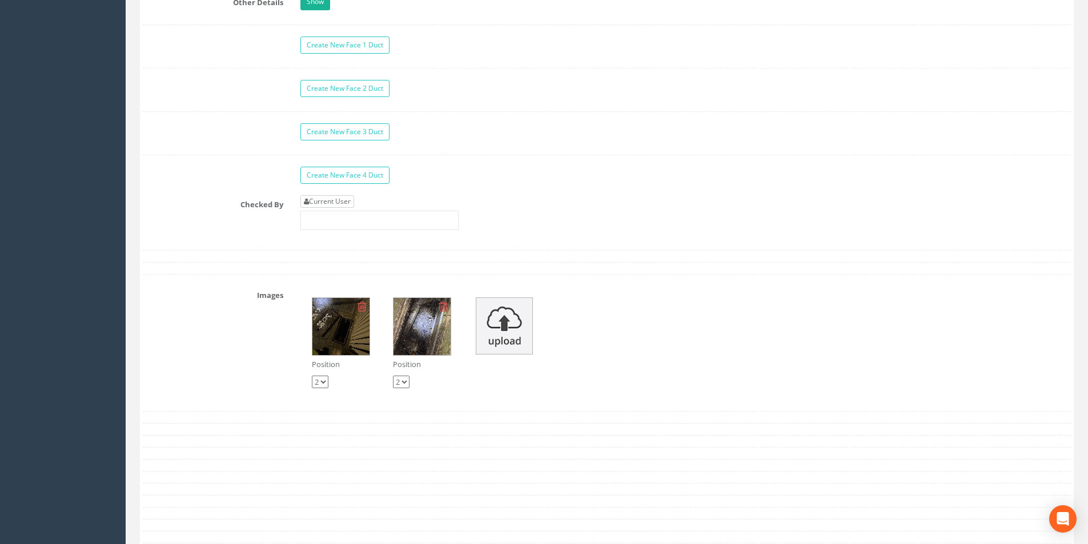
type input "3.05"
click at [338, 207] on link "Current User" at bounding box center [328, 201] width 54 height 13
type input "[PERSON_NAME]"
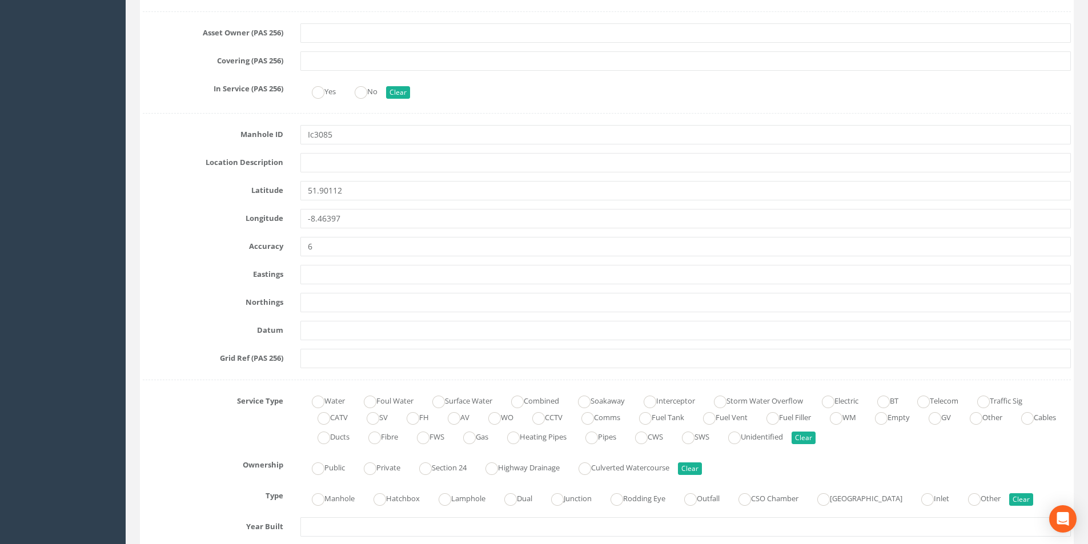
scroll to position [57, 0]
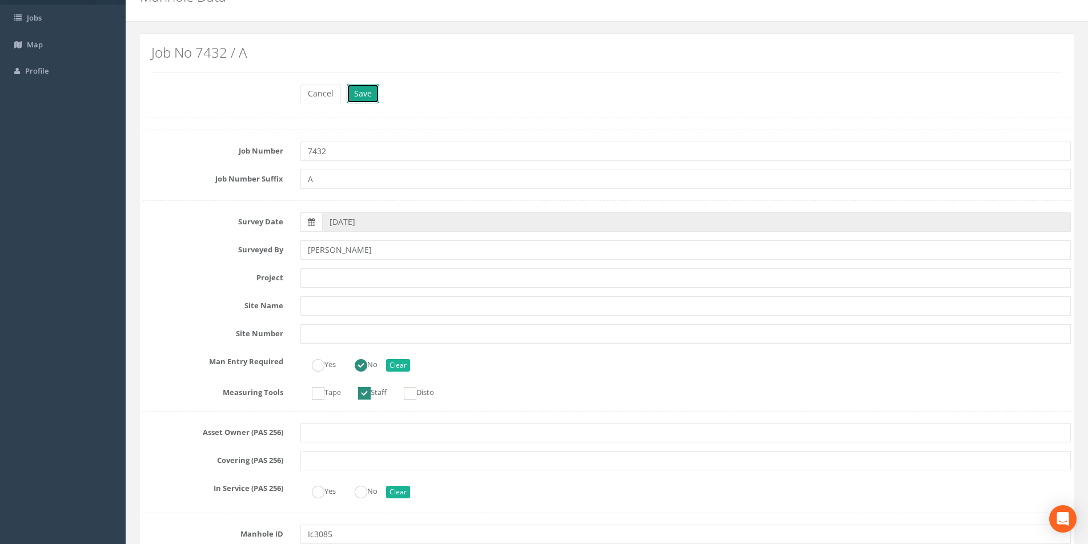
click at [362, 94] on button "Save" at bounding box center [363, 93] width 33 height 19
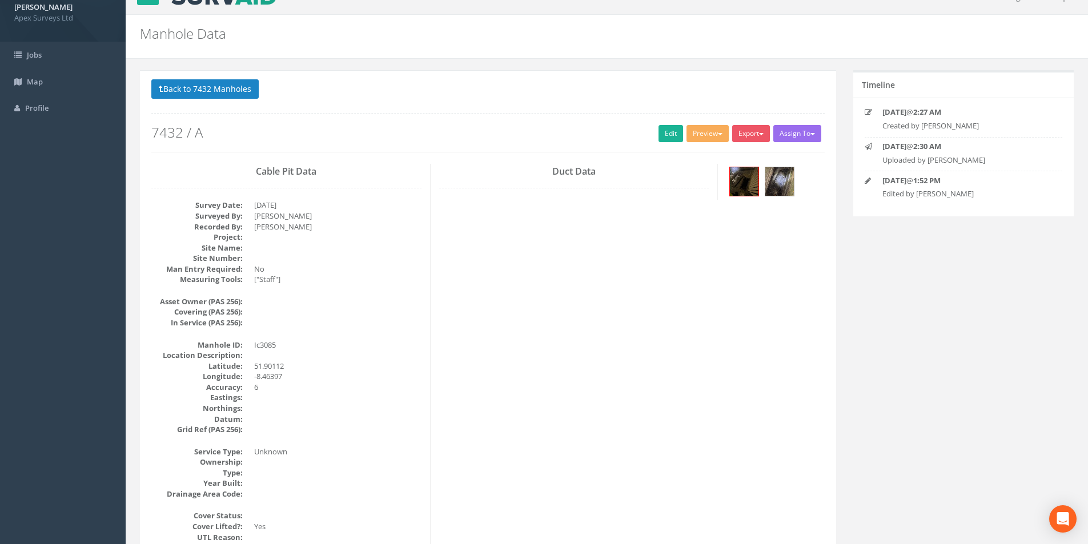
scroll to position [0, 0]
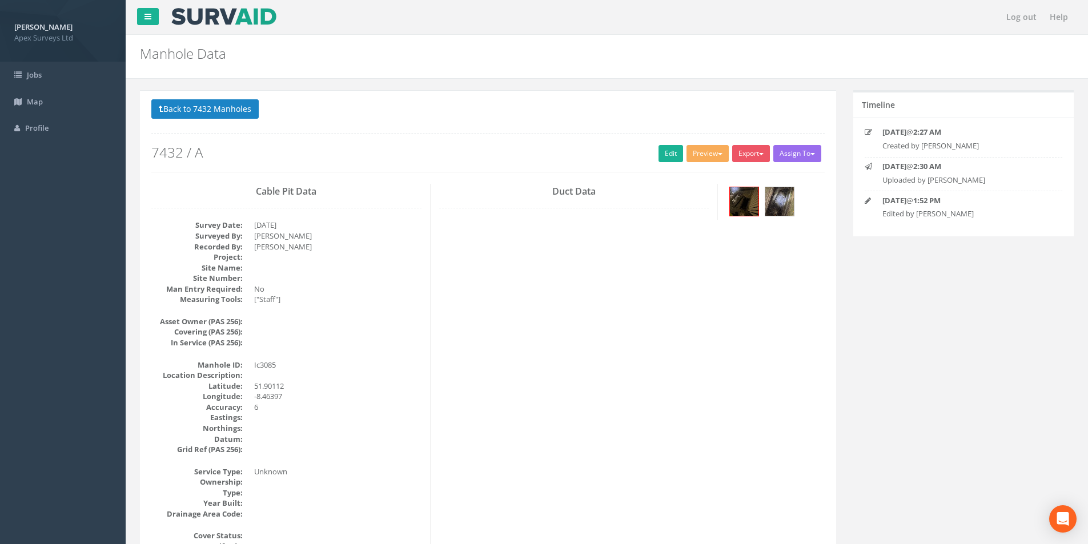
click at [197, 121] on p "Back to 7432 Manholes Back to Map" at bounding box center [488, 110] width 674 height 22
click at [200, 112] on button "Back to 7432 Manholes" at bounding box center [204, 108] width 107 height 19
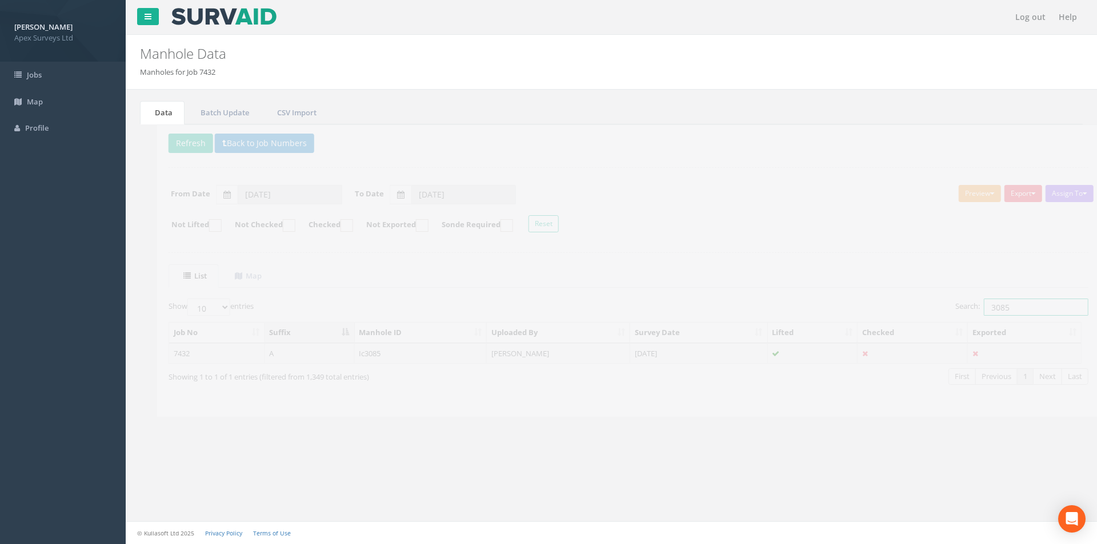
click at [1007, 304] on input "3085" at bounding box center [1019, 307] width 105 height 17
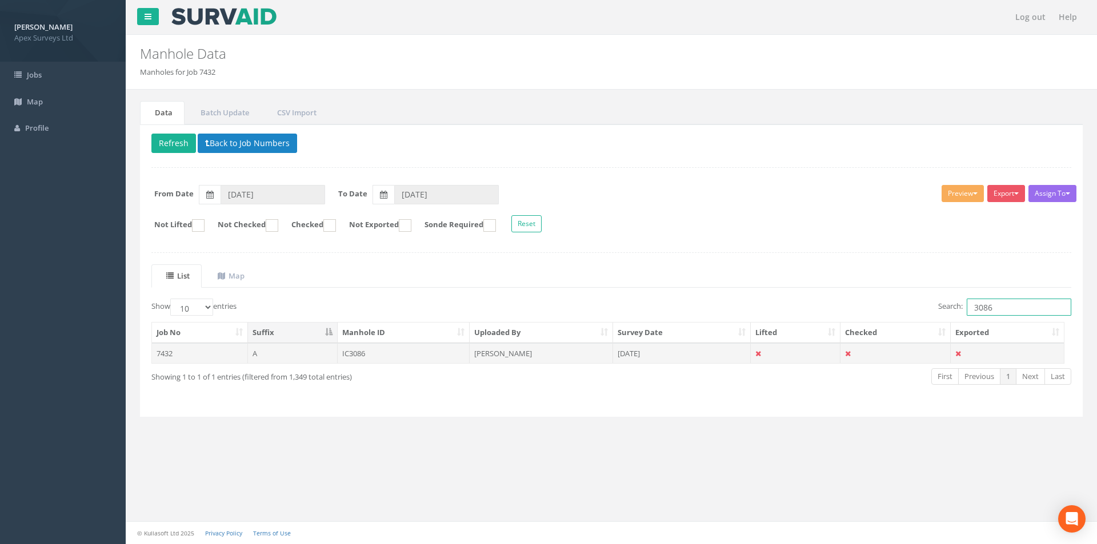
type input "3086"
click at [782, 362] on td at bounding box center [796, 353] width 90 height 21
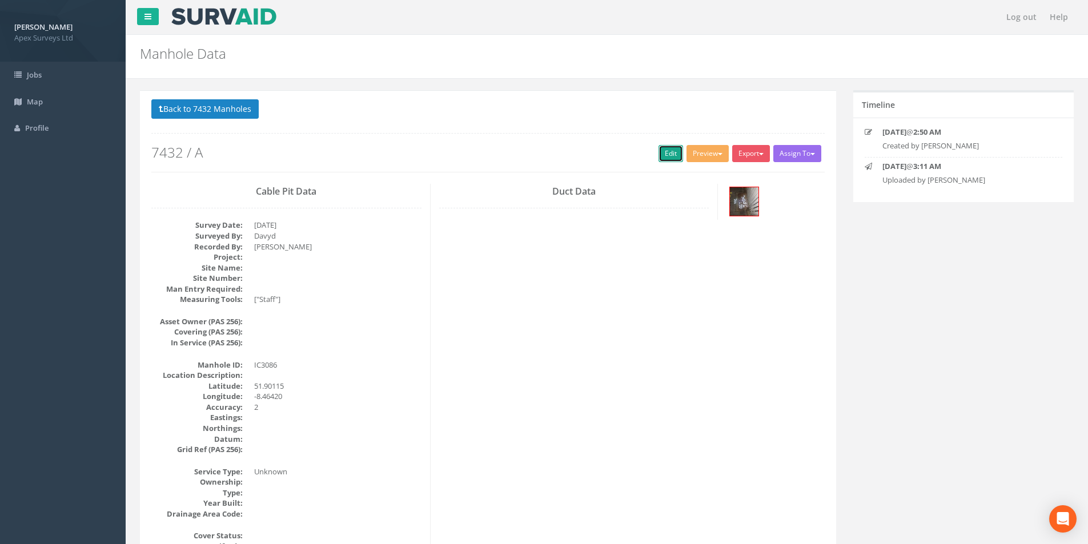
click at [666, 159] on link "Edit" at bounding box center [671, 153] width 25 height 17
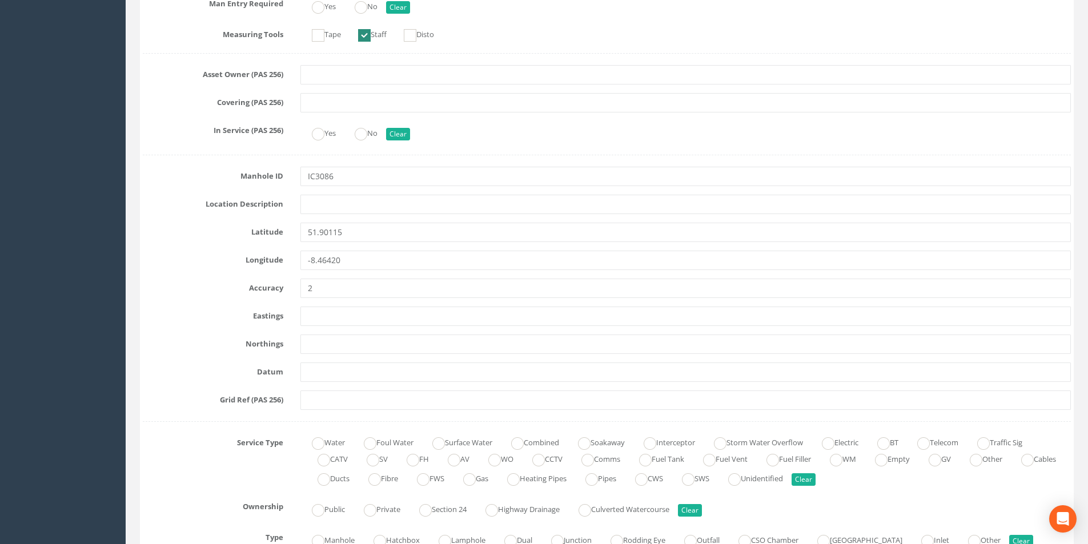
scroll to position [571, 0]
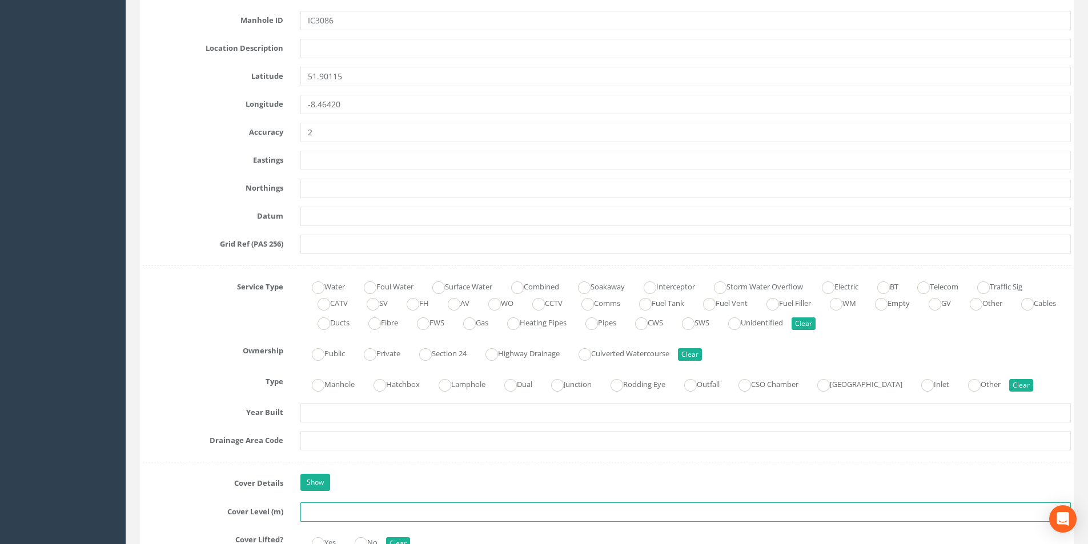
click at [333, 512] on input "text" at bounding box center [686, 512] width 771 height 19
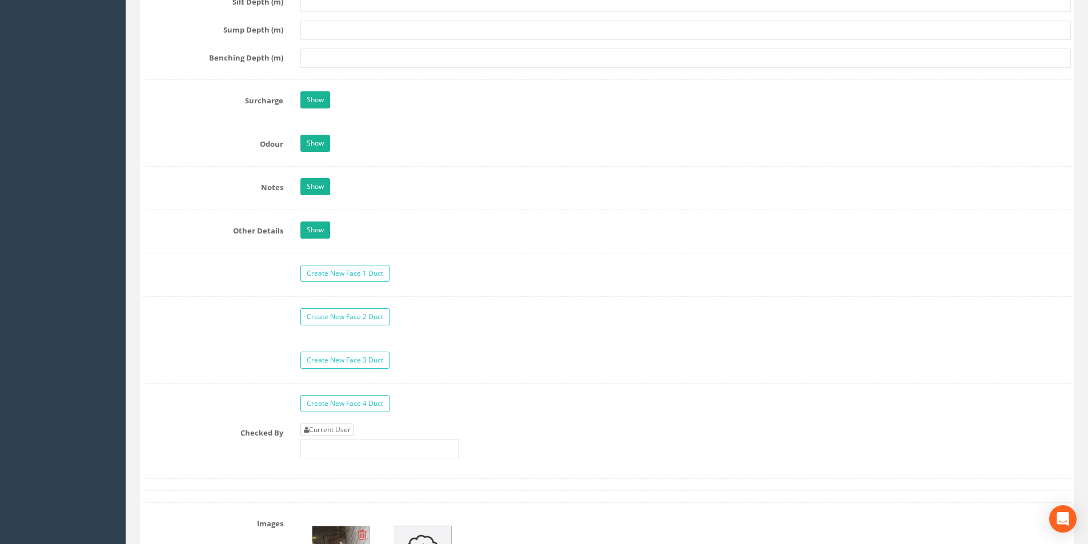
type input "3.07"
click at [345, 435] on link "Current User" at bounding box center [328, 430] width 54 height 13
type input "[PERSON_NAME]"
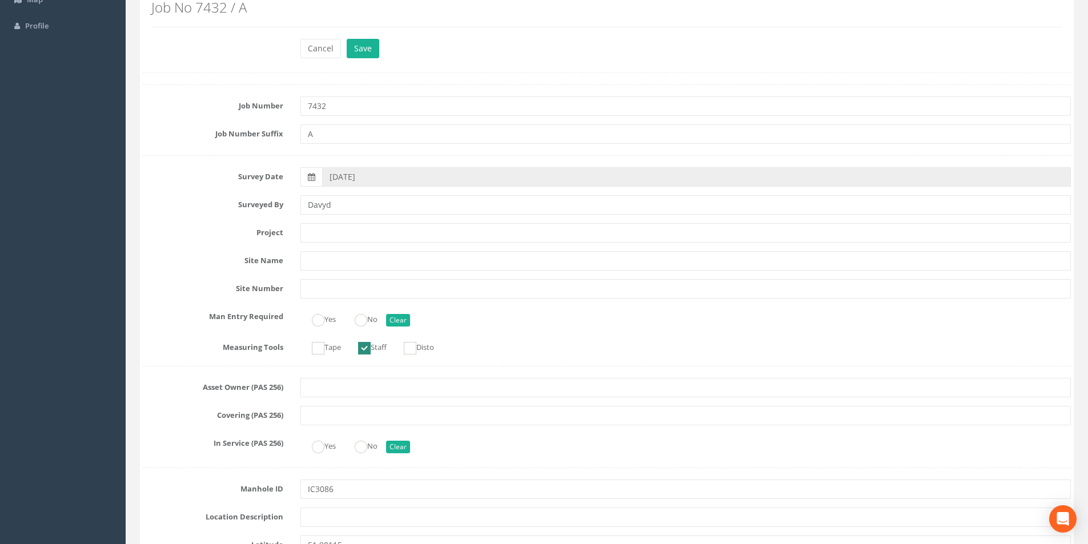
scroll to position [0, 0]
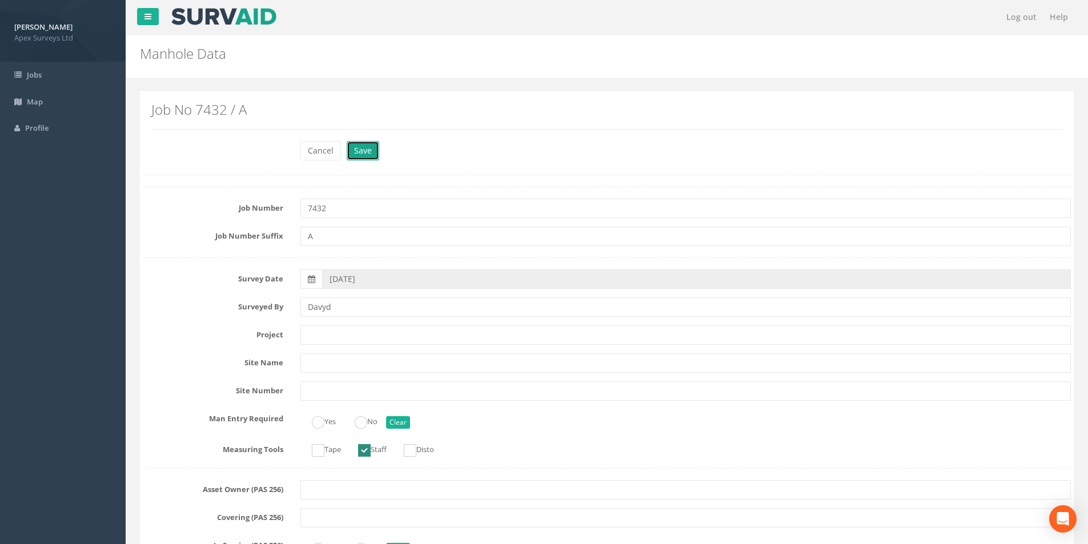
click at [362, 155] on button "Save" at bounding box center [363, 150] width 33 height 19
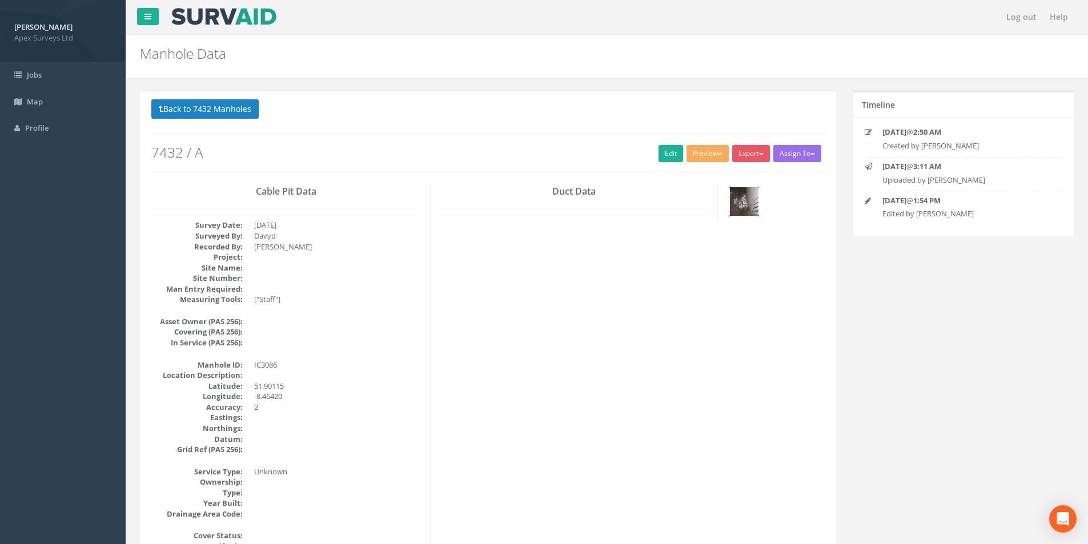
click at [740, 206] on img at bounding box center [744, 201] width 29 height 29
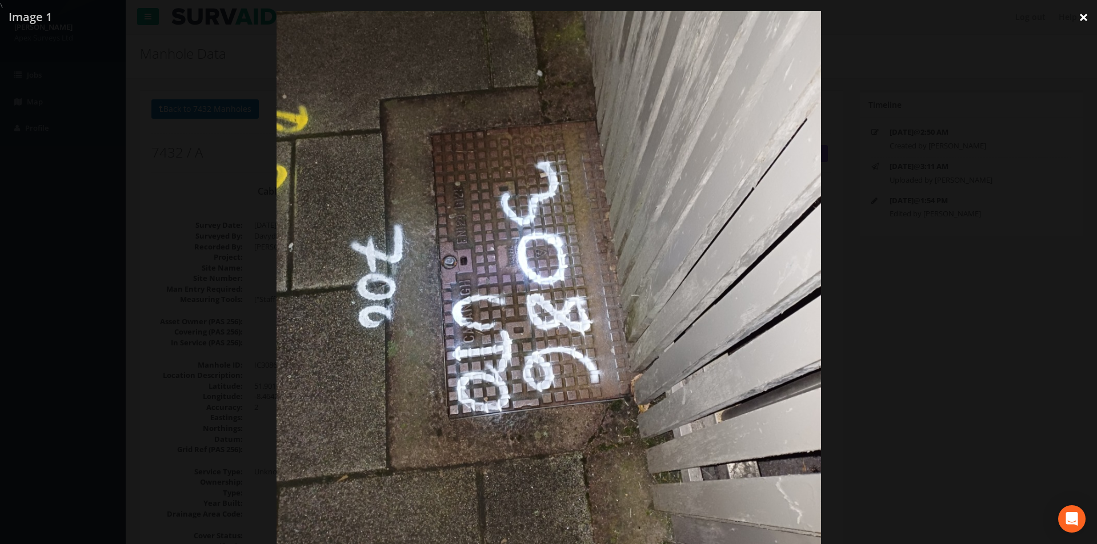
click at [1084, 20] on link "×" at bounding box center [1083, 17] width 27 height 34
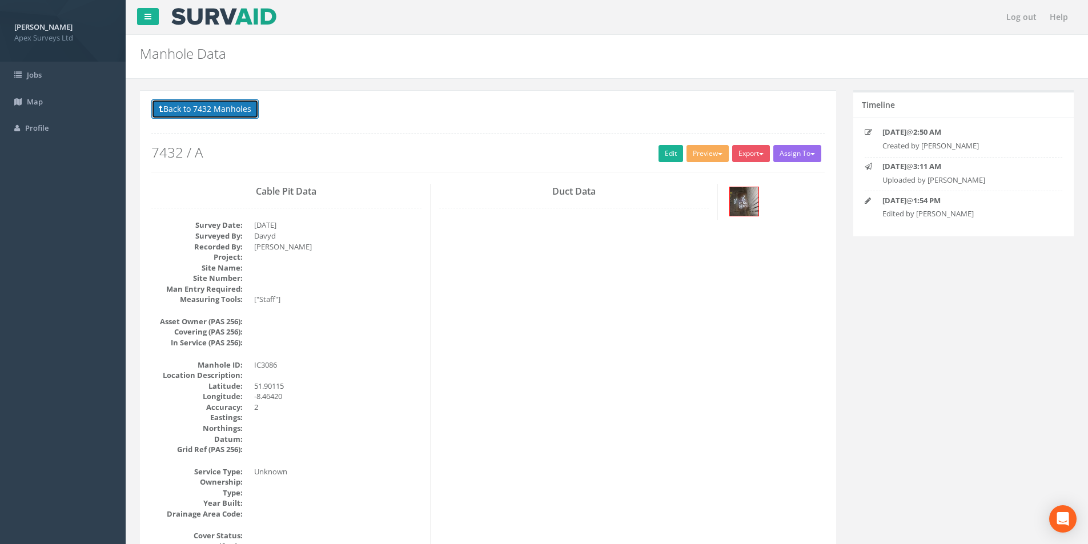
click at [217, 111] on button "Back to 7432 Manholes" at bounding box center [204, 108] width 107 height 19
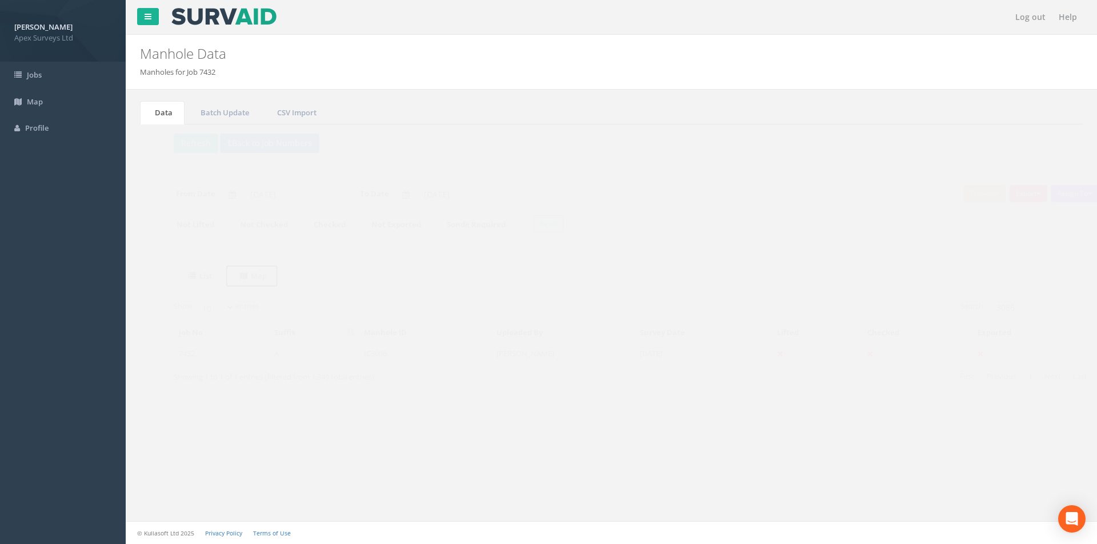
click at [243, 278] on uib-tab-heading "Map" at bounding box center [231, 276] width 27 height 10
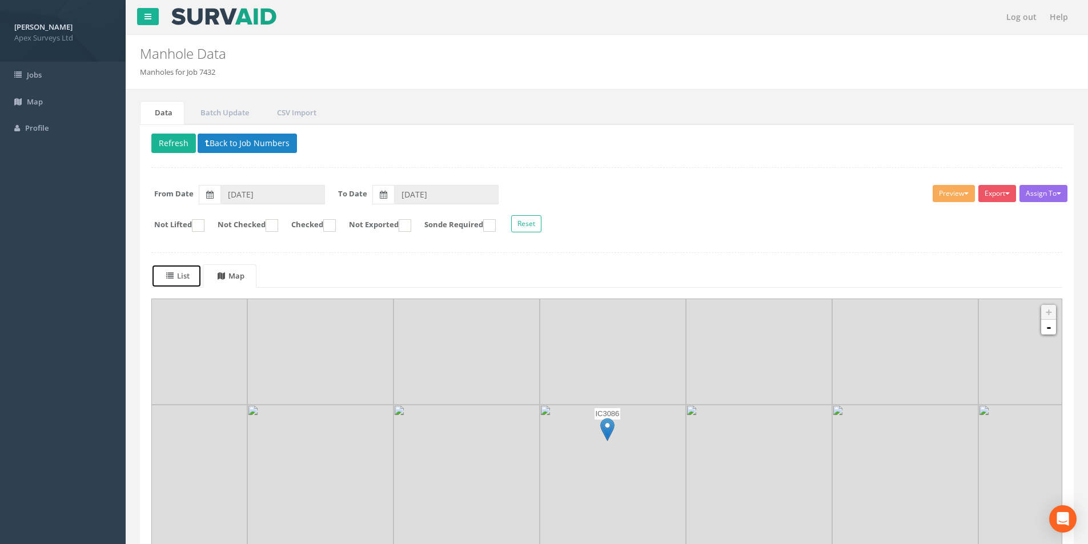
click at [190, 276] on uib-tab-heading "List" at bounding box center [177, 276] width 23 height 10
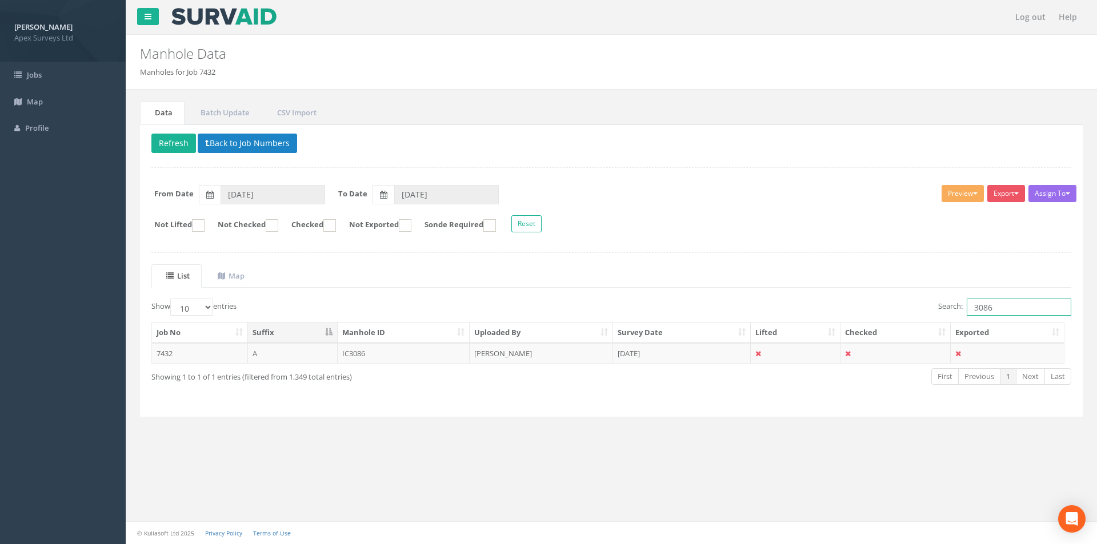
click at [1002, 309] on input "3086" at bounding box center [1019, 307] width 105 height 17
type input "3087"
click at [518, 359] on td "[PERSON_NAME]" at bounding box center [541, 353] width 143 height 21
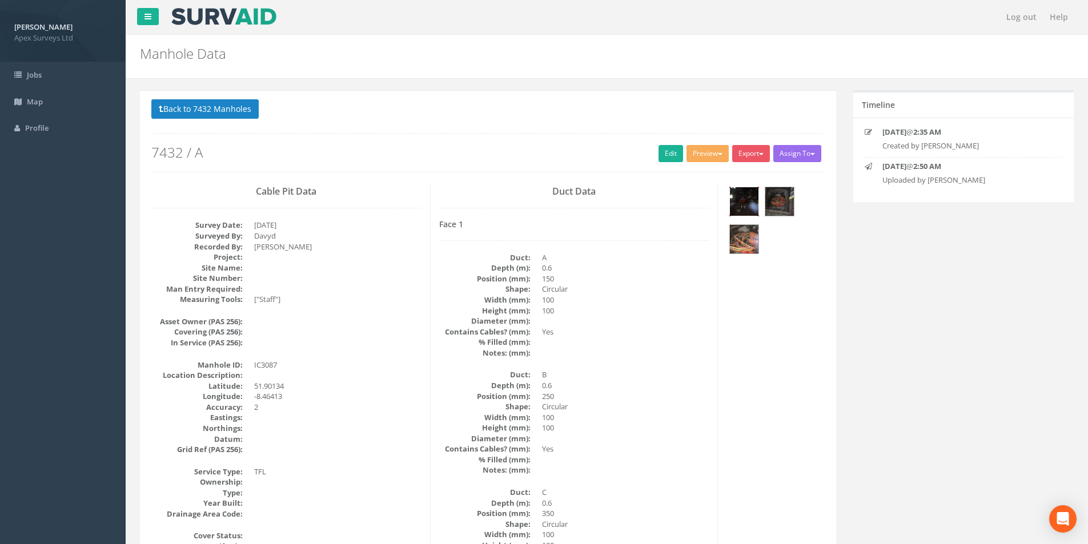
click at [746, 211] on img at bounding box center [744, 201] width 29 height 29
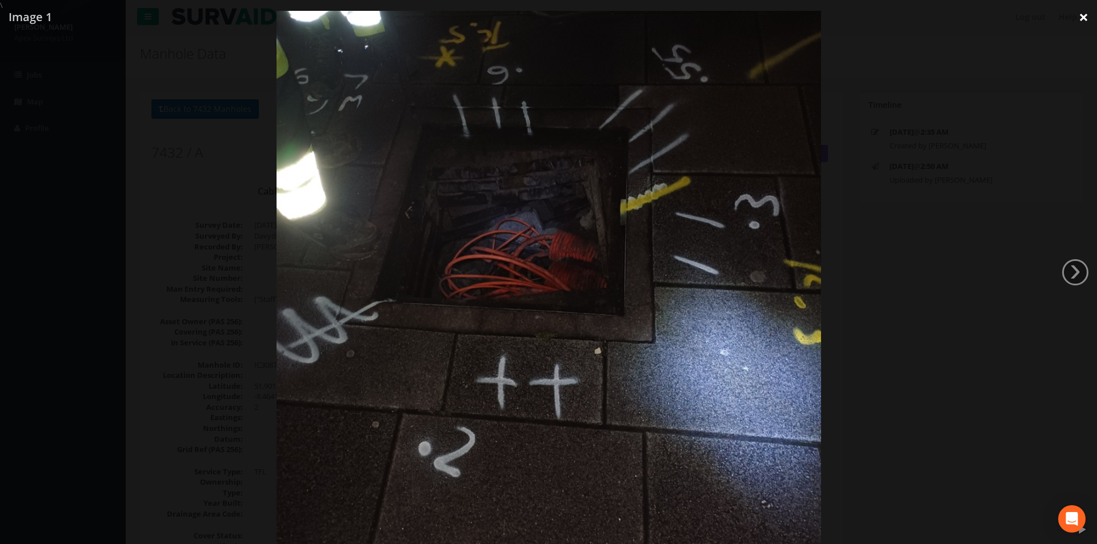
click at [1083, 14] on link "×" at bounding box center [1083, 17] width 27 height 34
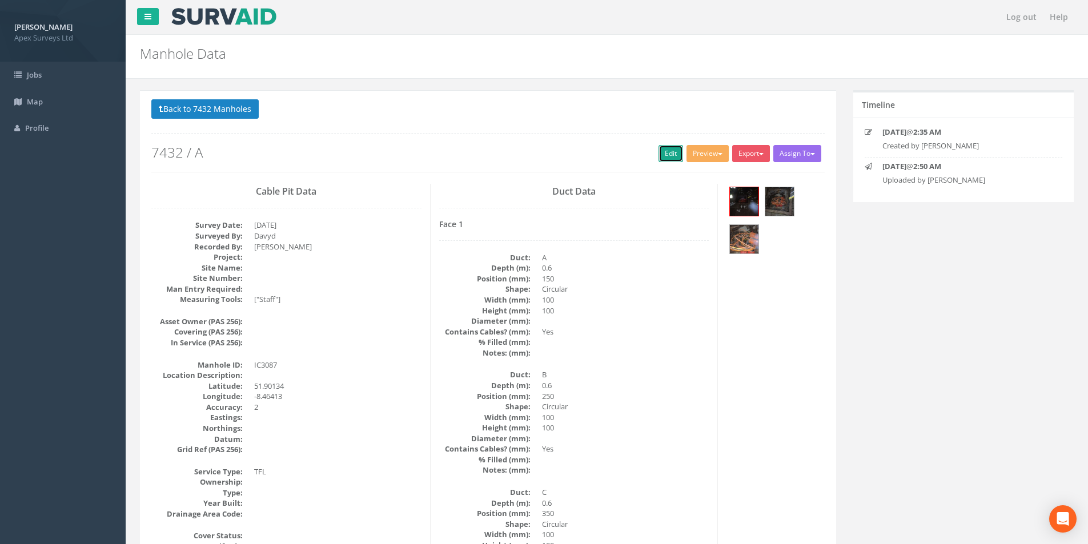
click at [660, 151] on link "Edit" at bounding box center [671, 153] width 25 height 17
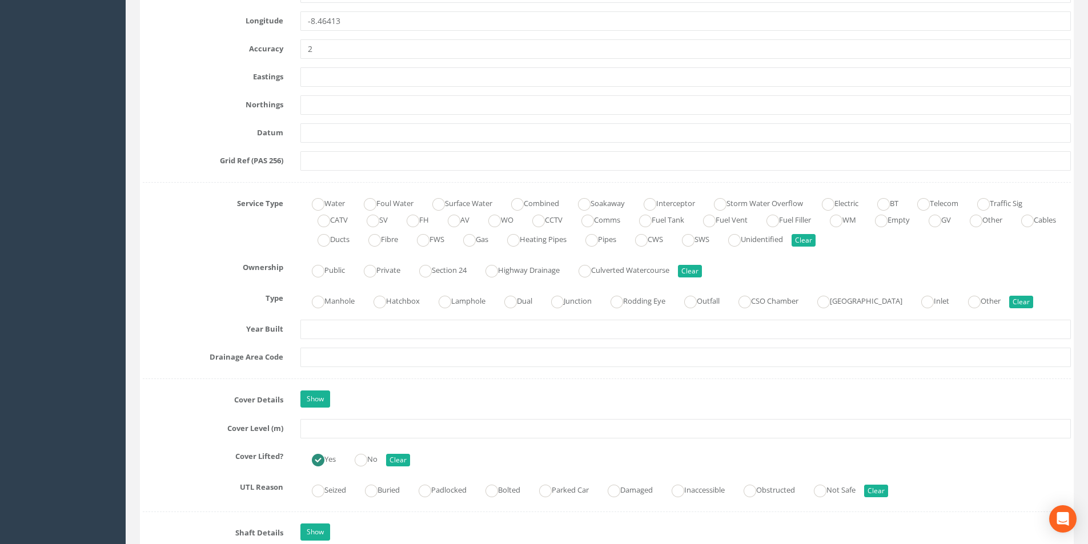
scroll to position [686, 0]
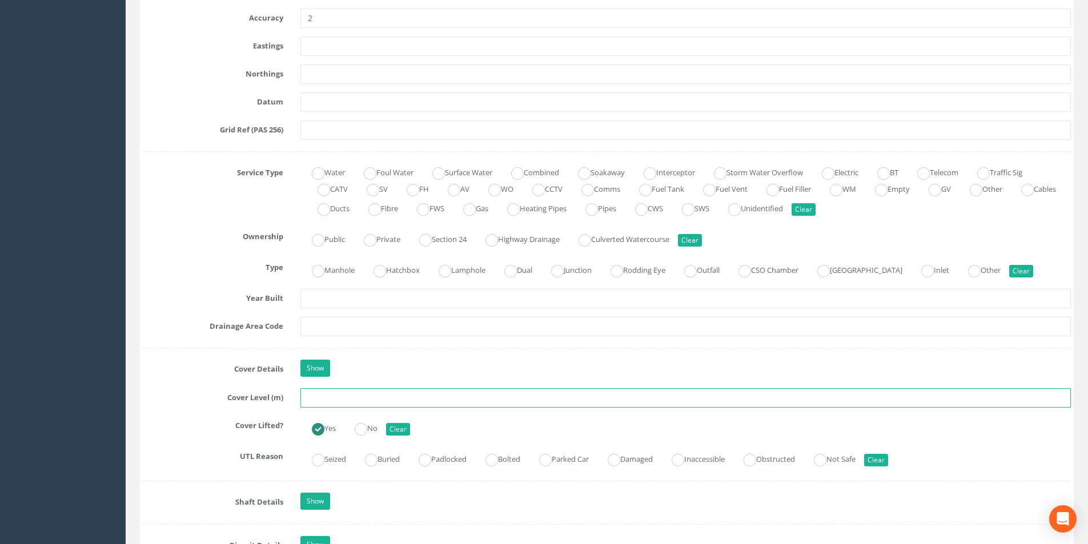
click at [315, 400] on input "text" at bounding box center [686, 398] width 771 height 19
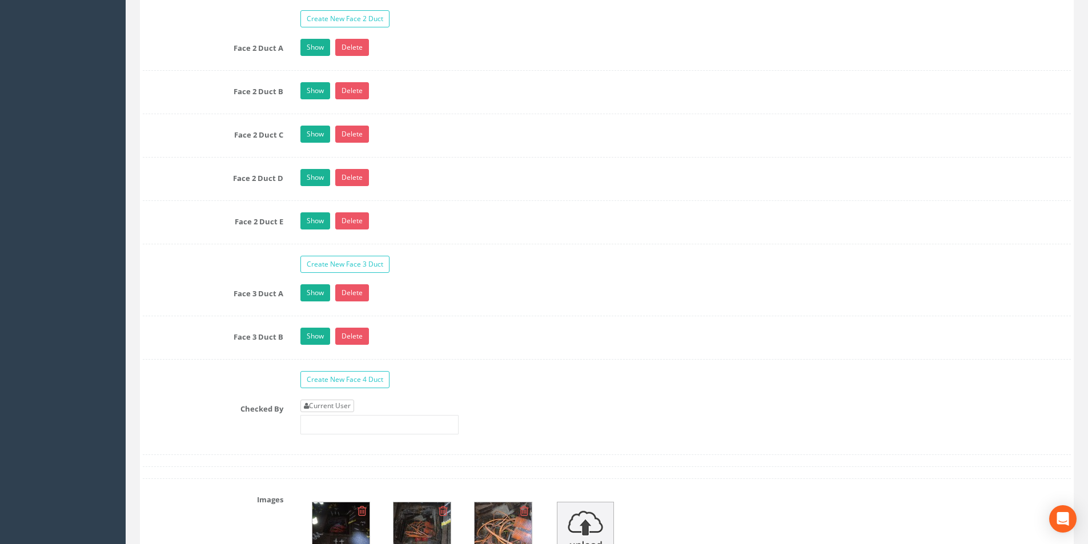
type input "3.11"
click at [334, 410] on link "Current User" at bounding box center [328, 406] width 54 height 13
type input "[PERSON_NAME]"
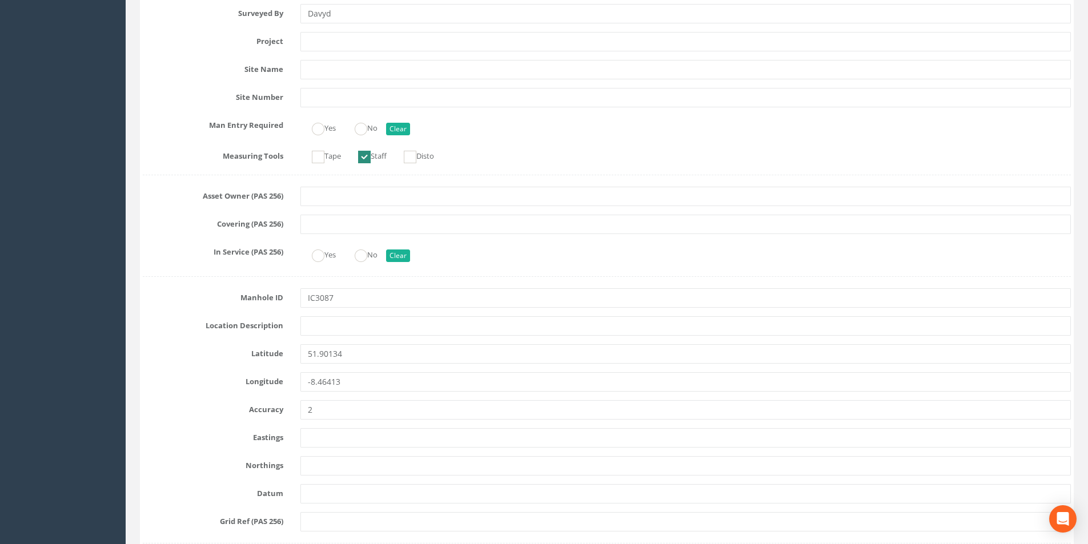
scroll to position [114, 0]
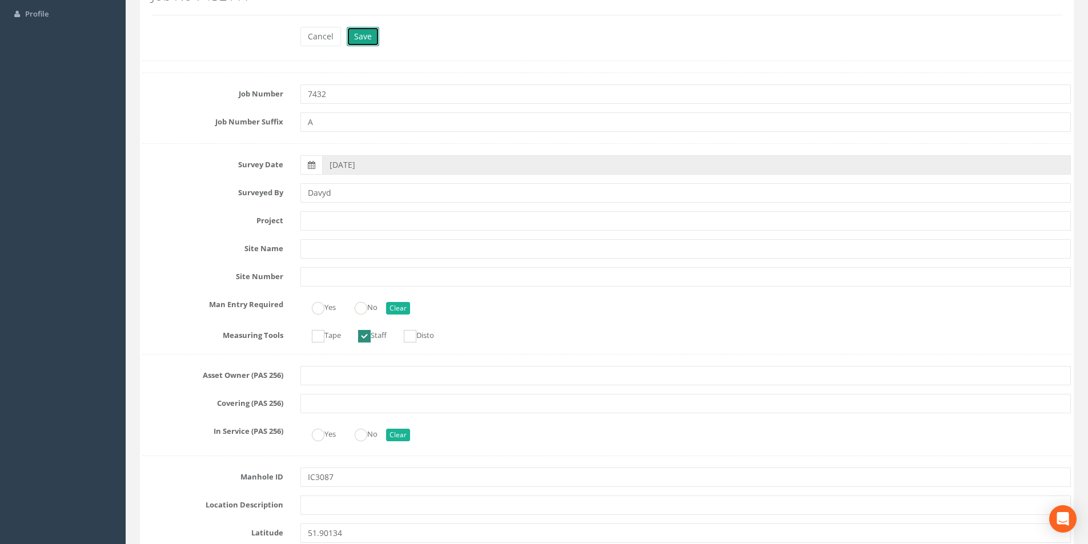
click at [359, 36] on button "Save" at bounding box center [363, 36] width 33 height 19
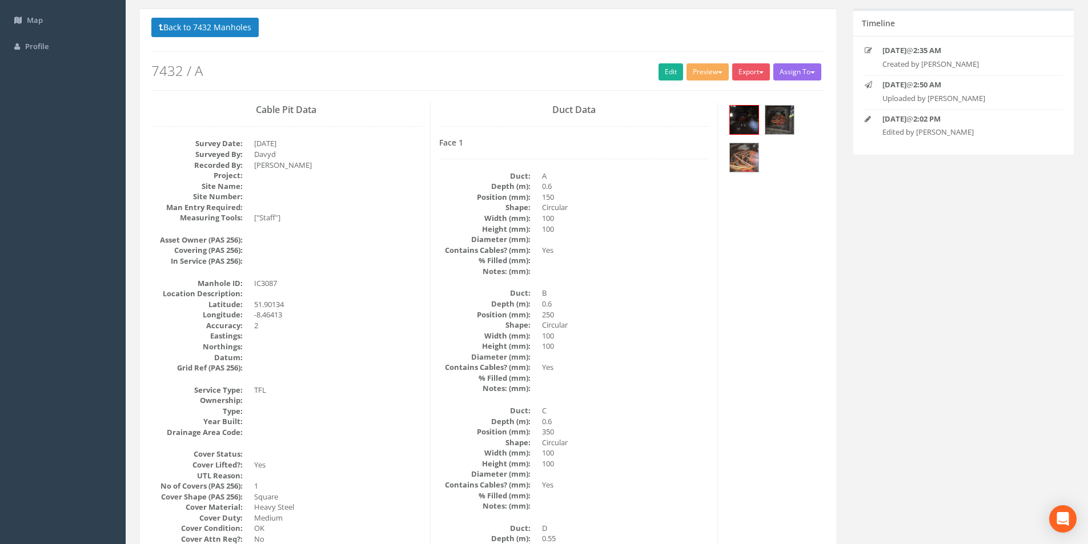
scroll to position [0, 0]
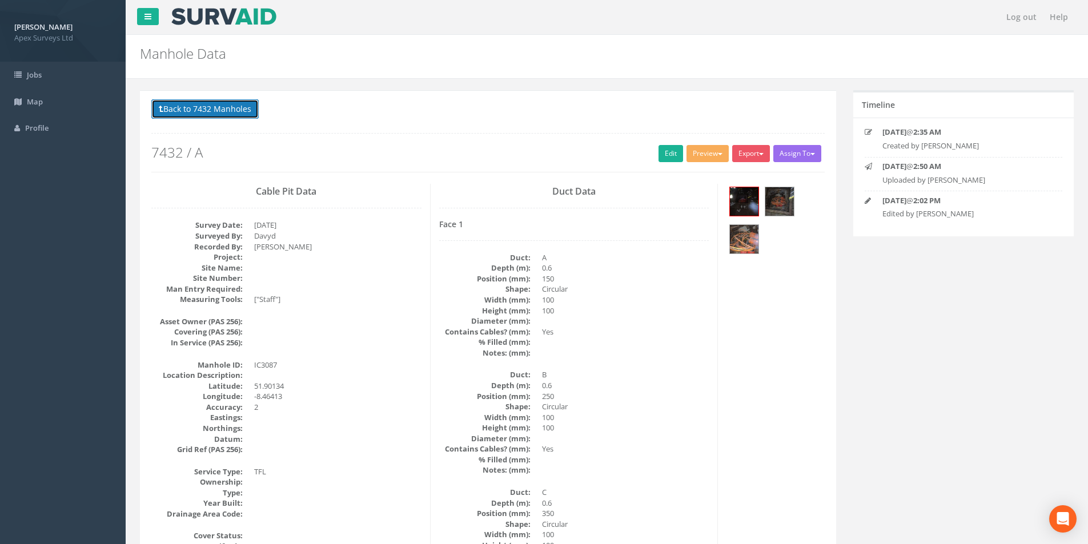
click at [213, 112] on button "Back to 7432 Manholes" at bounding box center [204, 108] width 107 height 19
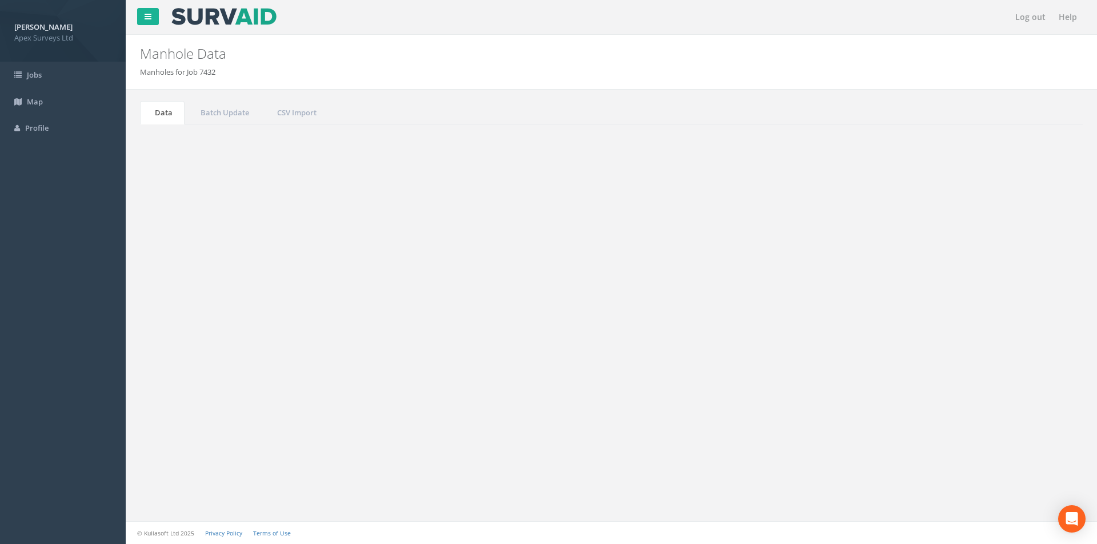
click at [995, 310] on input "3087" at bounding box center [1019, 307] width 105 height 17
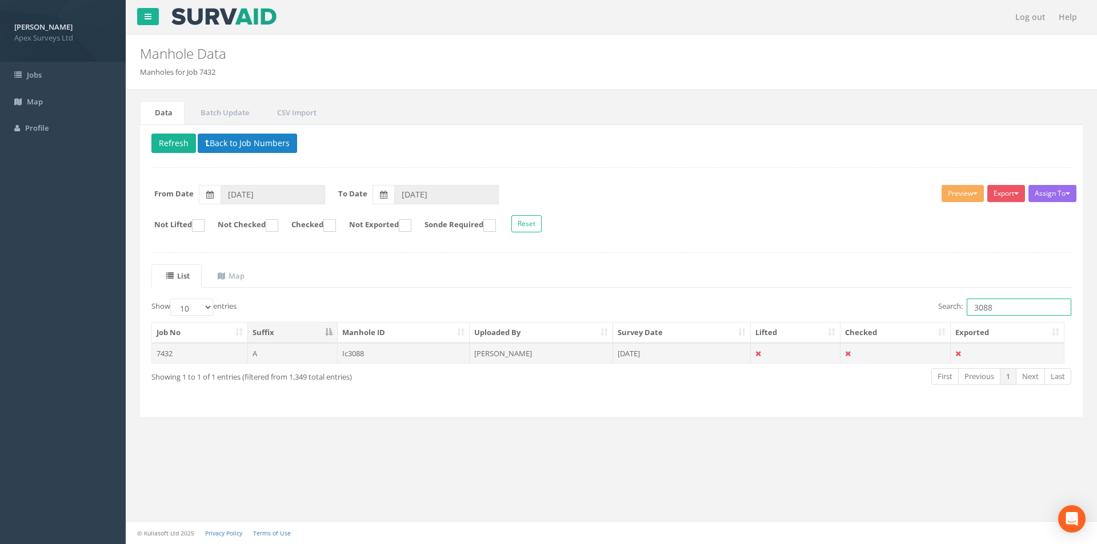
type input "3088"
click at [631, 349] on td "[DATE]" at bounding box center [682, 353] width 138 height 21
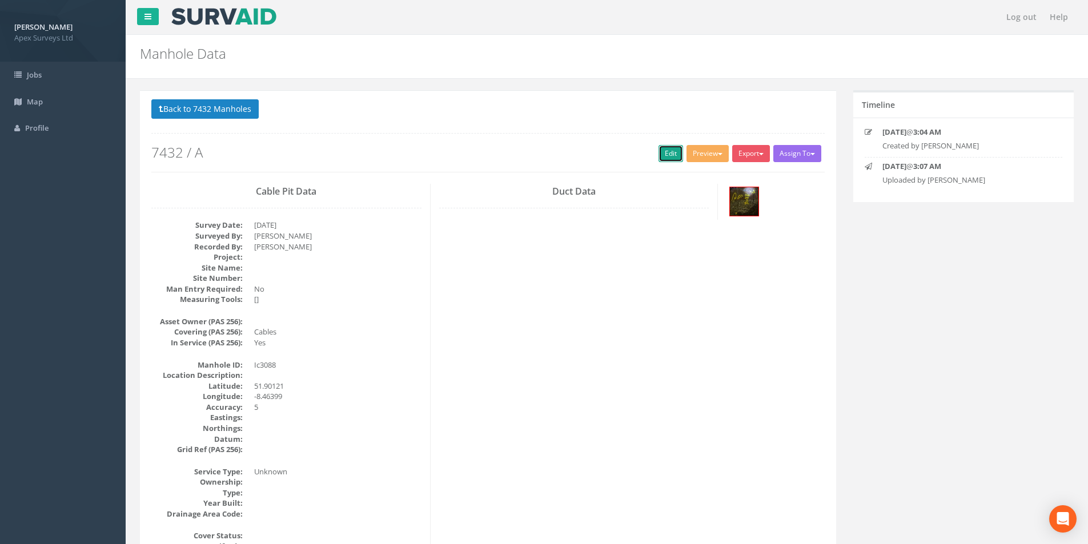
click at [668, 154] on link "Edit" at bounding box center [671, 153] width 25 height 17
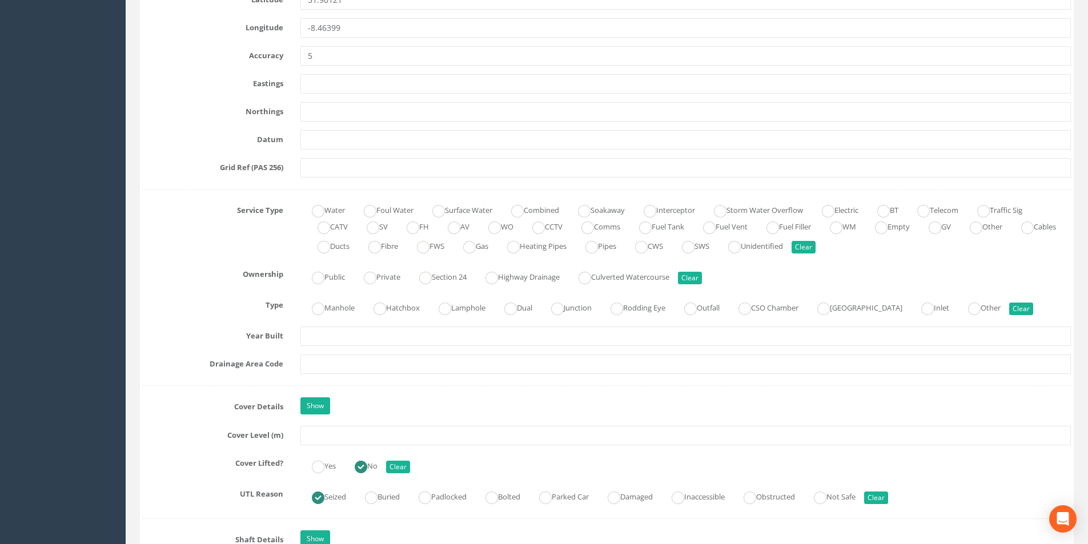
scroll to position [686, 0]
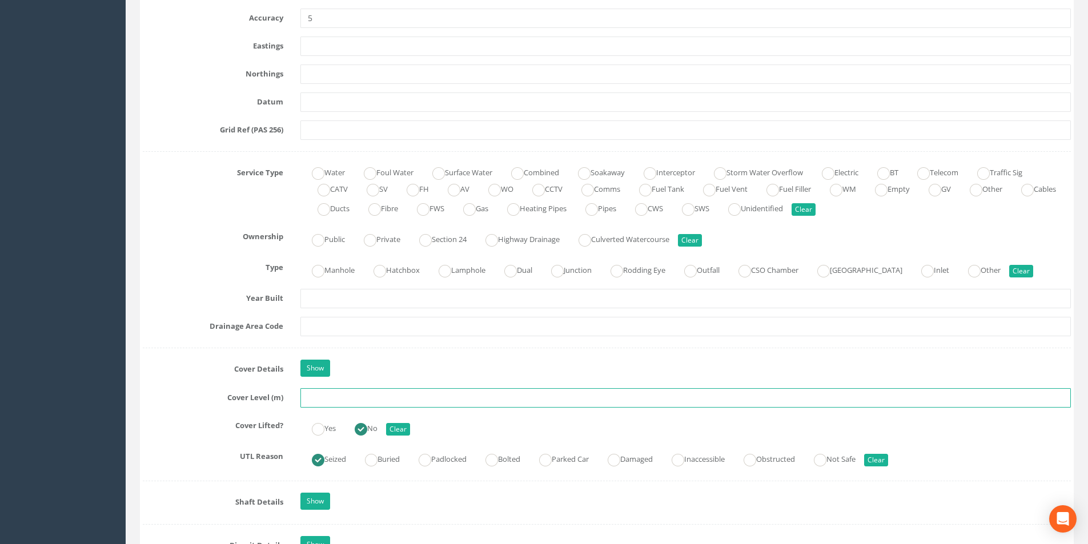
click at [341, 401] on input "text" at bounding box center [686, 398] width 771 height 19
type input "3"
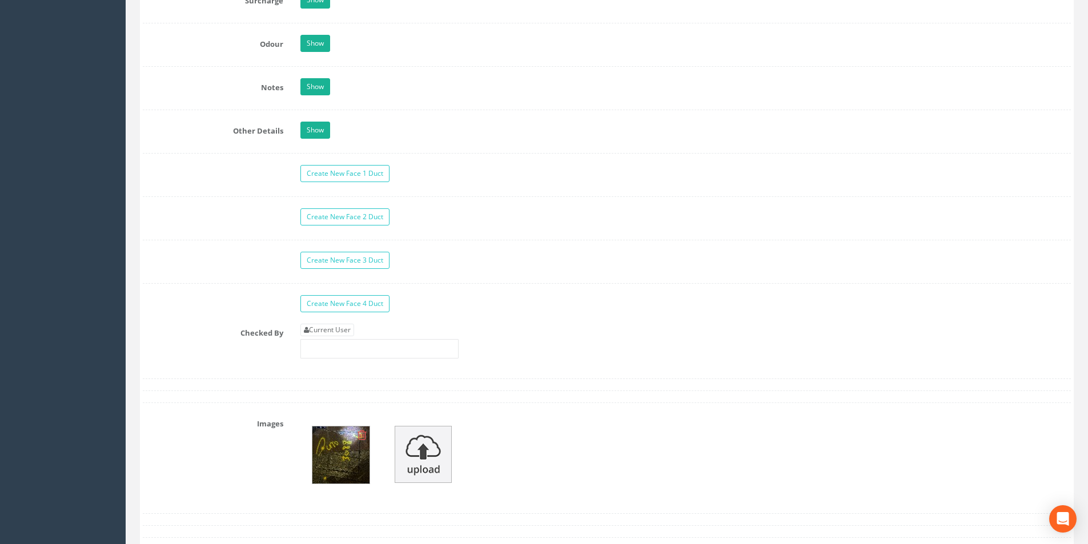
scroll to position [1828, 0]
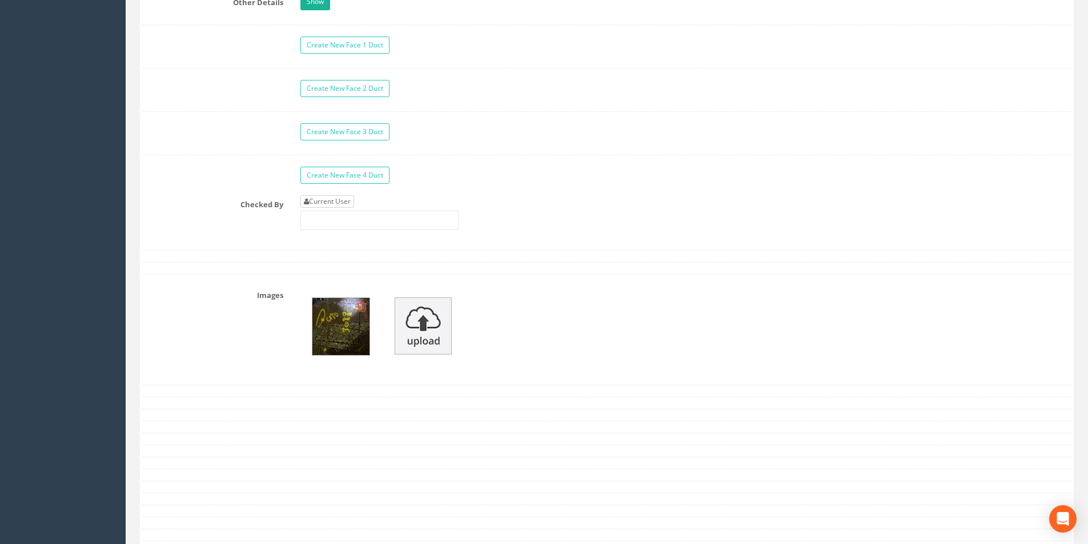
type input "3.16"
click at [342, 202] on link "Current User" at bounding box center [328, 201] width 54 height 13
type input "[PERSON_NAME]"
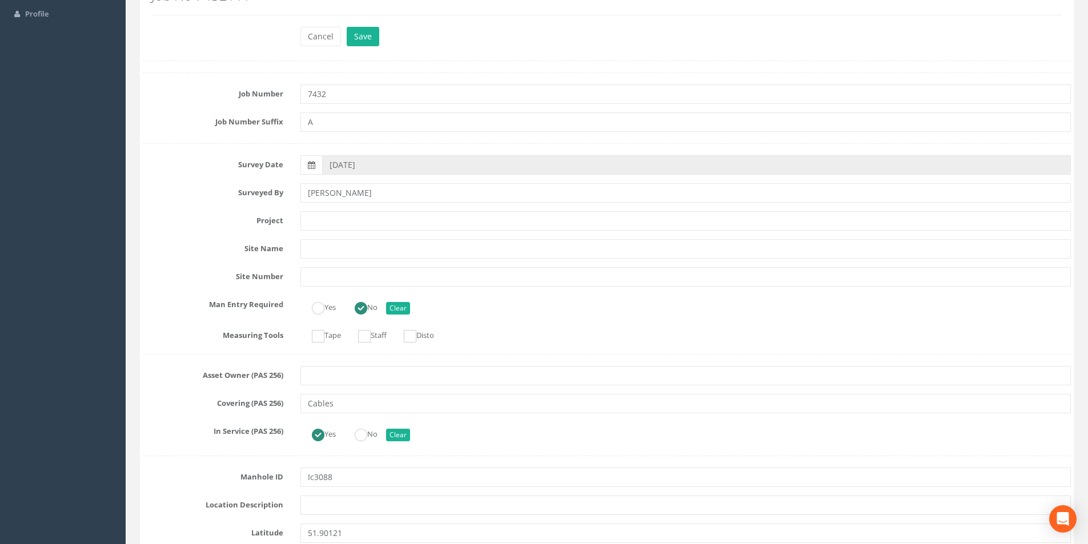
scroll to position [0, 0]
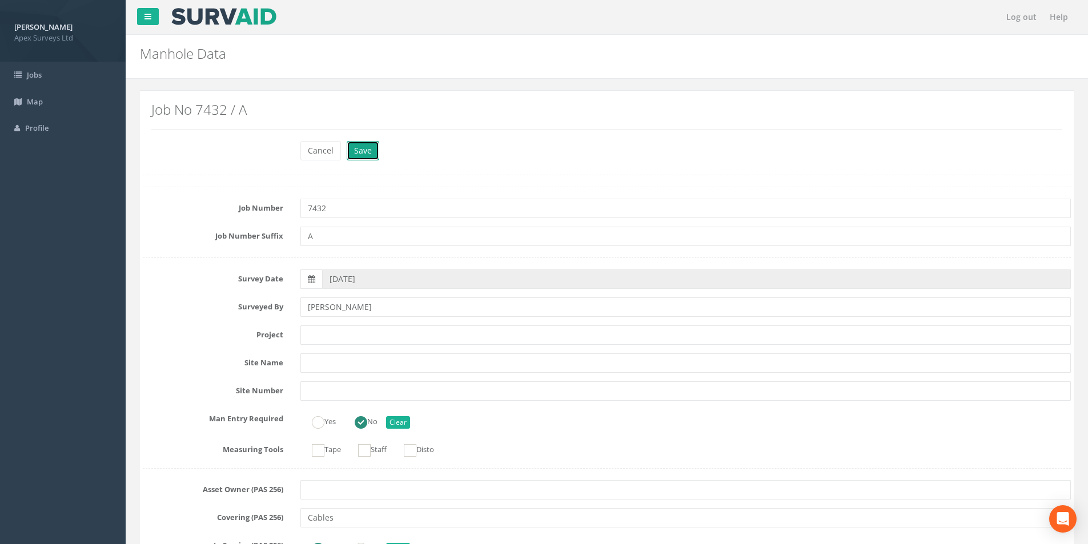
click at [363, 156] on button "Save" at bounding box center [363, 150] width 33 height 19
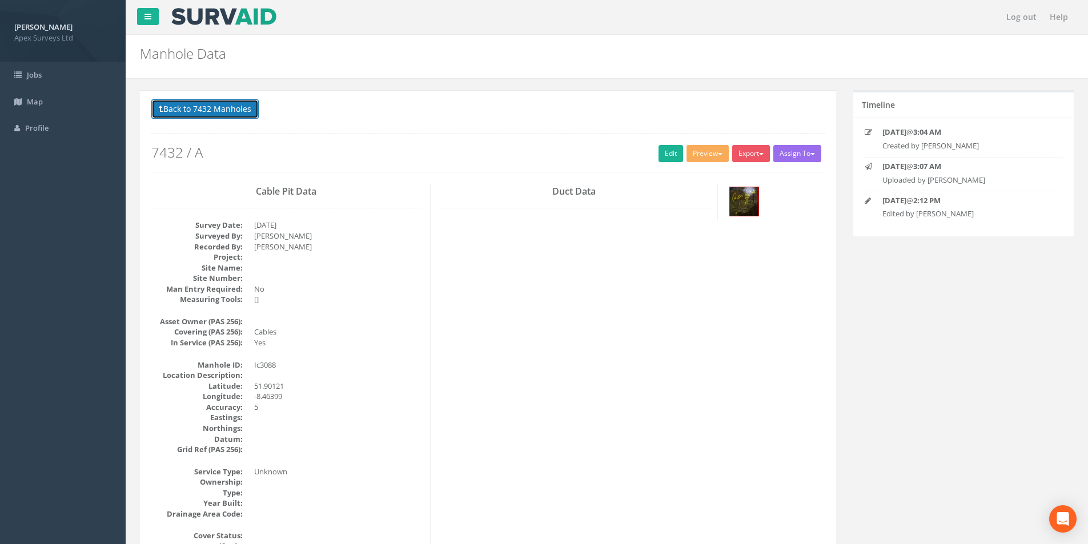
drag, startPoint x: 215, startPoint y: 106, endPoint x: 373, endPoint y: 201, distance: 183.5
click at [215, 106] on button "Back to 7432 Manholes" at bounding box center [204, 108] width 107 height 19
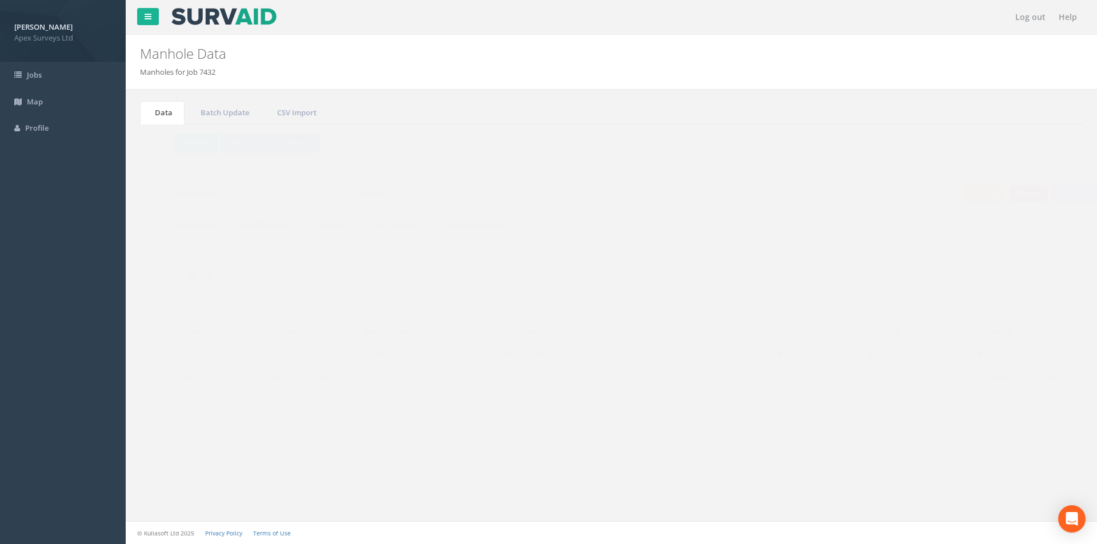
click at [1004, 306] on input "3088" at bounding box center [1019, 307] width 105 height 17
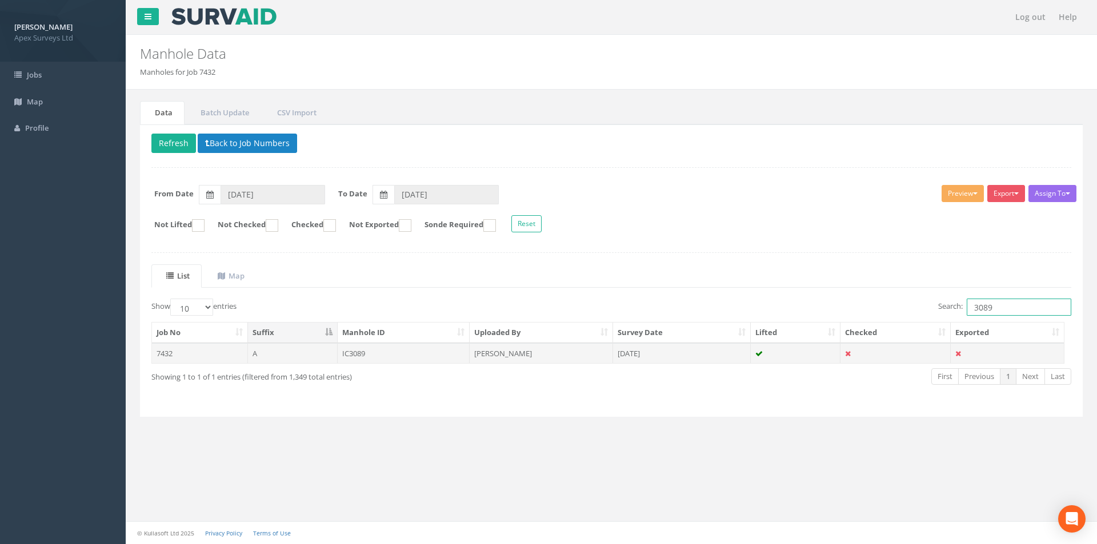
type input "3089"
click at [672, 358] on td "[DATE]" at bounding box center [682, 353] width 138 height 21
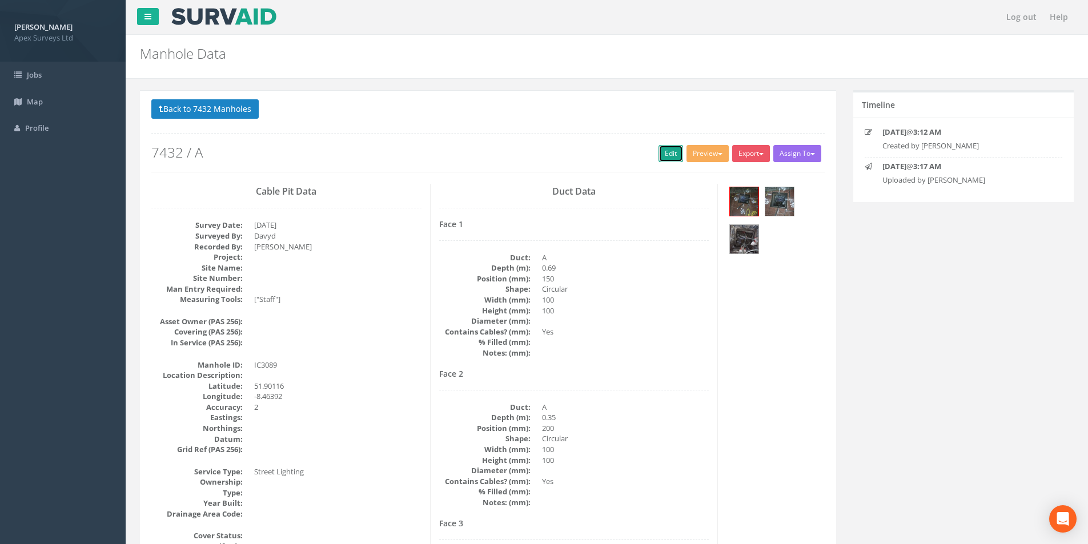
click at [671, 152] on link "Edit" at bounding box center [671, 153] width 25 height 17
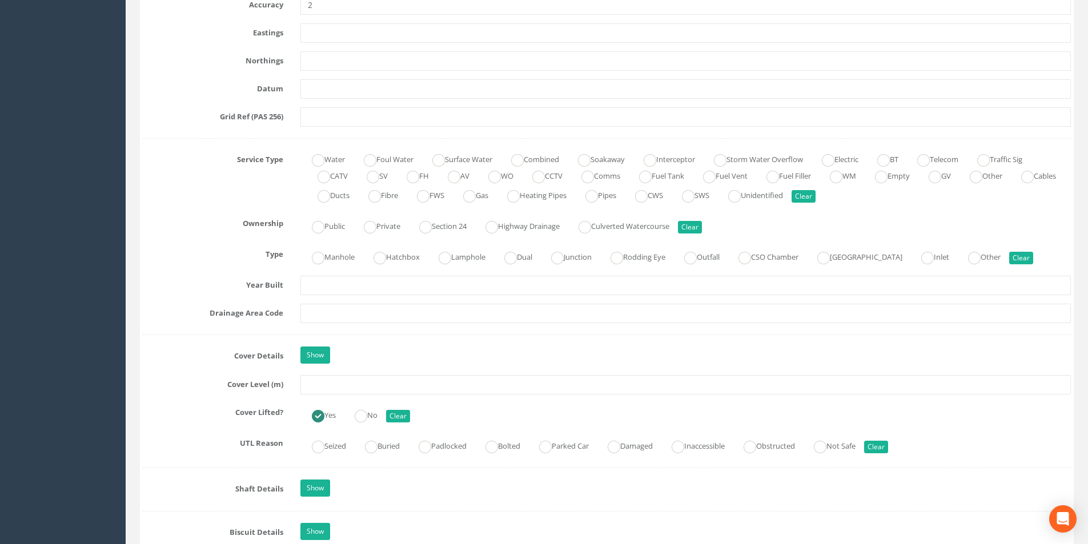
scroll to position [857, 0]
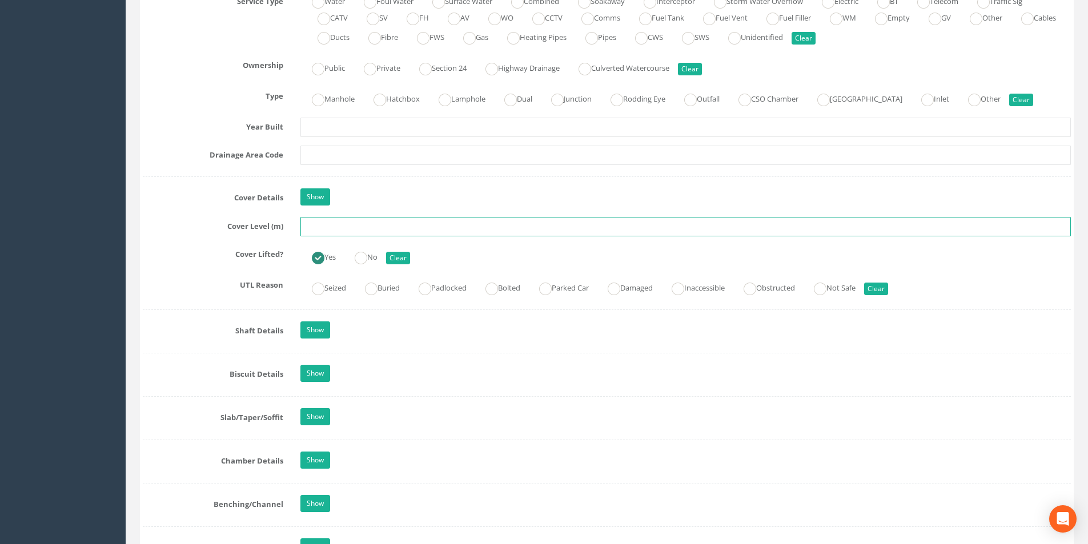
click at [373, 230] on input "text" at bounding box center [686, 226] width 771 height 19
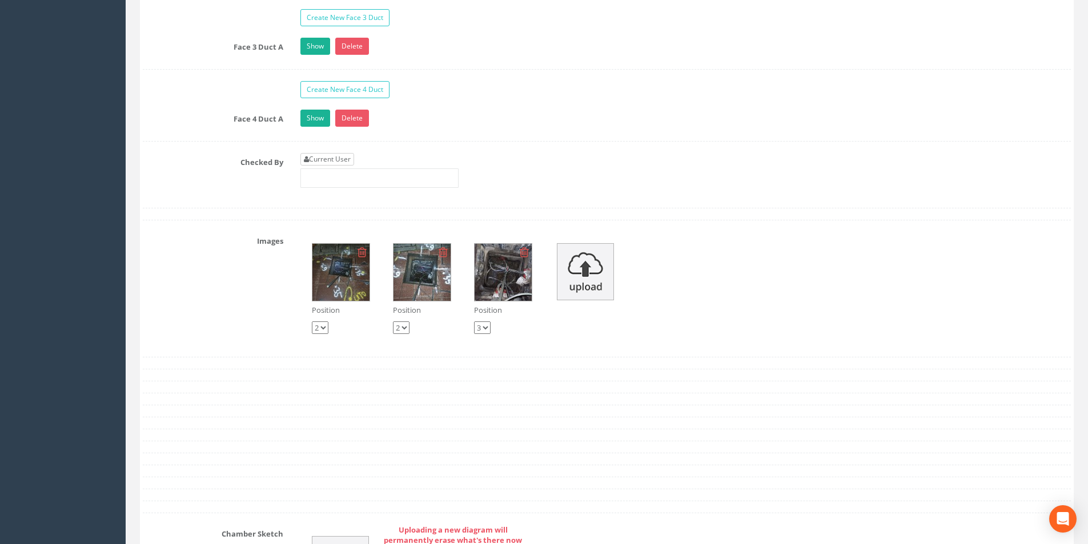
type input "3.15"
click at [339, 155] on link "Current User" at bounding box center [328, 159] width 54 height 13
type input "[PERSON_NAME]"
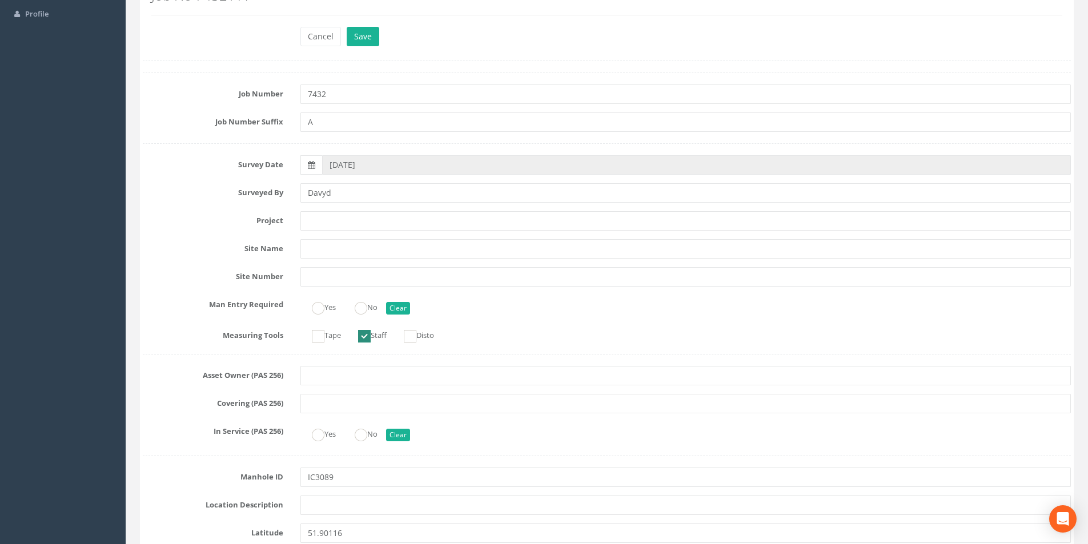
scroll to position [0, 0]
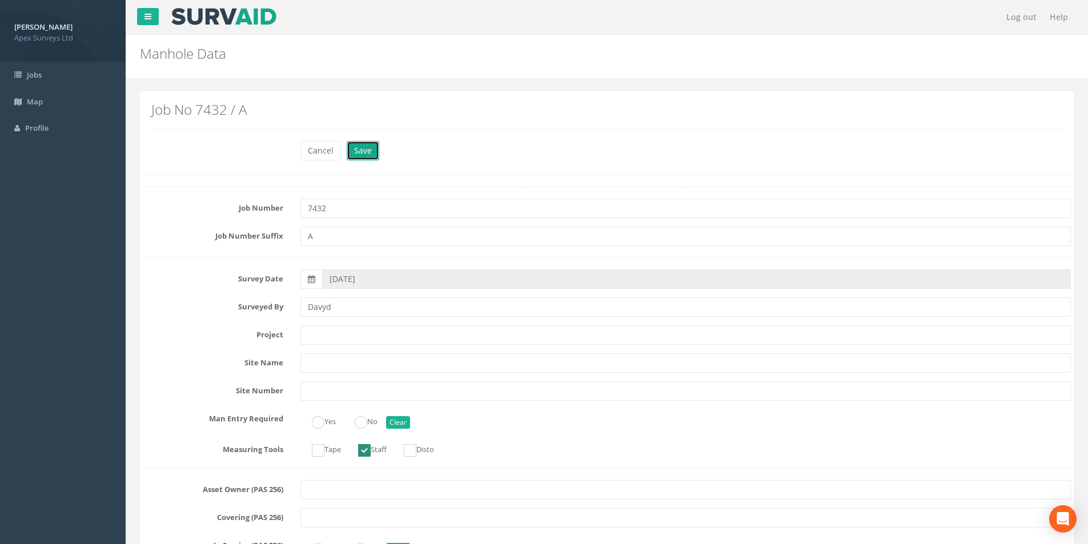
click at [366, 147] on button "Save" at bounding box center [363, 150] width 33 height 19
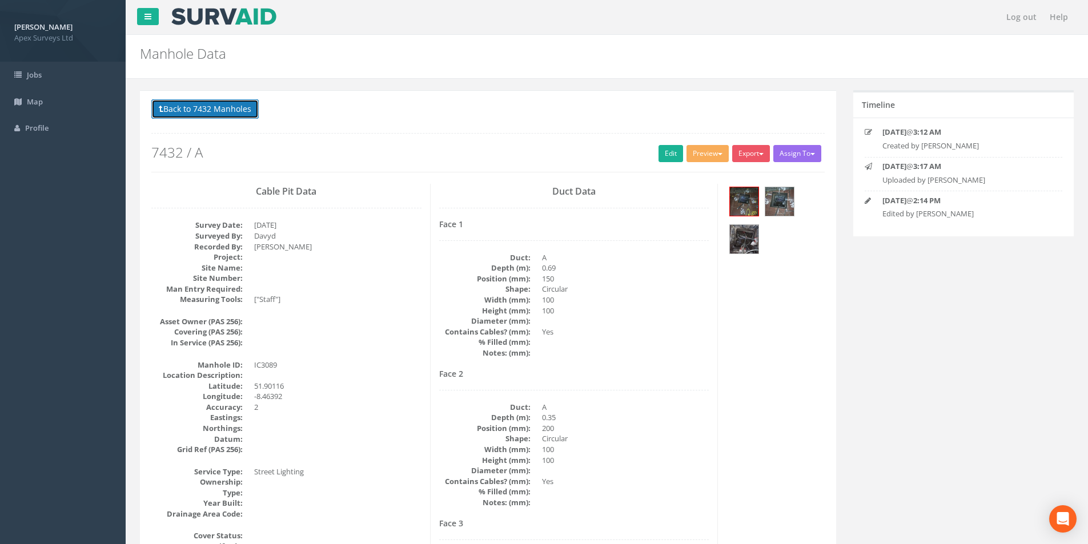
click at [222, 113] on button "Back to 7432 Manholes" at bounding box center [204, 108] width 107 height 19
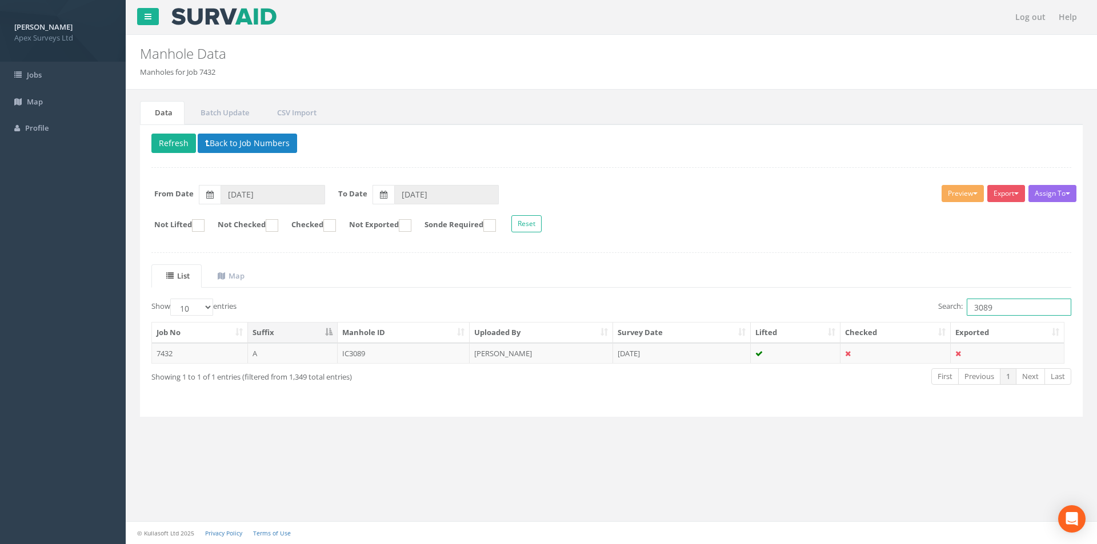
click at [1008, 309] on input "3089" at bounding box center [1019, 307] width 105 height 17
type input "3098"
click at [496, 354] on td "[PERSON_NAME]" at bounding box center [541, 353] width 143 height 21
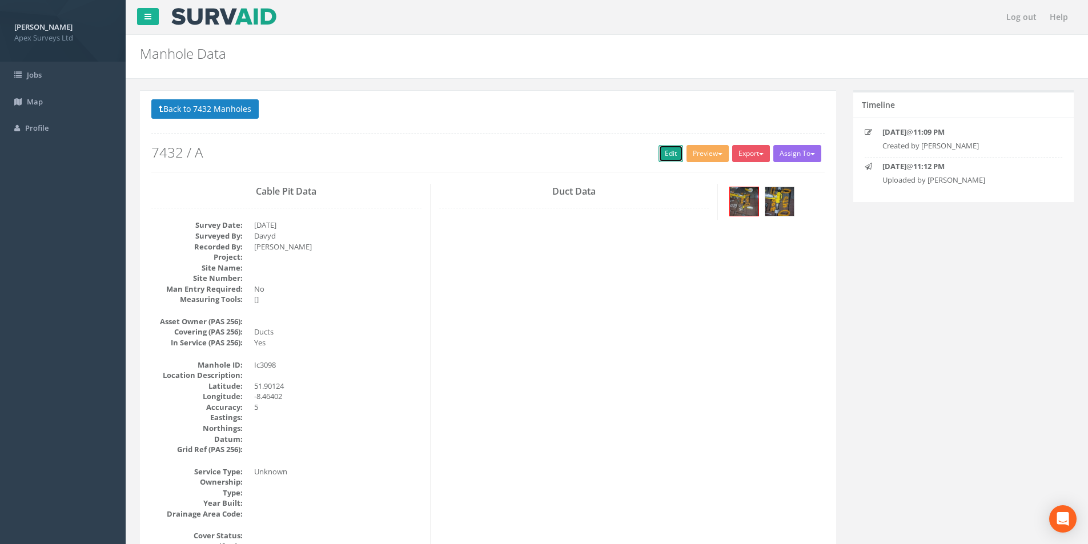
click at [664, 150] on link "Edit" at bounding box center [671, 153] width 25 height 17
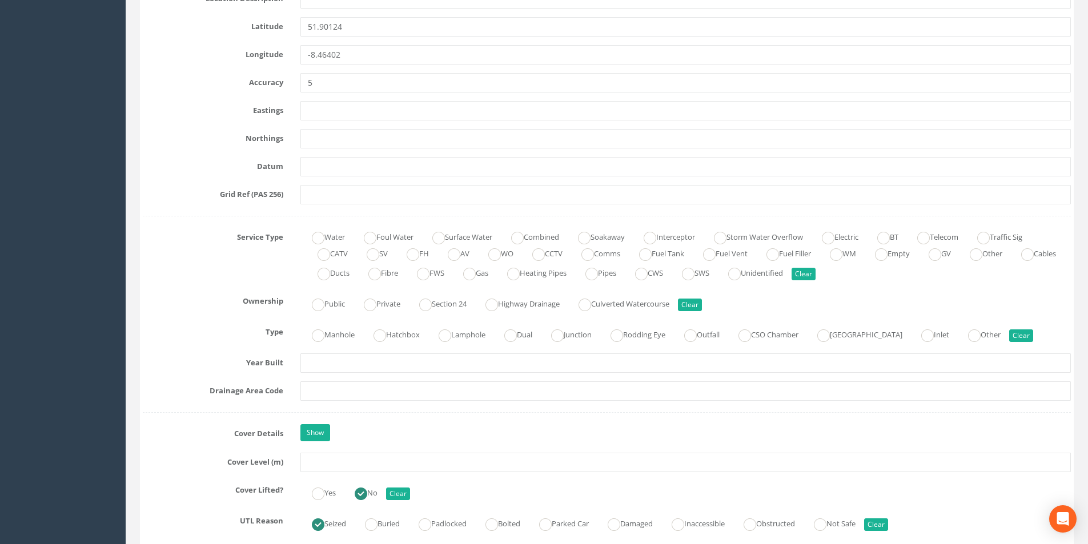
scroll to position [686, 0]
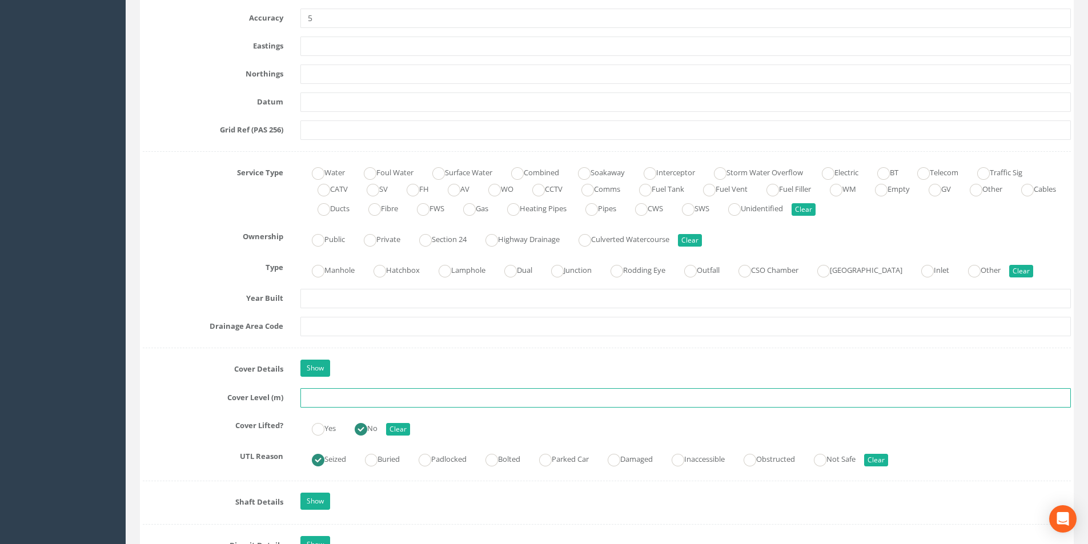
click at [329, 402] on input "text" at bounding box center [686, 398] width 771 height 19
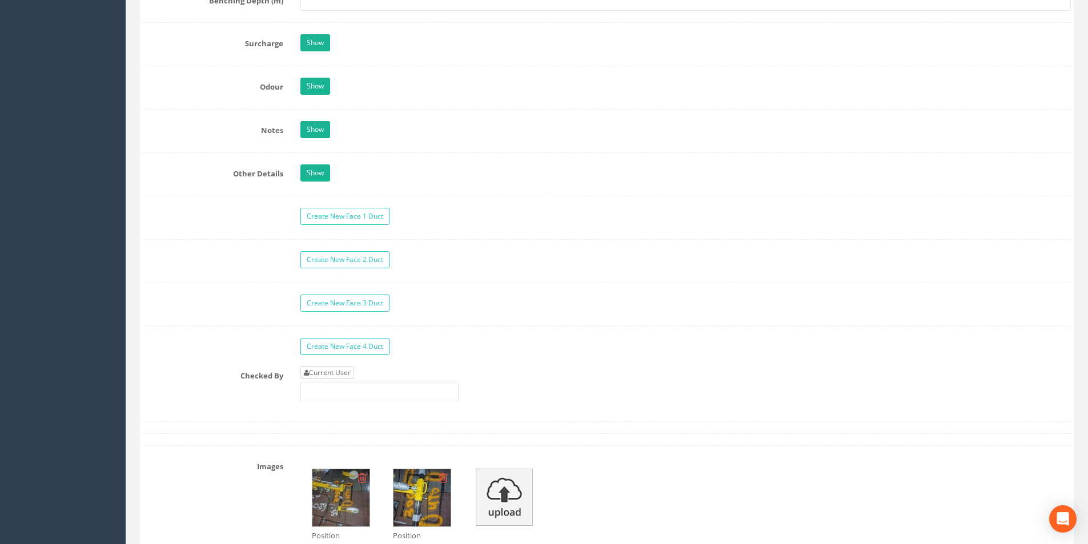
type input "3.16"
click at [342, 370] on link "Current User" at bounding box center [328, 373] width 54 height 13
type input "[PERSON_NAME]"
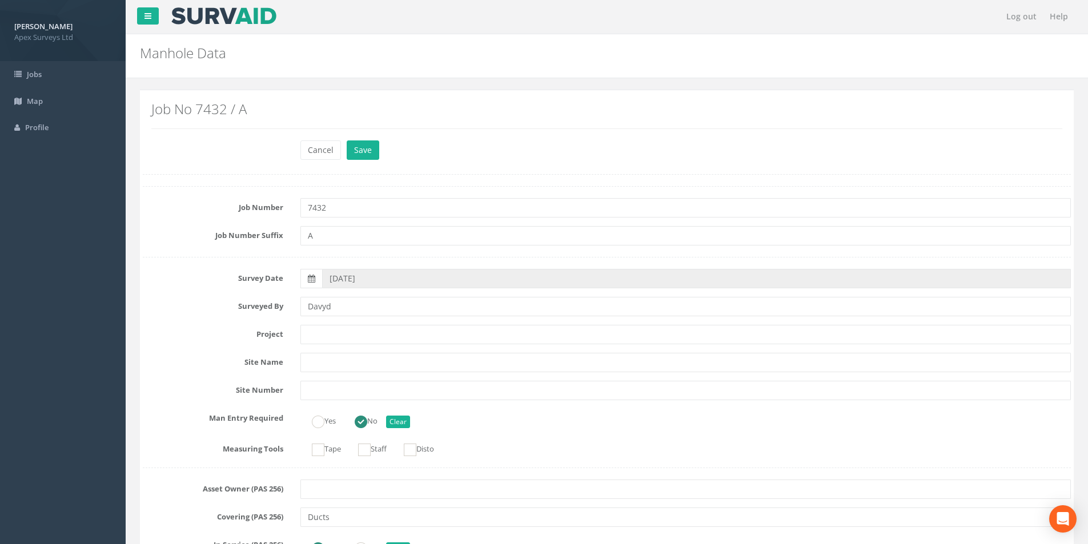
scroll to position [0, 0]
click at [371, 155] on button "Save" at bounding box center [363, 150] width 33 height 19
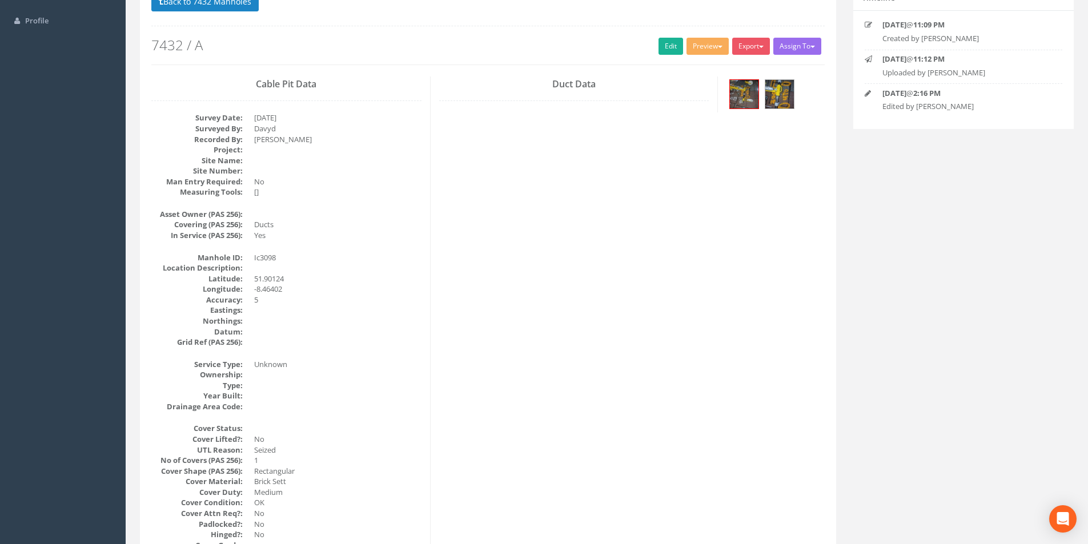
scroll to position [75, 0]
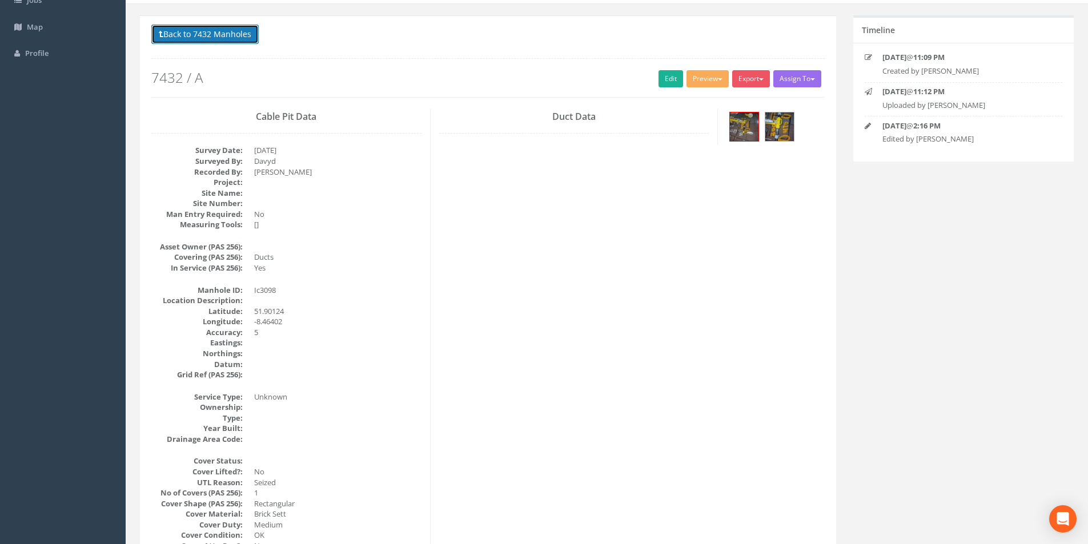
drag, startPoint x: 221, startPoint y: 35, endPoint x: 293, endPoint y: 102, distance: 98.7
click at [221, 35] on button "Back to 7432 Manholes" at bounding box center [204, 34] width 107 height 19
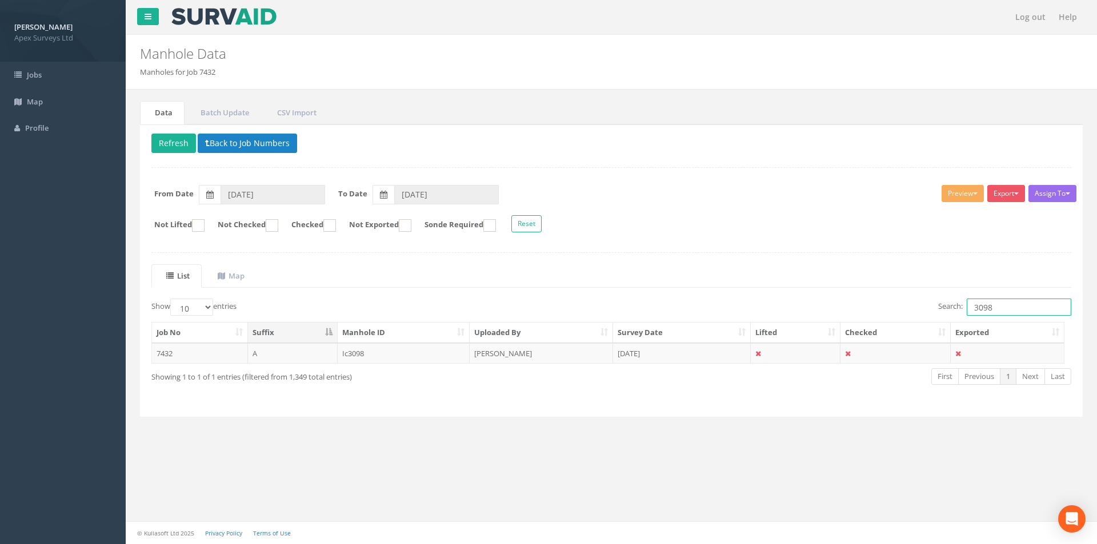
drag, startPoint x: 996, startPoint y: 309, endPoint x: 966, endPoint y: 310, distance: 29.7
click at [967, 310] on input "3098" at bounding box center [1019, 307] width 105 height 17
type input "3097"
click at [708, 351] on td "[DATE]" at bounding box center [682, 353] width 138 height 21
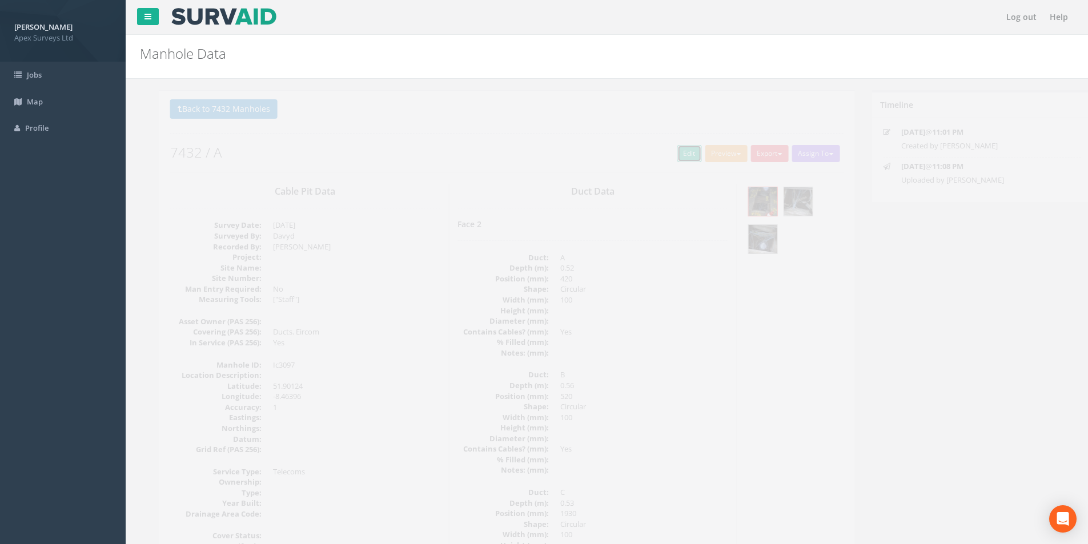
click at [659, 161] on link "Edit" at bounding box center [671, 153] width 25 height 17
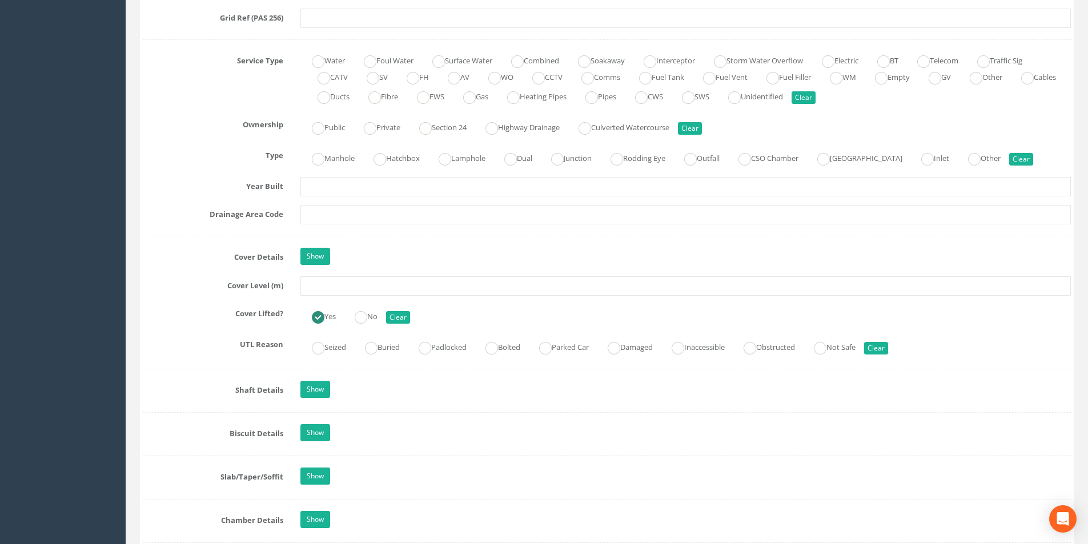
scroll to position [800, 0]
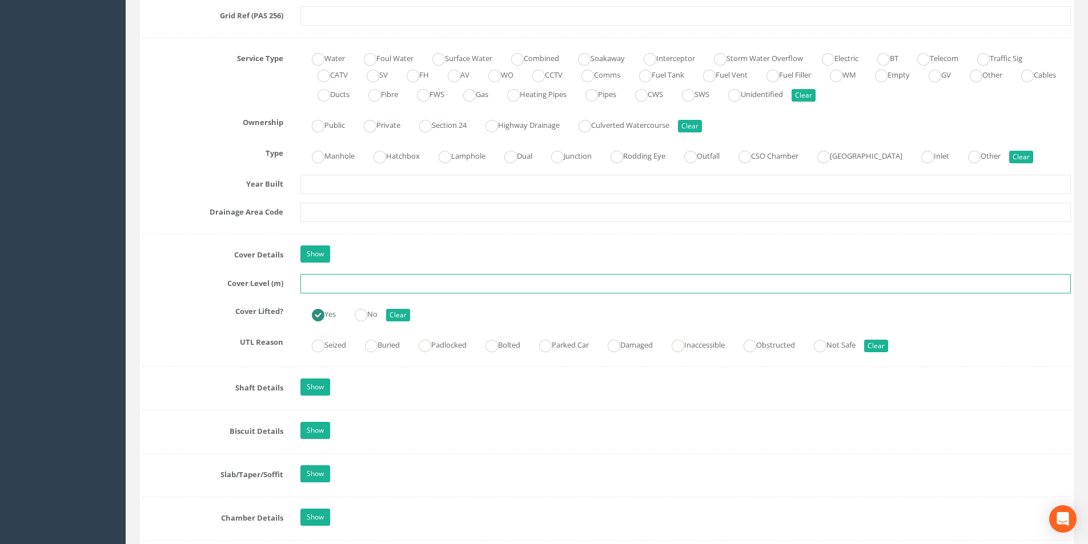
click at [353, 287] on input "text" at bounding box center [686, 283] width 771 height 19
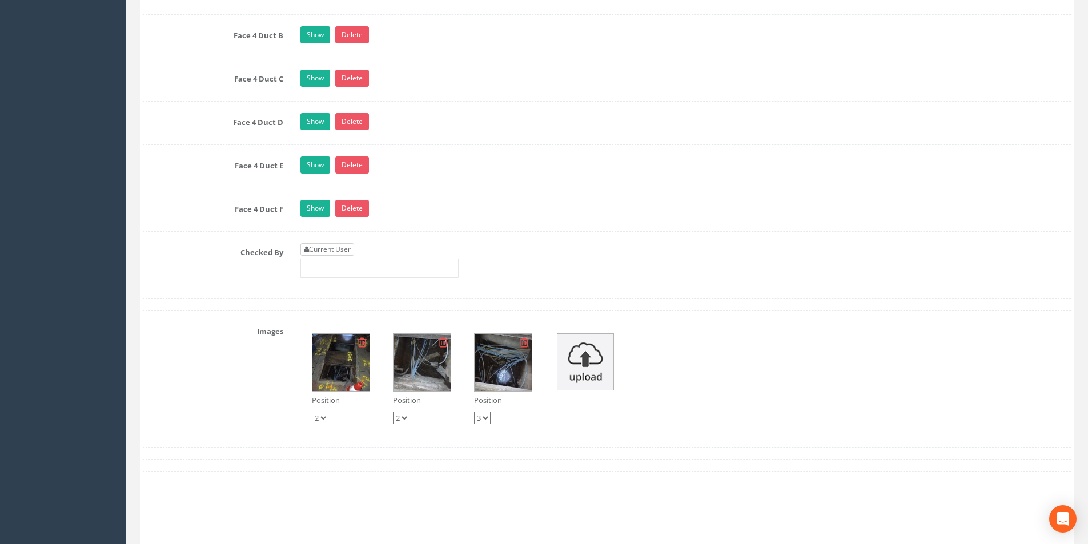
type input "3.20"
click at [339, 251] on link "Current User" at bounding box center [328, 249] width 54 height 13
type input "[PERSON_NAME]"
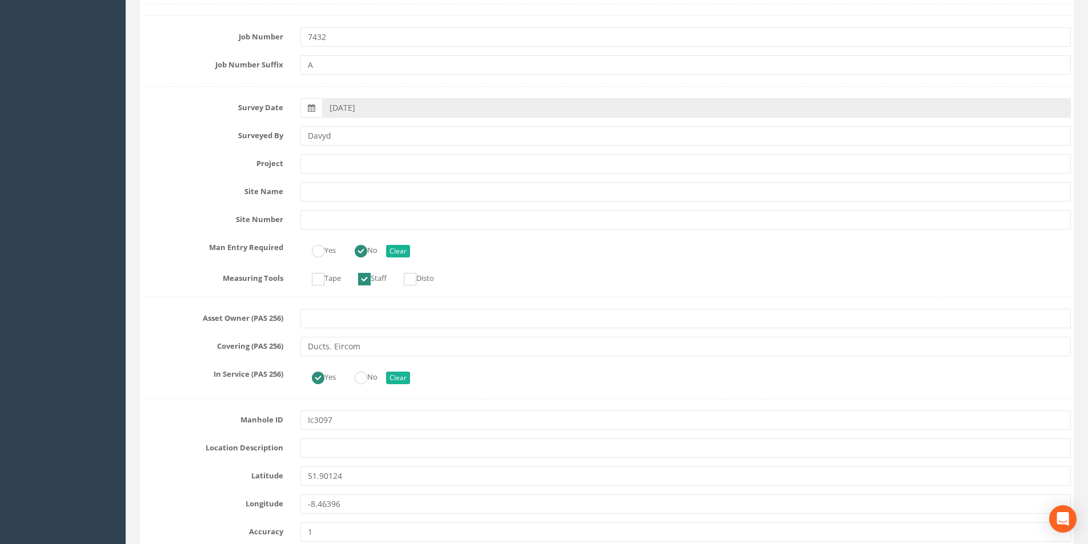
scroll to position [0, 0]
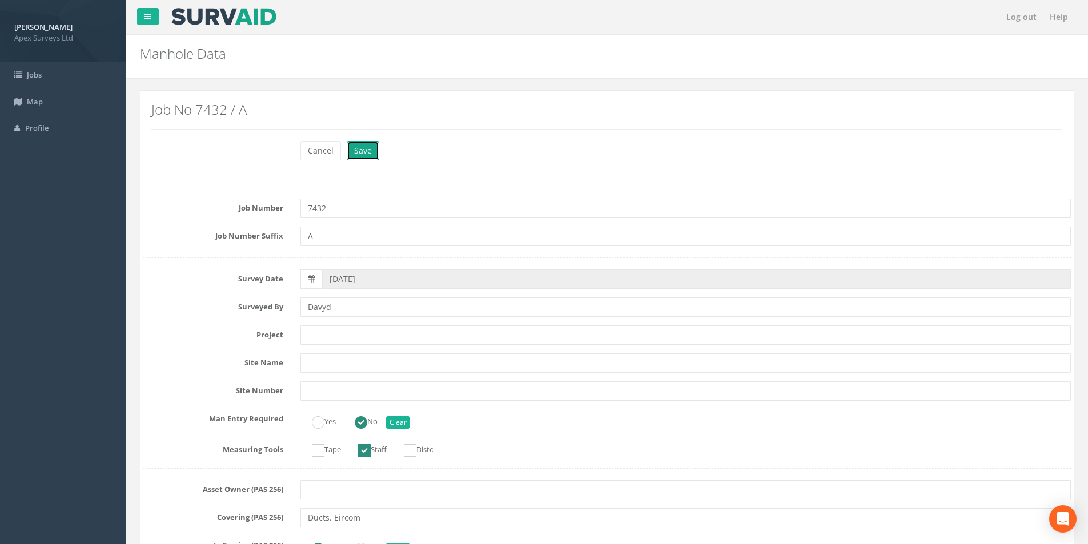
click at [357, 154] on button "Save" at bounding box center [363, 150] width 33 height 19
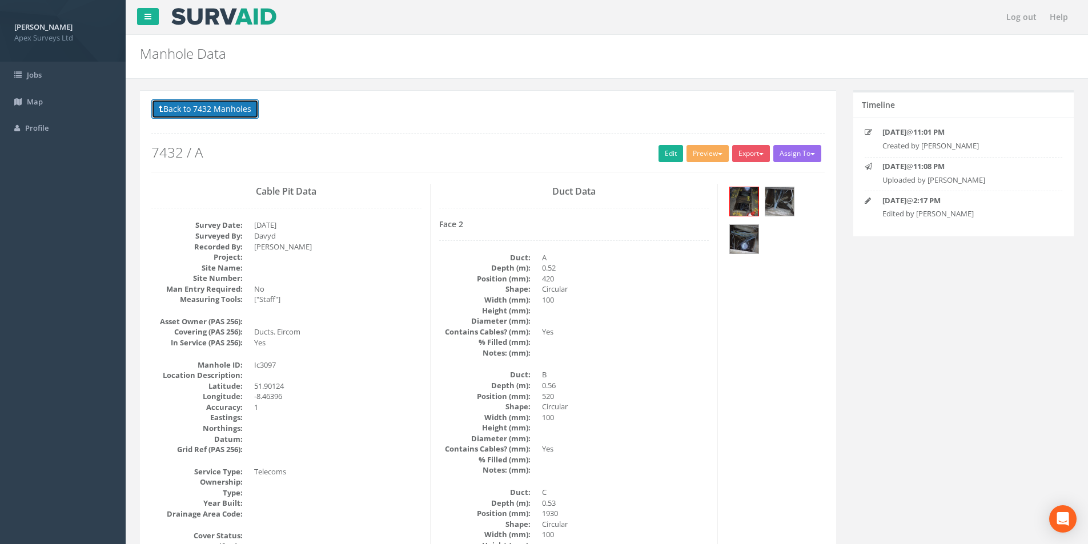
click at [188, 113] on button "Back to 7432 Manholes" at bounding box center [204, 108] width 107 height 19
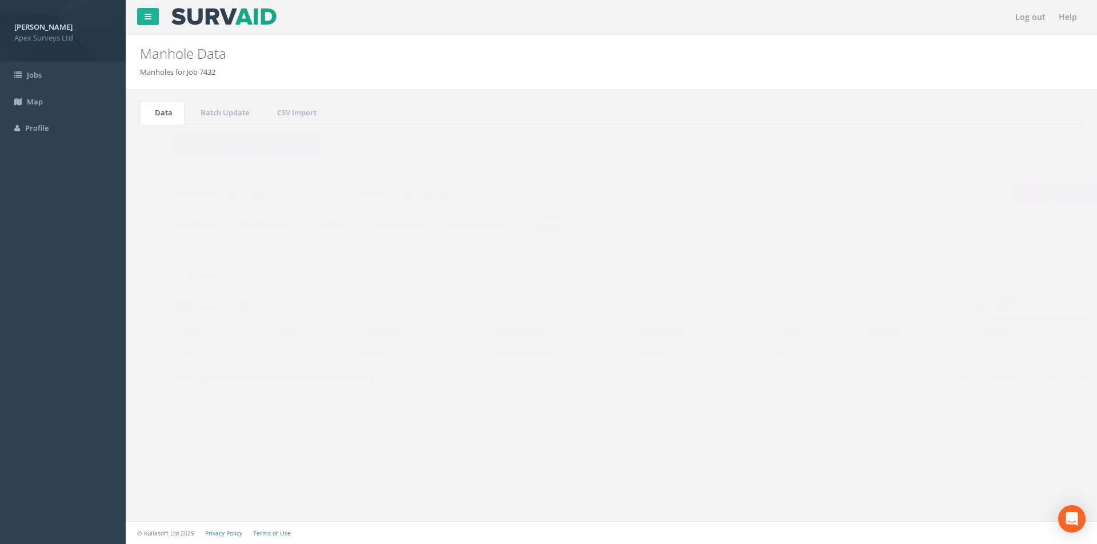
click at [995, 312] on input "3097" at bounding box center [1019, 307] width 105 height 17
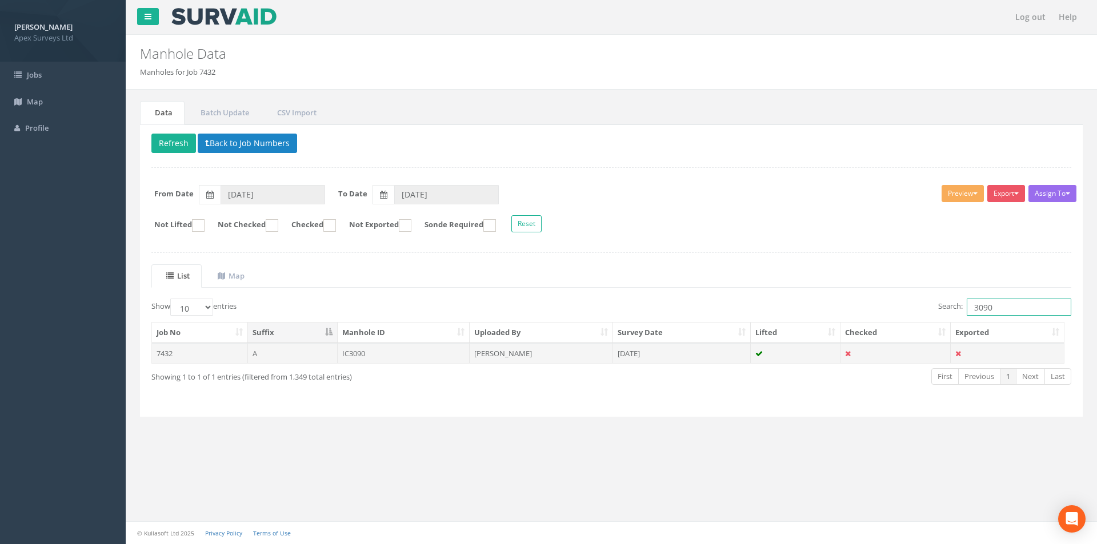
type input "3090"
click at [782, 358] on td at bounding box center [796, 353] width 90 height 21
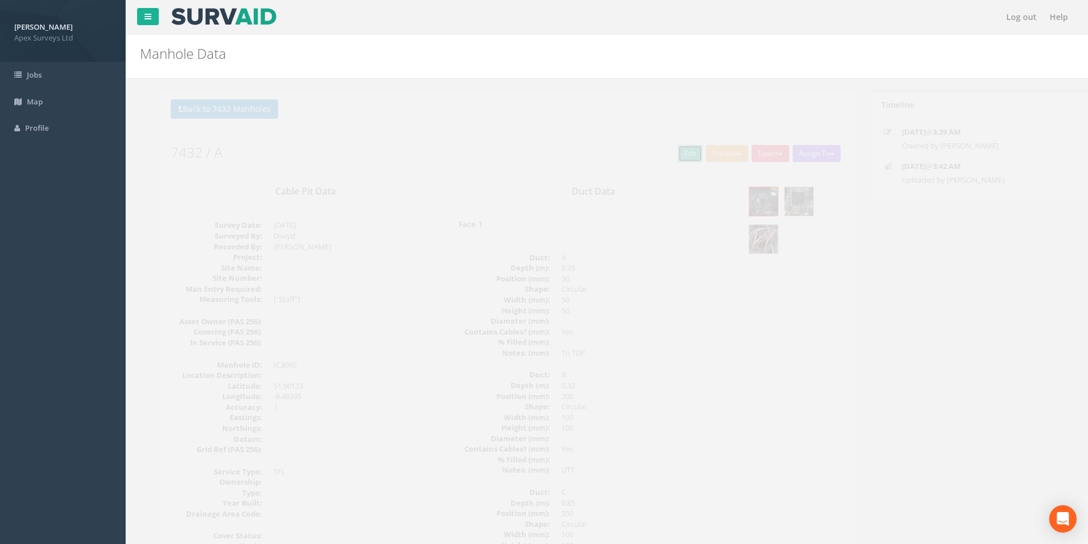
click at [664, 151] on link "Edit" at bounding box center [671, 153] width 25 height 17
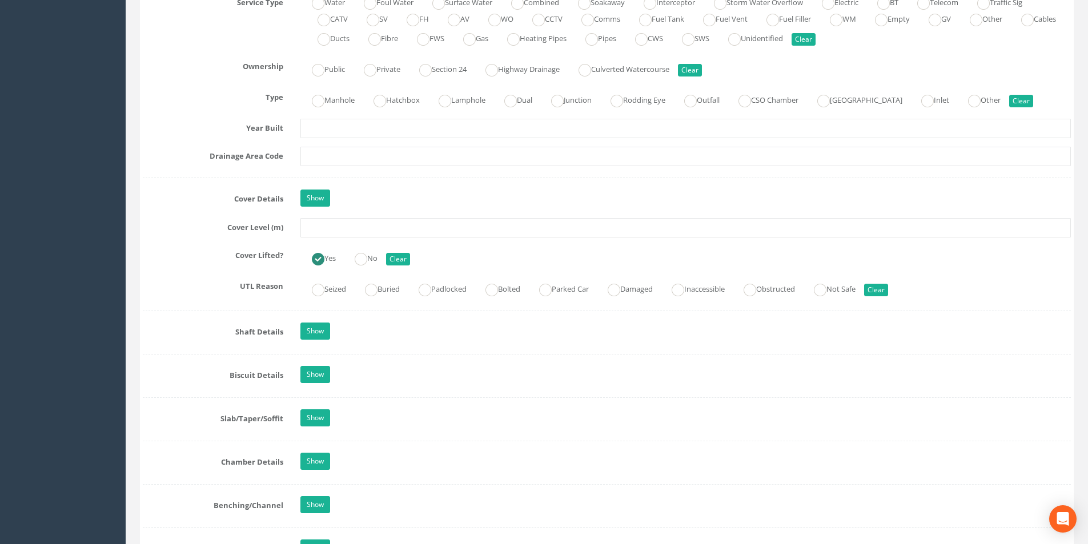
scroll to position [857, 0]
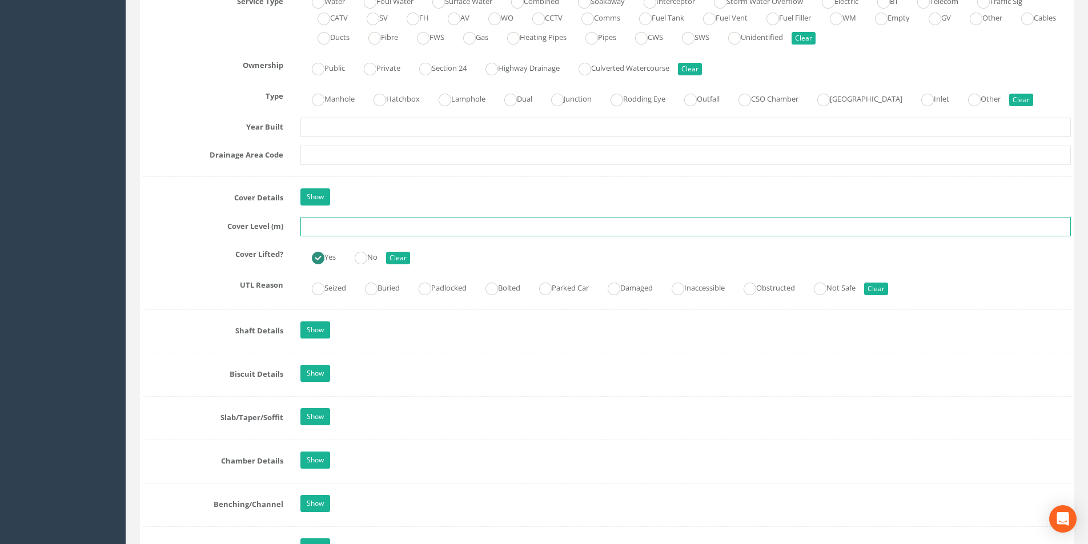
click at [342, 229] on input "text" at bounding box center [686, 226] width 771 height 19
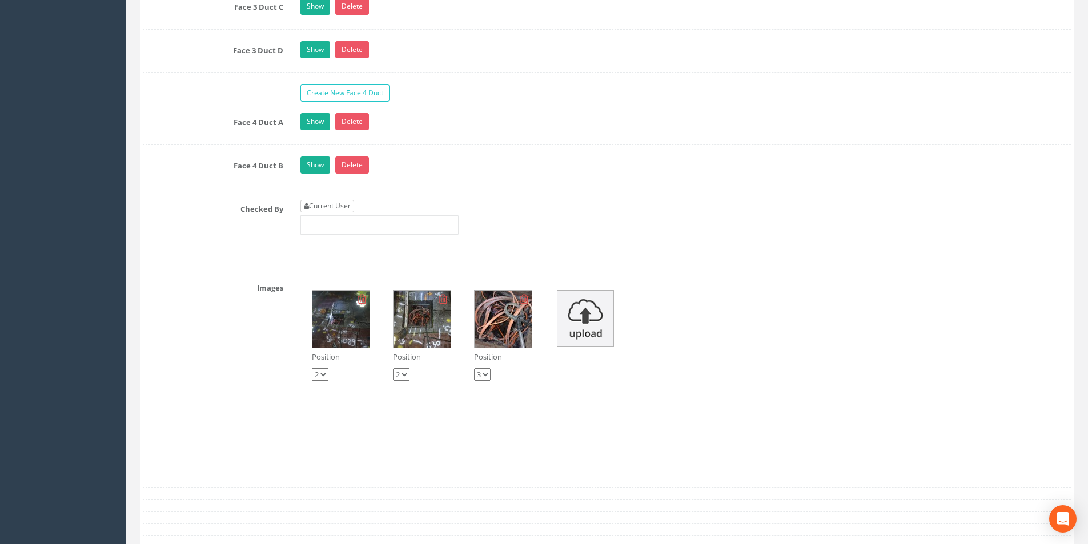
type input "3.13"
click at [335, 207] on link "Current User" at bounding box center [328, 206] width 54 height 13
type input "[PERSON_NAME]"
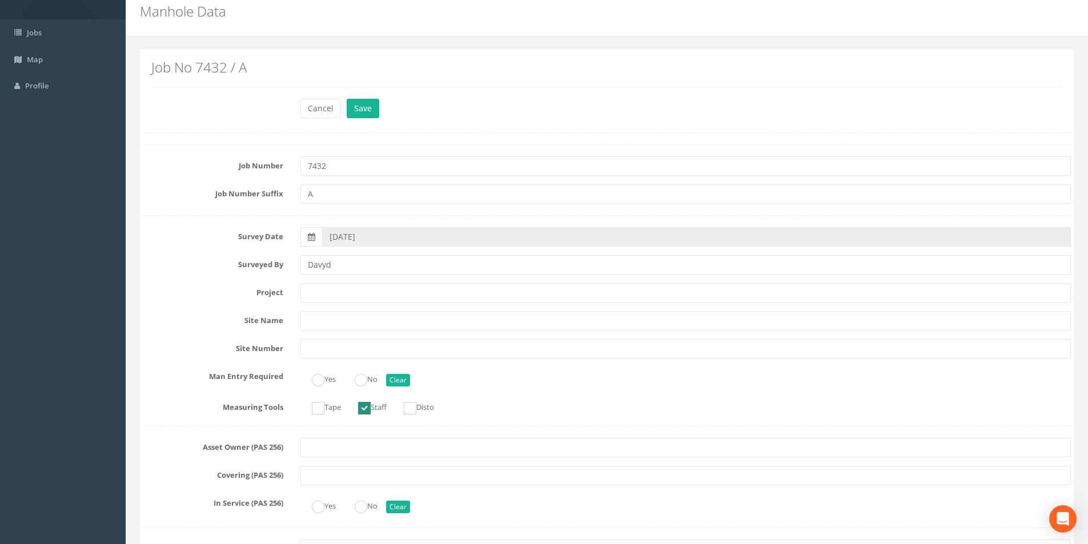
scroll to position [0, 0]
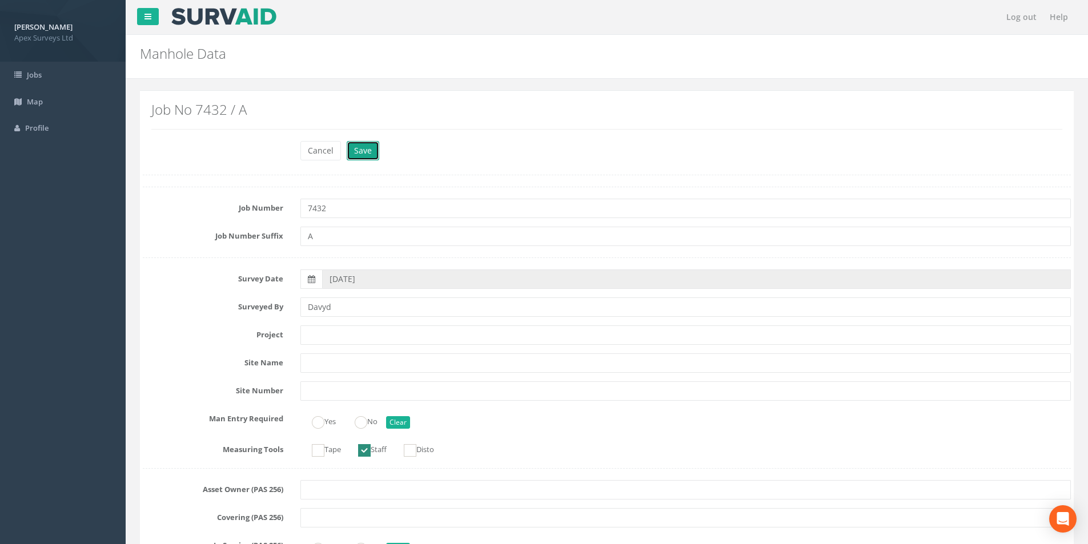
click at [357, 160] on button "Save" at bounding box center [363, 150] width 33 height 19
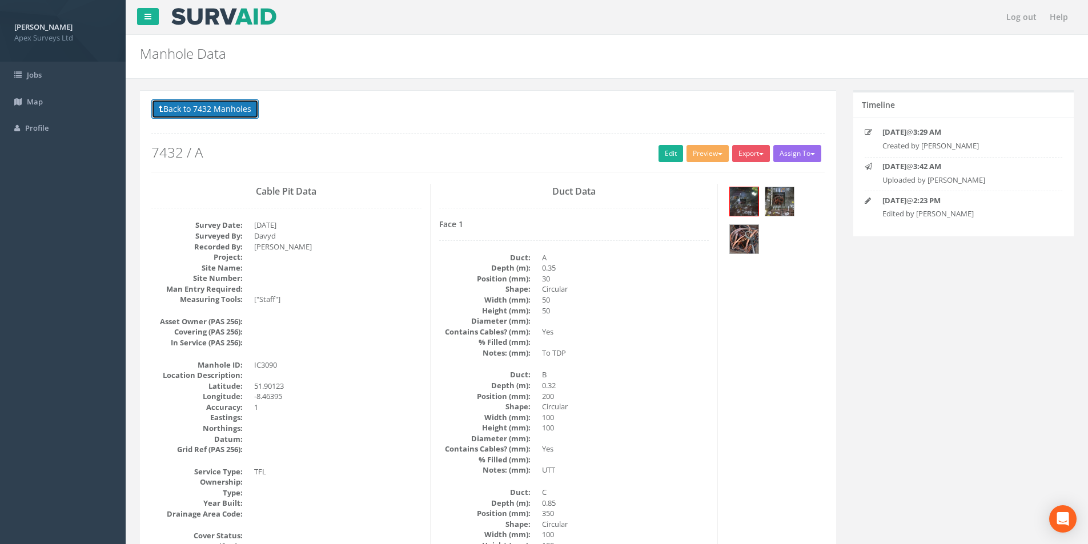
click at [214, 115] on button "Back to 7432 Manholes" at bounding box center [204, 108] width 107 height 19
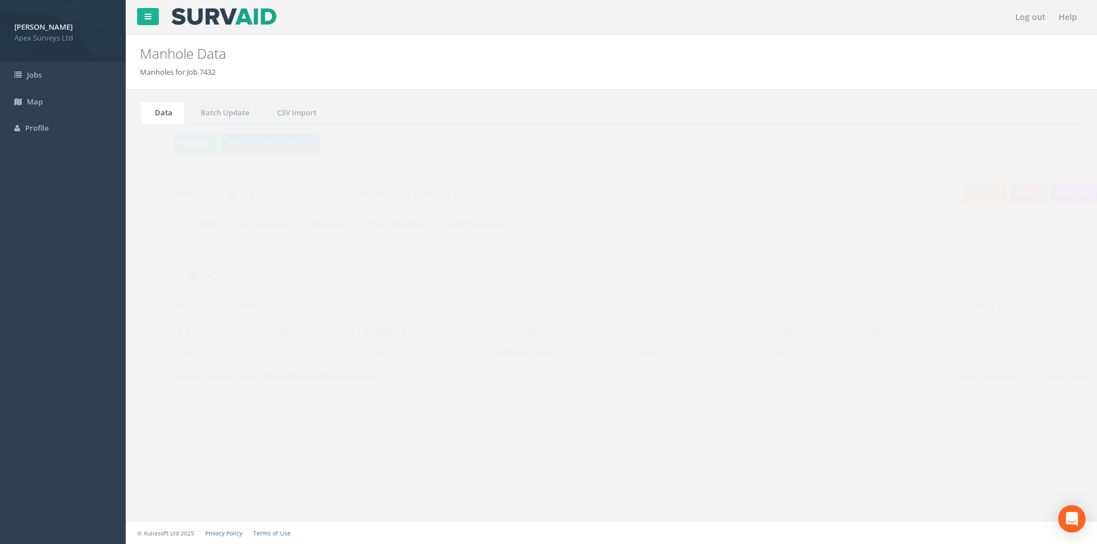
click at [996, 309] on input "3090" at bounding box center [1019, 307] width 105 height 17
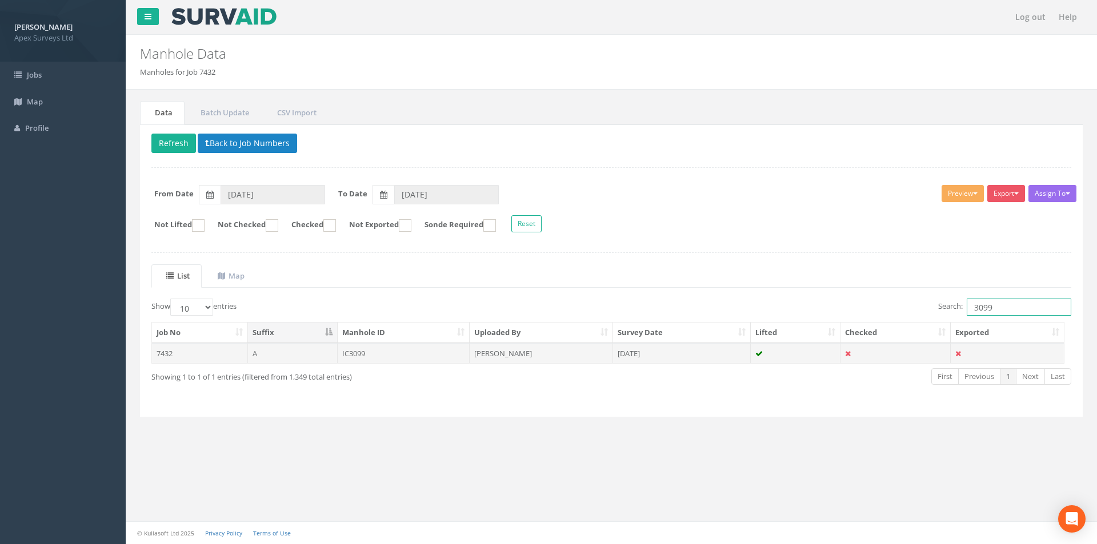
type input "3099"
click at [699, 358] on td "[DATE]" at bounding box center [682, 353] width 138 height 21
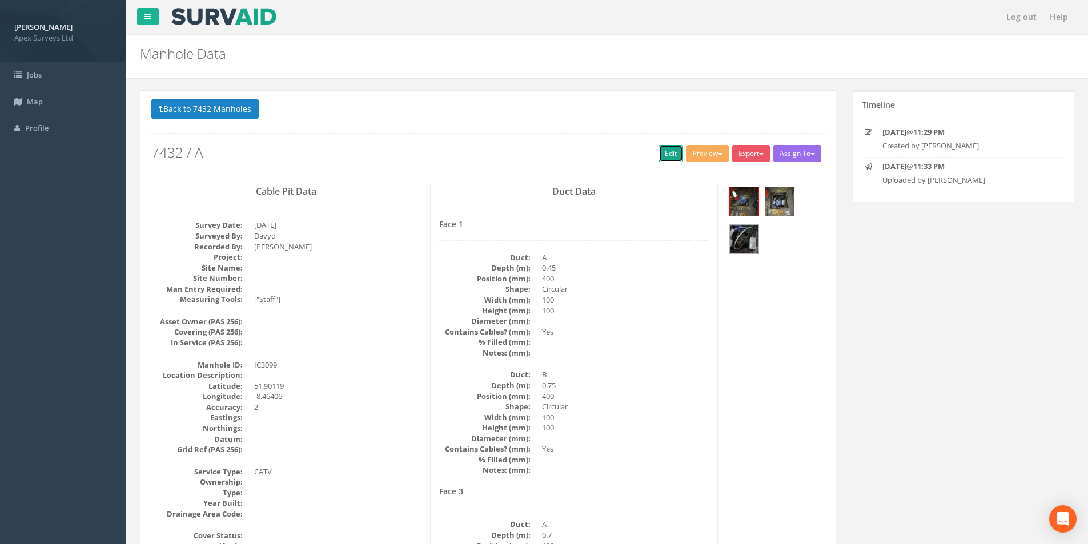
click at [670, 159] on link "Edit" at bounding box center [671, 153] width 25 height 17
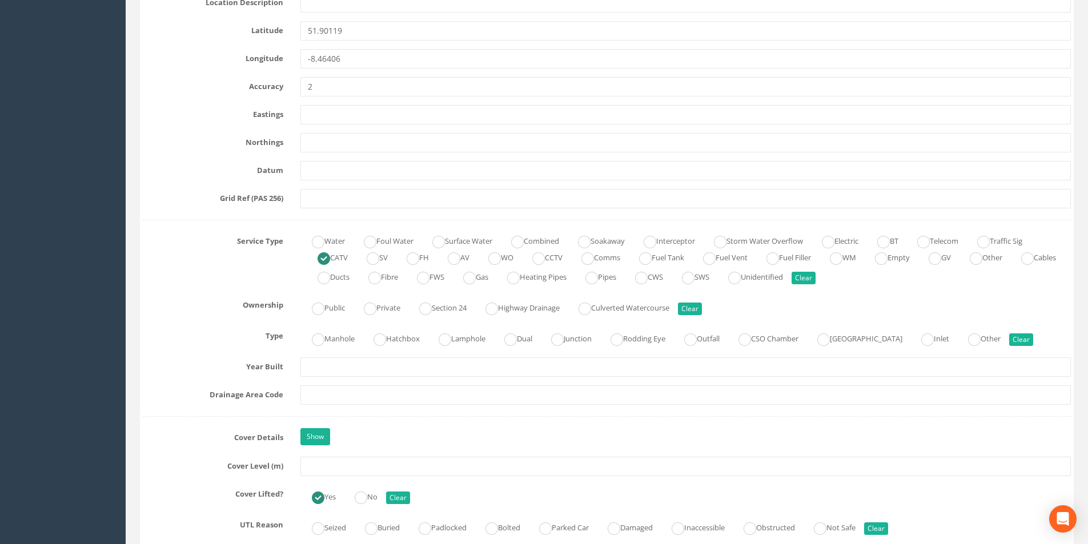
scroll to position [628, 0]
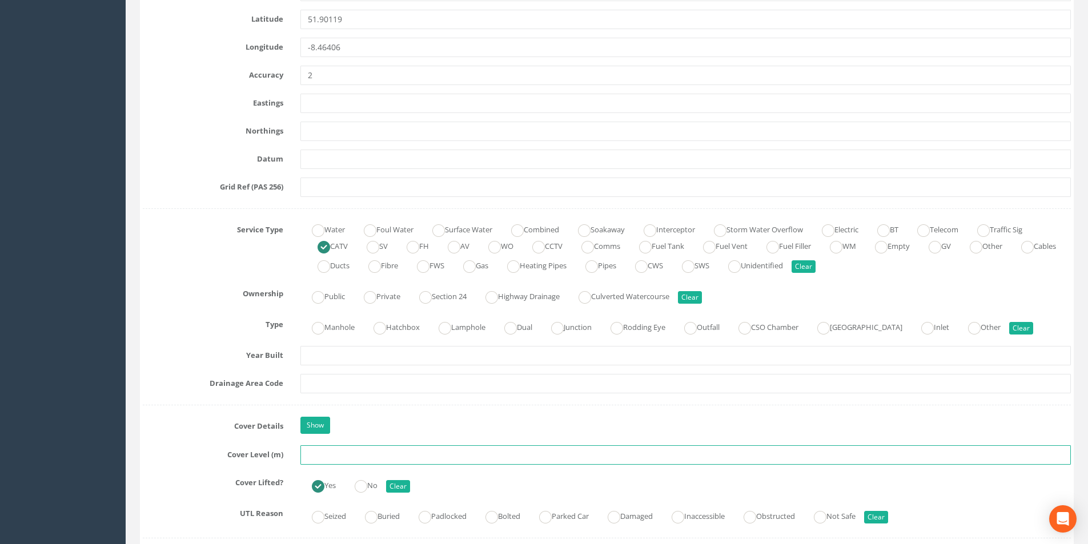
click at [337, 458] on input "text" at bounding box center [686, 455] width 771 height 19
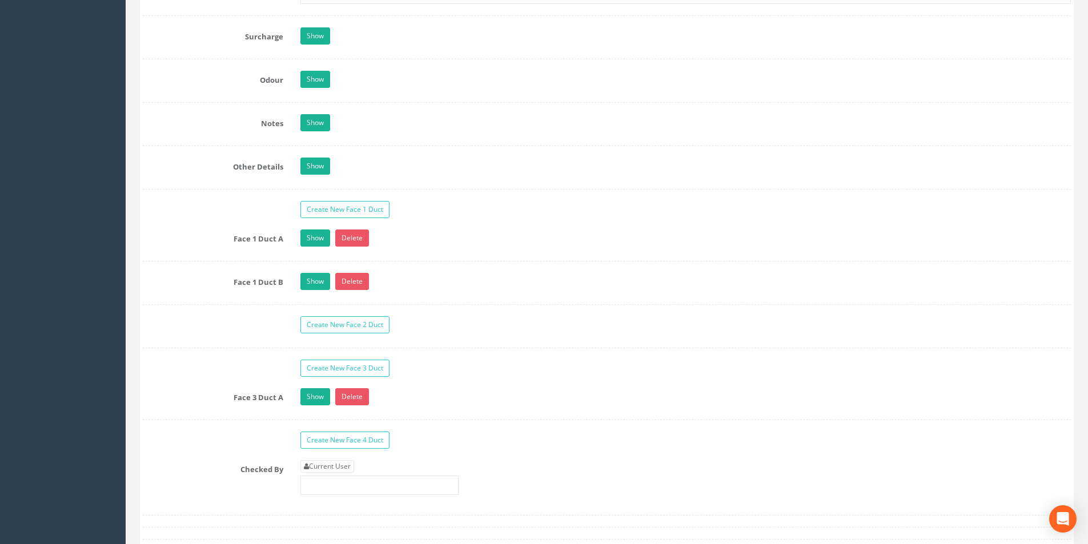
scroll to position [1828, 0]
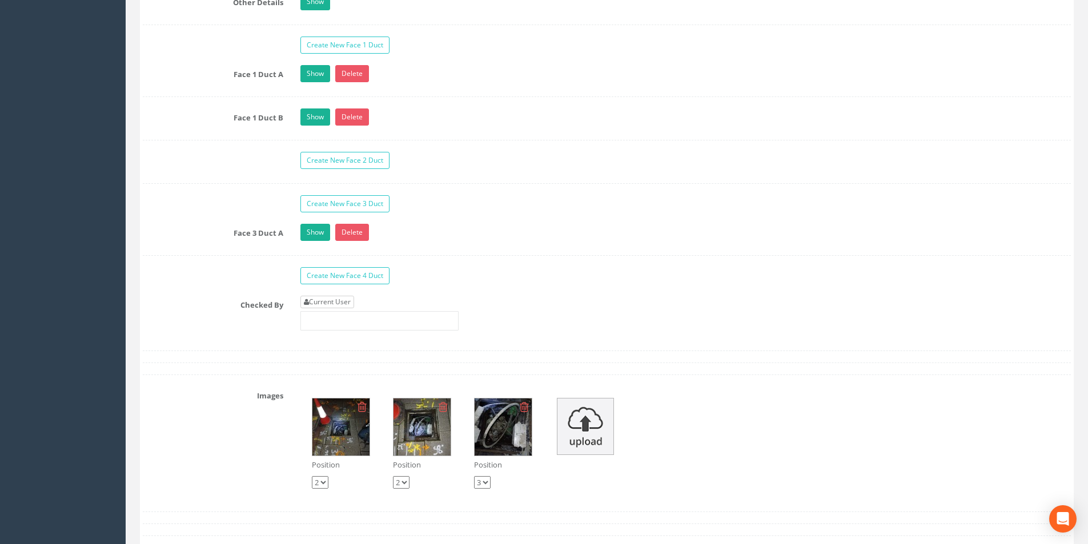
type input "3.14"
click at [340, 307] on link "Current User" at bounding box center [328, 302] width 54 height 13
type input "[PERSON_NAME]"
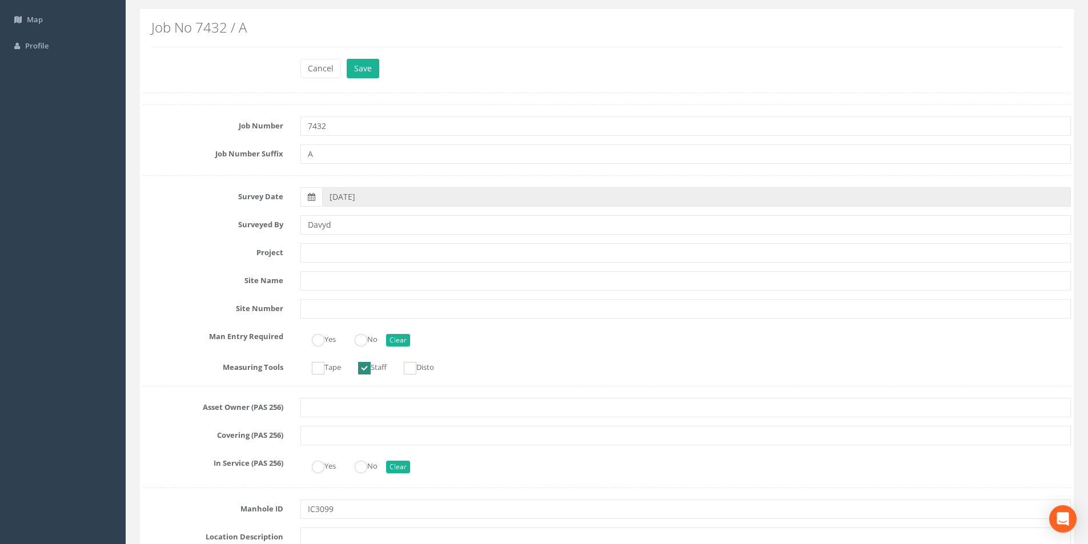
scroll to position [0, 0]
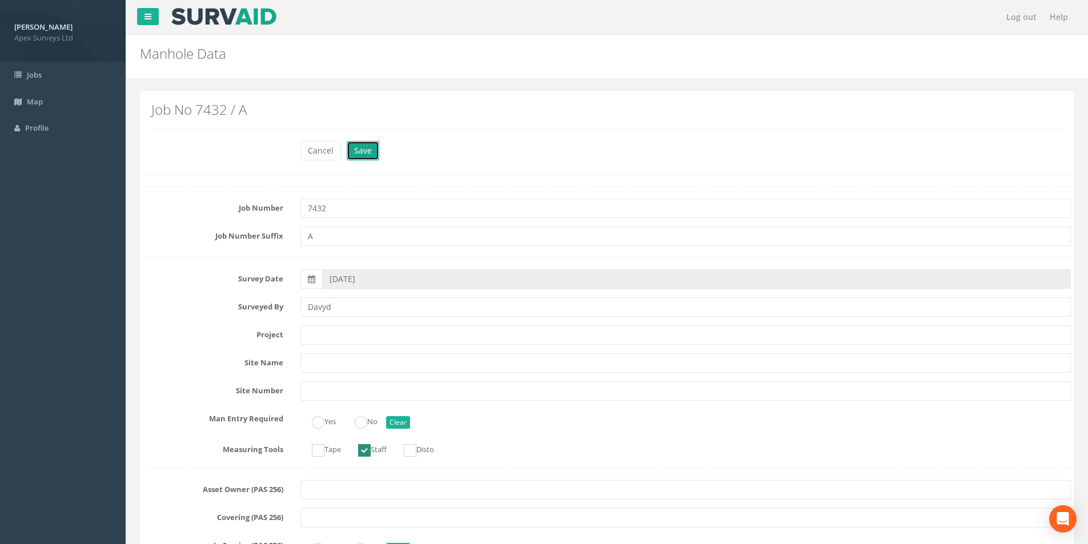
click at [359, 146] on button "Save" at bounding box center [363, 150] width 33 height 19
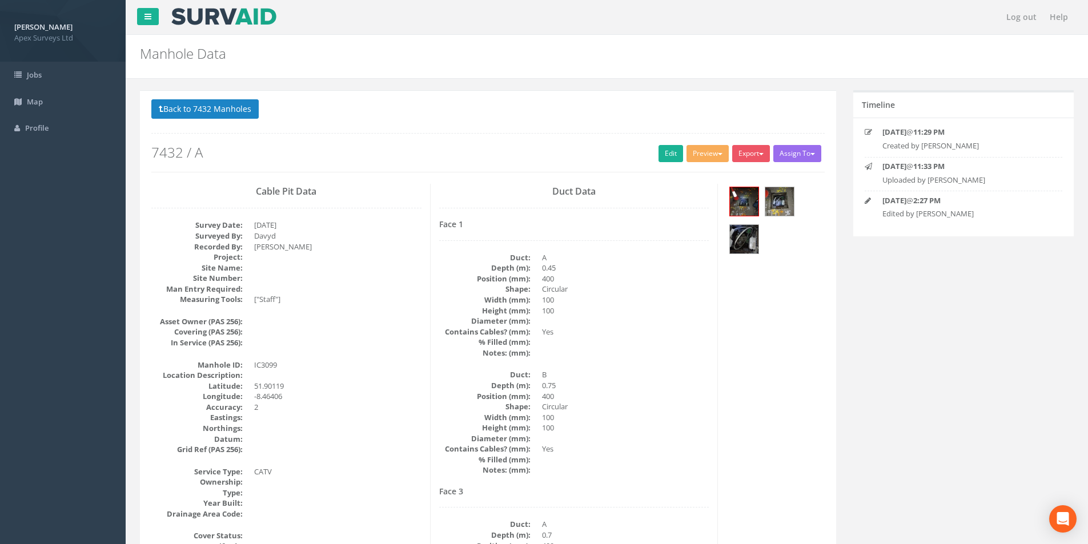
click at [205, 122] on p "Back to 7432 Manholes Back to Map" at bounding box center [488, 110] width 674 height 22
click at [205, 113] on button "Back to 7432 Manholes" at bounding box center [204, 108] width 107 height 19
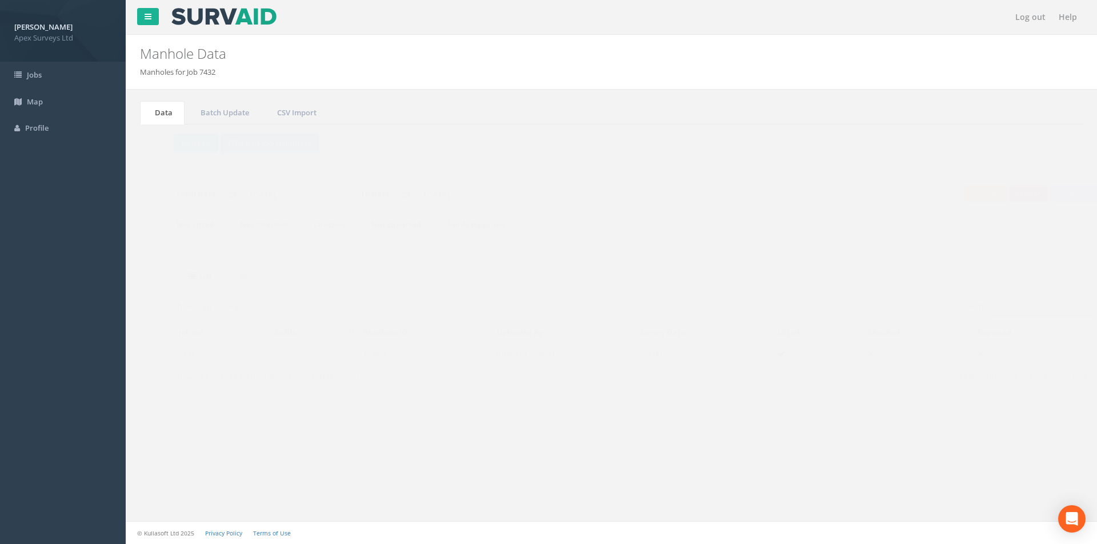
drag, startPoint x: 1008, startPoint y: 309, endPoint x: 978, endPoint y: 312, distance: 31.0
click at [978, 312] on input "3099" at bounding box center [1019, 307] width 105 height 17
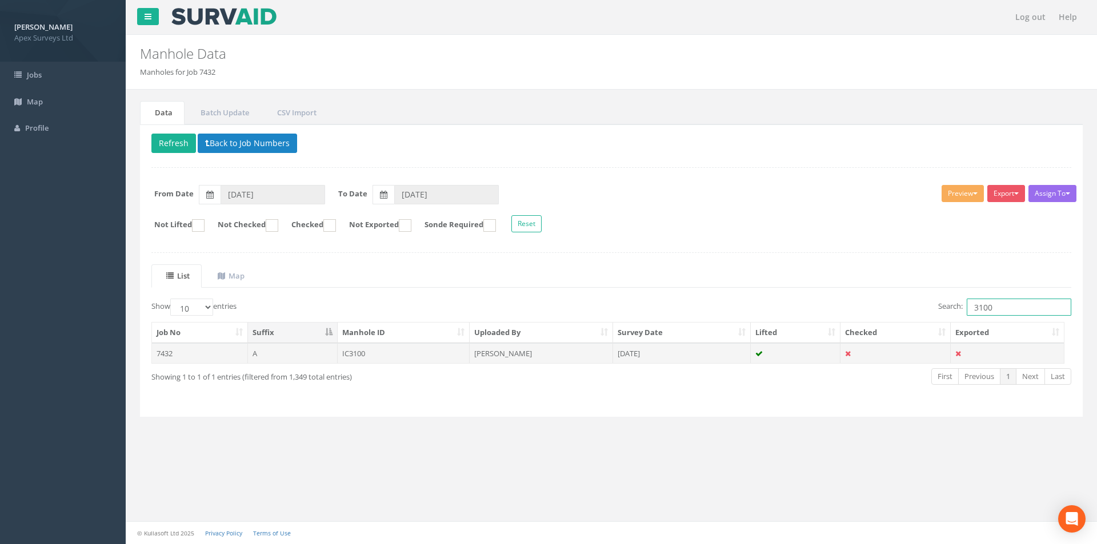
type input "3100"
click at [551, 353] on td "[PERSON_NAME]" at bounding box center [541, 353] width 143 height 21
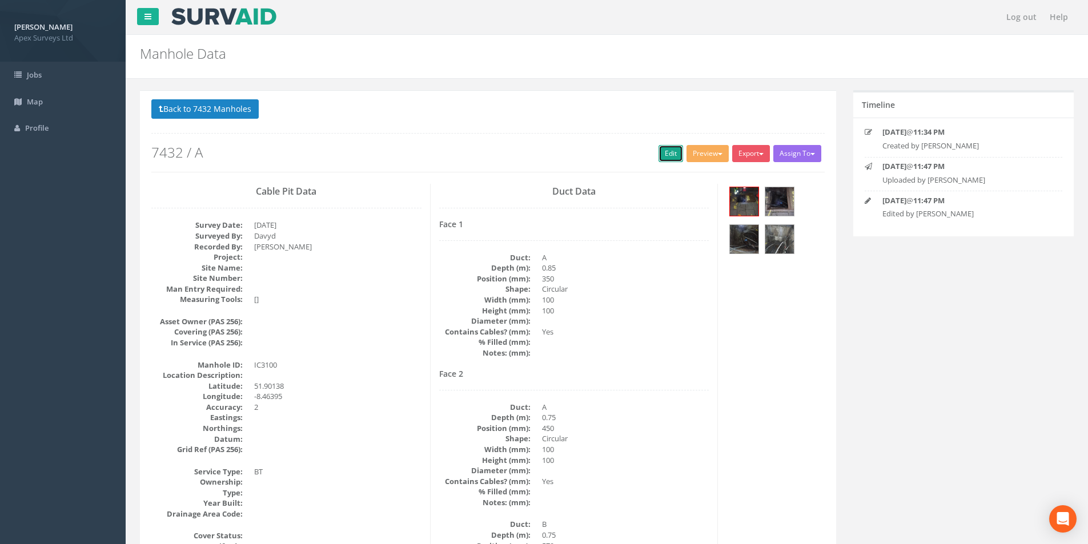
click at [659, 149] on link "Edit" at bounding box center [671, 153] width 25 height 17
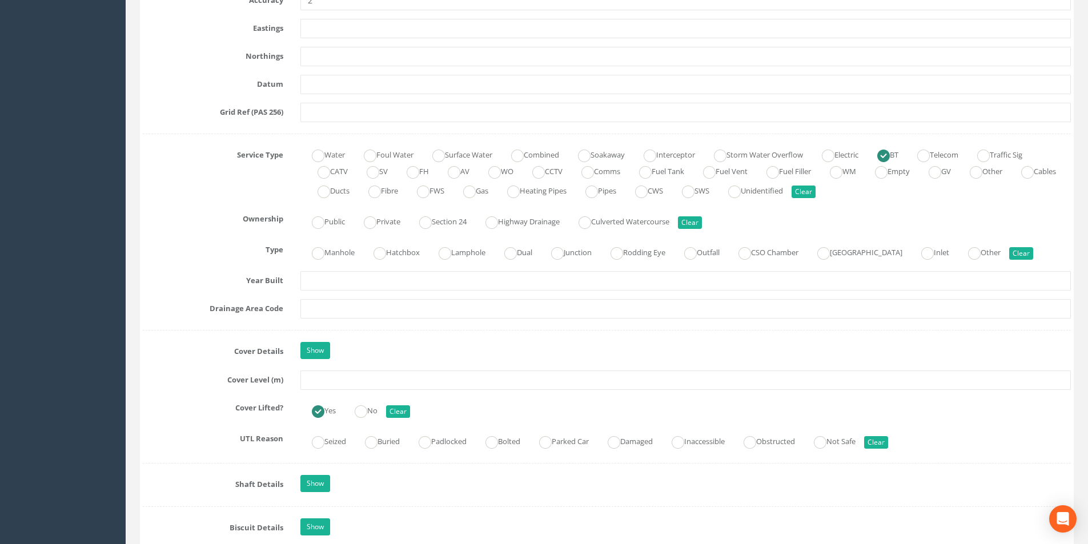
scroll to position [743, 0]
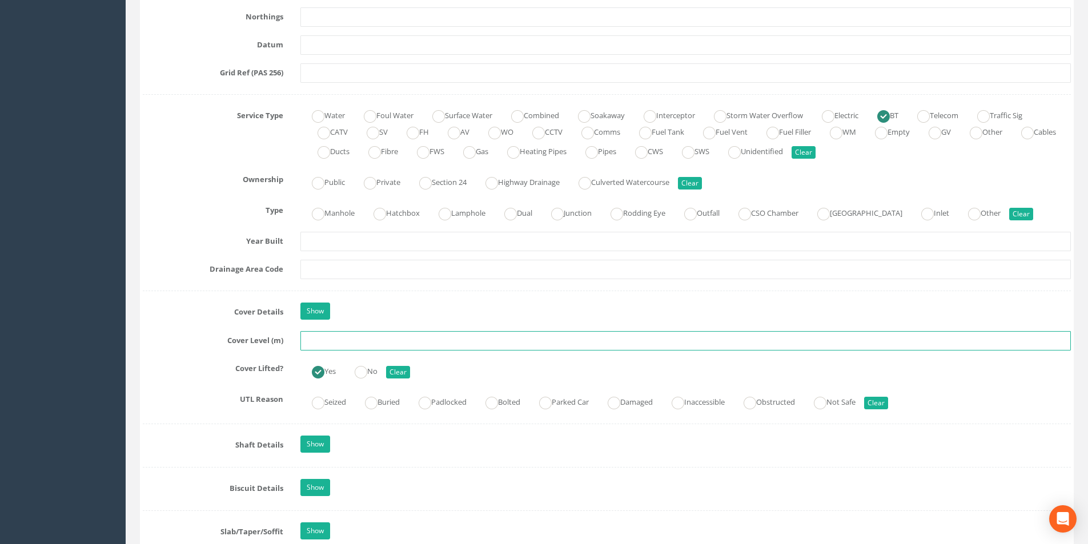
click at [341, 342] on input "text" at bounding box center [686, 340] width 771 height 19
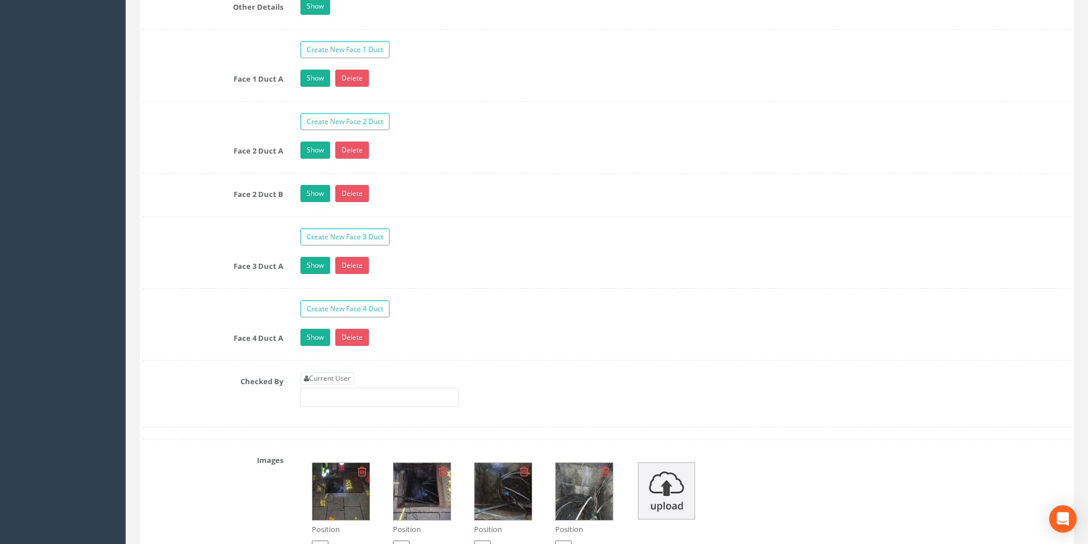
scroll to position [1828, 0]
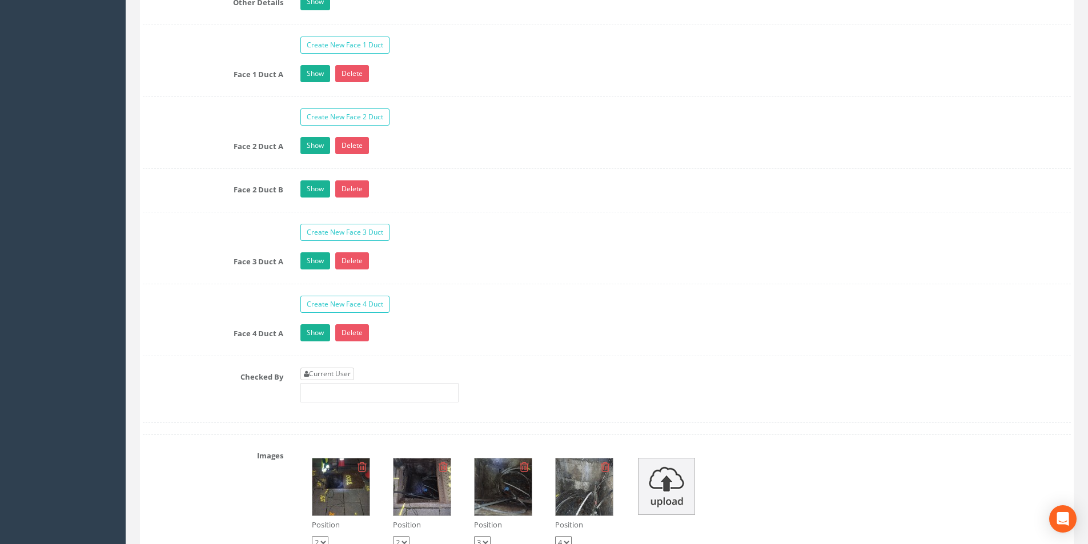
type input "3.21"
click at [332, 370] on link "Current User" at bounding box center [328, 374] width 54 height 13
type input "[PERSON_NAME]"
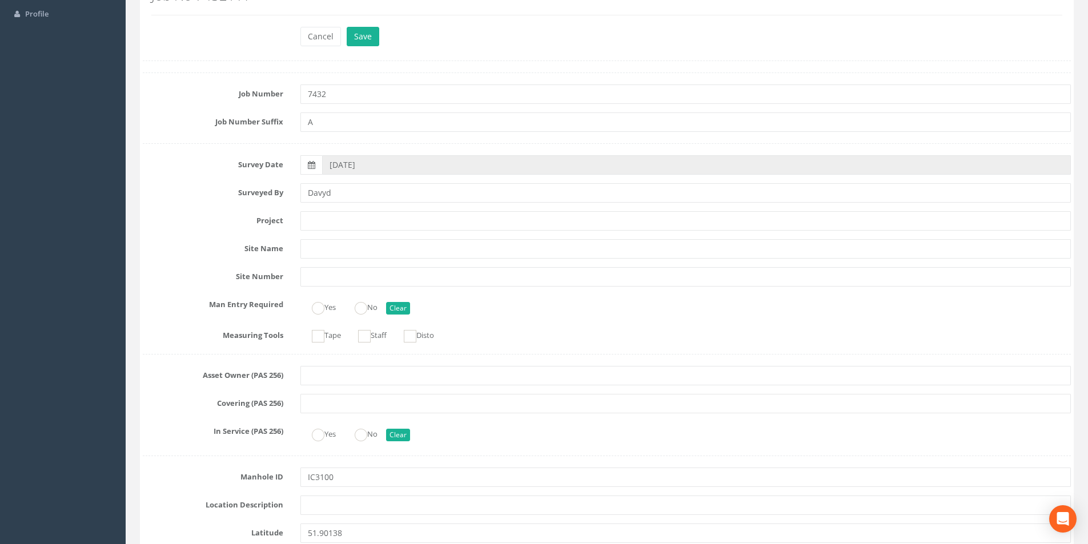
scroll to position [0, 0]
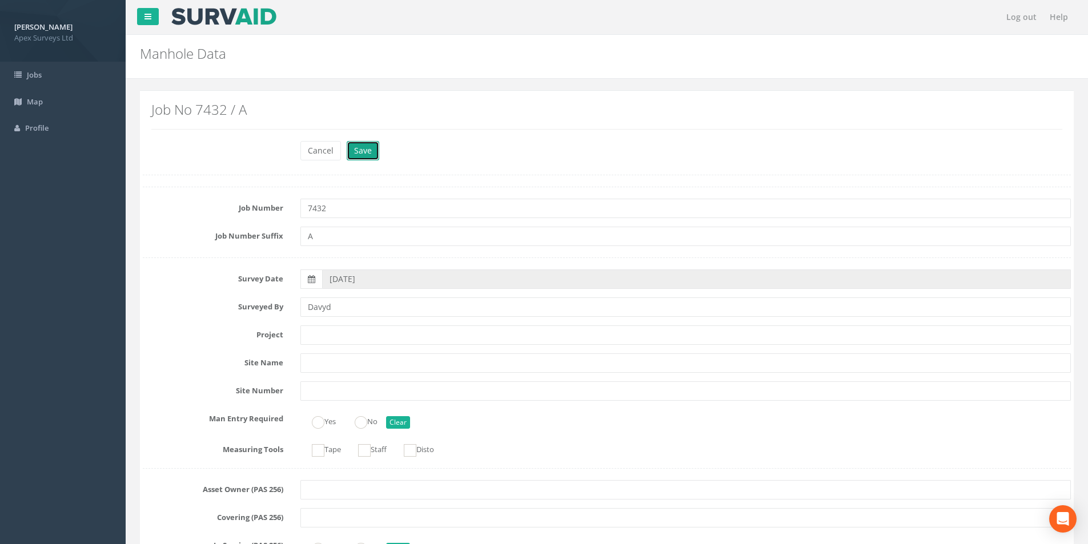
click at [347, 146] on button "Save" at bounding box center [363, 150] width 33 height 19
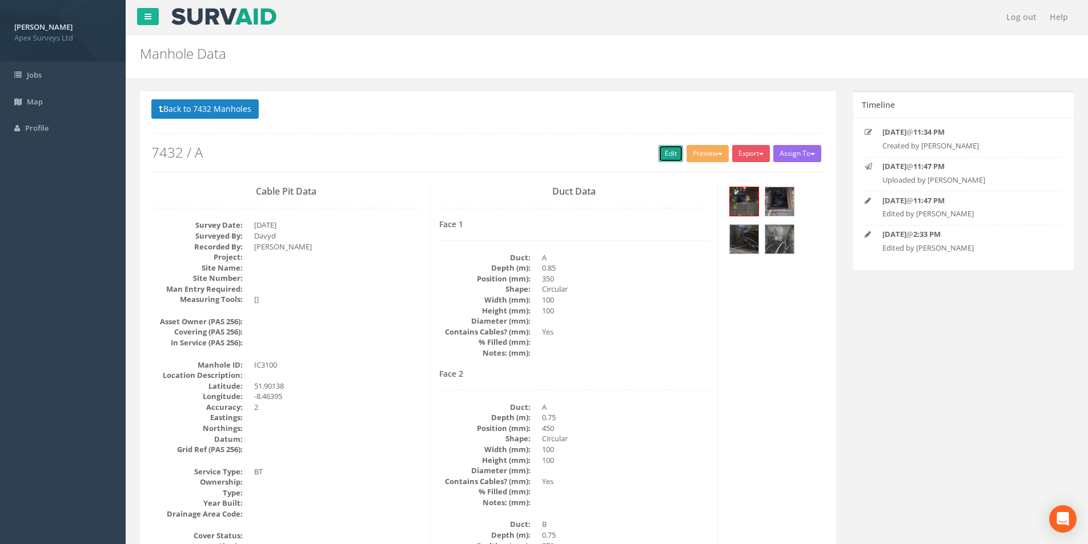
click at [661, 161] on link "Edit" at bounding box center [671, 153] width 25 height 17
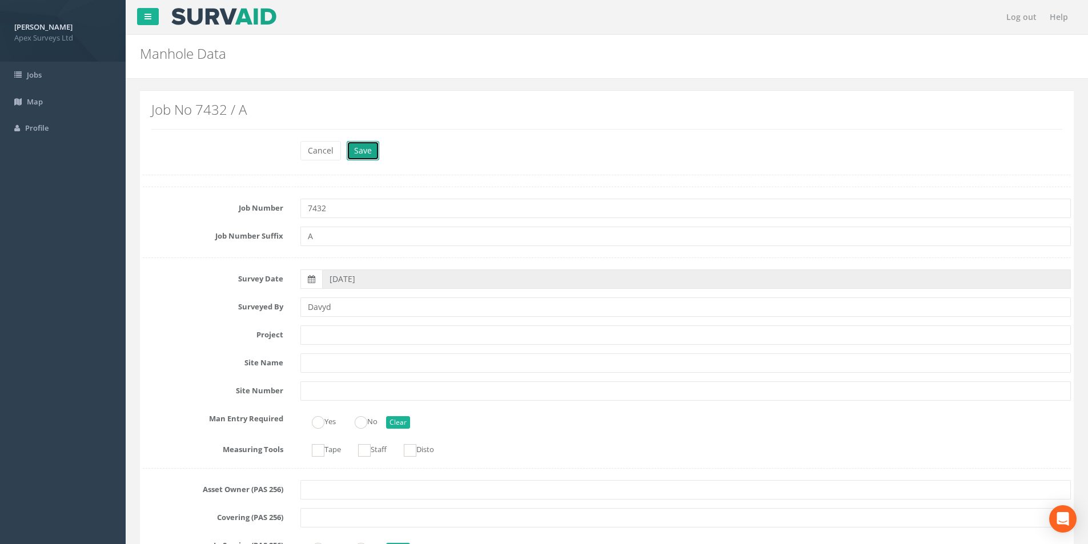
click at [368, 156] on button "Save" at bounding box center [363, 150] width 33 height 19
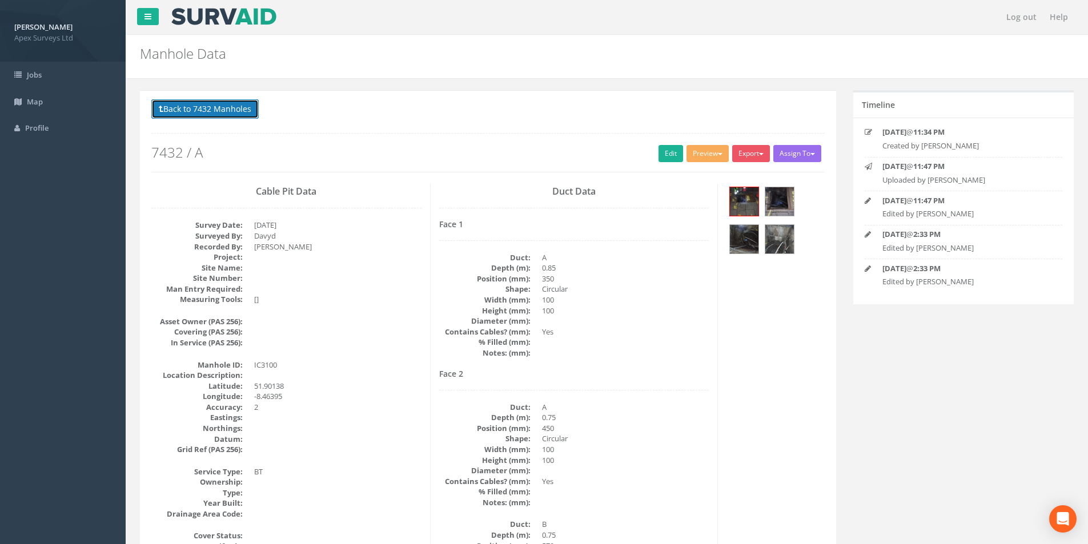
click at [207, 113] on button "Back to 7432 Manholes" at bounding box center [204, 108] width 107 height 19
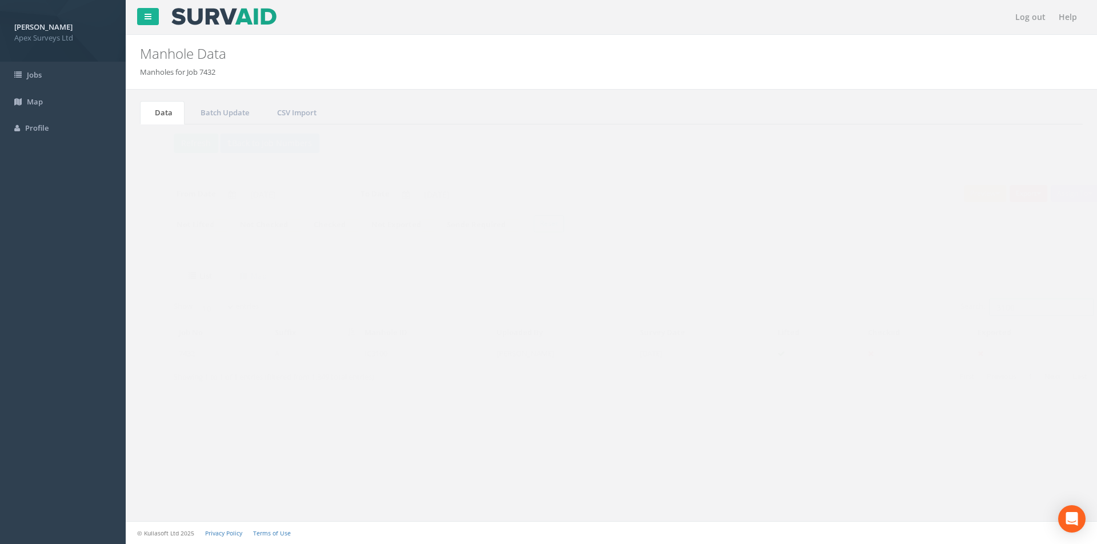
drag, startPoint x: 996, startPoint y: 310, endPoint x: 970, endPoint y: 306, distance: 25.9
click at [970, 306] on input "3100" at bounding box center [1019, 307] width 105 height 17
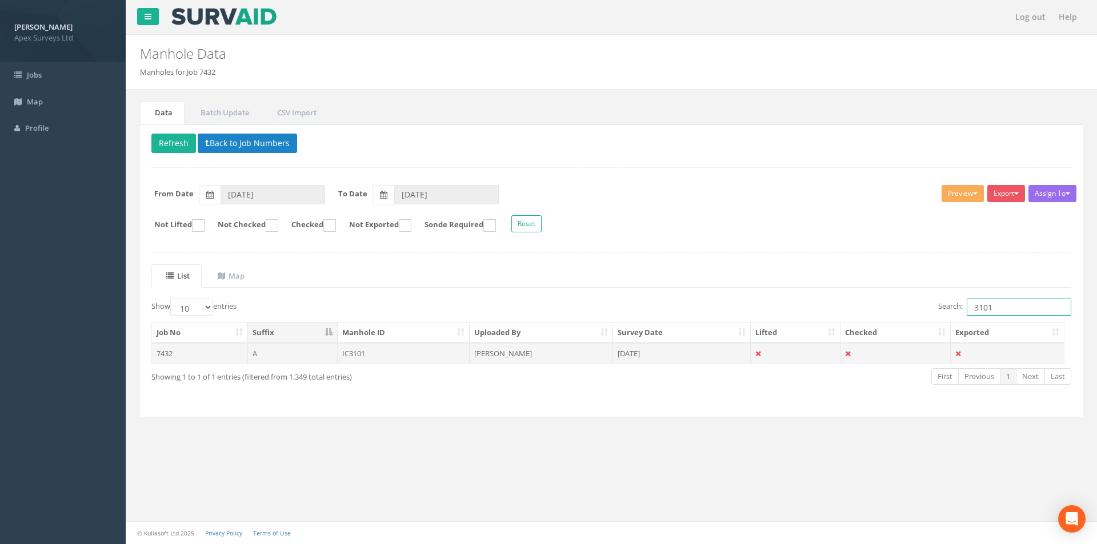
type input "3101"
click at [413, 357] on td "IC3101" at bounding box center [404, 353] width 133 height 21
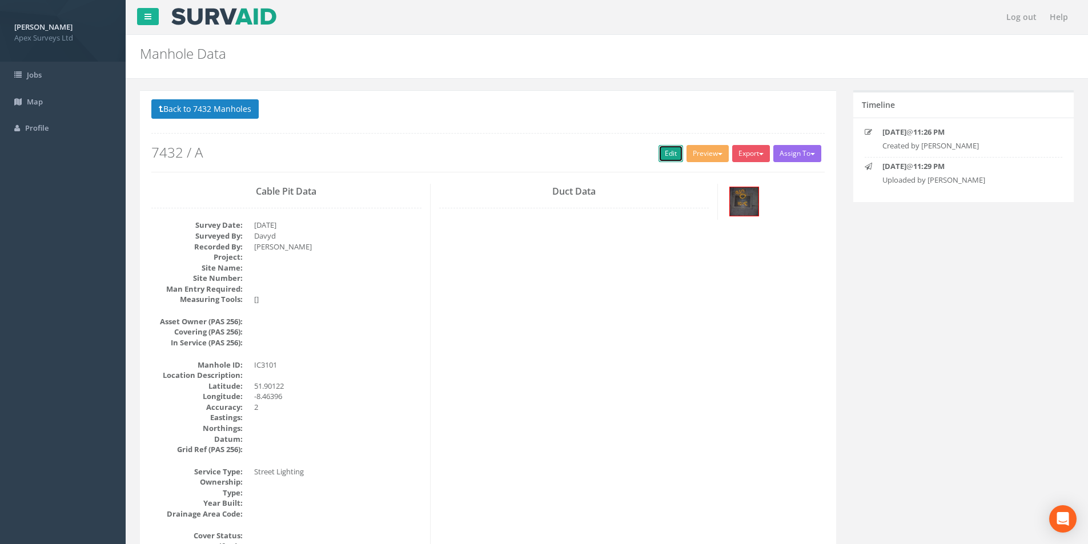
click at [669, 154] on link "Edit" at bounding box center [671, 153] width 25 height 17
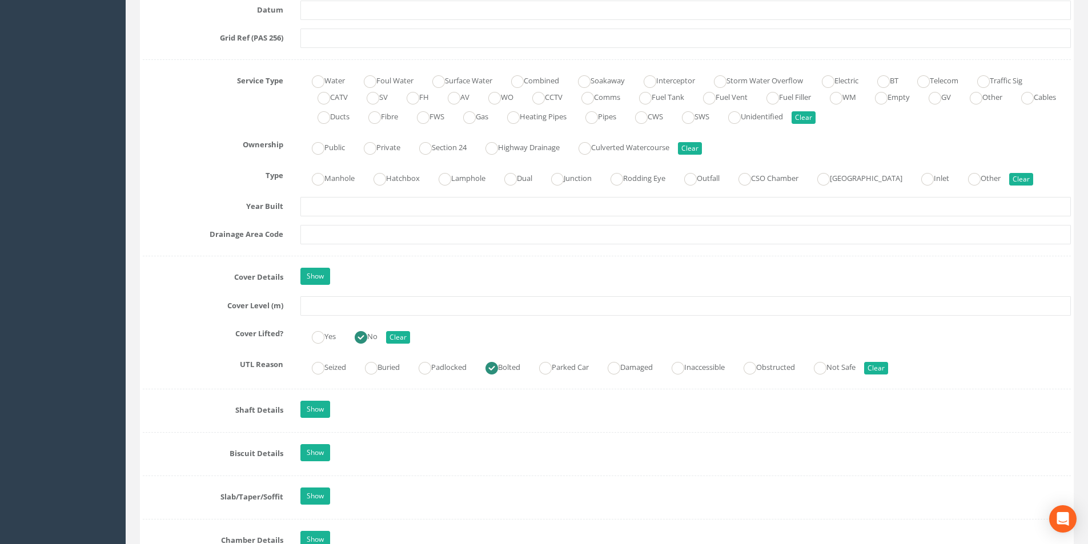
scroll to position [743, 0]
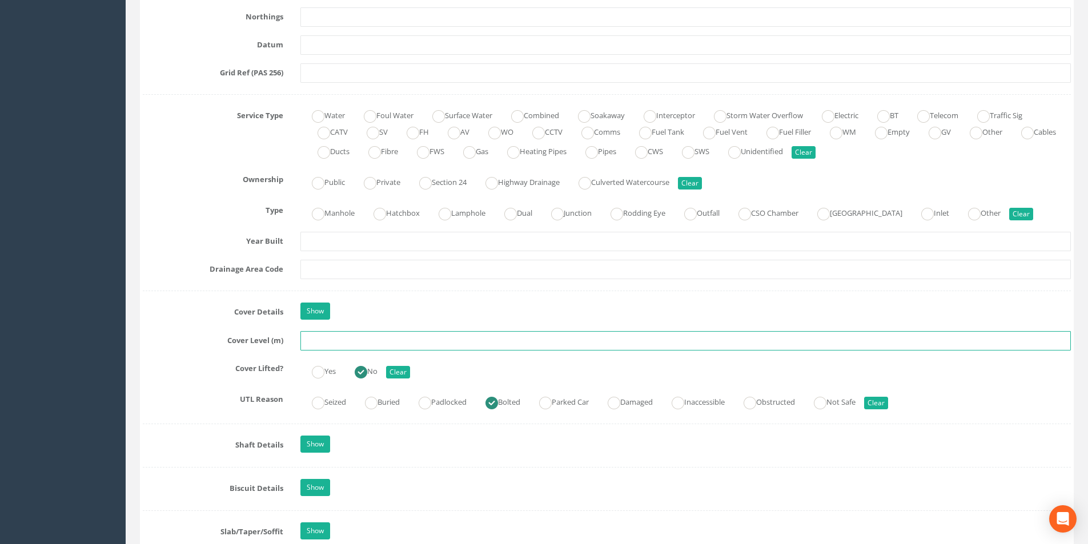
click at [426, 344] on input "text" at bounding box center [686, 340] width 771 height 19
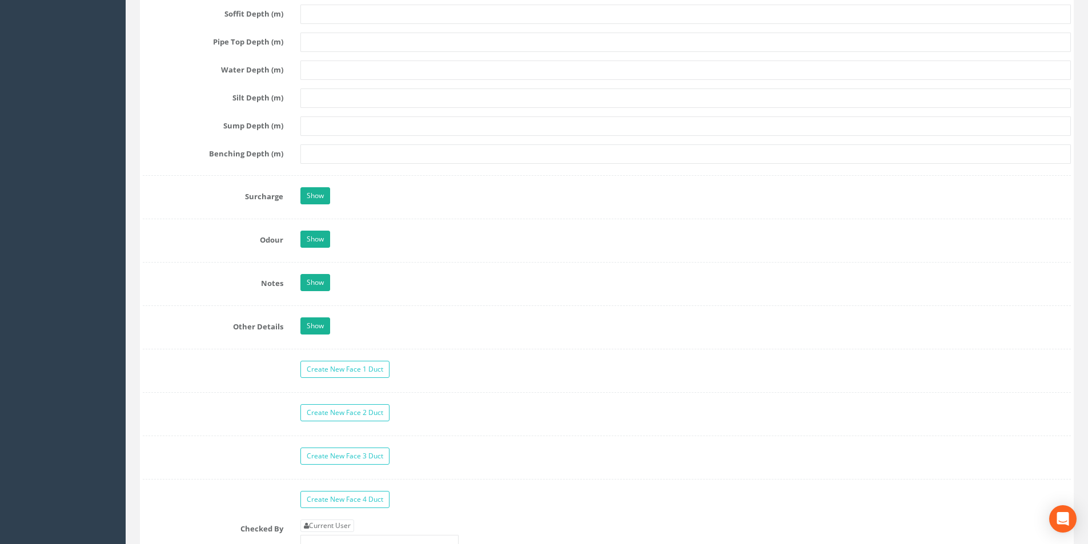
scroll to position [1714, 0]
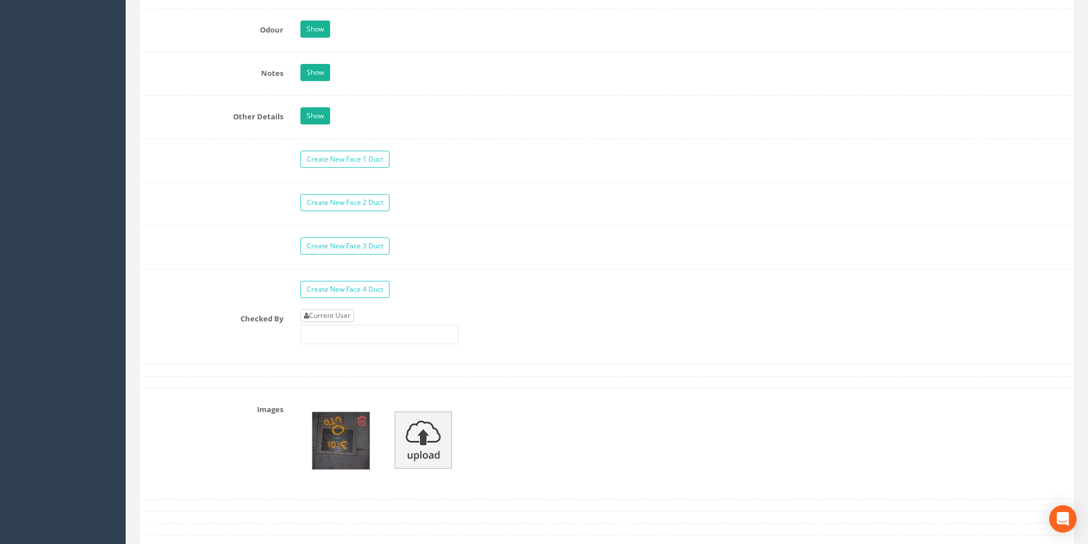
type input "3.27"
click at [346, 318] on link "Current User" at bounding box center [328, 316] width 54 height 13
type input "[PERSON_NAME]"
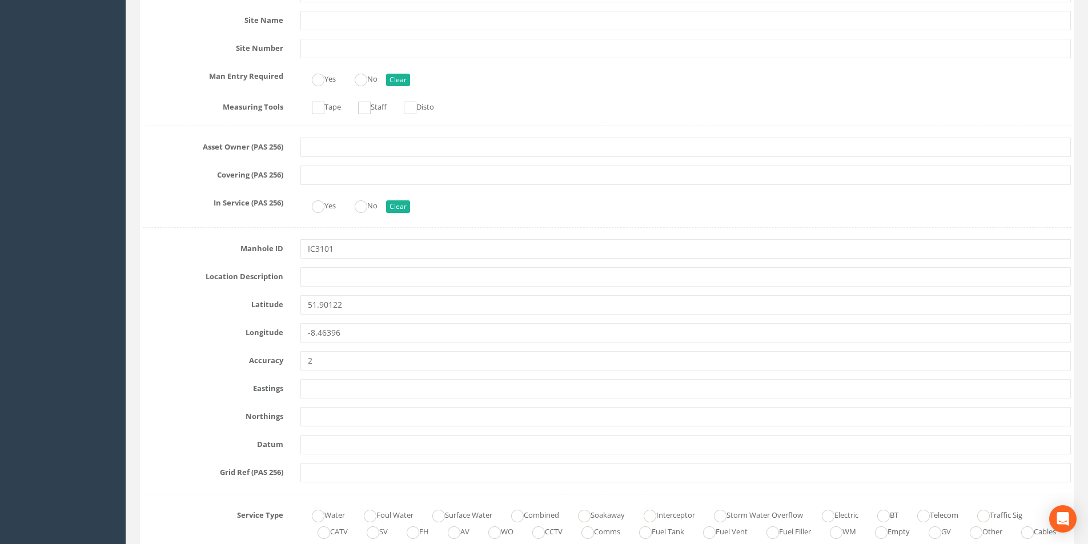
scroll to position [57, 0]
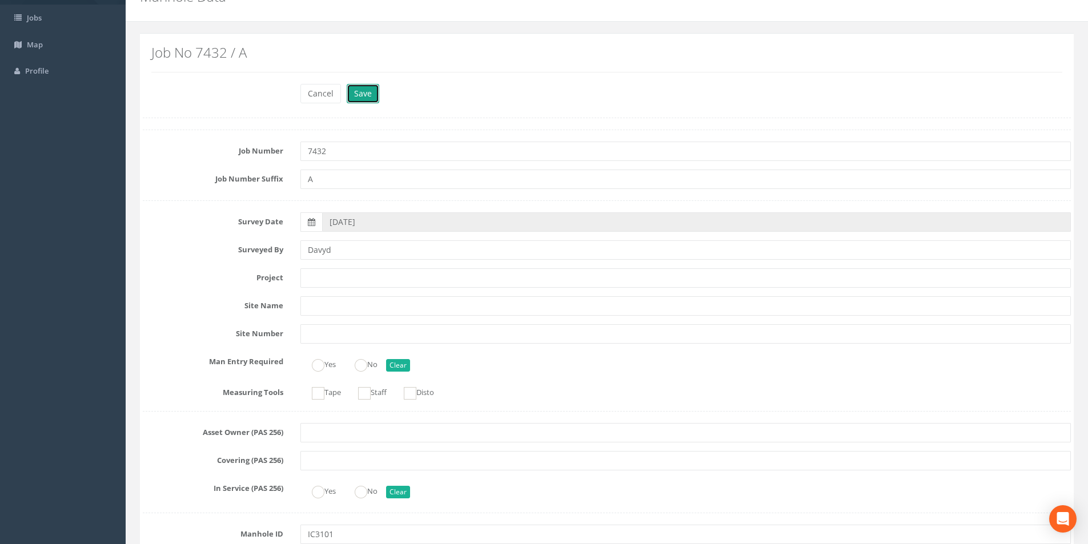
click at [359, 93] on button "Save" at bounding box center [363, 93] width 33 height 19
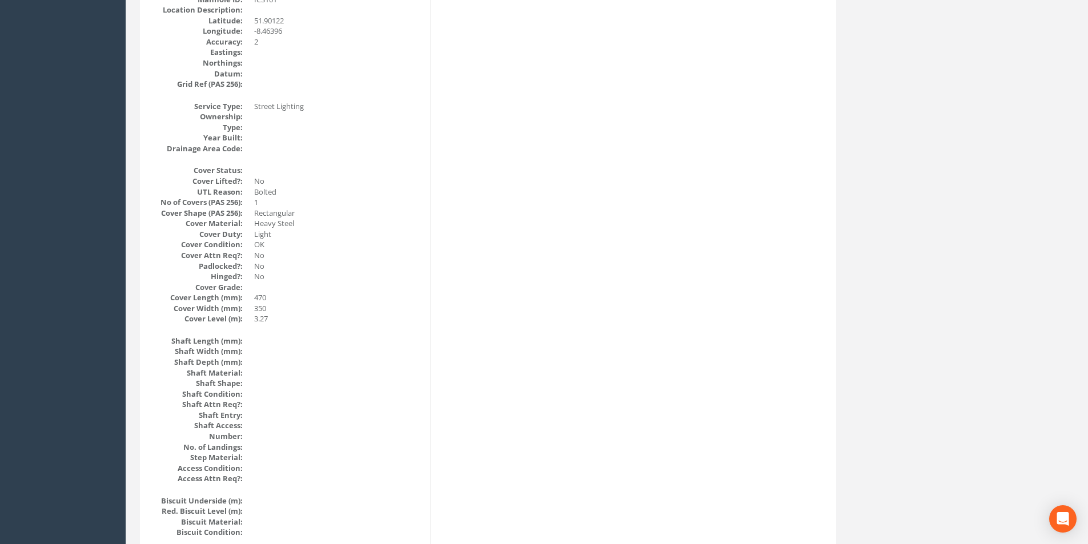
scroll to position [0, 0]
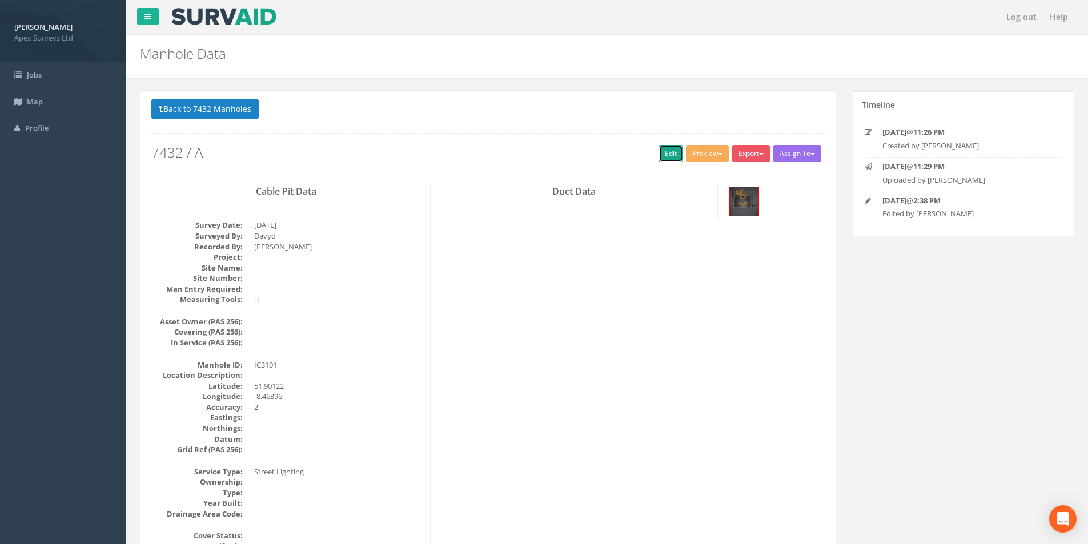
click at [664, 150] on link "Edit" at bounding box center [671, 153] width 25 height 17
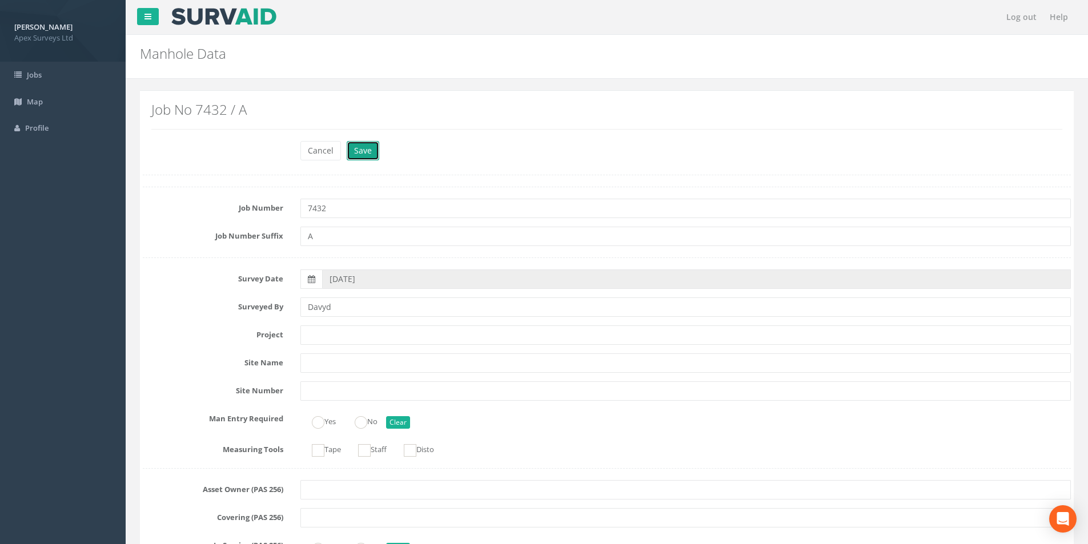
click at [357, 148] on button "Save" at bounding box center [363, 150] width 33 height 19
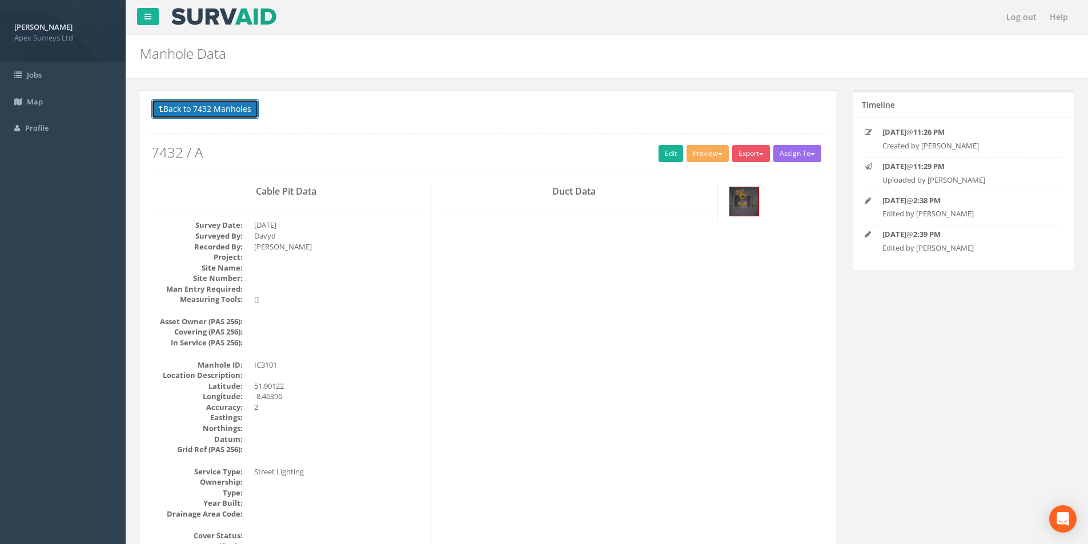
click at [246, 110] on button "Back to 7432 Manholes" at bounding box center [204, 108] width 107 height 19
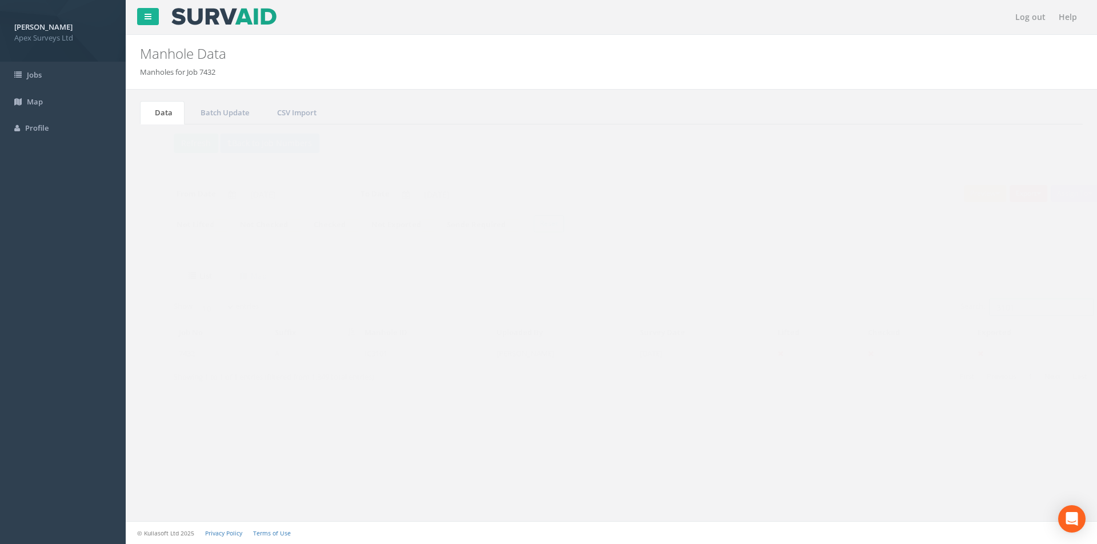
drag, startPoint x: 998, startPoint y: 310, endPoint x: 974, endPoint y: 309, distance: 24.0
click at [974, 309] on input "3101" at bounding box center [1019, 307] width 105 height 17
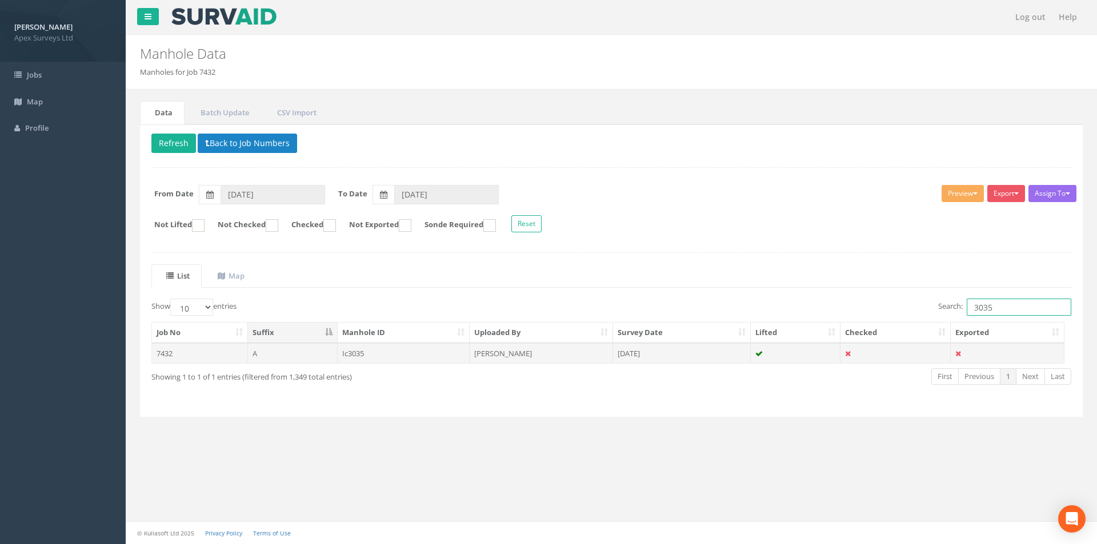
type input "3035"
click at [699, 358] on td "[DATE]" at bounding box center [682, 353] width 138 height 21
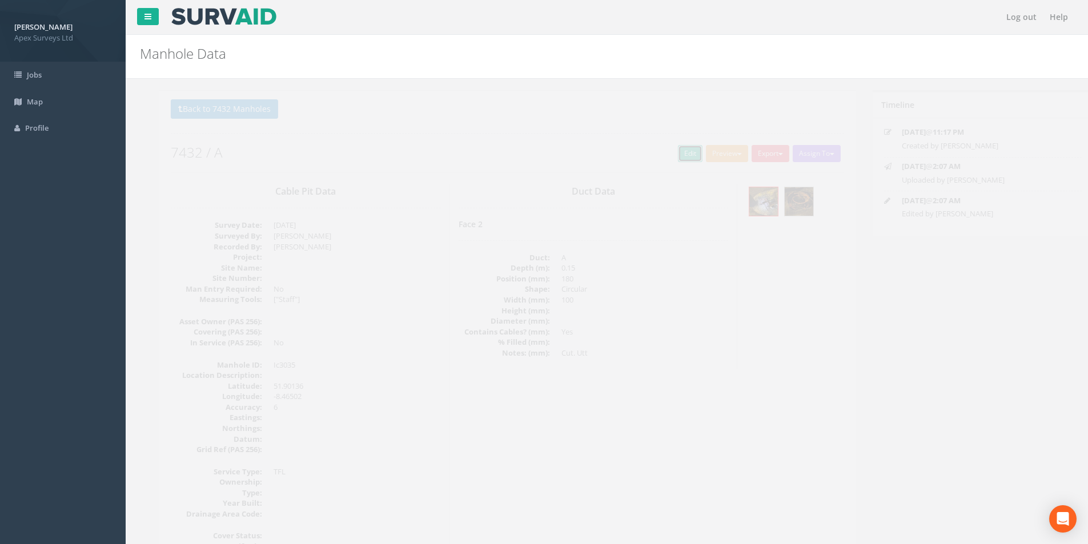
click at [663, 151] on link "Edit" at bounding box center [671, 153] width 25 height 17
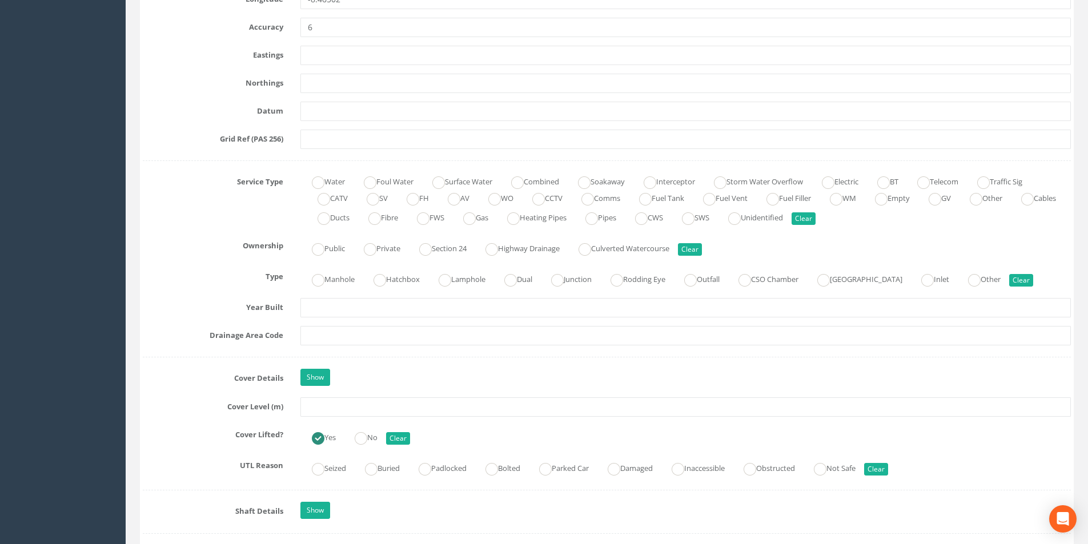
scroll to position [686, 0]
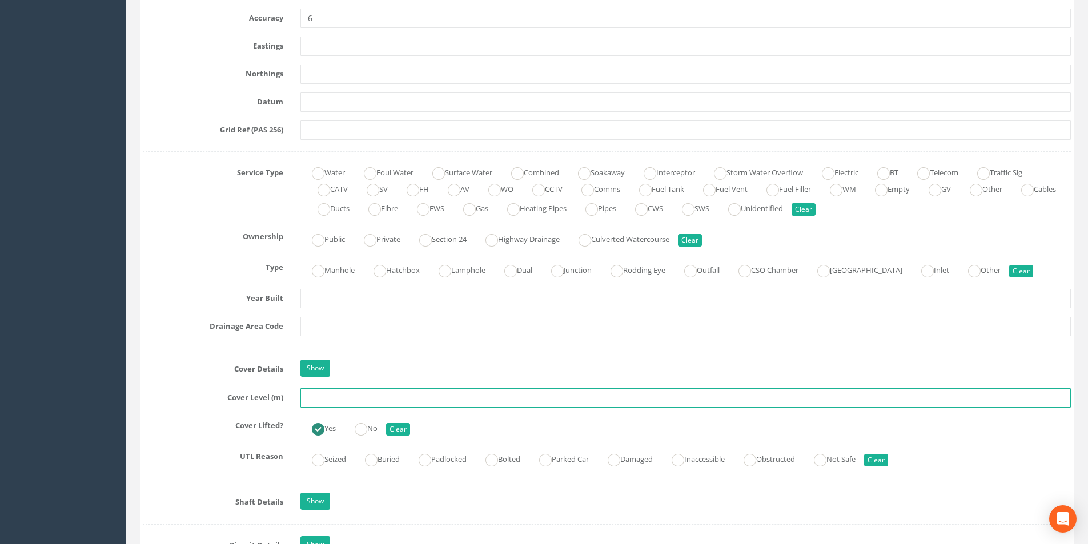
click at [401, 404] on input "text" at bounding box center [686, 398] width 771 height 19
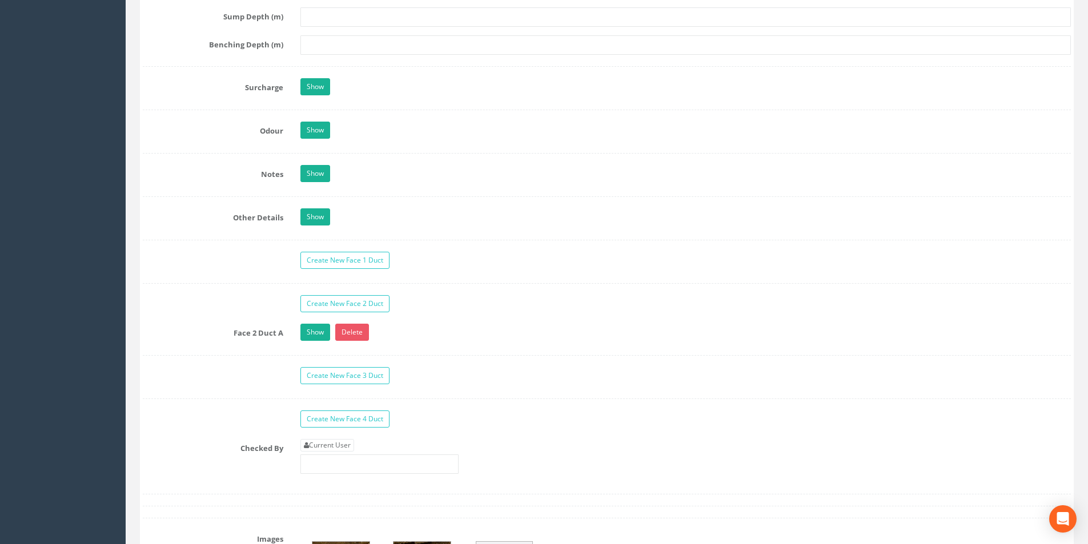
scroll to position [1771, 0]
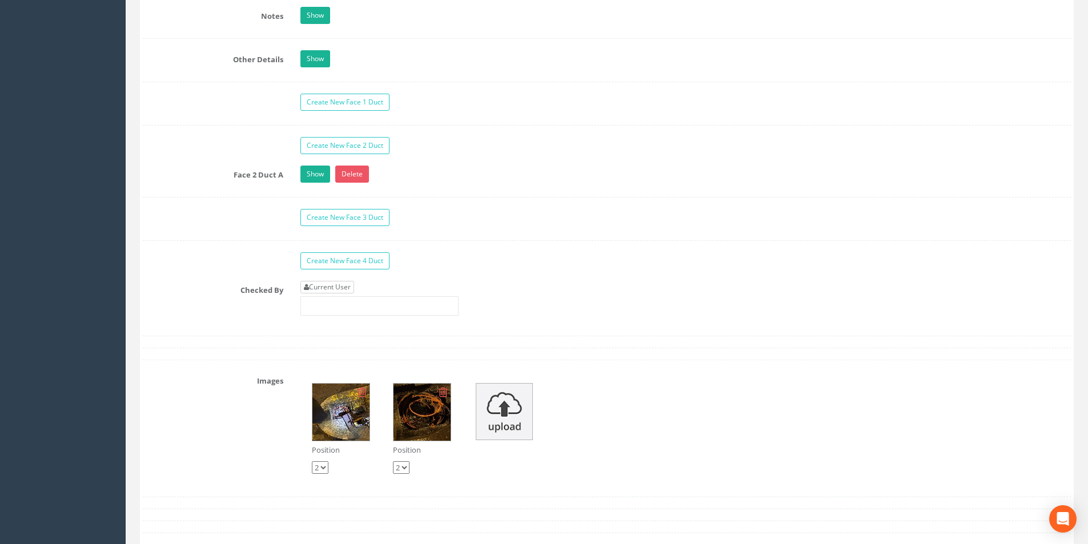
type input "4.71"
click at [343, 287] on link "Current User" at bounding box center [328, 287] width 54 height 13
type input "[PERSON_NAME]"
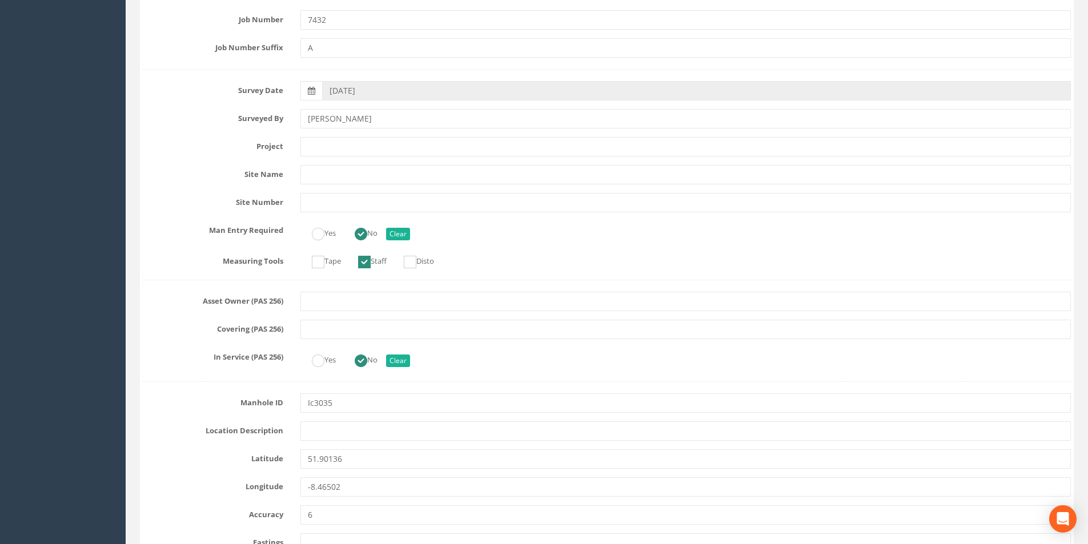
scroll to position [57, 0]
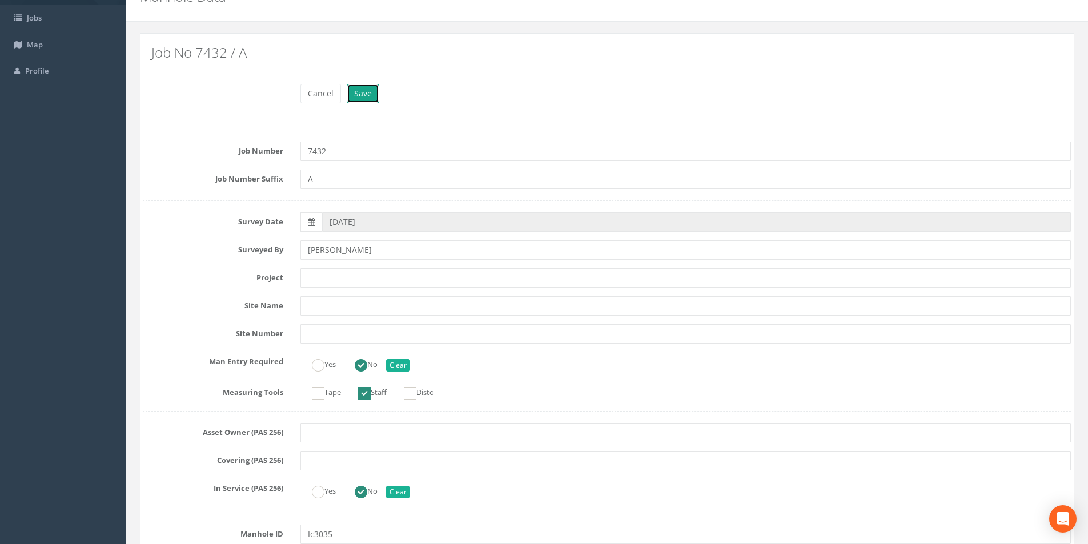
click at [360, 93] on button "Save" at bounding box center [363, 93] width 33 height 19
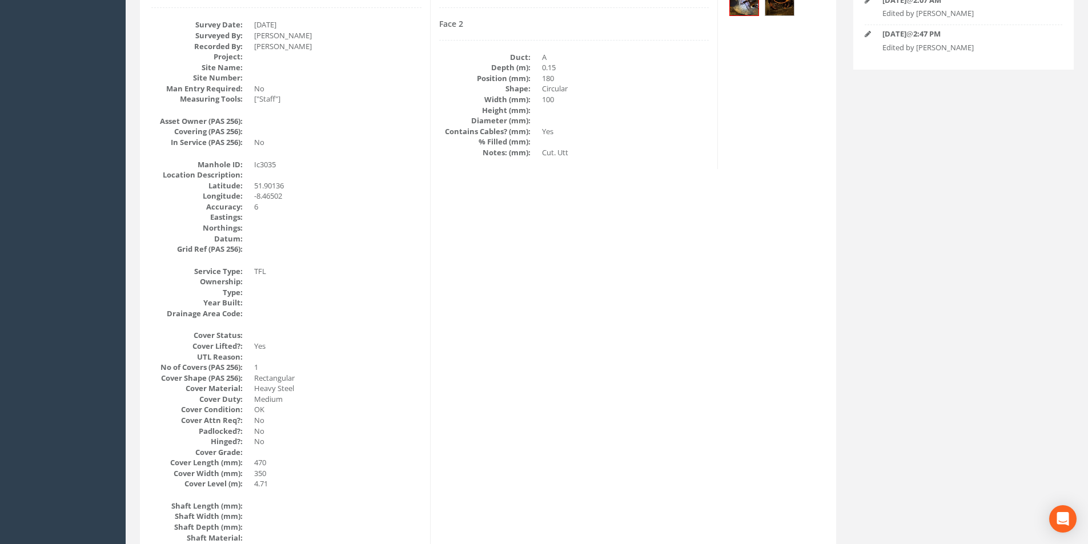
scroll to position [75, 0]
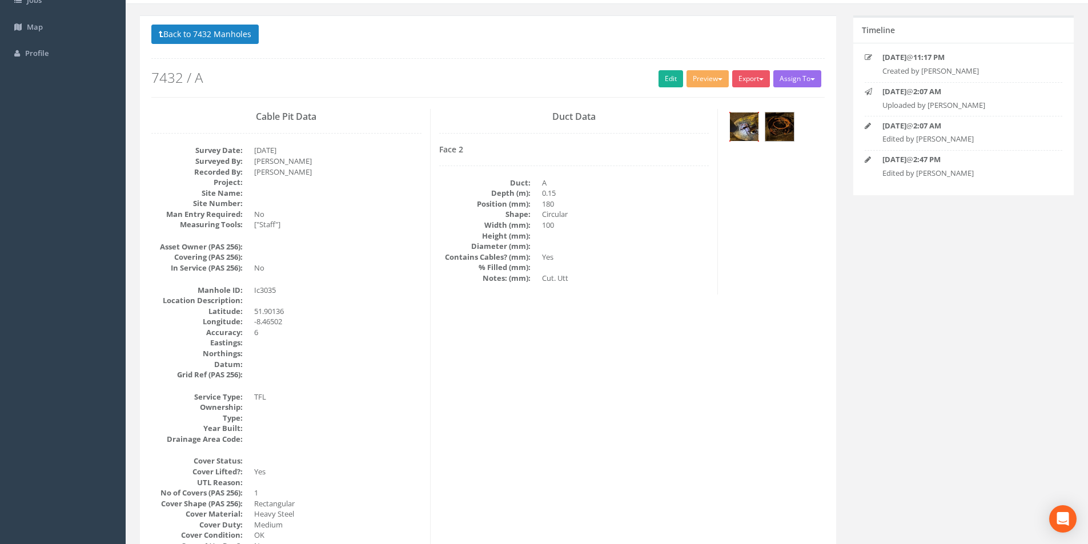
click at [741, 130] on img at bounding box center [744, 127] width 29 height 29
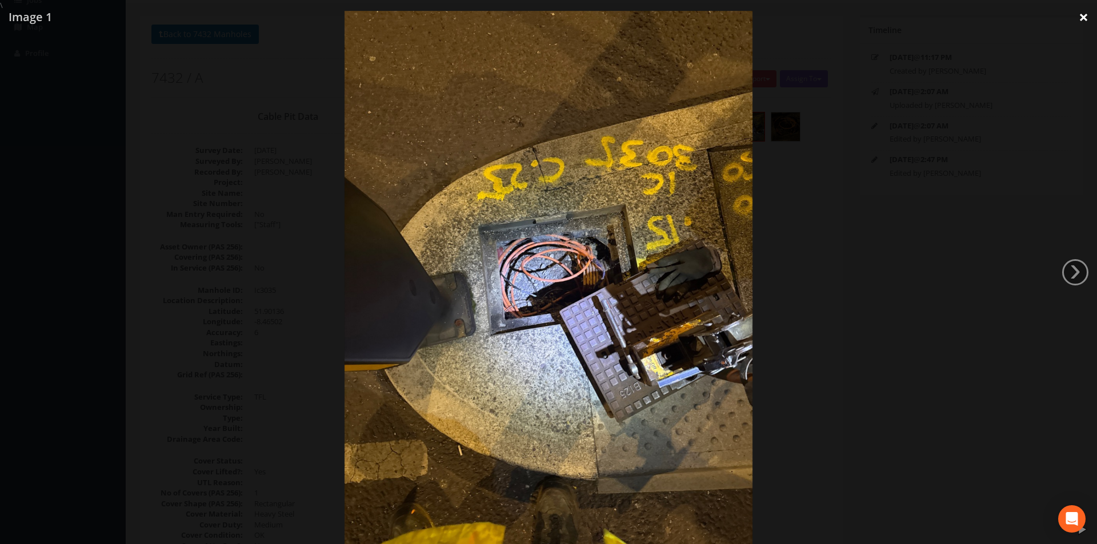
click at [1079, 17] on link "×" at bounding box center [1083, 17] width 27 height 34
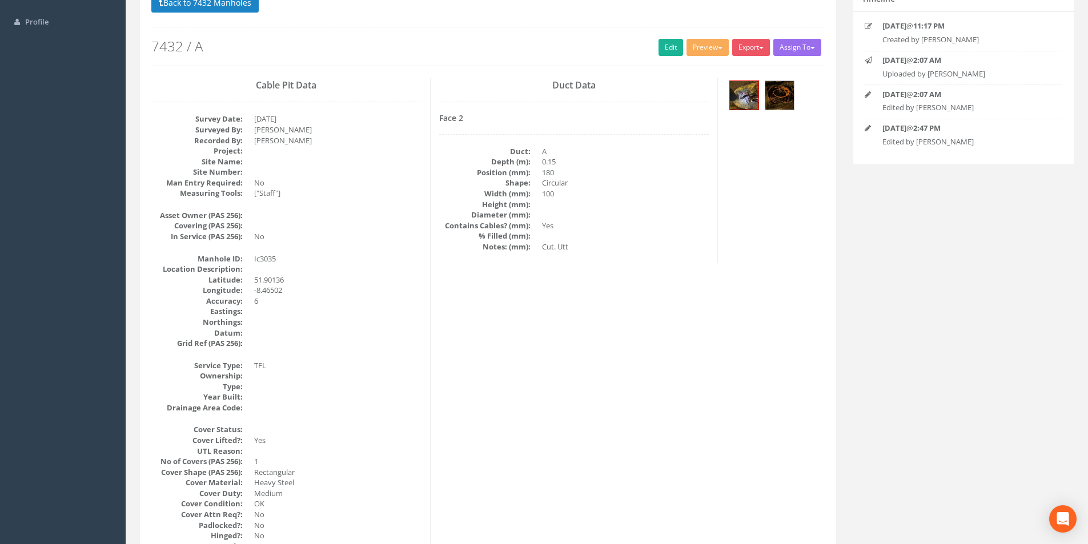
scroll to position [0, 0]
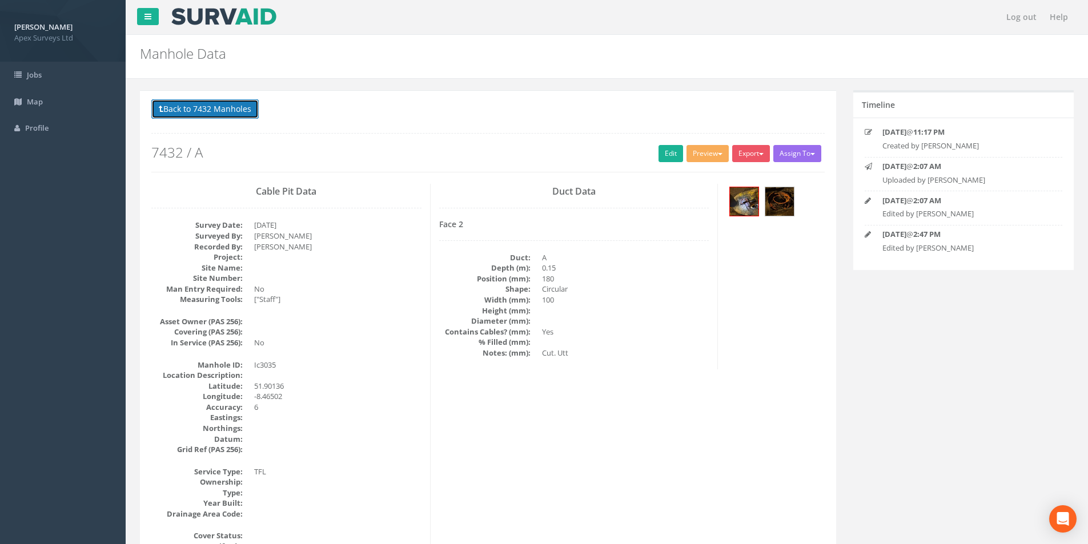
click at [191, 118] on button "Back to 7432 Manholes" at bounding box center [204, 108] width 107 height 19
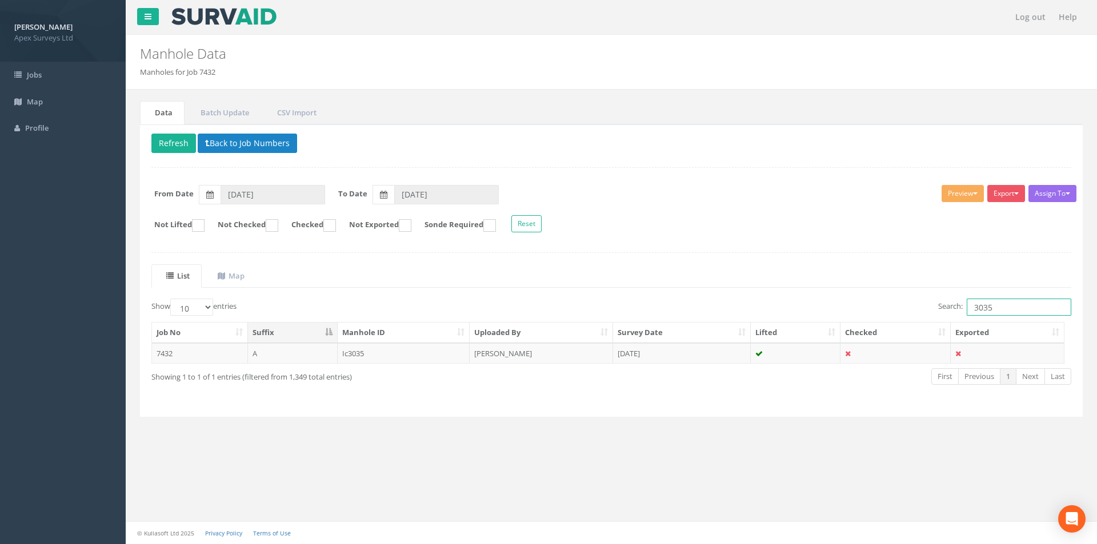
drag, startPoint x: 1000, startPoint y: 305, endPoint x: 970, endPoint y: 310, distance: 30.6
click at [970, 310] on input "3035" at bounding box center [1019, 307] width 105 height 17
type input "3034"
click at [408, 360] on td "IC3034" at bounding box center [404, 353] width 133 height 21
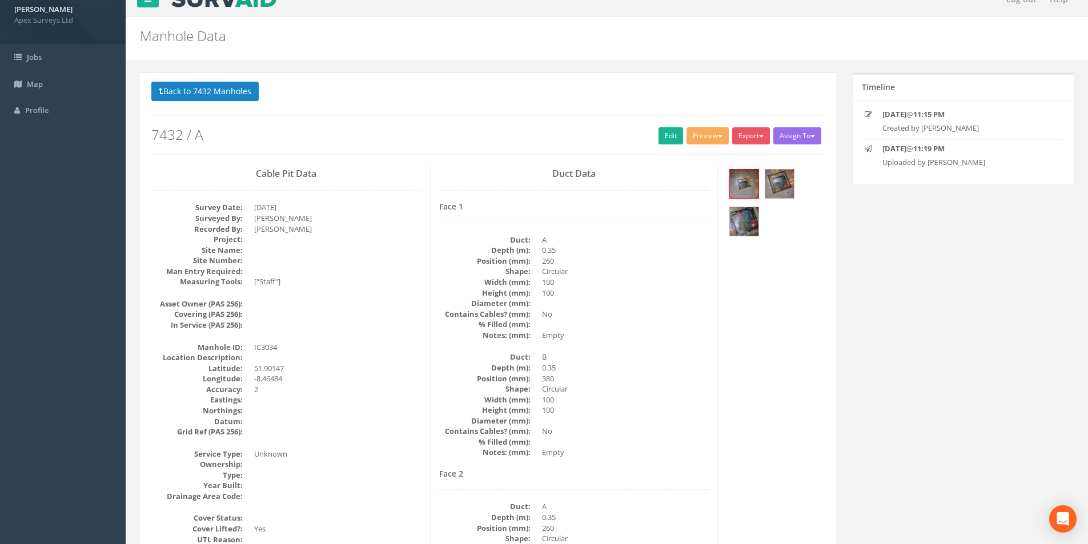
scroll to position [132, 0]
